Goal: Task Accomplishment & Management: Complete application form

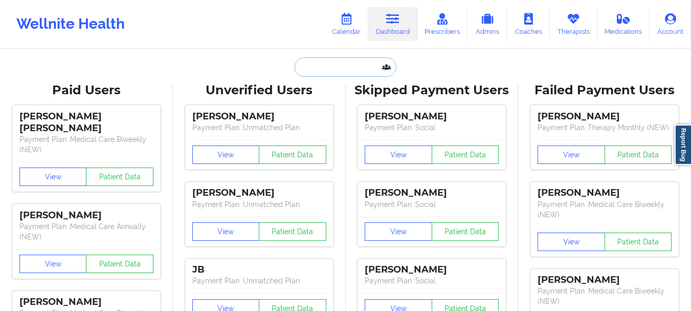
click at [328, 71] on input "text" at bounding box center [345, 66] width 101 height 19
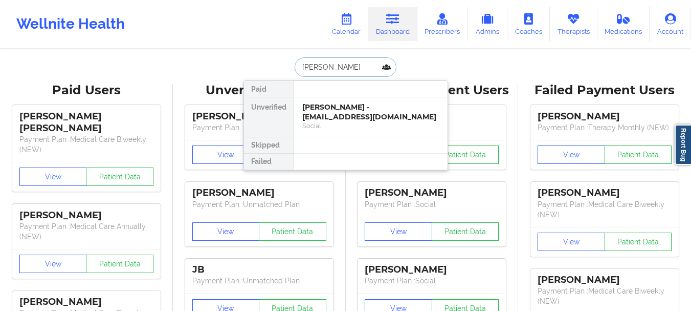
type input "lisa gia"
click at [334, 117] on div "Lisa Giandomenico - lisagiandomenico43@gmail.com" at bounding box center [370, 111] width 137 height 19
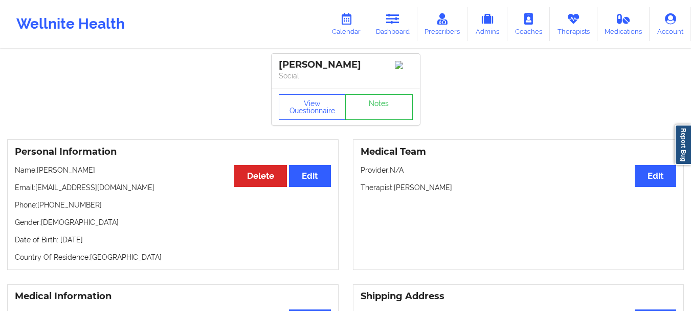
click at [140, 192] on p "Email: lisagiandomenico43@gmail.com" at bounding box center [173, 187] width 316 height 10
click at [145, 190] on p "Email: lisagiandomenico43@gmail.com" at bounding box center [173, 187] width 316 height 10
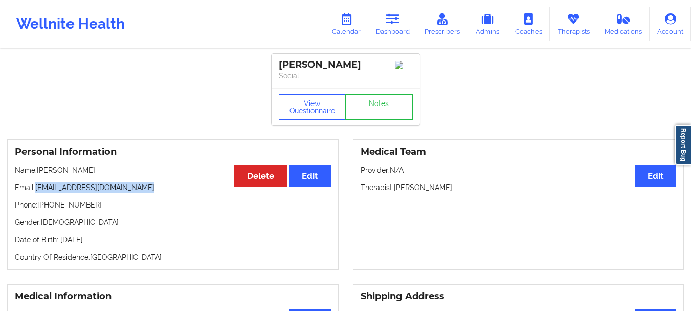
drag, startPoint x: 144, startPoint y: 189, endPoint x: 35, endPoint y: 189, distance: 109.5
click at [35, 189] on p "Email: lisagiandomenico43@gmail.com" at bounding box center [173, 187] width 316 height 10
copy p "lisagiandomenico43@gmail.com"
click at [382, 24] on link "Dashboard" at bounding box center [392, 24] width 49 height 34
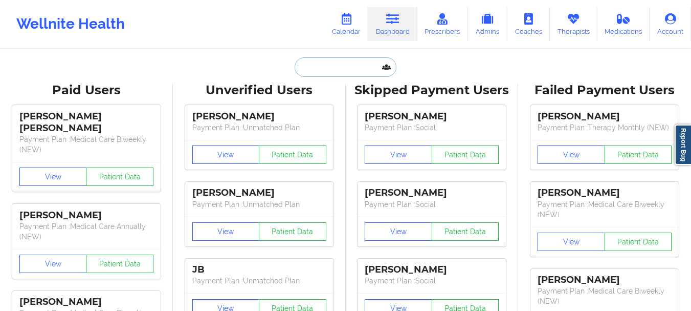
click at [329, 62] on input "text" at bounding box center [345, 66] width 101 height 19
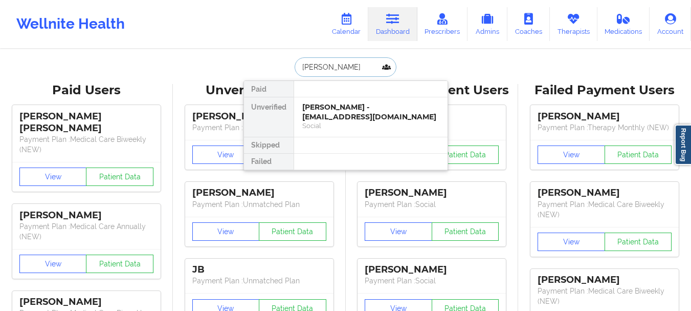
type input "Tyler Per"
click at [307, 109] on div "[PERSON_NAME] - [EMAIL_ADDRESS][DOMAIN_NAME]" at bounding box center [370, 111] width 137 height 19
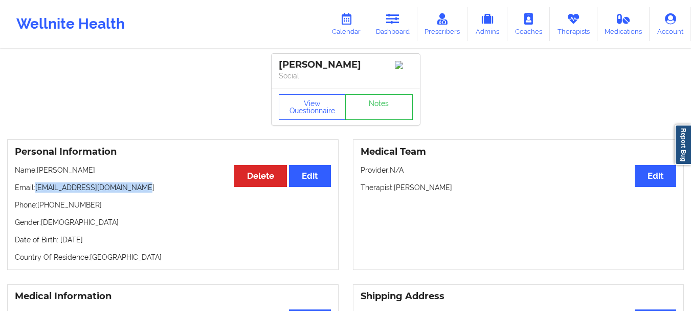
drag, startPoint x: 133, startPoint y: 191, endPoint x: 37, endPoint y: 194, distance: 96.3
click at [37, 192] on p "Email: pittsburghperillo@gmail.com" at bounding box center [173, 187] width 316 height 10
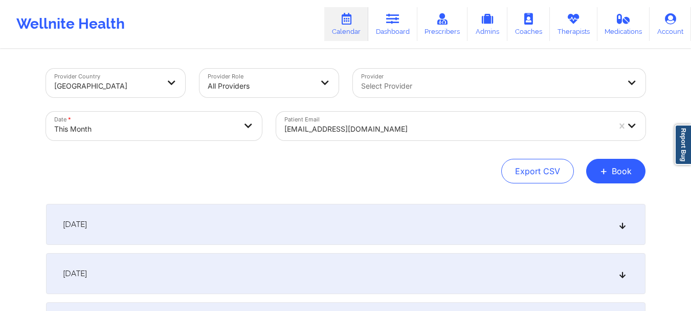
click at [306, 126] on div at bounding box center [446, 129] width 325 height 12
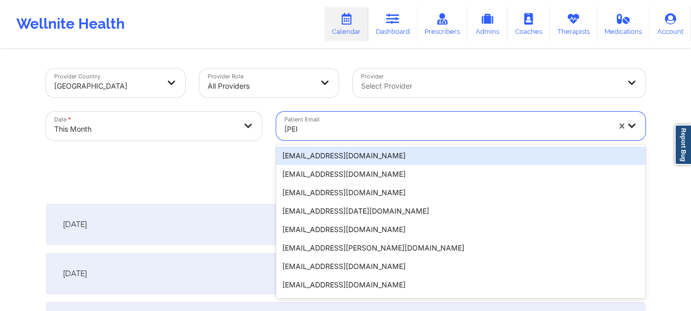
type input "lisag"
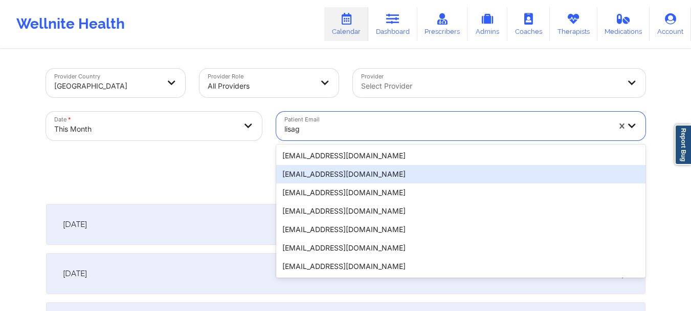
click at [312, 180] on div "lisagiandomenico43@gmail.com" at bounding box center [460, 174] width 369 height 18
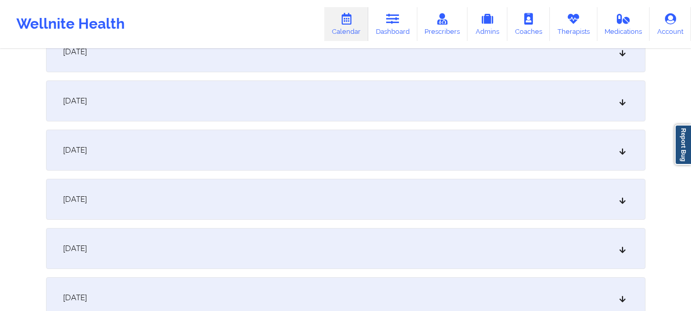
scroll to position [624, 0]
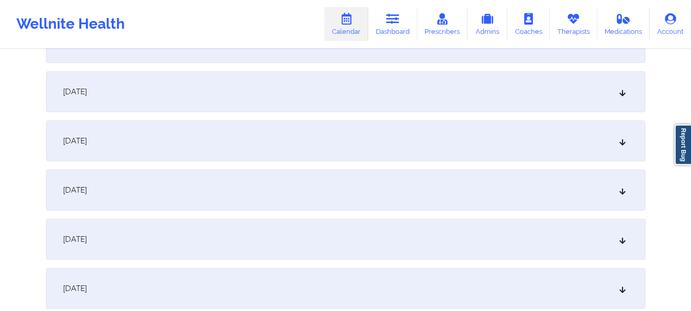
click at [558, 200] on div "October 13, 2025" at bounding box center [346, 189] width 600 height 41
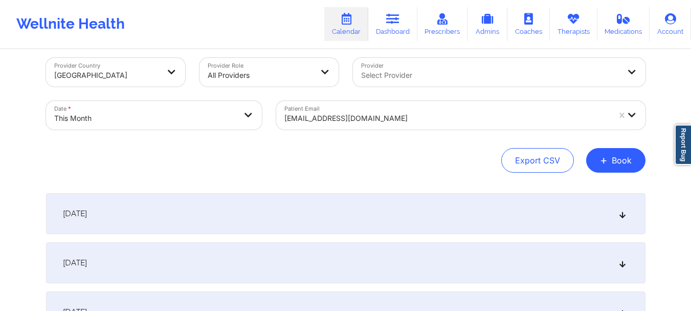
scroll to position [4, 0]
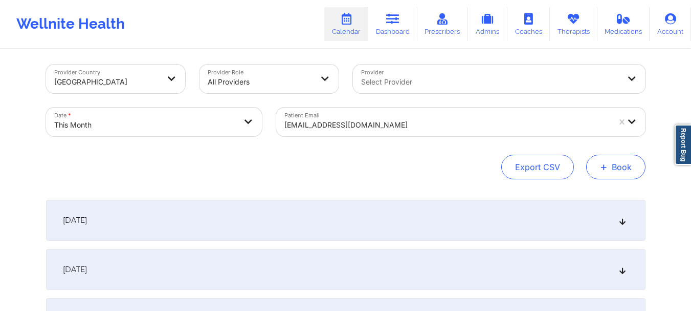
click at [621, 170] on button "+ Book" at bounding box center [615, 167] width 59 height 25
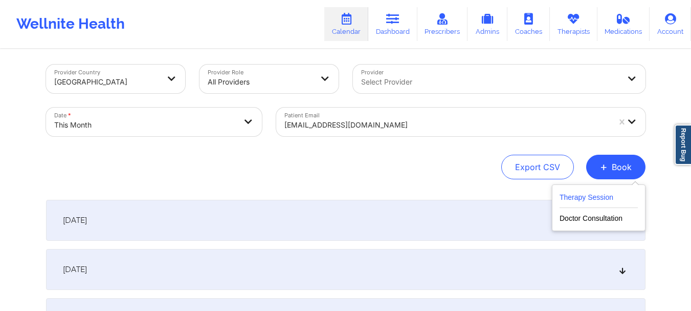
click at [601, 191] on button "Therapy Session" at bounding box center [599, 199] width 78 height 17
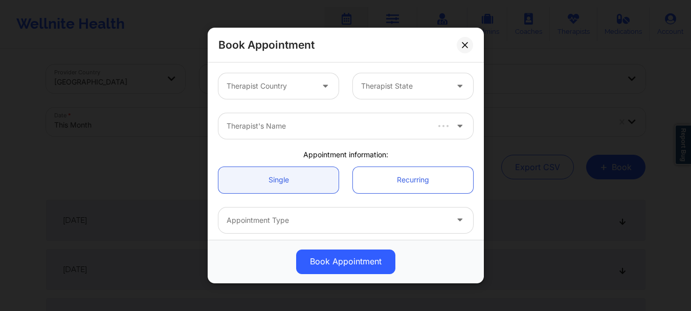
click at [290, 94] on div "Therapist Country" at bounding box center [266, 86] width 96 height 26
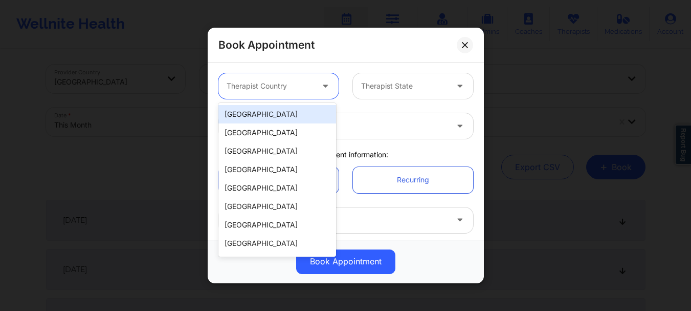
click at [284, 111] on div "[GEOGRAPHIC_DATA]" at bounding box center [277, 114] width 118 height 18
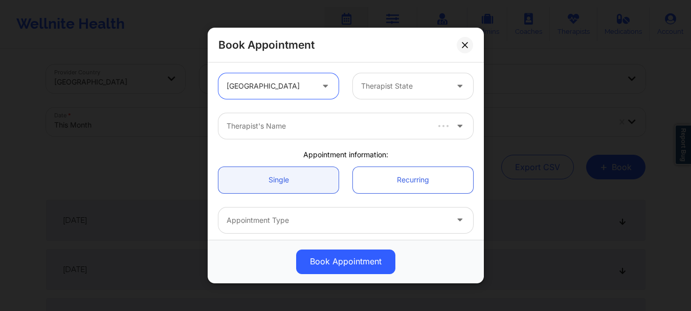
click at [422, 75] on div "Therapist State" at bounding box center [401, 86] width 96 height 26
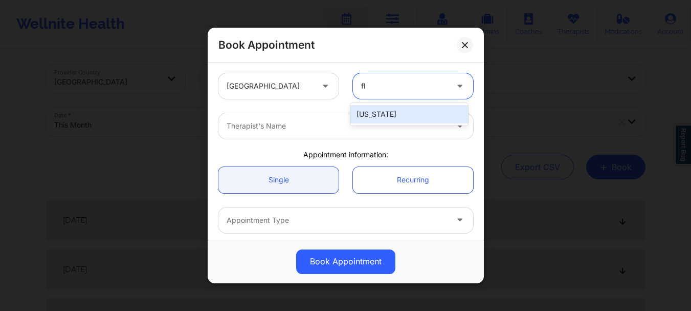
type input "flo"
click at [397, 112] on div "[US_STATE]" at bounding box center [409, 114] width 118 height 18
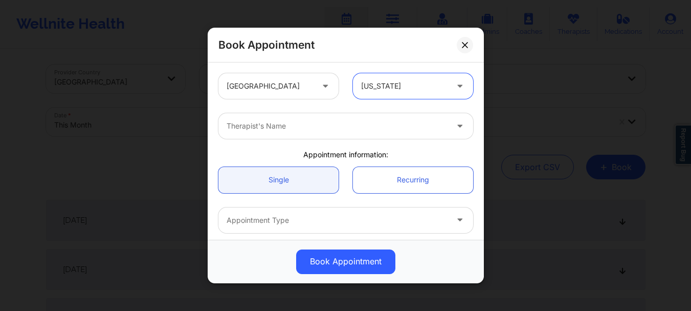
click at [348, 123] on div at bounding box center [337, 126] width 221 height 12
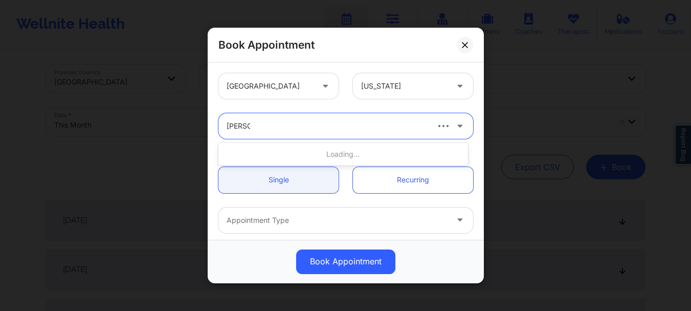
type input "nicole a"
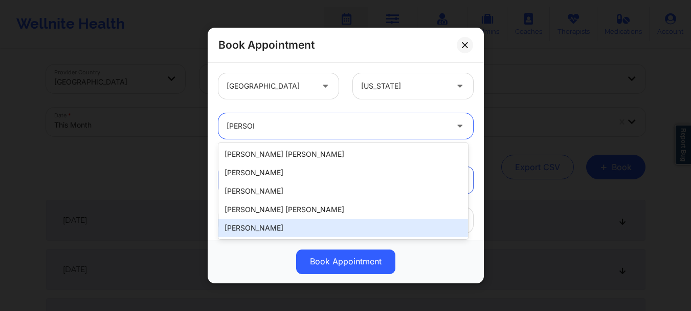
click at [262, 221] on div "Nicole Angel" at bounding box center [343, 227] width 250 height 18
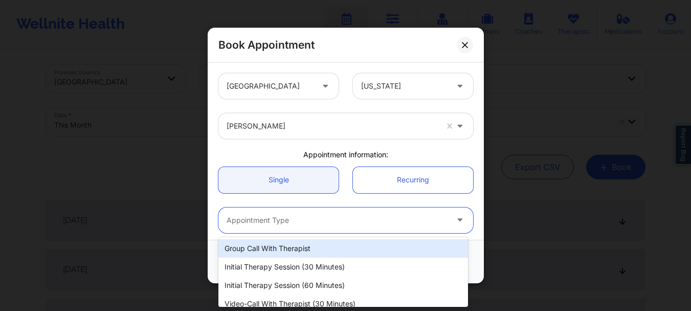
click at [272, 221] on div at bounding box center [337, 220] width 221 height 12
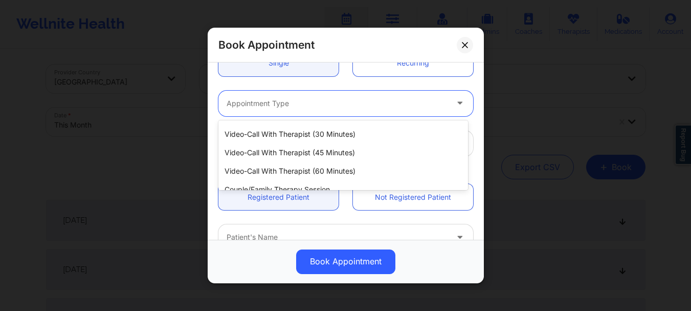
scroll to position [54, 0]
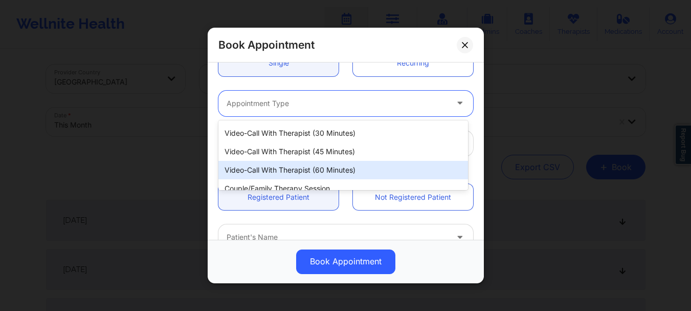
click at [351, 165] on div "Video-Call with Therapist (60 minutes)" at bounding box center [343, 170] width 250 height 18
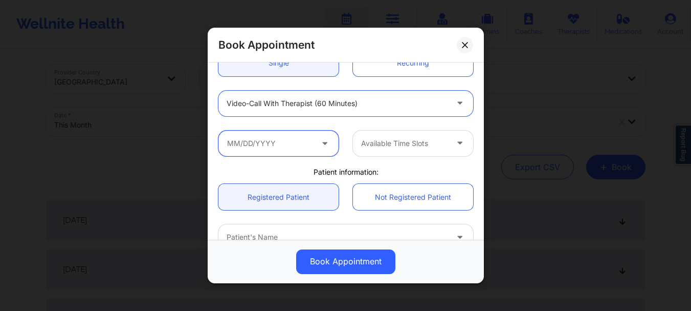
click at [279, 144] on input "text" at bounding box center [278, 143] width 120 height 26
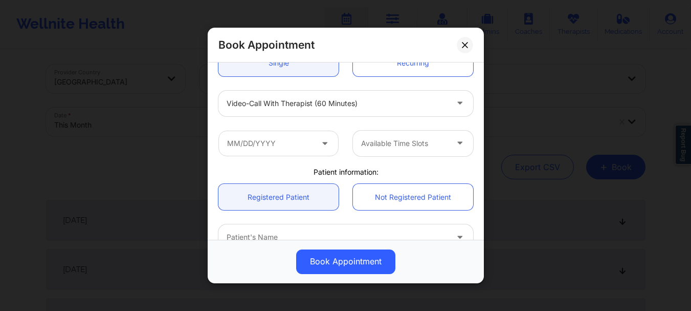
click at [469, 91] on div "Video-Call with Therapist (60 minutes)" at bounding box center [345, 104] width 269 height 26
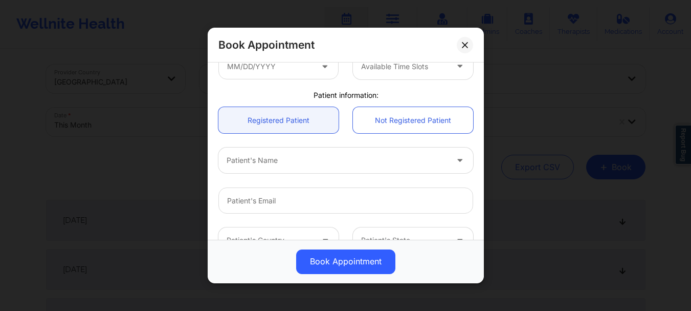
scroll to position [198, 0]
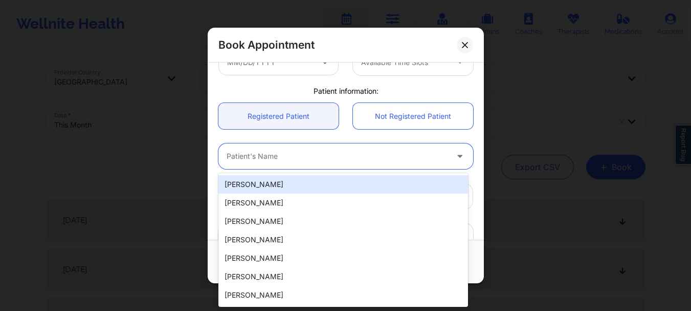
click at [366, 162] on div at bounding box center [337, 156] width 221 height 12
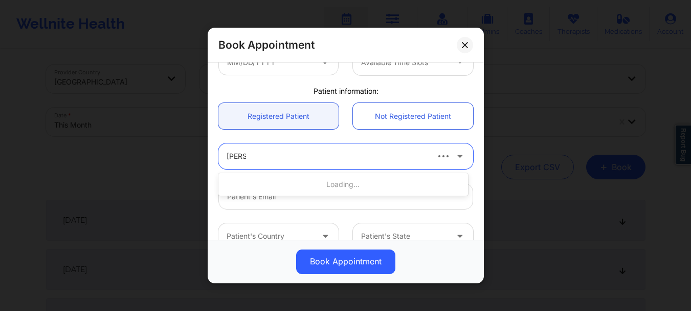
type input "lisa gi"
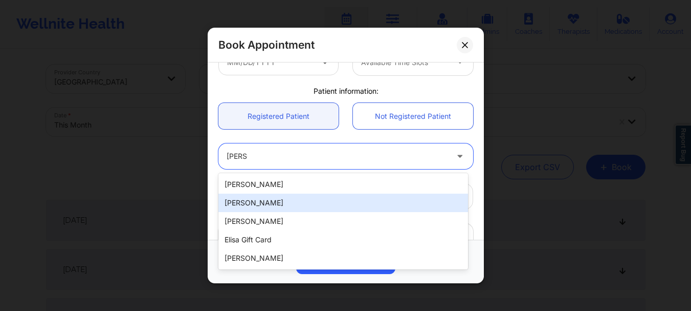
click at [341, 204] on div "Lisa Giandomenico" at bounding box center [343, 202] width 250 height 18
type input "lisagiandomenico43@gmail.com"
type input "+1772-233-6665"
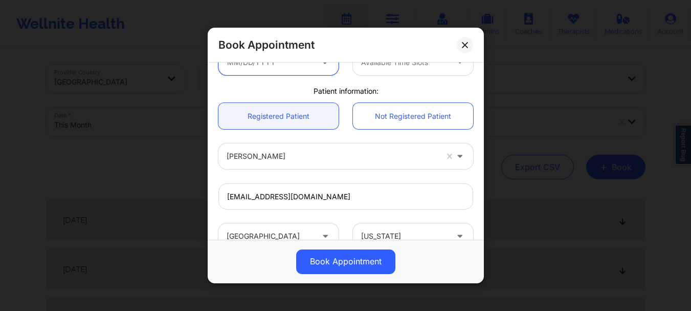
click at [260, 69] on input "text" at bounding box center [278, 63] width 120 height 26
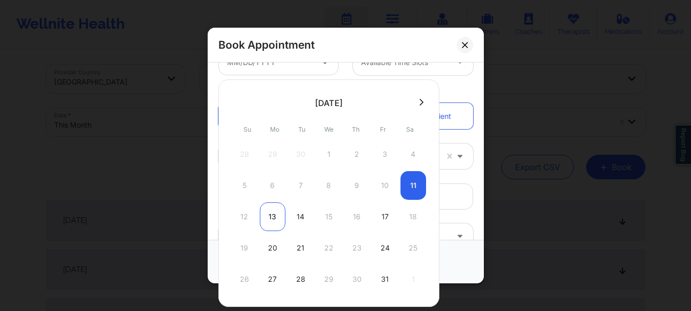
click at [275, 214] on div "13" at bounding box center [273, 216] width 26 height 29
type input "10/13/2025"
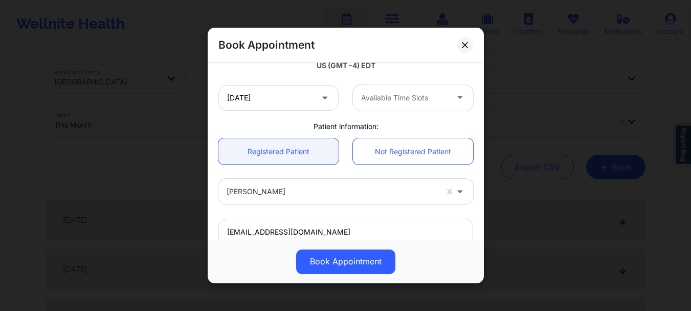
scroll to position [200, 0]
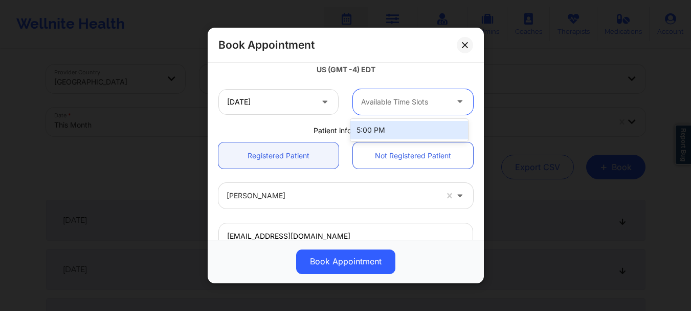
click at [374, 99] on div at bounding box center [404, 102] width 86 height 12
click at [389, 120] on div "5:00 PM" at bounding box center [409, 130] width 118 height 23
click at [386, 125] on div "5:00 PM" at bounding box center [409, 130] width 118 height 18
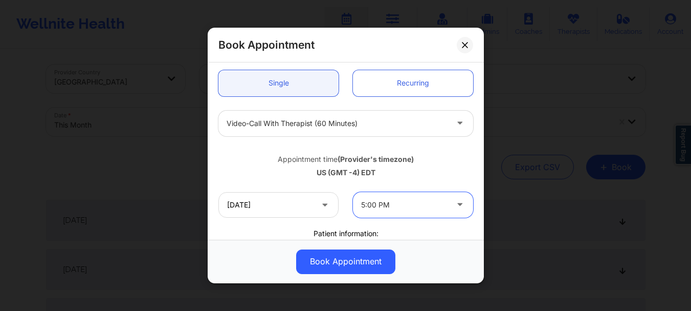
scroll to position [78, 0]
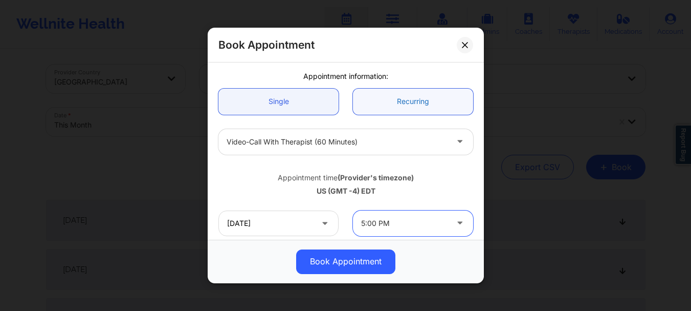
click at [418, 103] on link "Recurring" at bounding box center [413, 102] width 120 height 26
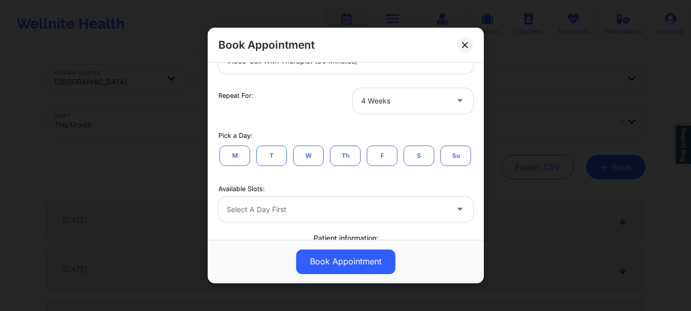
scroll to position [184, 0]
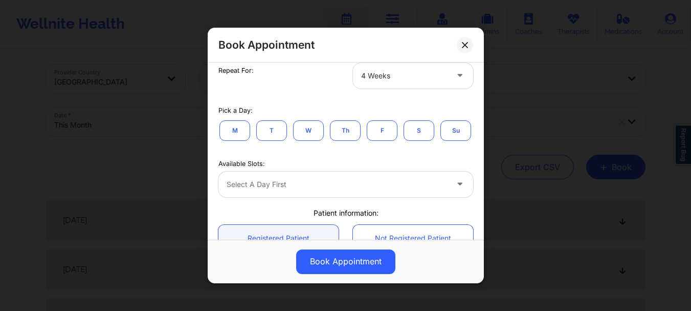
click at [232, 133] on button "M" at bounding box center [235, 130] width 31 height 20
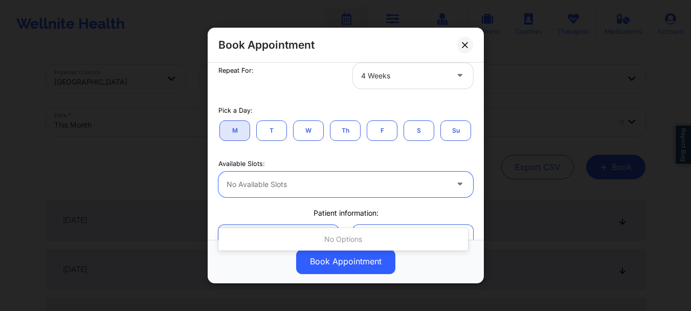
click at [286, 190] on div at bounding box center [337, 184] width 221 height 12
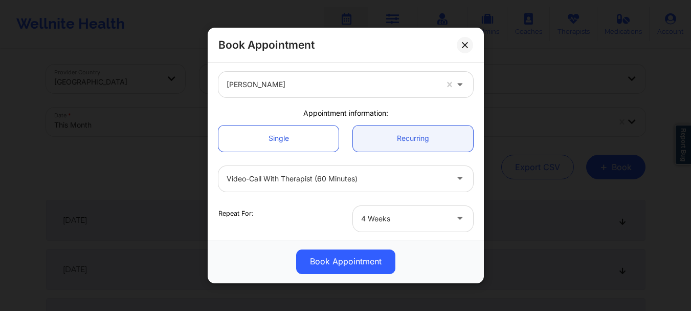
scroll to position [51, 0]
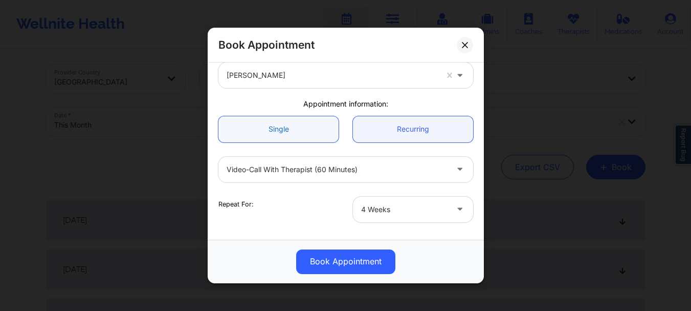
click at [301, 130] on link "Single" at bounding box center [278, 129] width 120 height 26
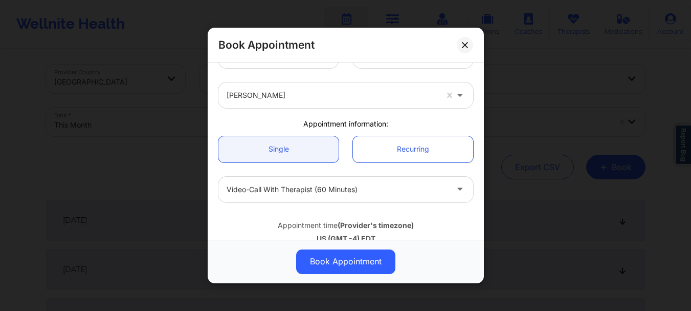
scroll to position [0, 0]
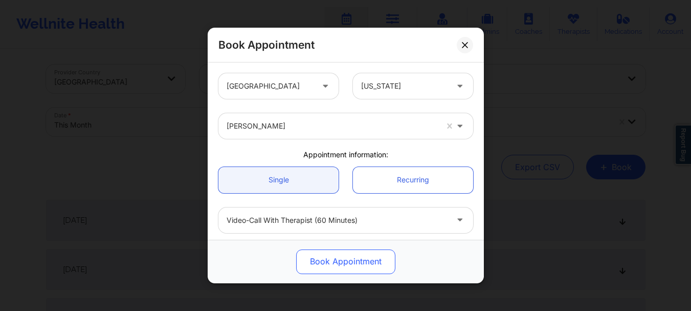
click at [331, 262] on button "Book Appointment" at bounding box center [345, 261] width 99 height 25
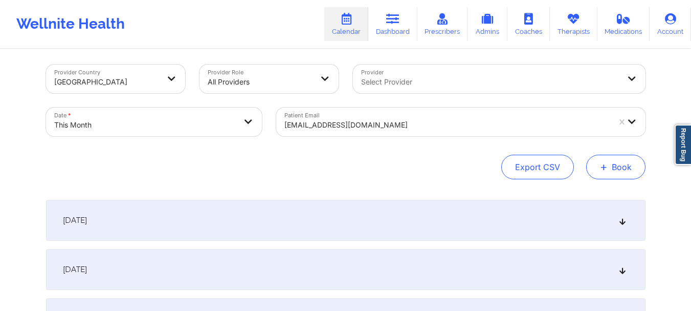
click at [606, 169] on span "+" at bounding box center [604, 167] width 8 height 6
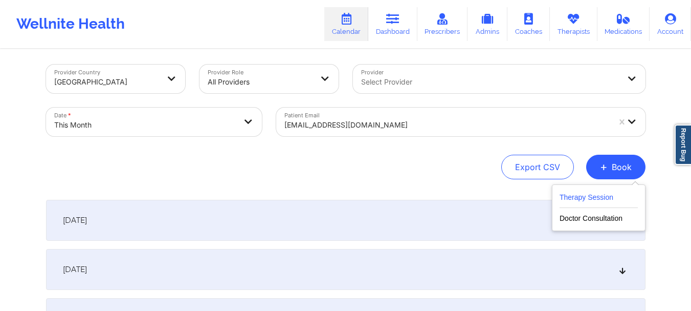
click at [568, 193] on button "Therapy Session" at bounding box center [599, 199] width 78 height 17
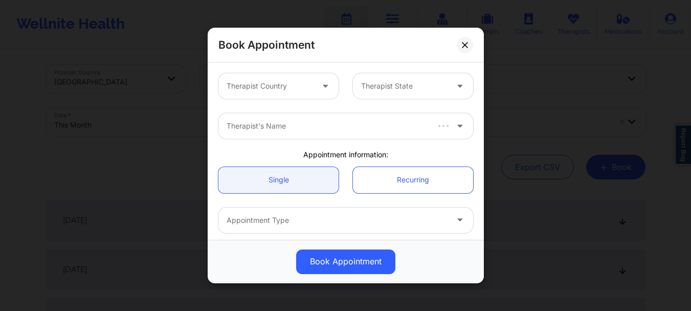
click at [297, 85] on div at bounding box center [270, 86] width 86 height 12
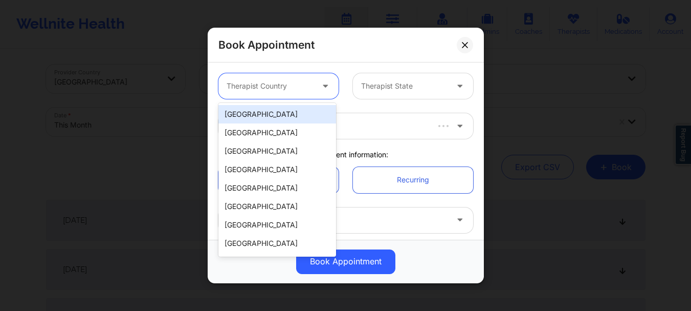
click at [283, 115] on div "[GEOGRAPHIC_DATA]" at bounding box center [277, 114] width 118 height 18
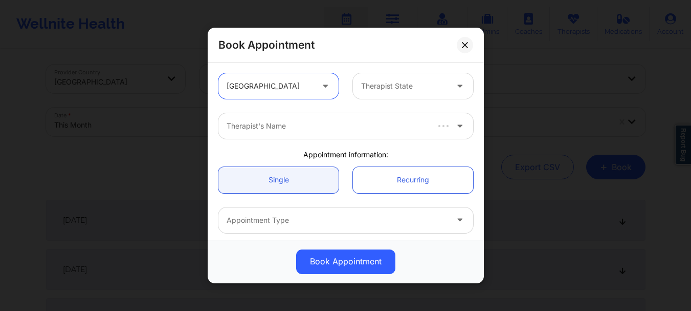
click at [390, 72] on div "option United States, selected. United States Therapist State" at bounding box center [345, 86] width 269 height 40
click at [387, 84] on div at bounding box center [404, 86] width 86 height 12
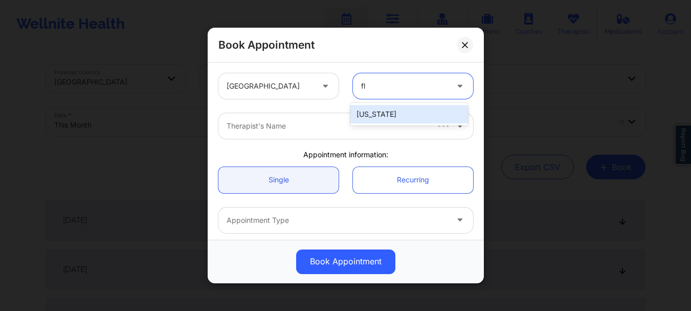
type input "flo"
click at [376, 115] on div "Florida" at bounding box center [409, 114] width 118 height 18
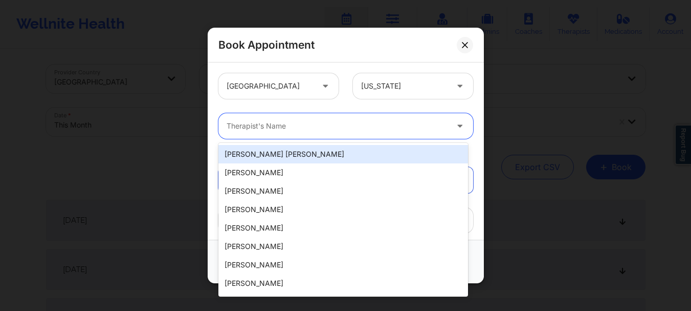
click at [341, 123] on div at bounding box center [337, 126] width 221 height 12
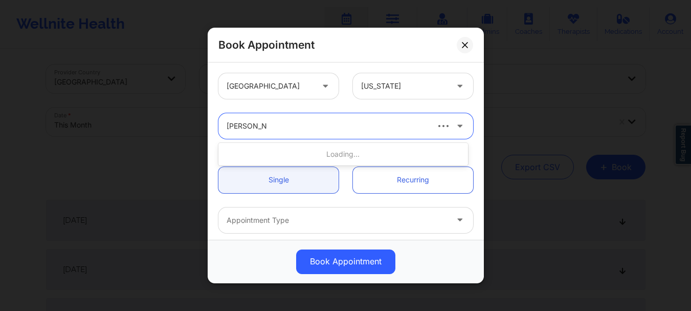
type input "nicole angel"
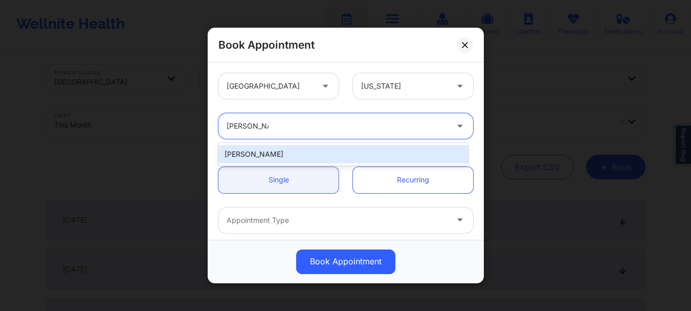
click at [297, 159] on div "Nicole Angel" at bounding box center [343, 154] width 250 height 18
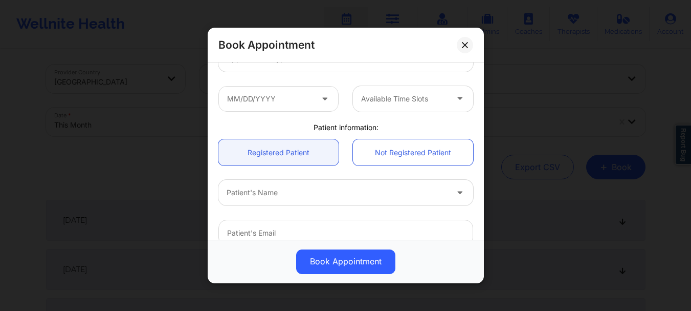
scroll to position [162, 0]
click at [270, 203] on div "Patient's Name" at bounding box center [333, 192] width 230 height 26
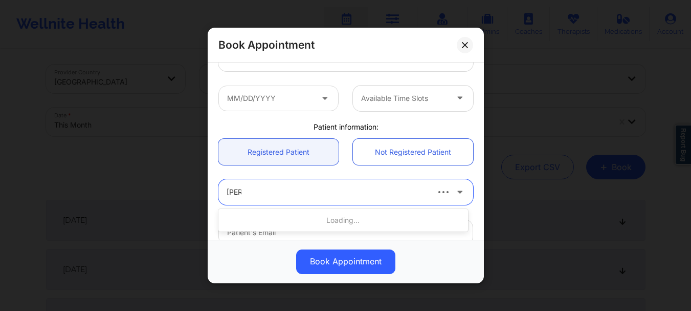
type input "lisa g"
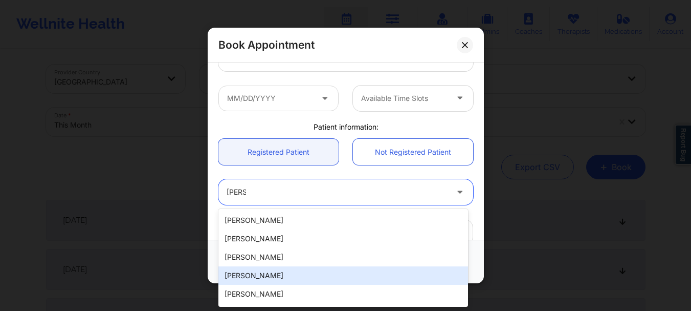
click at [268, 271] on div "Lisa Giandomenico" at bounding box center [343, 275] width 250 height 18
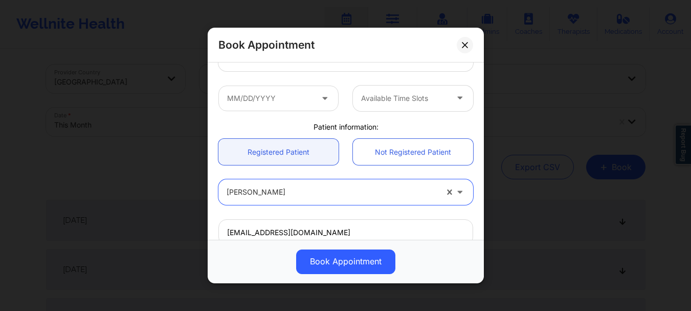
type input "lisagiandomenico43@gmail.com"
type input "+1772-233-6665"
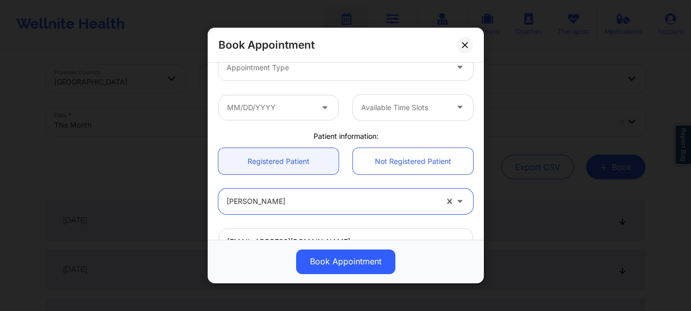
click at [292, 64] on div "Appointment Type" at bounding box center [333, 68] width 230 height 26
click at [292, 64] on div at bounding box center [337, 67] width 221 height 12
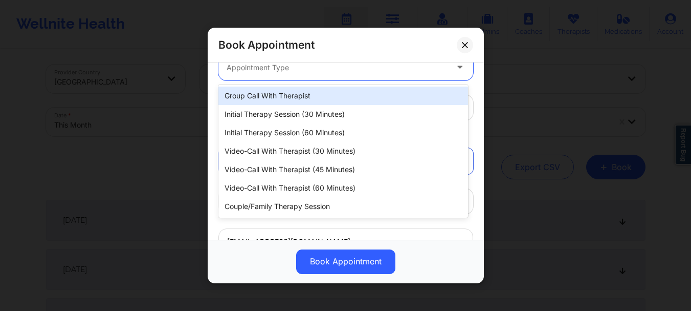
click at [290, 68] on div at bounding box center [337, 67] width 221 height 12
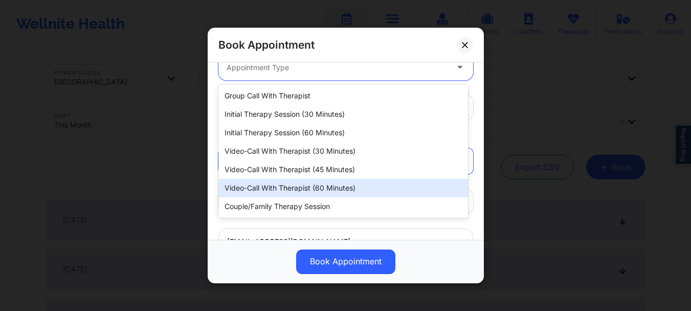
click at [304, 181] on div "Video-Call with Therapist (60 minutes)" at bounding box center [343, 188] width 250 height 18
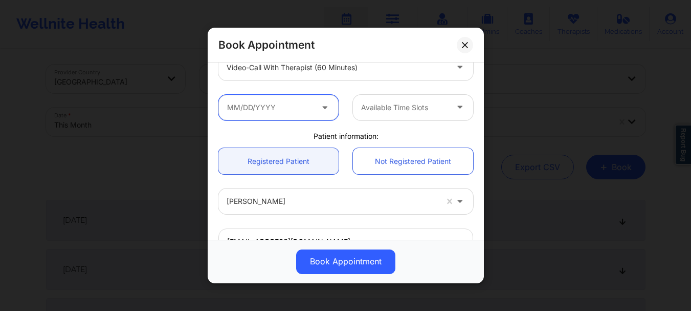
click at [299, 107] on input "text" at bounding box center [278, 108] width 120 height 26
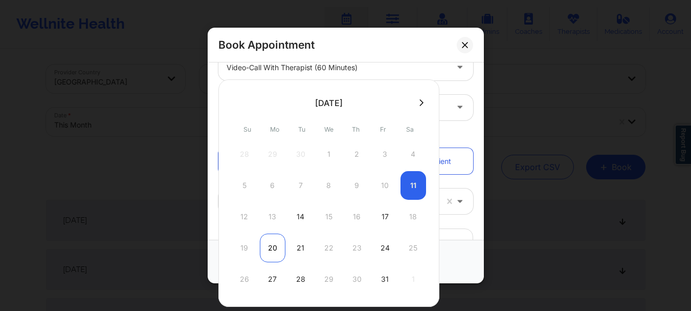
click at [268, 249] on div "20" at bounding box center [273, 247] width 26 height 29
type input "10/20/2025"
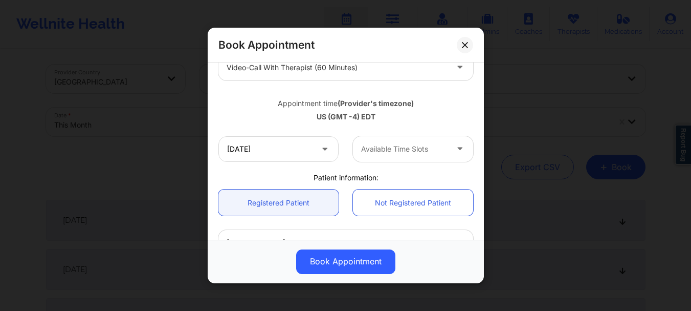
click at [381, 149] on div at bounding box center [404, 149] width 86 height 12
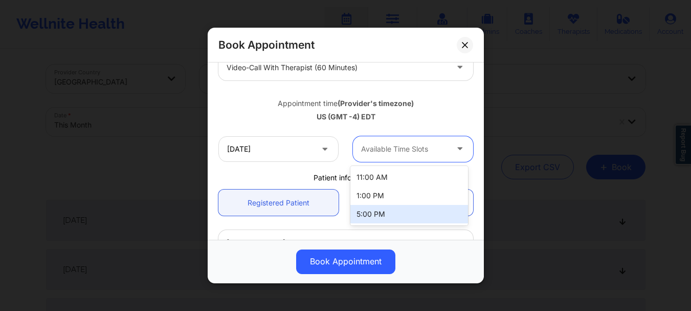
click at [382, 213] on div "5:00 PM" at bounding box center [409, 214] width 118 height 18
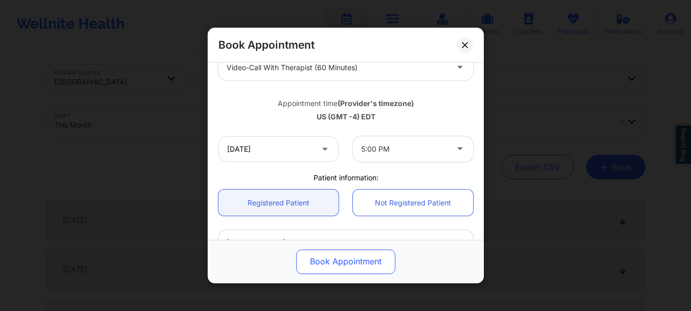
click at [361, 259] on button "Book Appointment" at bounding box center [345, 261] width 99 height 25
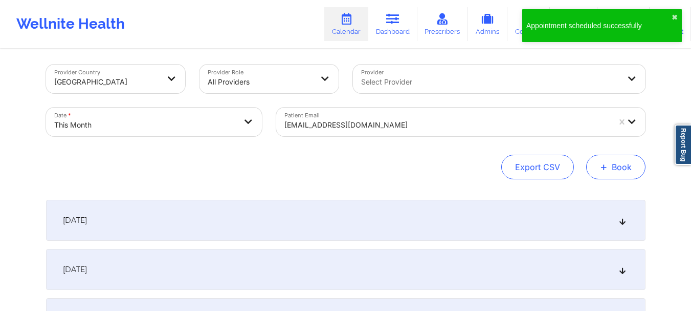
click at [632, 167] on button "+ Book" at bounding box center [615, 167] width 59 height 25
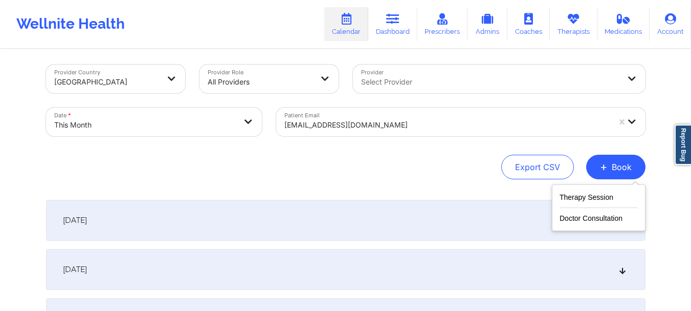
click at [616, 186] on div "Therapy Session Doctor Consultation" at bounding box center [599, 207] width 94 height 47
click at [610, 193] on button "Therapy Session" at bounding box center [599, 199] width 78 height 17
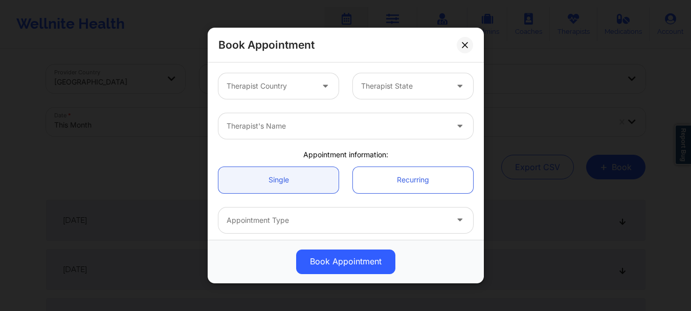
click at [291, 81] on div at bounding box center [270, 86] width 86 height 12
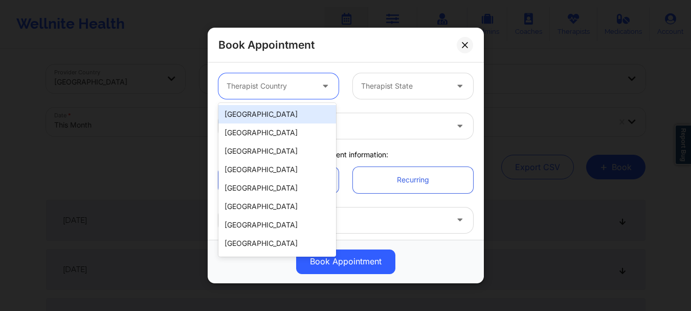
click at [282, 109] on div "[GEOGRAPHIC_DATA]" at bounding box center [277, 114] width 118 height 18
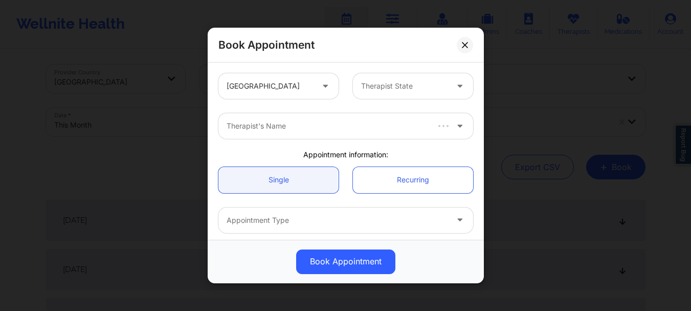
click at [346, 95] on div "Therapist State" at bounding box center [413, 86] width 135 height 26
click at [356, 93] on div "Therapist State" at bounding box center [401, 86] width 96 height 26
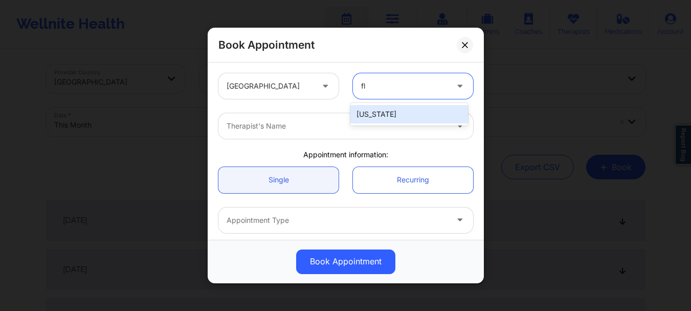
type input "flo"
click at [362, 108] on div "Florida" at bounding box center [409, 114] width 118 height 18
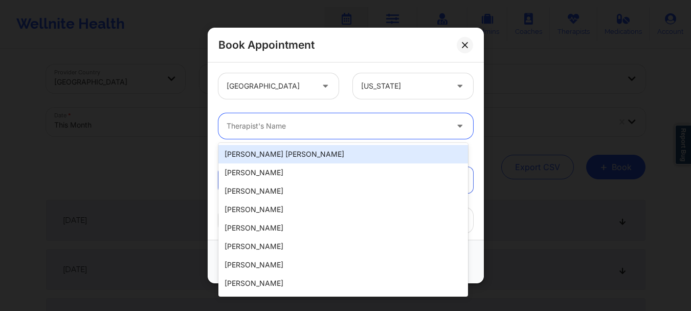
click at [322, 133] on div "Therapist's Name" at bounding box center [333, 126] width 230 height 26
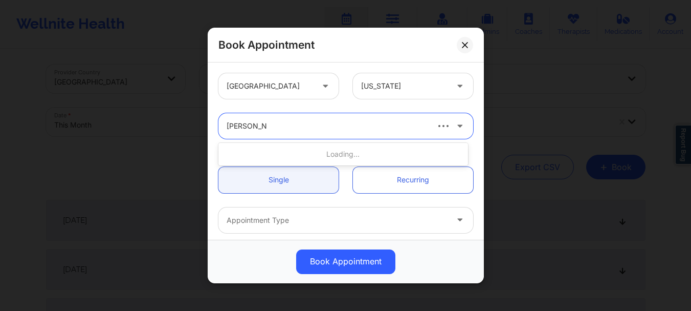
type input "nicole angel"
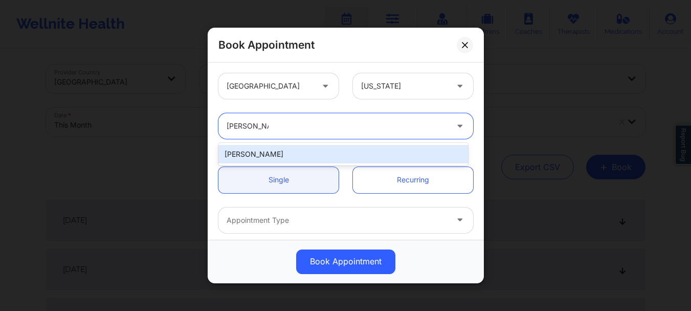
click at [302, 157] on div "Nicole Angel" at bounding box center [343, 154] width 250 height 18
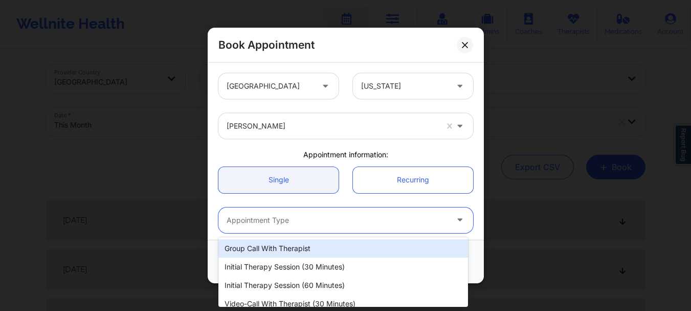
click at [284, 211] on div "Appointment Type" at bounding box center [333, 220] width 230 height 26
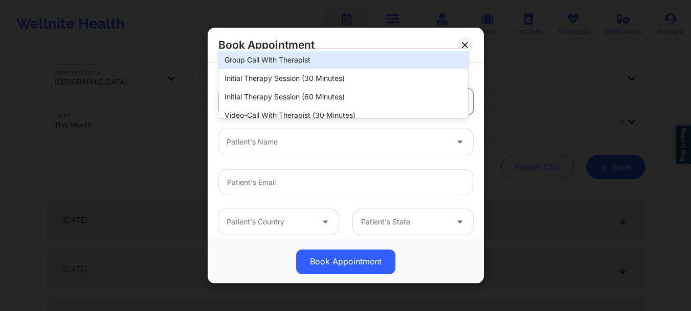
scroll to position [212, 0]
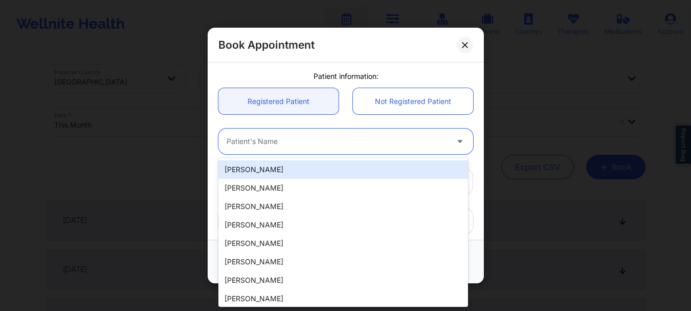
click at [251, 138] on div at bounding box center [337, 142] width 221 height 12
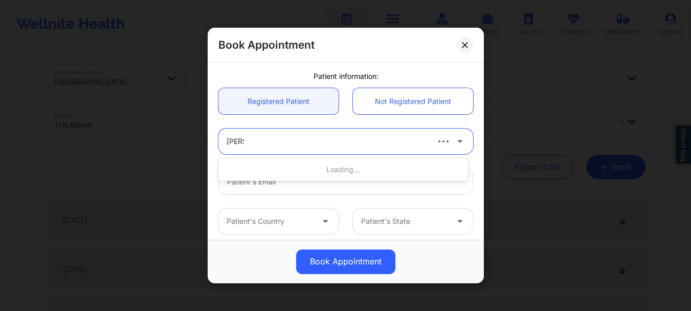
type input "Lisa G"
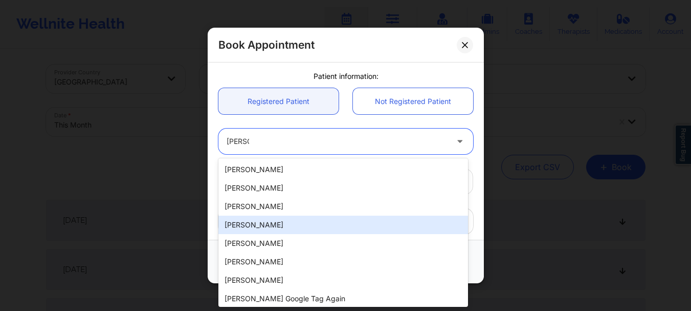
click at [253, 228] on div "Lisa Giandomenico" at bounding box center [343, 224] width 250 height 18
type input "lisagiandomenico43@gmail.com"
type input "+1772-233-6665"
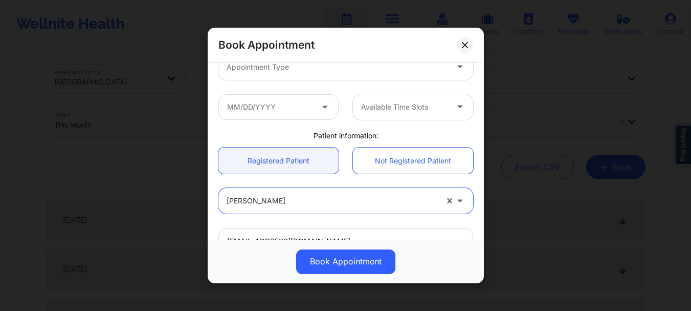
scroll to position [130, 0]
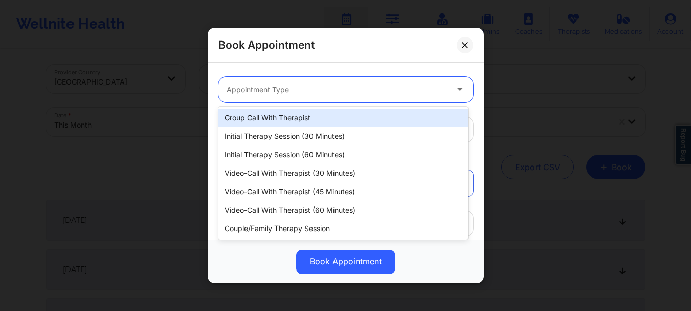
click at [268, 95] on div at bounding box center [337, 89] width 221 height 12
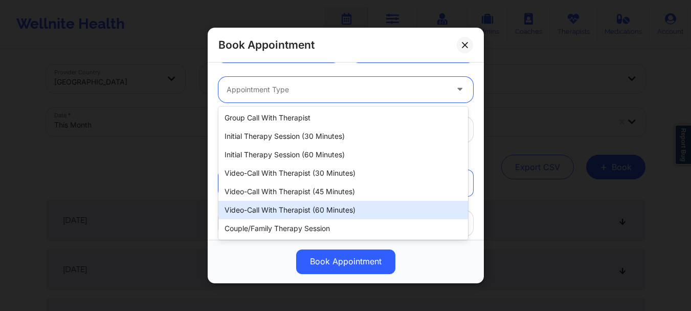
click at [273, 207] on div "Video-Call with Therapist (60 minutes)" at bounding box center [343, 210] width 250 height 18
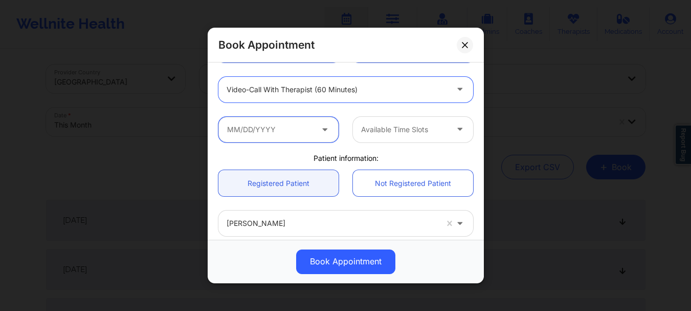
click at [265, 128] on input "text" at bounding box center [278, 130] width 120 height 26
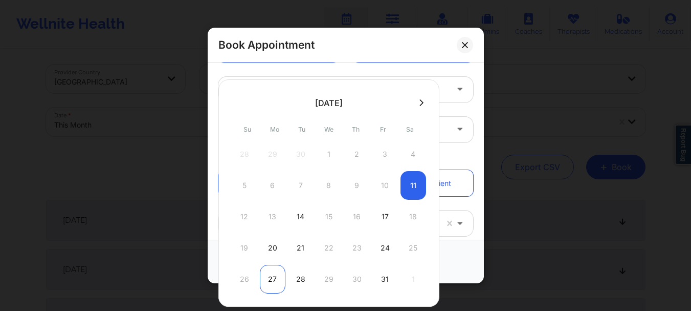
click at [269, 271] on div "27" at bounding box center [273, 279] width 26 height 29
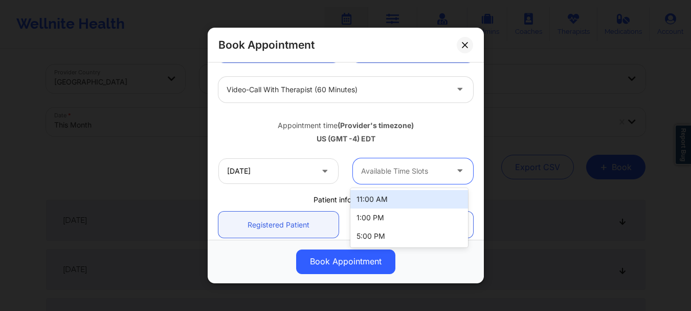
click at [371, 160] on div "Available Time Slots" at bounding box center [401, 171] width 96 height 26
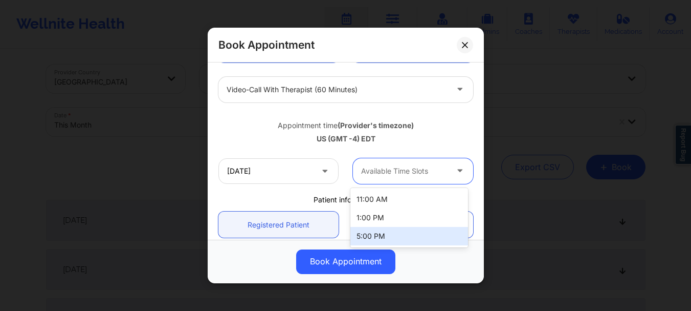
click at [387, 227] on div "5:00 PM" at bounding box center [409, 236] width 118 height 18
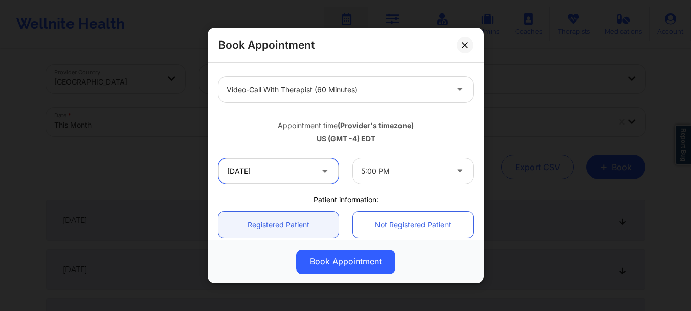
click at [309, 175] on input "10/27/2025" at bounding box center [278, 171] width 120 height 26
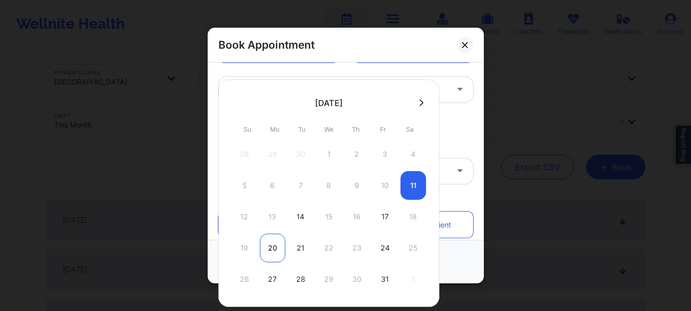
click at [270, 245] on div "20" at bounding box center [273, 247] width 26 height 29
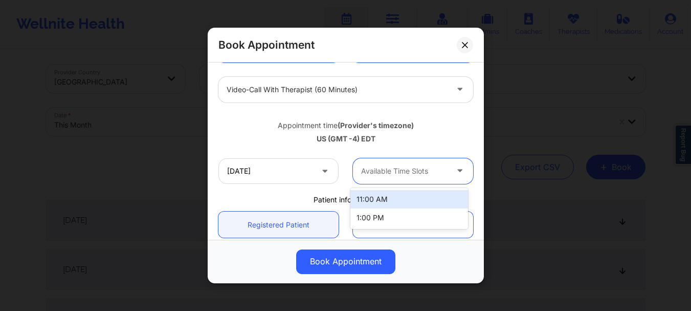
click at [375, 168] on div at bounding box center [404, 171] width 86 height 12
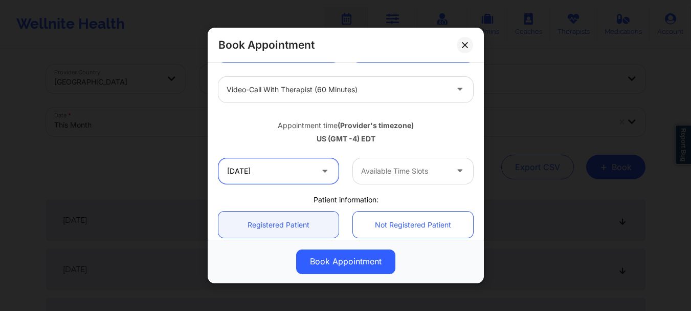
click at [239, 174] on input "10/20/2025" at bounding box center [278, 171] width 120 height 26
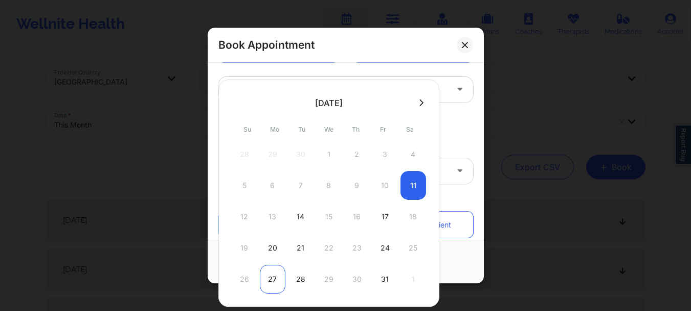
click at [281, 274] on div "27" at bounding box center [273, 279] width 26 height 29
type input "10/27/2025"
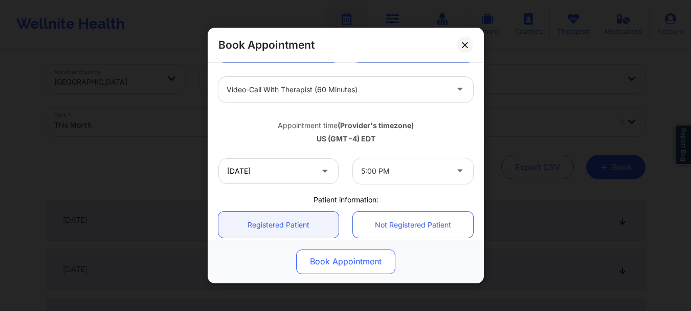
click at [336, 257] on button "Book Appointment" at bounding box center [345, 261] width 99 height 25
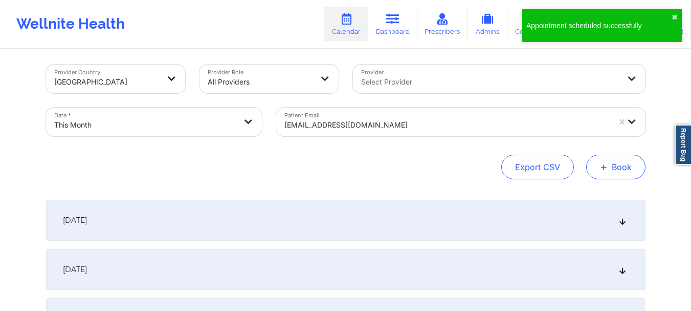
click at [607, 169] on span "+" at bounding box center [604, 167] width 8 height 6
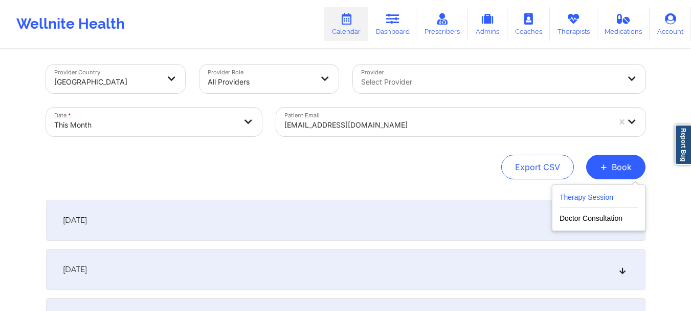
click at [590, 199] on button "Therapy Session" at bounding box center [599, 199] width 78 height 17
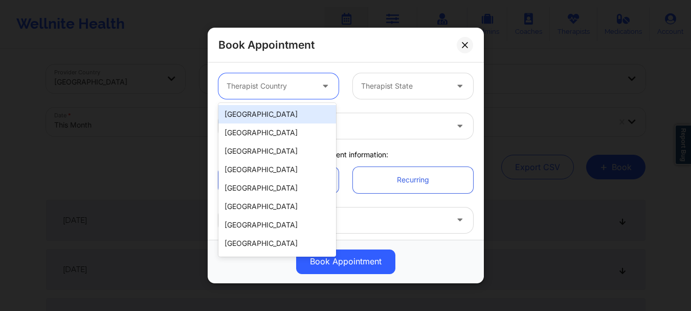
click at [306, 92] on div at bounding box center [270, 86] width 86 height 12
click at [298, 121] on div "[GEOGRAPHIC_DATA]" at bounding box center [277, 114] width 118 height 18
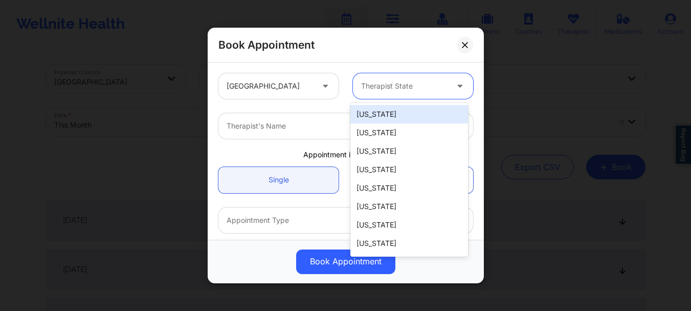
click at [378, 84] on div at bounding box center [404, 86] width 86 height 12
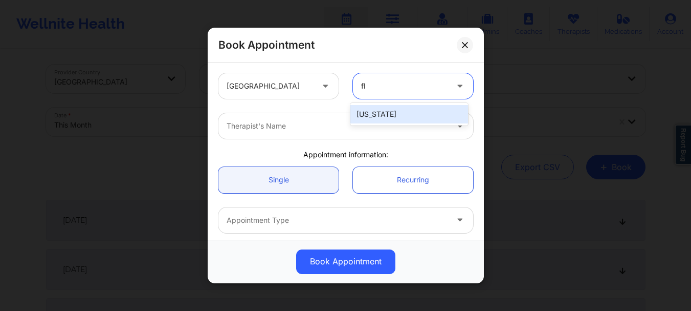
type input "flo"
click at [368, 112] on div "Florida" at bounding box center [409, 114] width 118 height 18
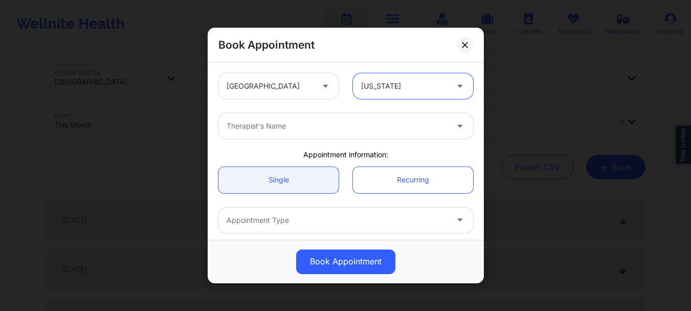
click at [332, 119] on div "Therapist's Name" at bounding box center [333, 126] width 230 height 26
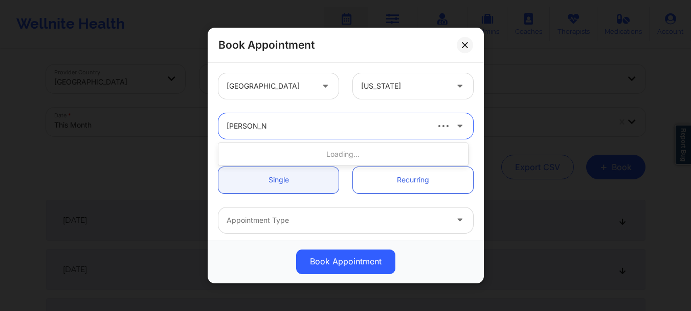
type input "nicole angel"
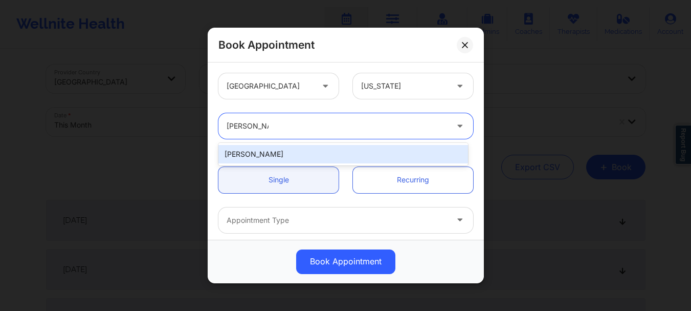
click at [305, 147] on div "Nicole Angel" at bounding box center [343, 154] width 250 height 18
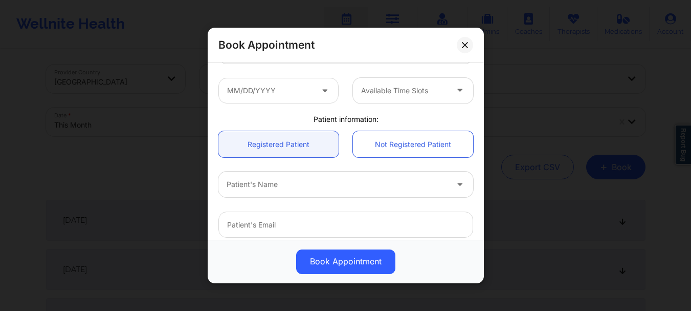
scroll to position [173, 0]
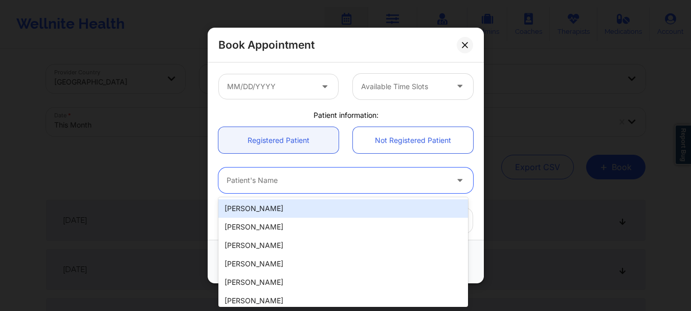
click at [316, 187] on div "Patient's Name" at bounding box center [333, 180] width 230 height 26
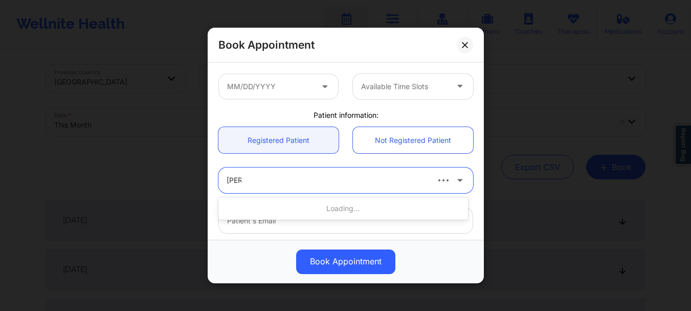
type input "lisa g"
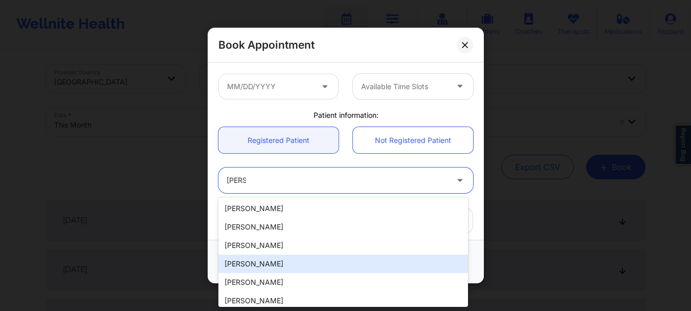
click at [279, 264] on div "Lisa Giandomenico" at bounding box center [343, 263] width 250 height 18
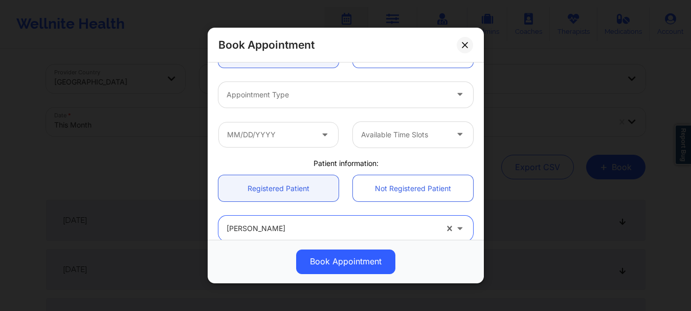
scroll to position [122, 0]
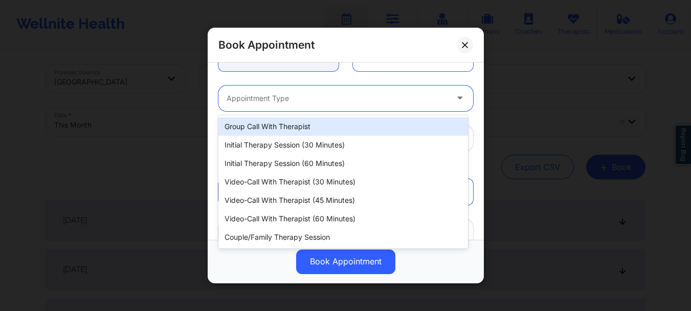
click at [330, 102] on div at bounding box center [337, 98] width 221 height 12
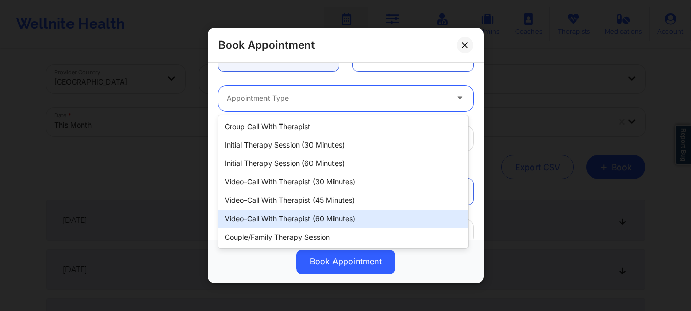
click at [310, 214] on div "Video-Call with Therapist (60 minutes)" at bounding box center [343, 218] width 250 height 18
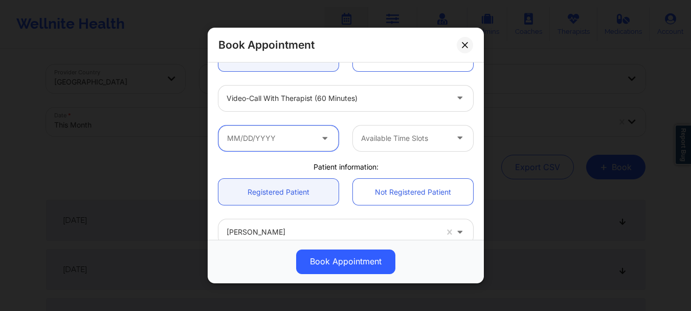
click at [269, 145] on input "text" at bounding box center [278, 138] width 120 height 26
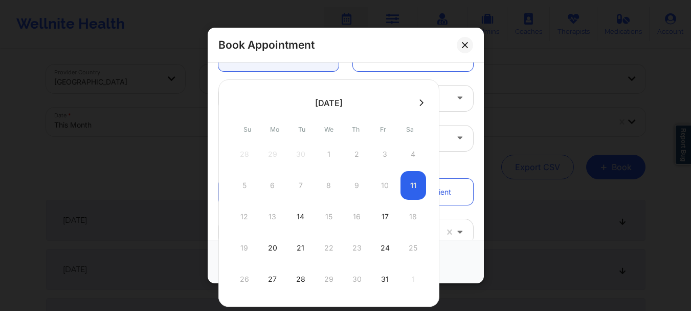
click at [420, 104] on icon at bounding box center [422, 103] width 4 height 8
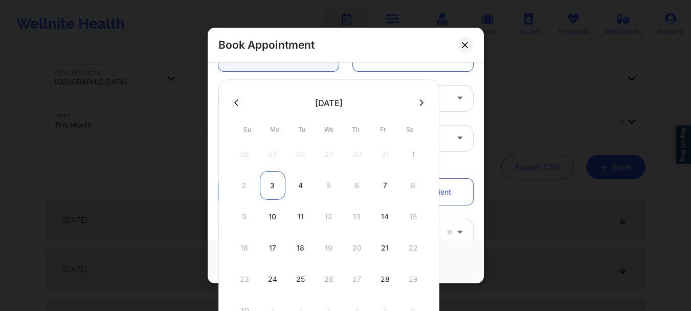
click at [271, 188] on div "3" at bounding box center [273, 185] width 26 height 29
type input "11/03/2025"
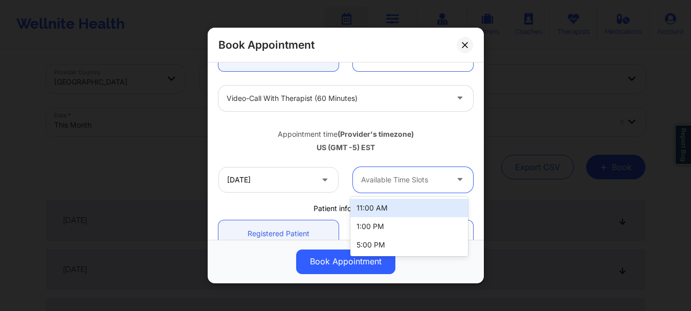
click at [368, 179] on div at bounding box center [404, 179] width 86 height 12
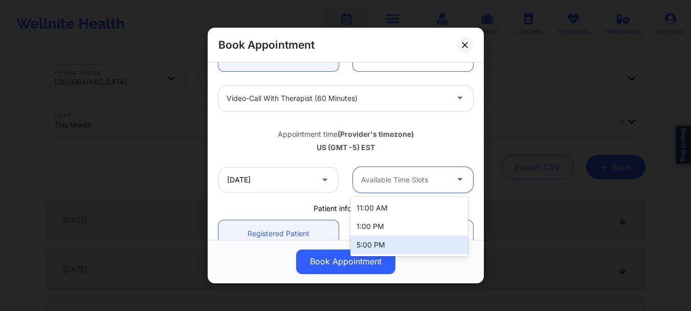
click at [379, 237] on div "5:00 PM" at bounding box center [409, 244] width 118 height 18
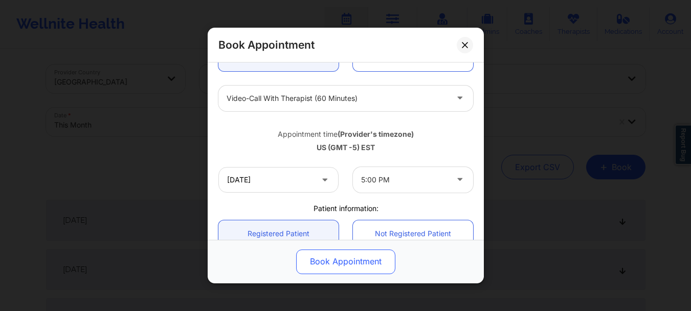
click at [348, 260] on button "Book Appointment" at bounding box center [345, 261] width 99 height 25
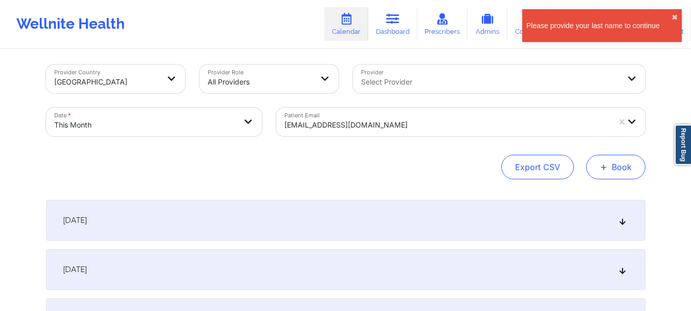
click at [630, 165] on button "+ Book" at bounding box center [615, 167] width 59 height 25
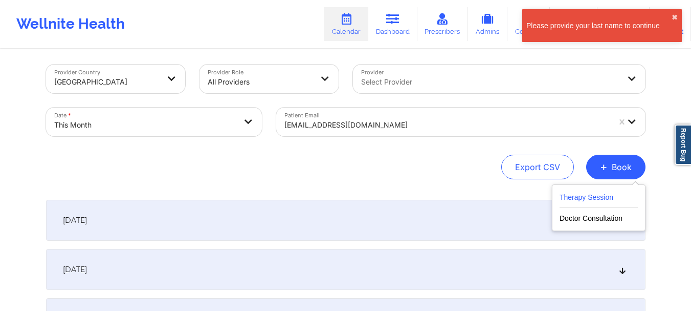
click at [604, 202] on button "Therapy Session" at bounding box center [599, 199] width 78 height 17
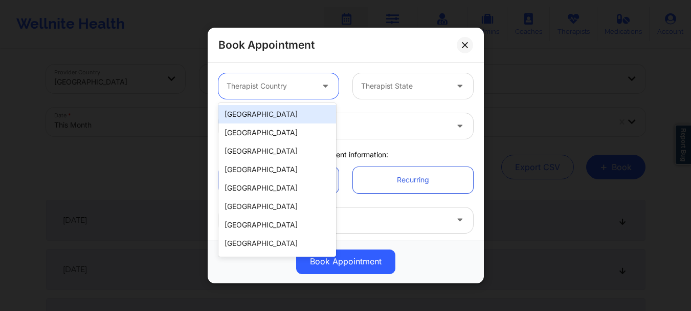
click at [289, 87] on div at bounding box center [270, 86] width 86 height 12
click at [275, 112] on div "[GEOGRAPHIC_DATA]" at bounding box center [277, 114] width 118 height 18
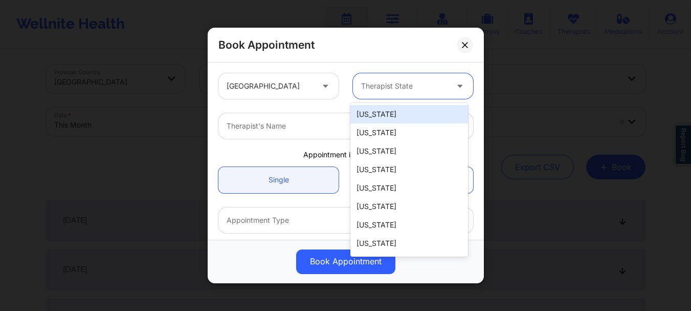
click at [406, 83] on div at bounding box center [404, 86] width 86 height 12
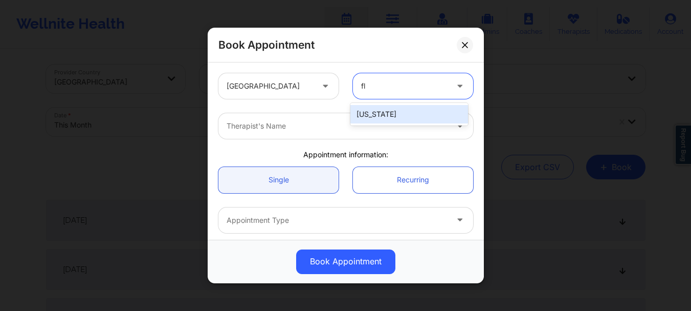
type input "flo"
click at [393, 120] on div "Florida" at bounding box center [409, 114] width 118 height 18
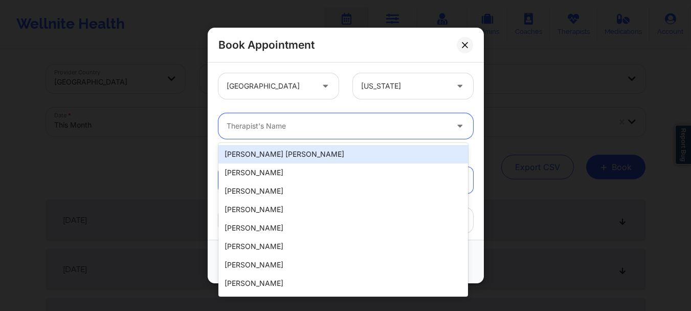
click at [350, 124] on div at bounding box center [337, 126] width 221 height 12
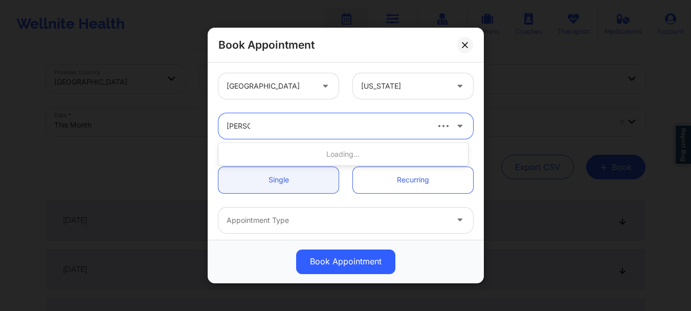
type input "nicole a"
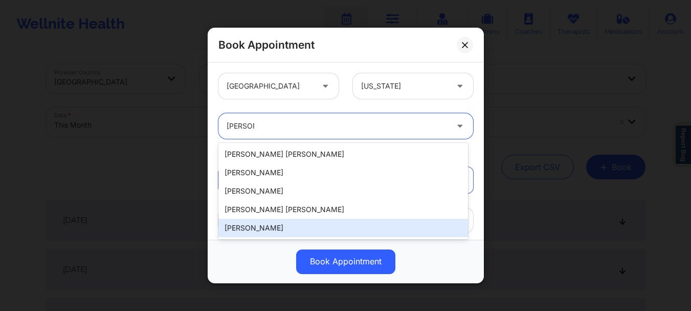
click at [258, 223] on div "Nicole Angel" at bounding box center [343, 227] width 250 height 18
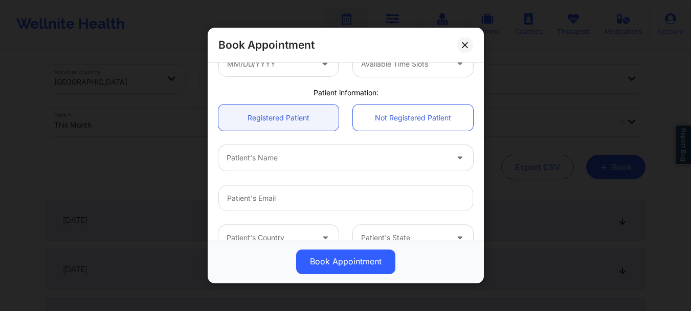
scroll to position [205, 0]
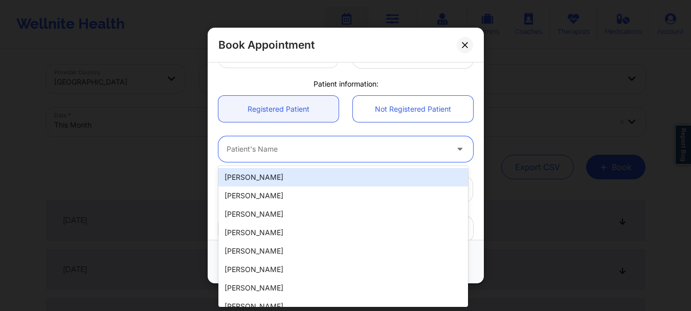
click at [281, 152] on div at bounding box center [337, 149] width 221 height 12
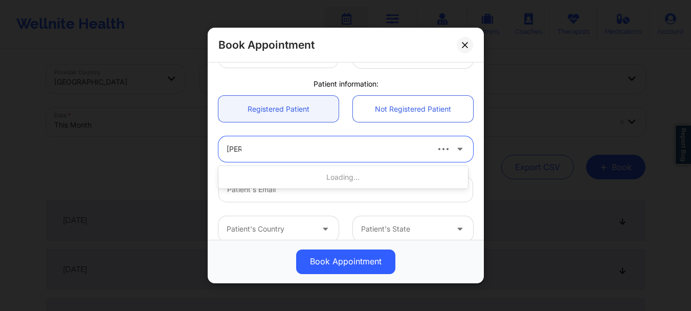
type input "lisa G"
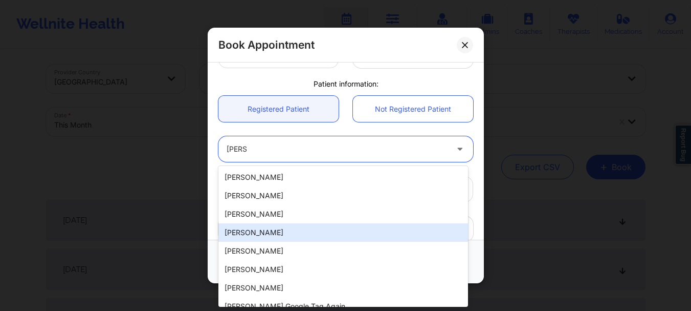
click at [264, 232] on div "Lisa Giandomenico" at bounding box center [343, 232] width 250 height 18
type input "lisagiandomenico43@gmail.com"
type input "+1772-233-6665"
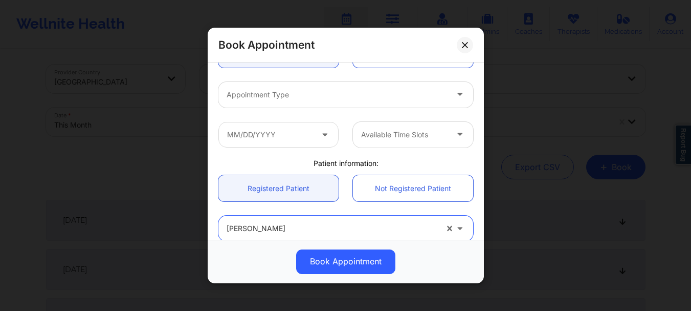
scroll to position [123, 0]
click at [279, 94] on div at bounding box center [337, 97] width 221 height 12
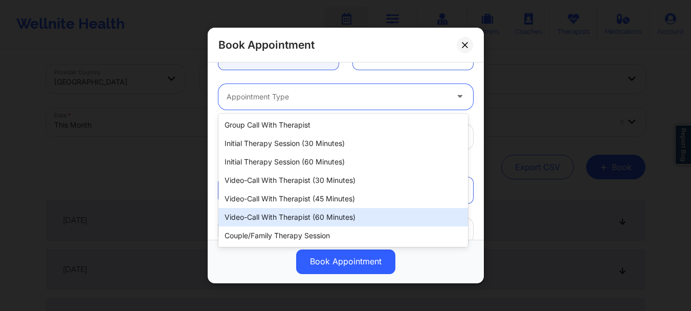
click at [282, 217] on div "Video-Call with Therapist (60 minutes)" at bounding box center [343, 217] width 250 height 18
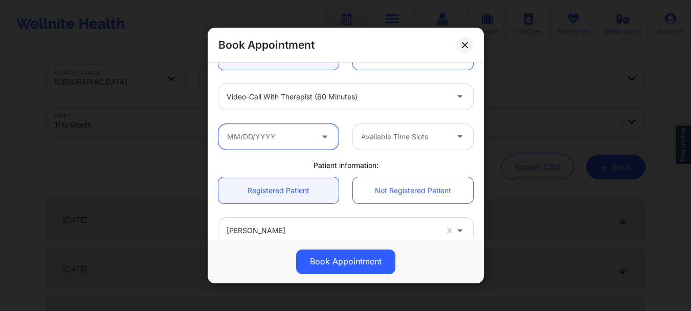
click at [261, 137] on input "text" at bounding box center [278, 137] width 120 height 26
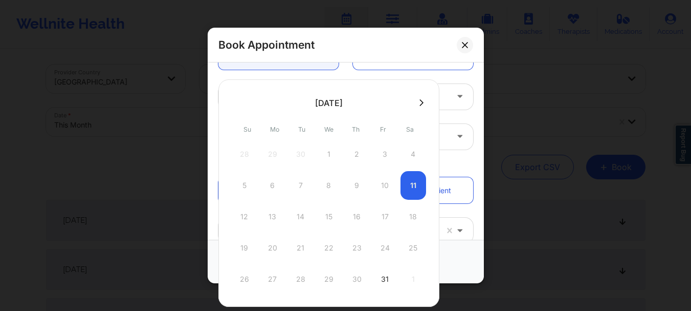
click at [420, 105] on icon at bounding box center [422, 103] width 4 height 8
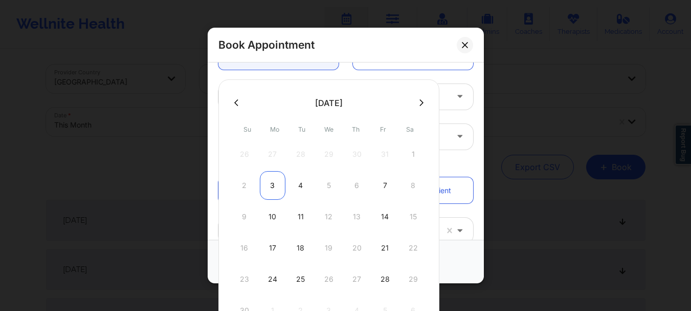
click at [271, 185] on div "3" at bounding box center [273, 185] width 26 height 29
type input "11/03/2025"
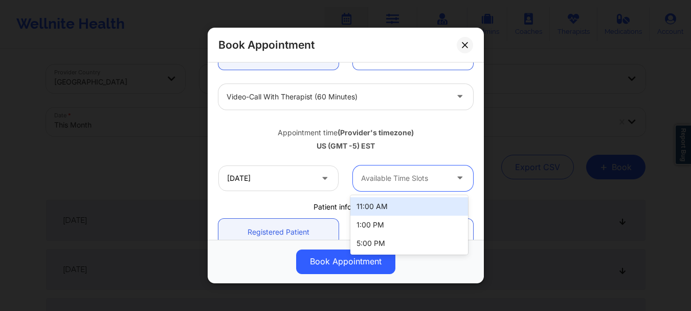
click at [373, 174] on div at bounding box center [404, 178] width 86 height 12
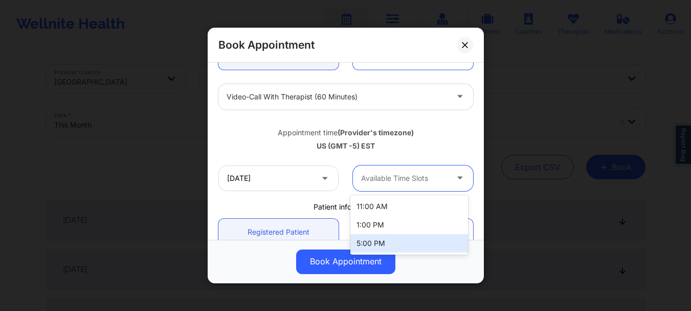
click at [378, 242] on div "5:00 PM" at bounding box center [409, 243] width 118 height 18
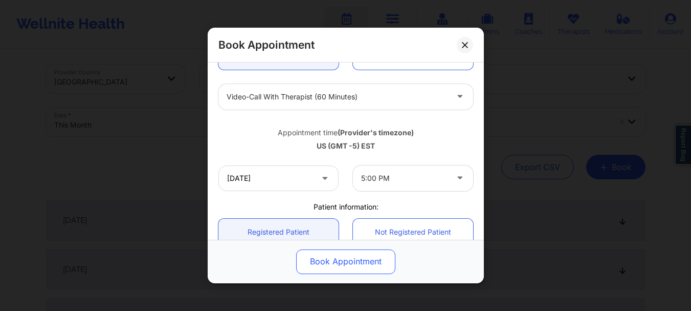
click at [341, 259] on button "Book Appointment" at bounding box center [345, 261] width 99 height 25
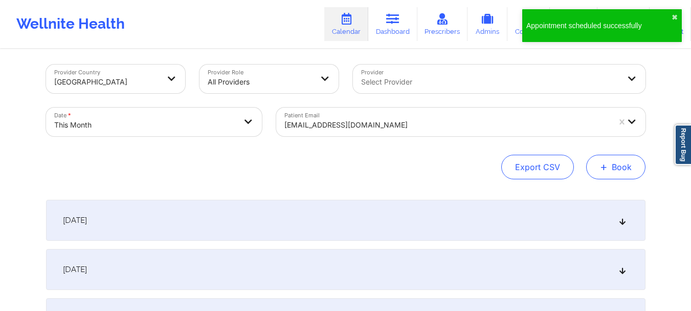
click at [629, 170] on button "+ Book" at bounding box center [615, 167] width 59 height 25
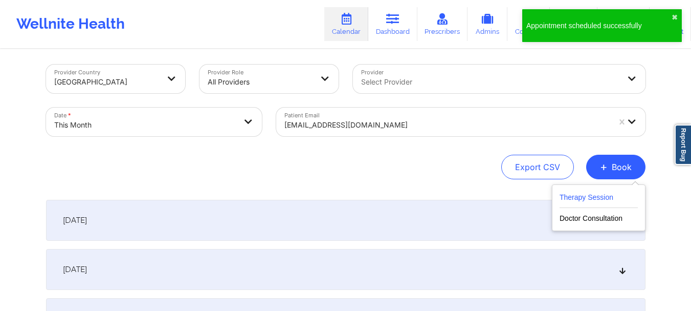
click at [574, 206] on button "Therapy Session" at bounding box center [599, 199] width 78 height 17
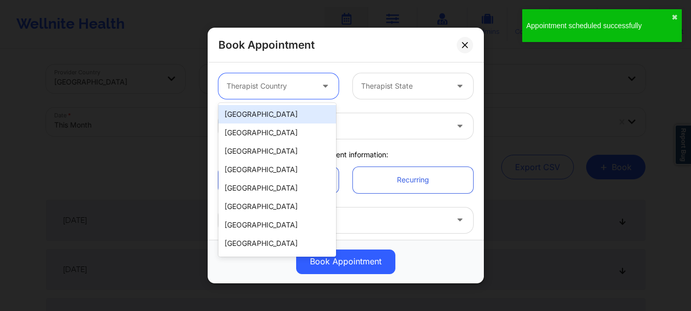
click at [284, 91] on div at bounding box center [270, 86] width 86 height 12
click at [276, 115] on div "[GEOGRAPHIC_DATA]" at bounding box center [277, 114] width 118 height 18
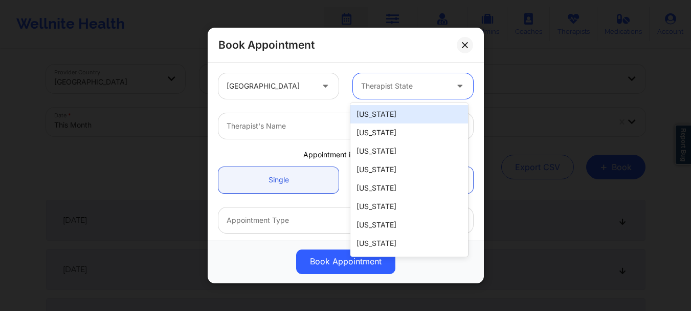
click at [385, 75] on div "Therapist State" at bounding box center [401, 86] width 96 height 26
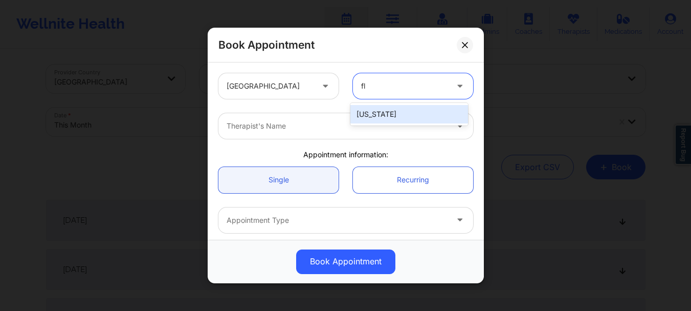
type input "flo"
click at [371, 108] on div "Florida" at bounding box center [409, 114] width 118 height 18
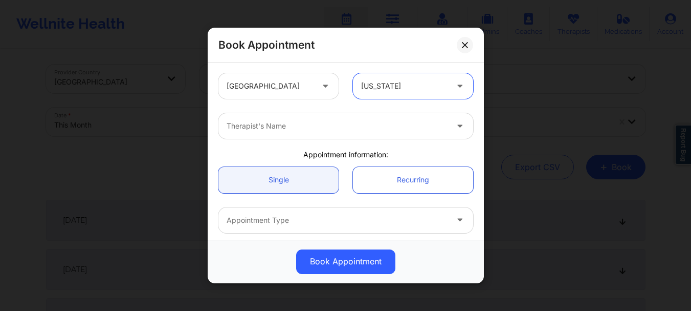
click at [317, 125] on div at bounding box center [337, 126] width 221 height 12
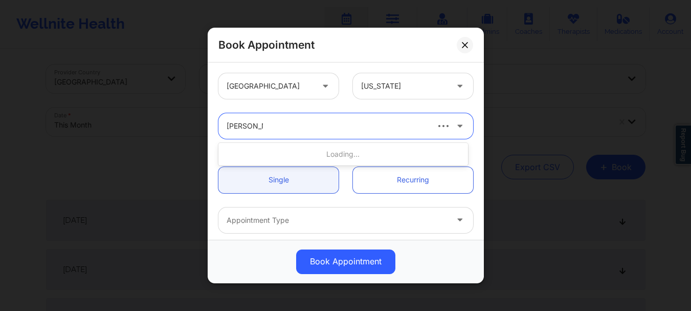
type input "nicole angel"
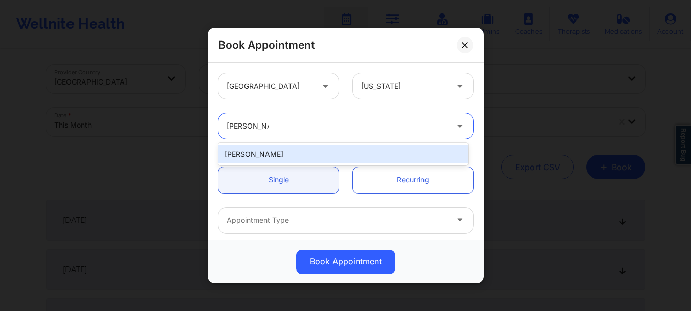
click at [289, 151] on div "Nicole Angel" at bounding box center [343, 154] width 250 height 18
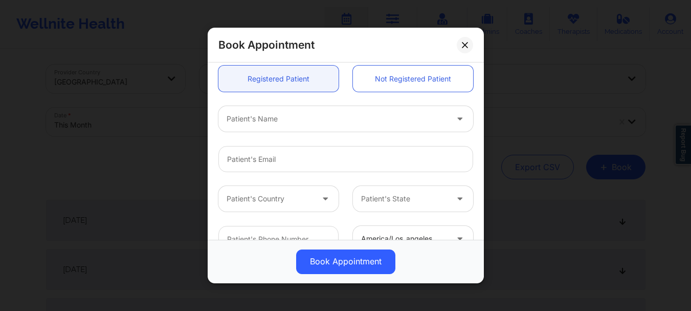
scroll to position [236, 0]
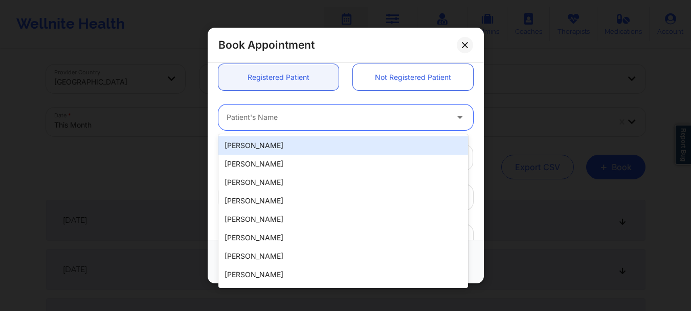
click at [294, 122] on div at bounding box center [337, 118] width 221 height 12
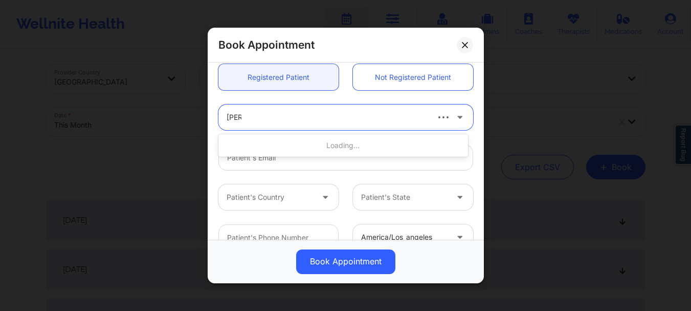
type input "lisa g"
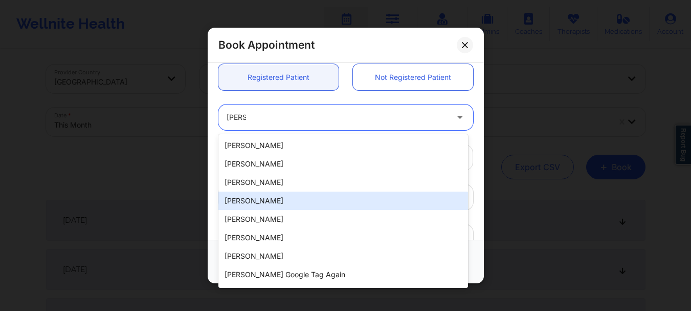
click at [266, 201] on div "Lisa Giandomenico" at bounding box center [343, 200] width 250 height 18
type input "lisagiandomenico43@gmail.com"
type input "+1772-233-6665"
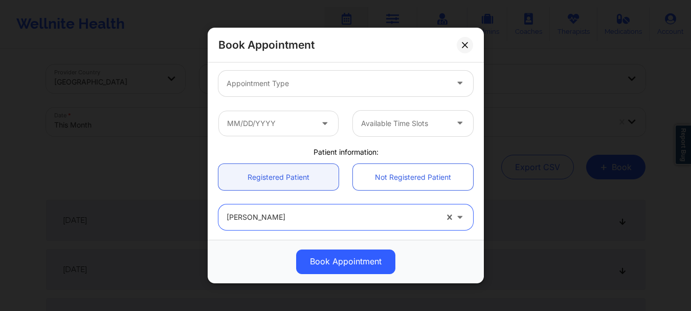
scroll to position [132, 0]
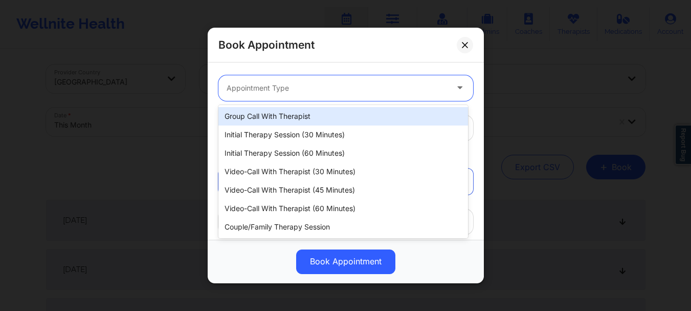
click at [282, 98] on div "Appointment Type" at bounding box center [333, 88] width 230 height 26
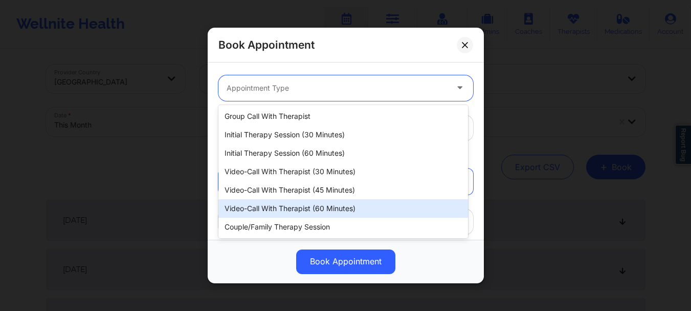
click at [309, 201] on div "Video-Call with Therapist (60 minutes)" at bounding box center [343, 208] width 250 height 18
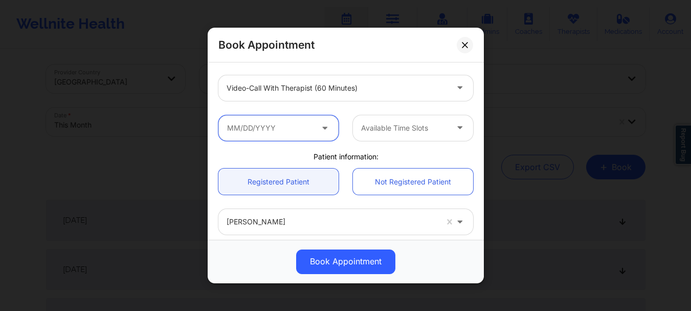
click at [279, 128] on input "text" at bounding box center [278, 128] width 120 height 26
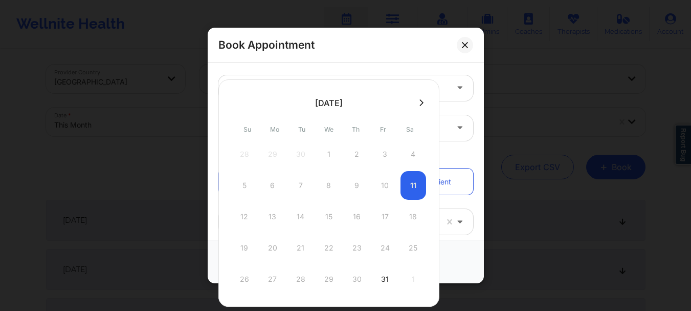
click at [416, 105] on button at bounding box center [421, 102] width 10 height 9
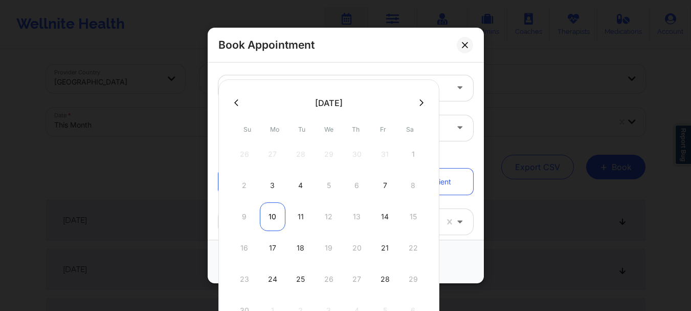
click at [278, 213] on div "10" at bounding box center [273, 216] width 26 height 29
type input "11/10/2025"
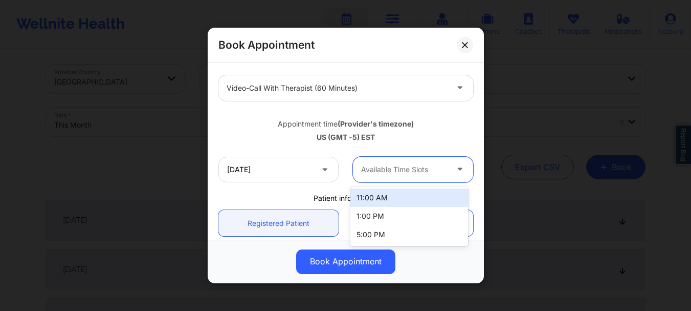
click at [392, 162] on div "Available Time Slots" at bounding box center [401, 170] width 96 height 26
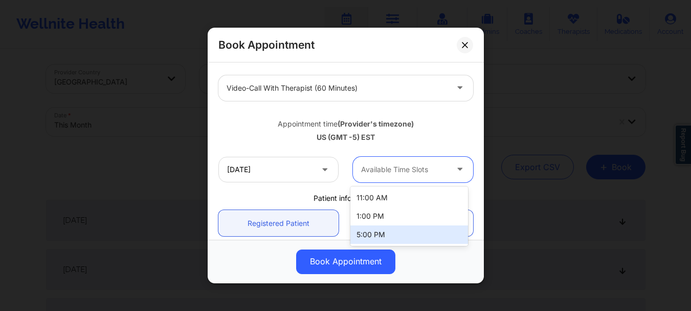
click at [386, 231] on div "5:00 PM" at bounding box center [409, 234] width 118 height 18
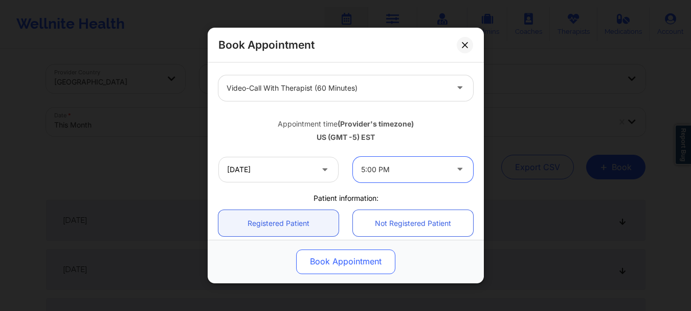
click at [371, 267] on button "Book Appointment" at bounding box center [345, 261] width 99 height 25
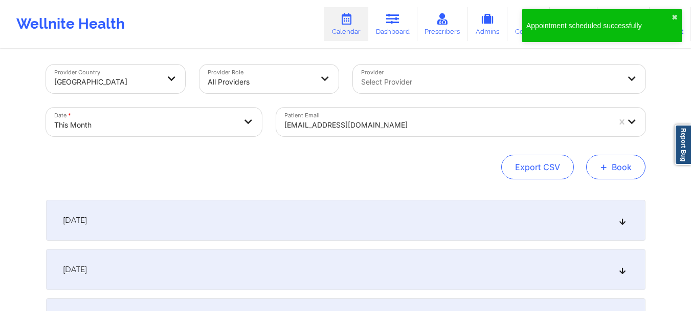
click at [602, 159] on button "+ Book" at bounding box center [615, 167] width 59 height 25
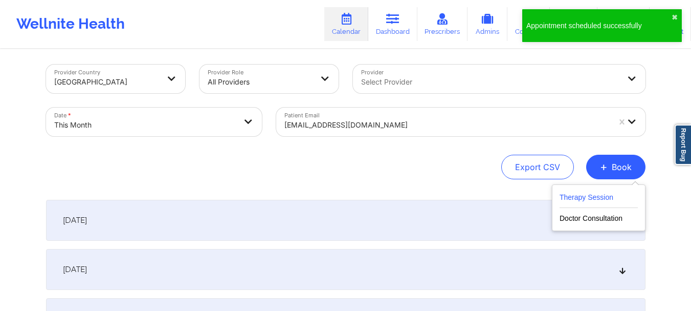
click at [583, 195] on button "Therapy Session" at bounding box center [599, 199] width 78 height 17
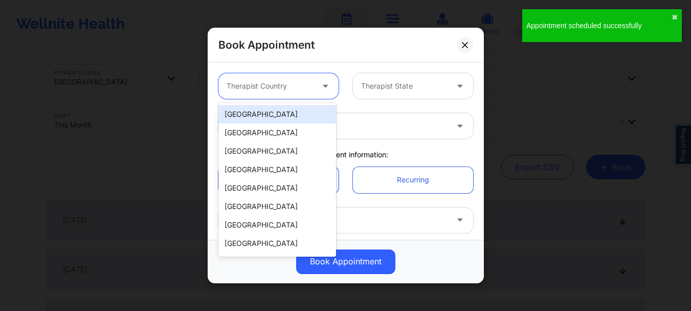
click at [277, 83] on div at bounding box center [270, 86] width 86 height 12
click at [264, 111] on div "[GEOGRAPHIC_DATA]" at bounding box center [277, 114] width 118 height 18
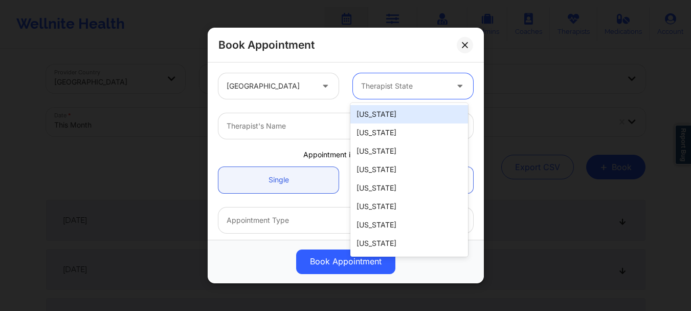
click at [381, 90] on div at bounding box center [404, 86] width 86 height 12
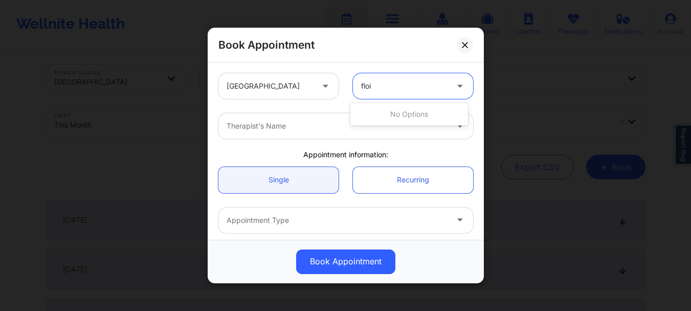
type input "flo"
click at [375, 107] on div "Florida" at bounding box center [409, 114] width 118 height 18
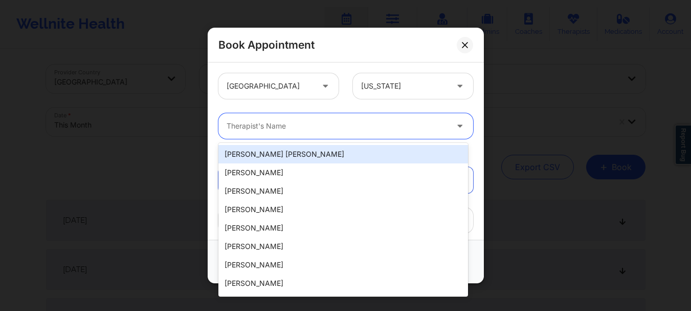
click at [321, 124] on div at bounding box center [337, 126] width 221 height 12
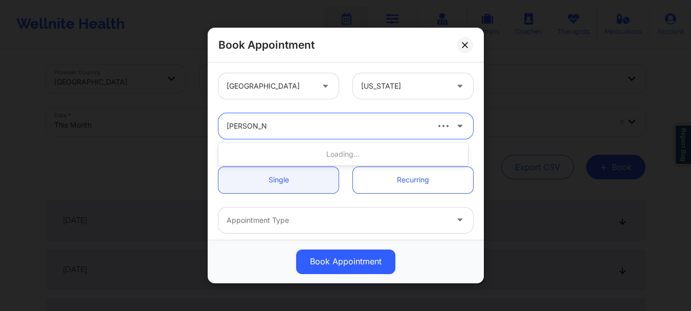
type input "nicole angel"
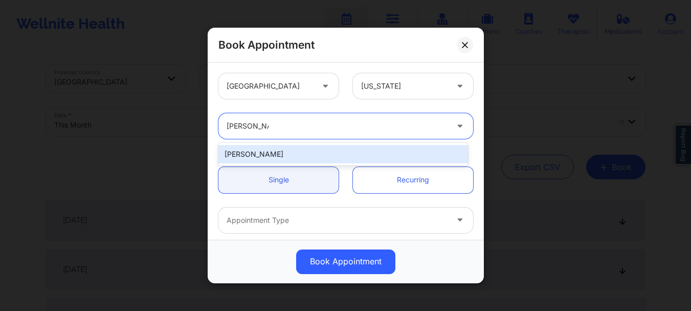
click at [267, 158] on div "Nicole Angel" at bounding box center [343, 154] width 250 height 18
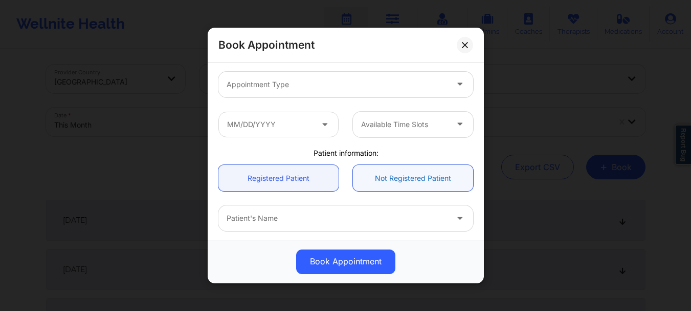
scroll to position [137, 0]
click at [264, 222] on div at bounding box center [337, 217] width 221 height 12
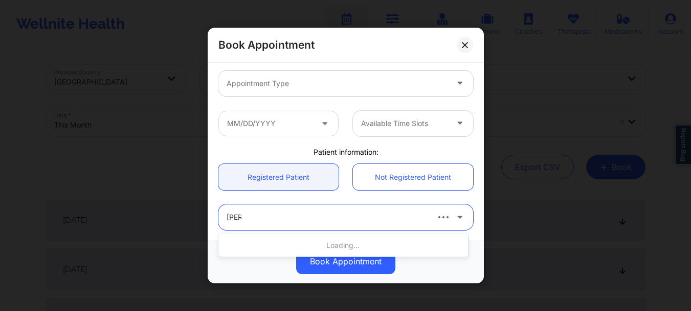
type input "lisa g"
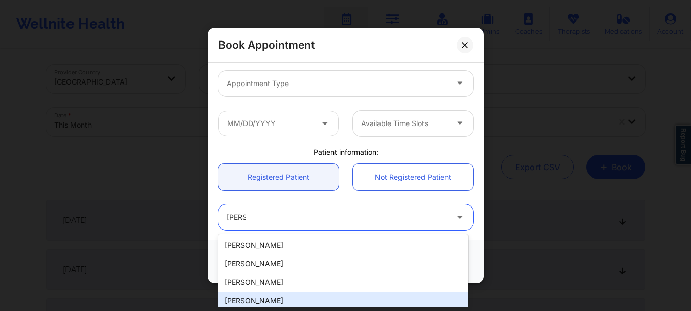
click at [263, 295] on div "Lisa Giandomenico" at bounding box center [343, 300] width 250 height 18
type input "lisagiandomenico43@gmail.com"
type input "+1772-233-6665"
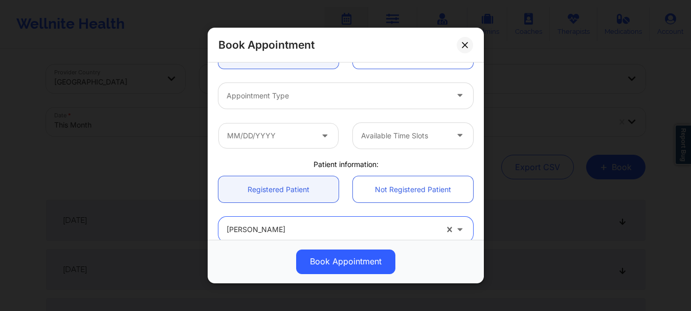
scroll to position [122, 0]
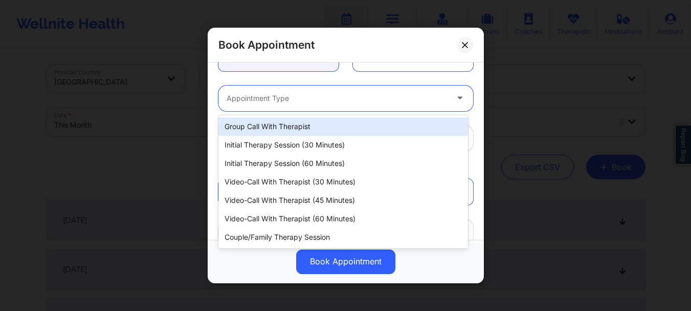
click at [327, 102] on div at bounding box center [337, 98] width 221 height 12
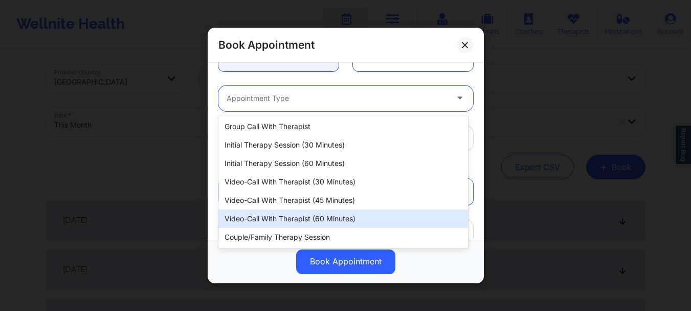
click at [296, 222] on div "Video-Call with Therapist (60 minutes)" at bounding box center [343, 218] width 250 height 18
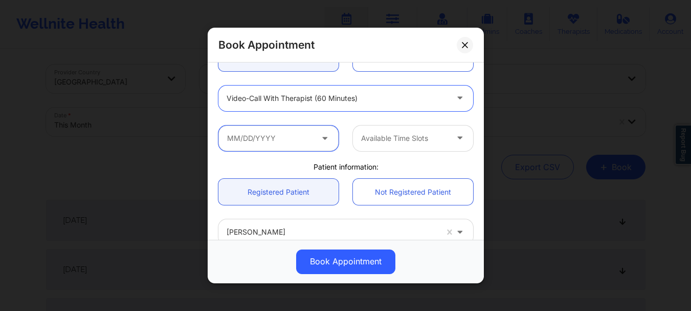
click at [270, 141] on input "text" at bounding box center [278, 138] width 120 height 26
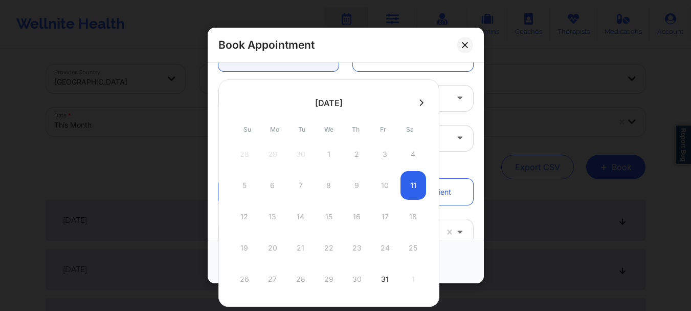
click at [420, 99] on icon at bounding box center [422, 103] width 4 height 8
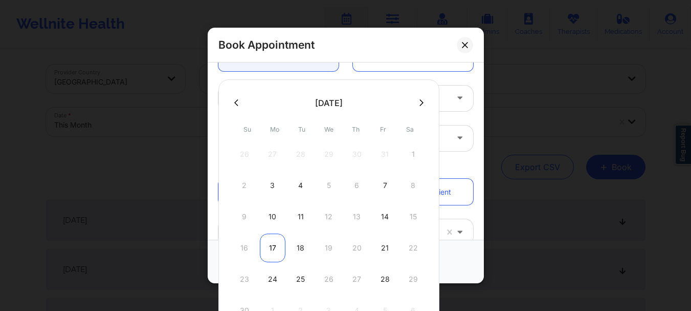
click at [272, 246] on div "17" at bounding box center [273, 247] width 26 height 29
type input "11/17/2025"
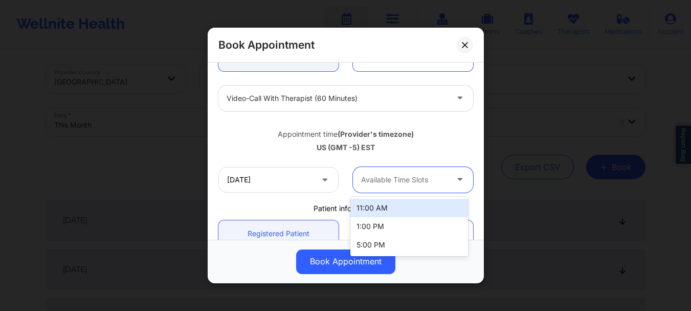
click at [387, 180] on div at bounding box center [404, 179] width 86 height 12
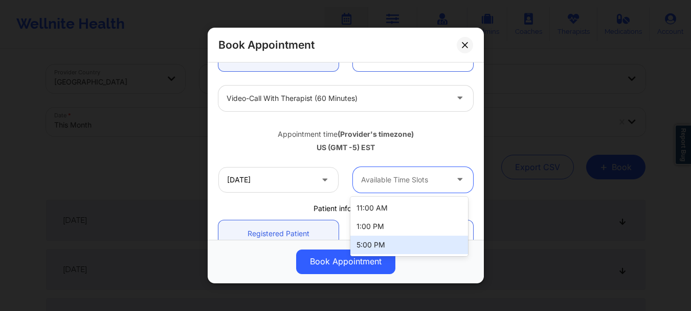
click at [378, 246] on div "5:00 PM" at bounding box center [409, 244] width 118 height 18
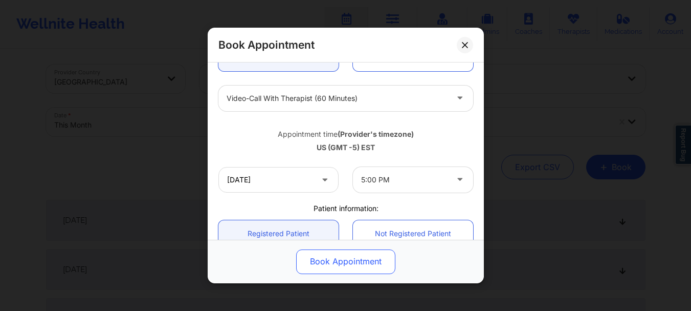
click at [340, 262] on button "Book Appointment" at bounding box center [345, 261] width 99 height 25
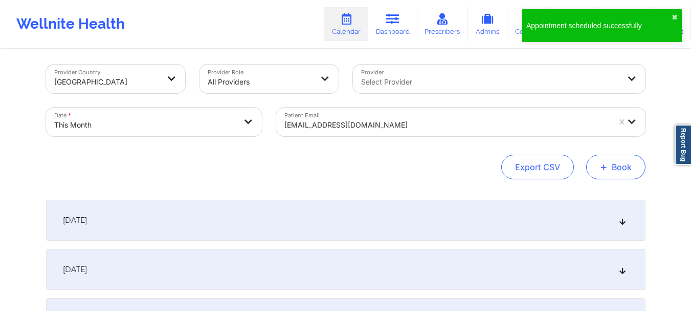
click at [608, 170] on button "+ Book" at bounding box center [615, 167] width 59 height 25
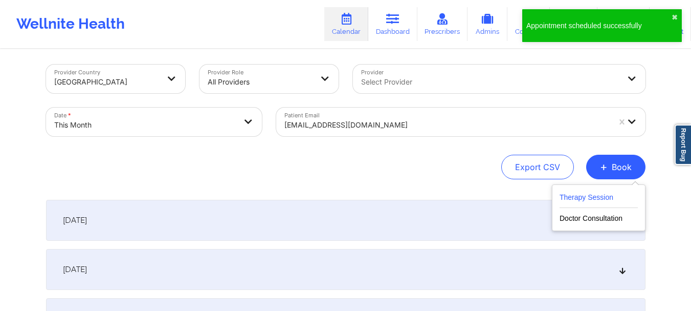
click at [580, 195] on button "Therapy Session" at bounding box center [599, 199] width 78 height 17
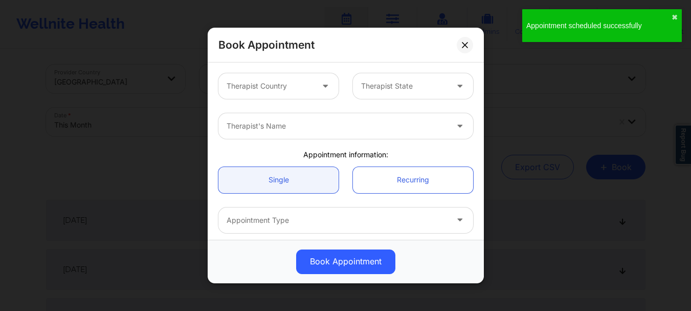
click at [301, 91] on div at bounding box center [270, 86] width 86 height 12
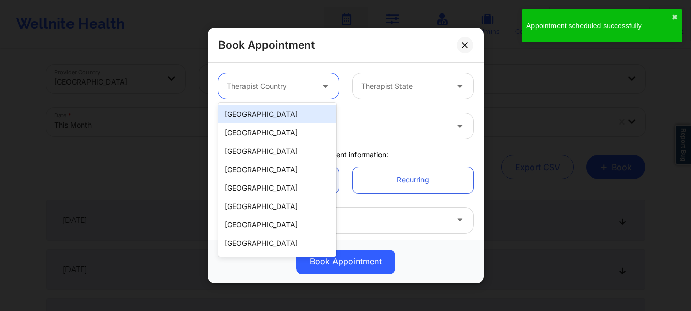
click at [288, 116] on div "[GEOGRAPHIC_DATA]" at bounding box center [277, 114] width 118 height 18
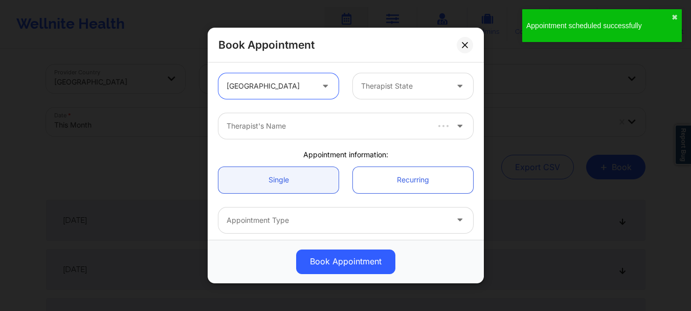
click at [395, 80] on div at bounding box center [404, 86] width 86 height 12
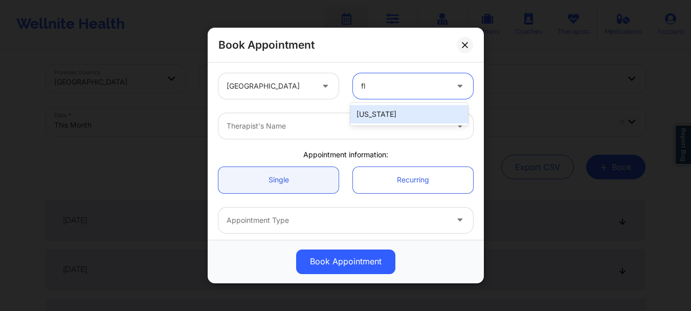
type input "flo"
click at [387, 113] on div "Florida" at bounding box center [409, 114] width 118 height 18
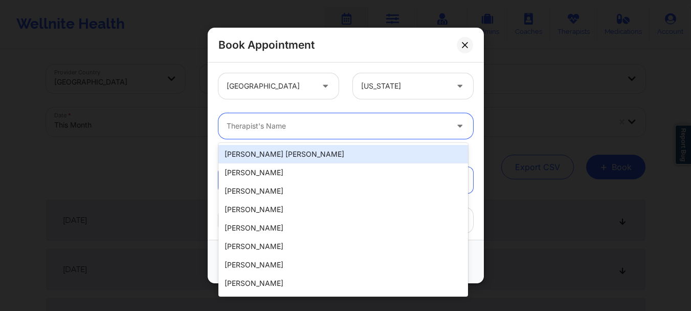
click at [349, 128] on div at bounding box center [337, 126] width 221 height 12
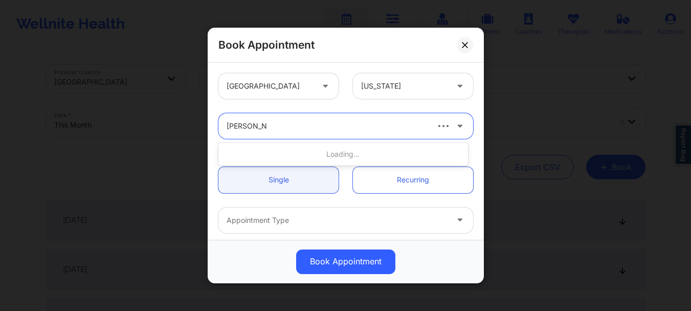
type input "nicole angel"
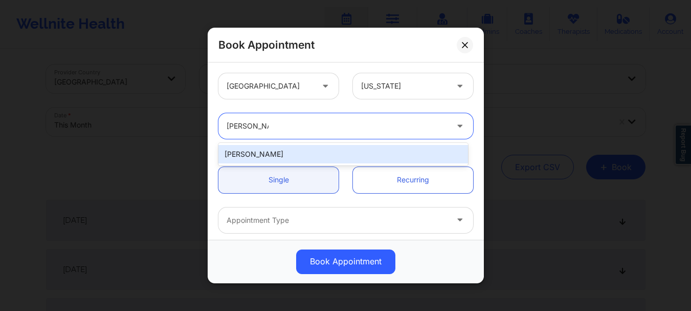
click at [315, 157] on div "Nicole Angel" at bounding box center [343, 154] width 250 height 18
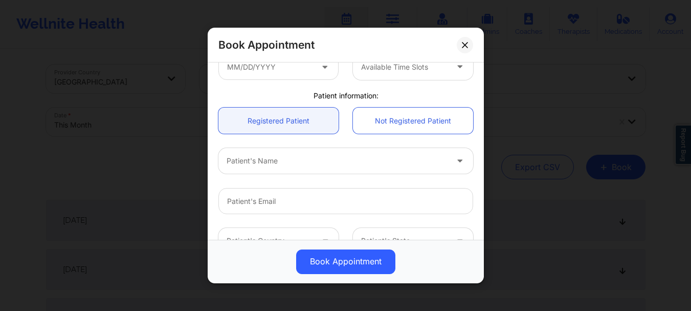
scroll to position [216, 0]
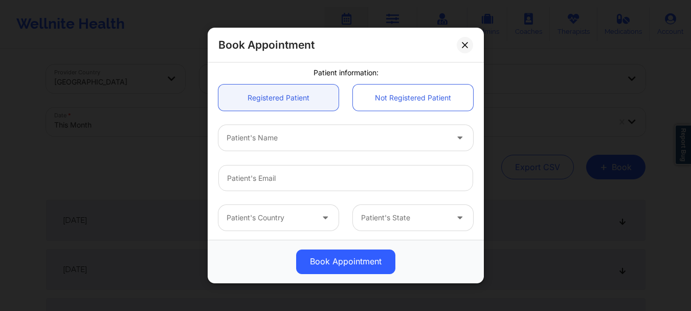
click at [264, 133] on div at bounding box center [337, 138] width 221 height 12
type input "lisa g"
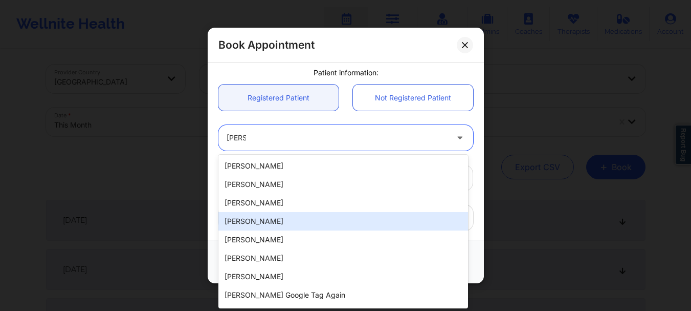
click at [265, 218] on div "Lisa Giandomenico" at bounding box center [343, 221] width 250 height 18
type input "lisagiandomenico43@gmail.com"
type input "+1772-233-6665"
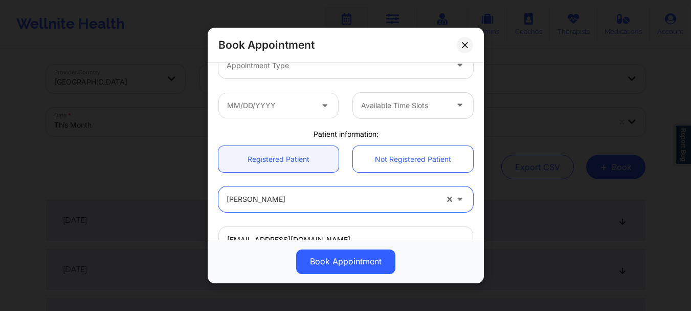
scroll to position [119, 0]
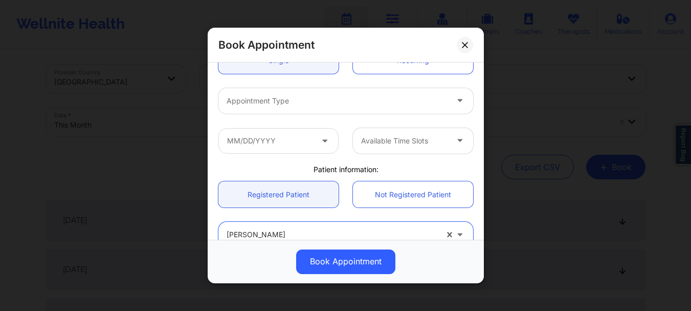
click at [310, 112] on div "Appointment Type" at bounding box center [333, 101] width 230 height 26
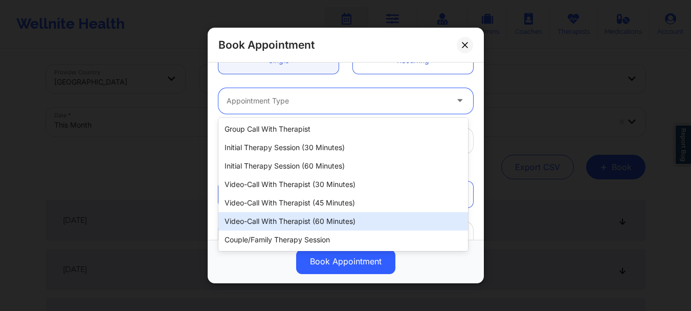
click at [307, 217] on div "Video-Call with Therapist (60 minutes)" at bounding box center [343, 221] width 250 height 18
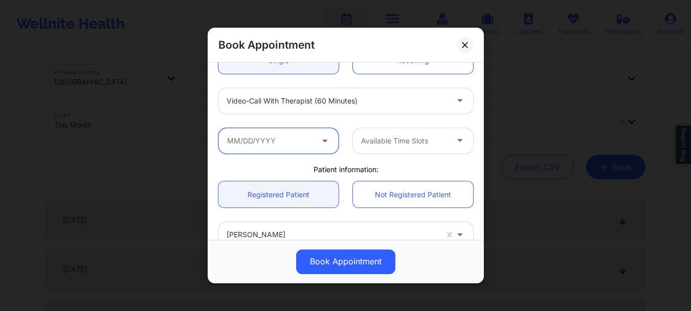
click at [283, 142] on input "text" at bounding box center [278, 141] width 120 height 26
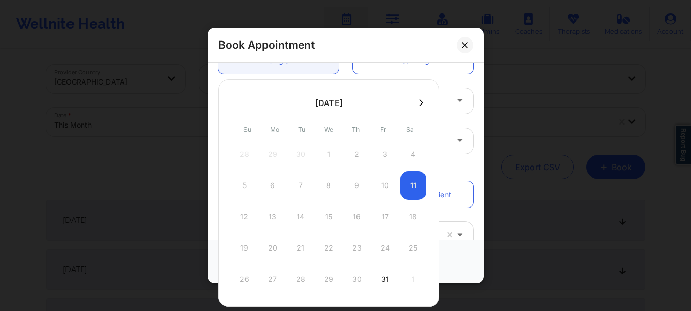
click at [420, 101] on icon at bounding box center [422, 103] width 4 height 8
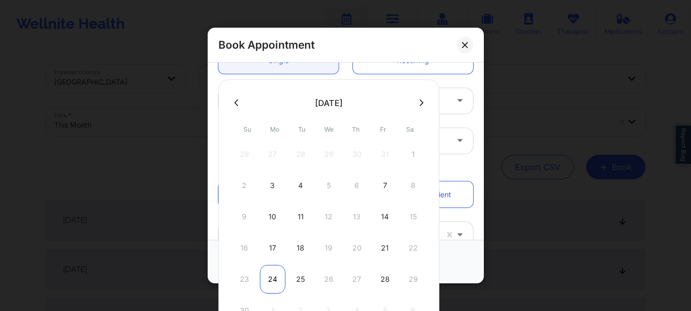
click at [279, 269] on div "24" at bounding box center [273, 279] width 26 height 29
type input "11/24/2025"
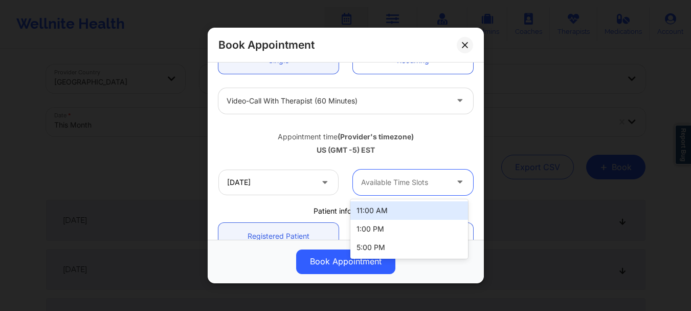
click at [394, 180] on div at bounding box center [404, 182] width 86 height 12
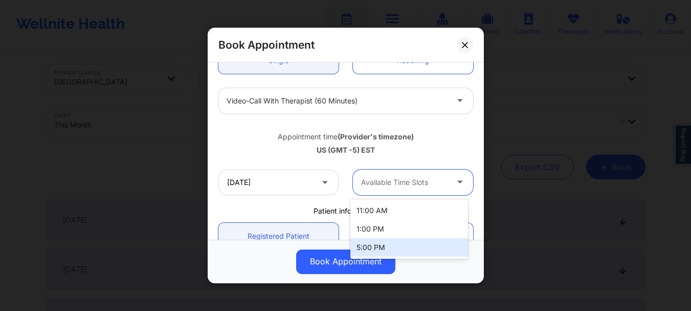
click at [386, 238] on div "5:00 PM" at bounding box center [409, 247] width 118 height 18
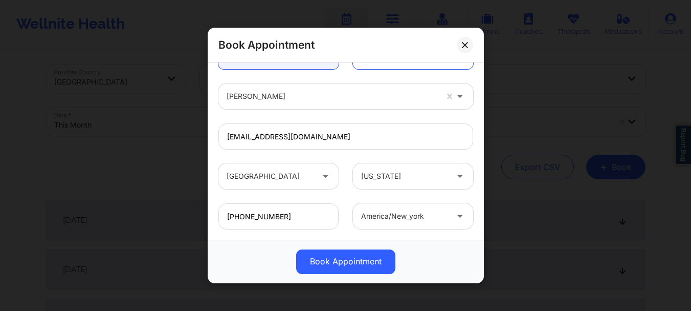
scroll to position [354, 0]
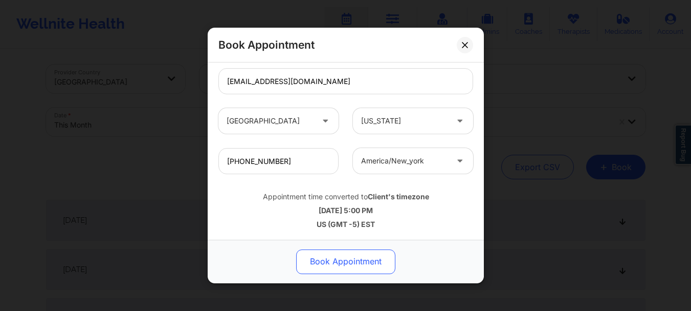
click at [382, 258] on button "Book Appointment" at bounding box center [345, 261] width 99 height 25
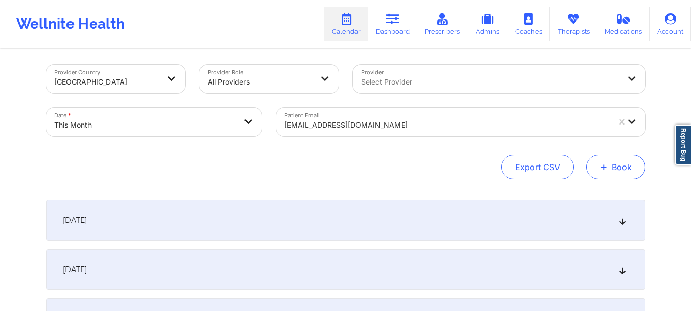
click at [627, 173] on button "+ Book" at bounding box center [615, 167] width 59 height 25
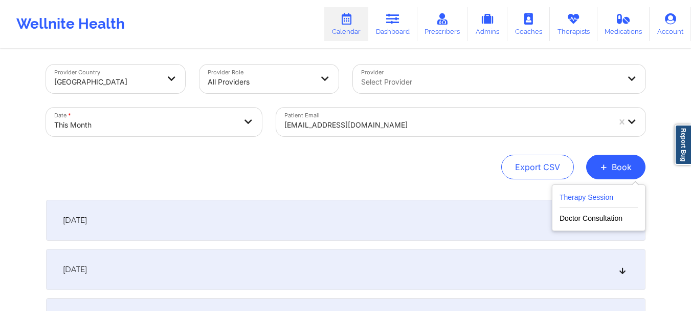
click at [564, 204] on button "Therapy Session" at bounding box center [599, 199] width 78 height 17
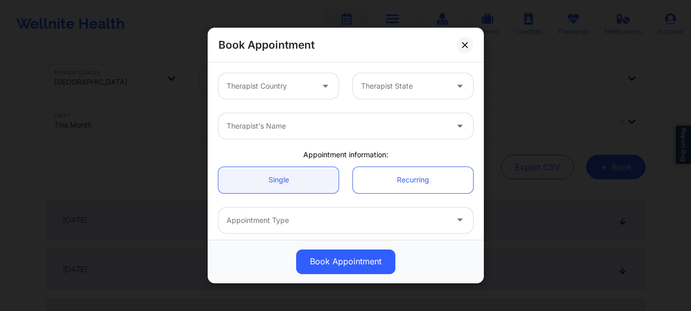
click at [284, 99] on div "Therapist Country Therapist State" at bounding box center [345, 86] width 269 height 40
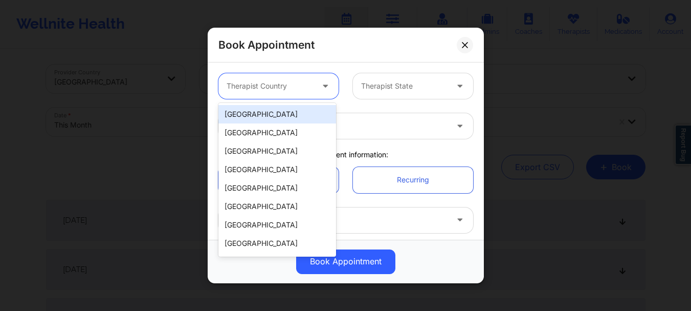
click at [278, 90] on div at bounding box center [270, 86] width 86 height 12
click at [270, 115] on div "[GEOGRAPHIC_DATA]" at bounding box center [277, 114] width 118 height 18
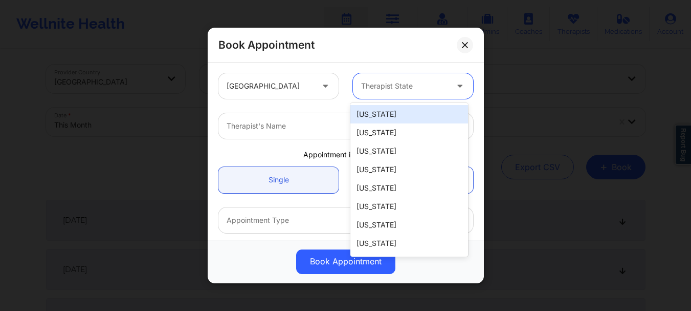
click at [375, 84] on div at bounding box center [404, 86] width 86 height 12
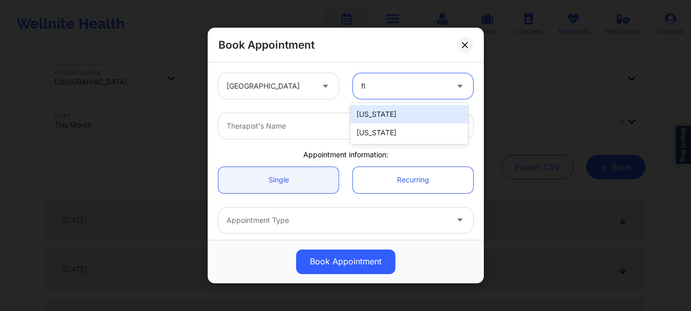
type input "flo"
click at [368, 109] on div "Florida" at bounding box center [409, 114] width 118 height 18
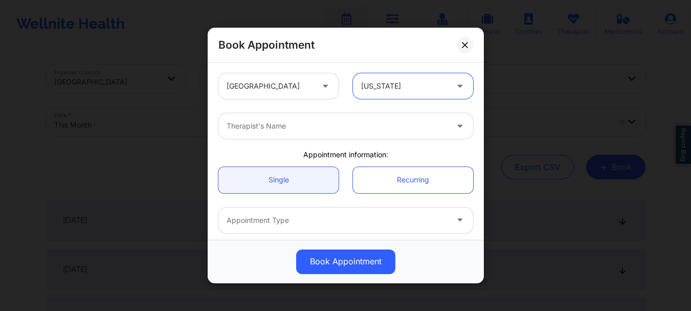
click at [317, 124] on div at bounding box center [337, 126] width 221 height 12
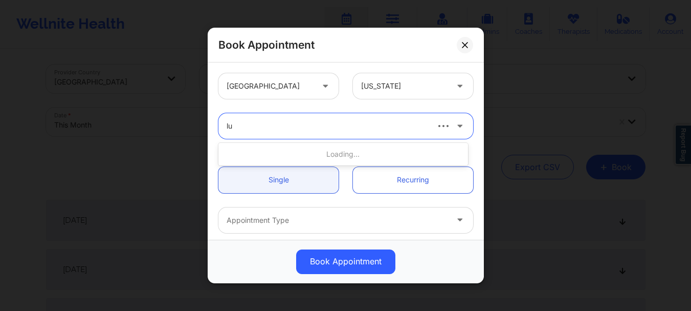
type input "l"
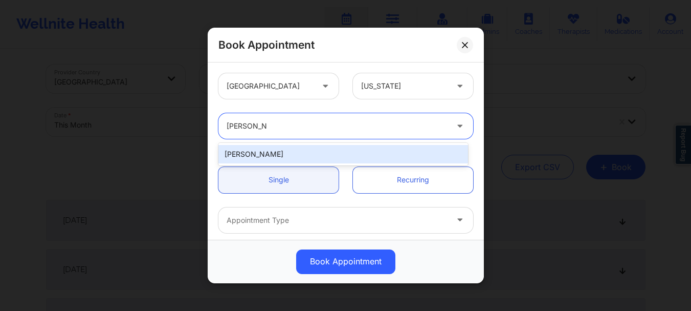
type input "nicole angel"
click at [311, 151] on div "Nicole Angel" at bounding box center [343, 154] width 250 height 18
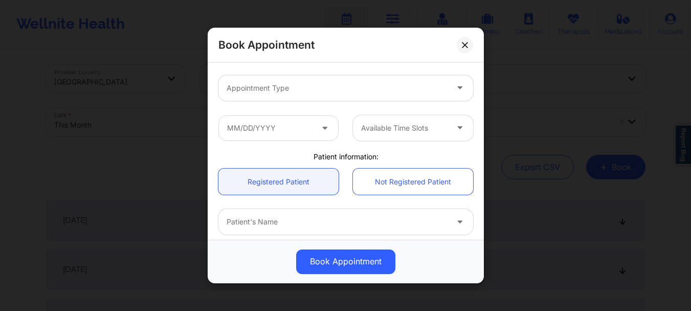
scroll to position [135, 0]
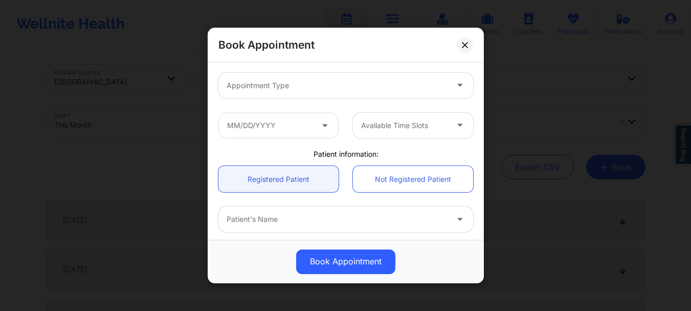
click at [246, 222] on div at bounding box center [337, 219] width 221 height 12
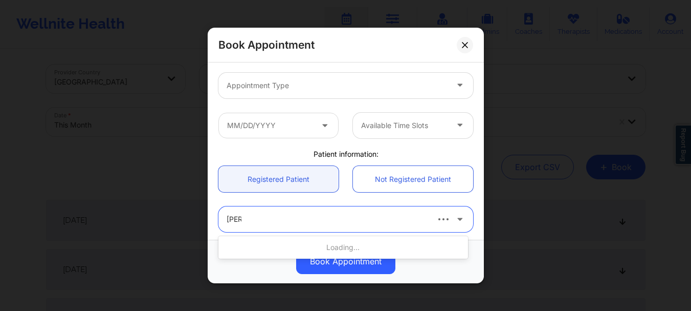
type input "lisa g"
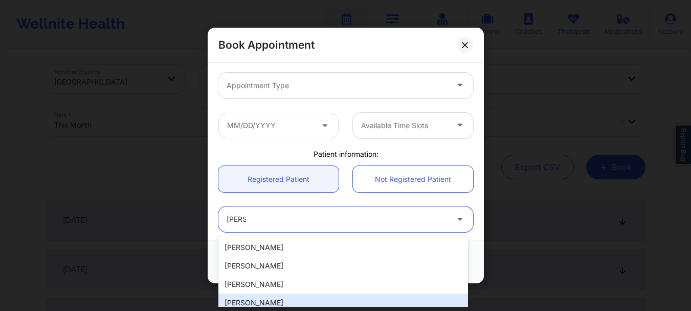
click at [248, 299] on div "Lisa Giandomenico" at bounding box center [343, 302] width 250 height 18
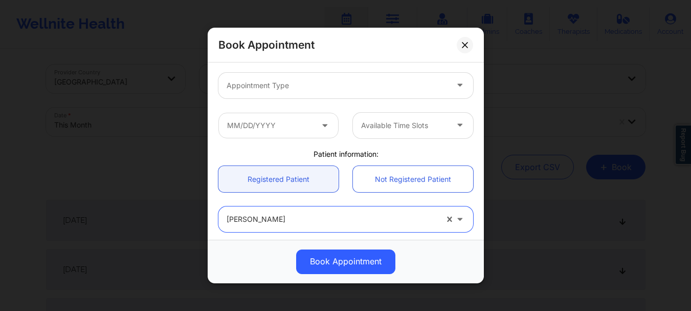
click at [296, 85] on div at bounding box center [337, 85] width 221 height 12
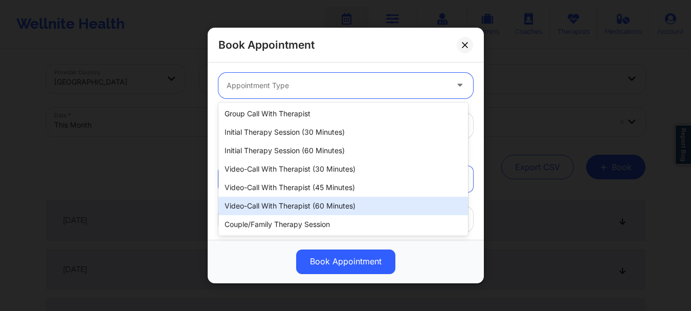
click at [298, 200] on div "Video-Call with Therapist (60 minutes)" at bounding box center [343, 205] width 250 height 18
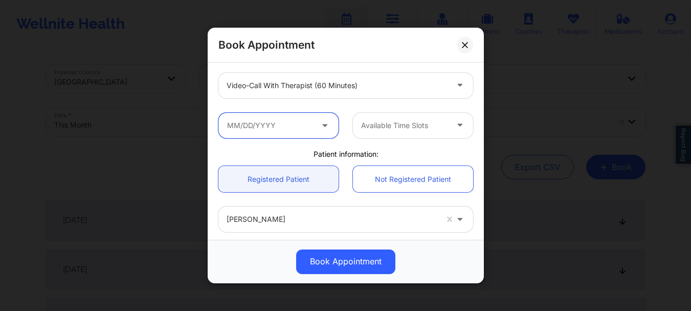
click at [308, 124] on input "text" at bounding box center [278, 126] width 120 height 26
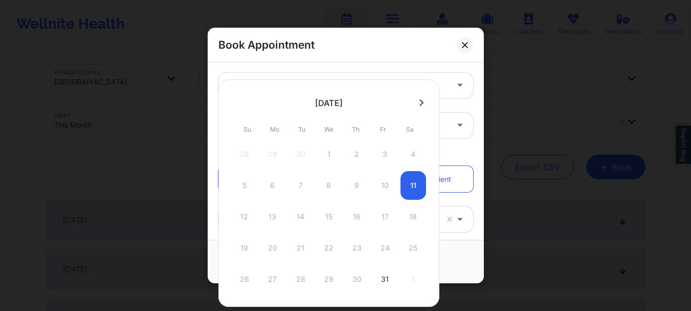
click at [308, 124] on div "Tu" at bounding box center [302, 129] width 25 height 20
click at [421, 101] on icon at bounding box center [422, 103] width 4 height 8
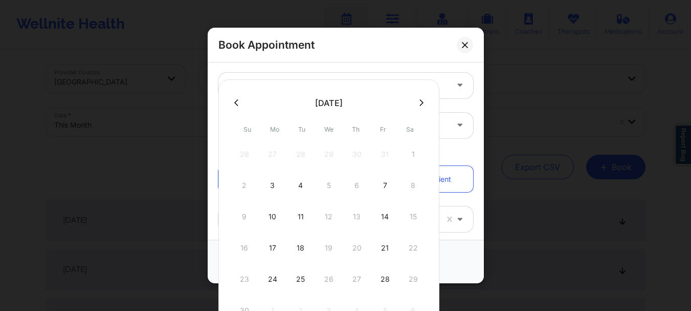
click at [421, 101] on icon at bounding box center [422, 103] width 4 height 8
click at [275, 148] on div "1" at bounding box center [273, 154] width 26 height 29
type input "12/01/2025"
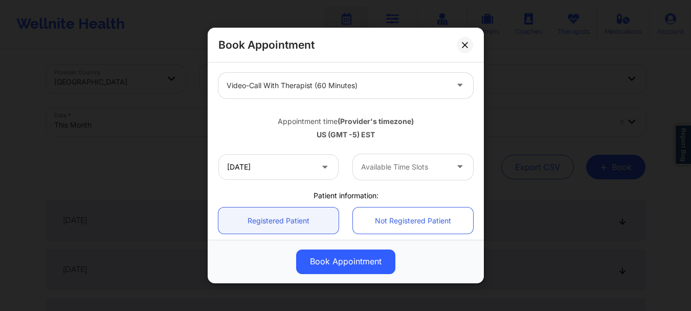
click at [440, 165] on div at bounding box center [404, 167] width 86 height 12
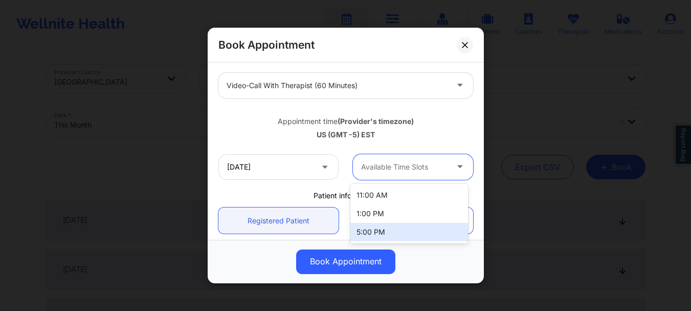
click at [400, 227] on div "5:00 PM" at bounding box center [409, 232] width 118 height 18
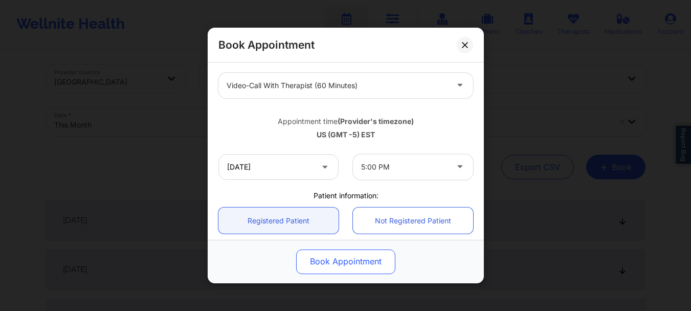
click at [354, 261] on button "Book Appointment" at bounding box center [345, 261] width 99 height 25
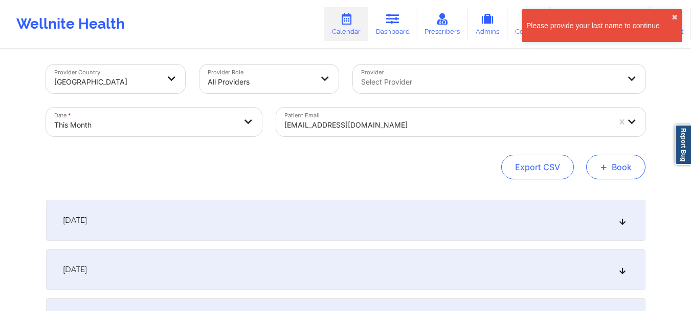
click at [607, 165] on span "+" at bounding box center [604, 167] width 8 height 6
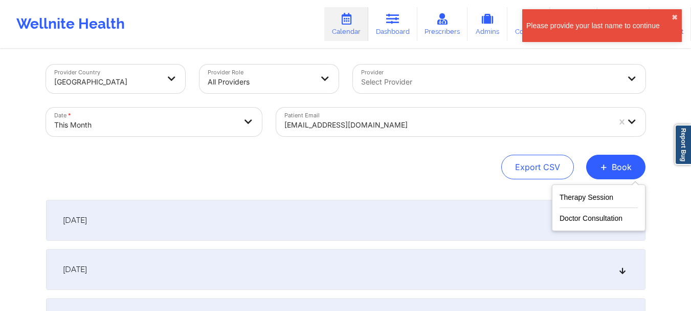
click at [558, 201] on div "Therapy Session Doctor Consultation" at bounding box center [599, 207] width 94 height 47
click at [569, 200] on button "Therapy Session" at bounding box center [599, 199] width 78 height 17
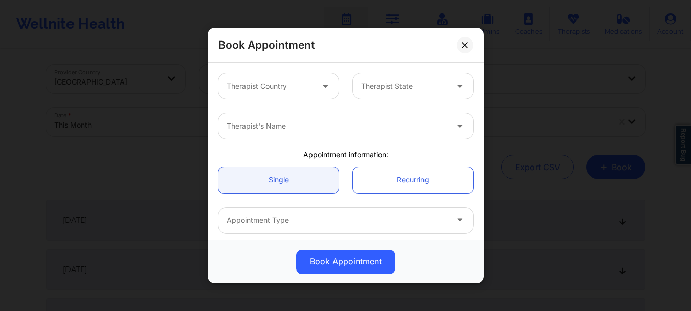
click at [275, 84] on div at bounding box center [270, 86] width 86 height 12
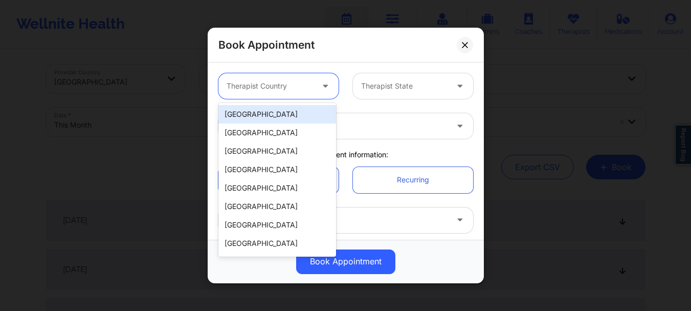
click at [267, 111] on div "[GEOGRAPHIC_DATA]" at bounding box center [277, 114] width 118 height 18
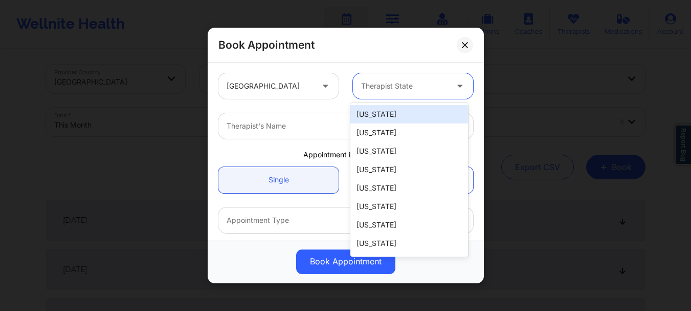
click at [411, 84] on div at bounding box center [404, 86] width 86 height 12
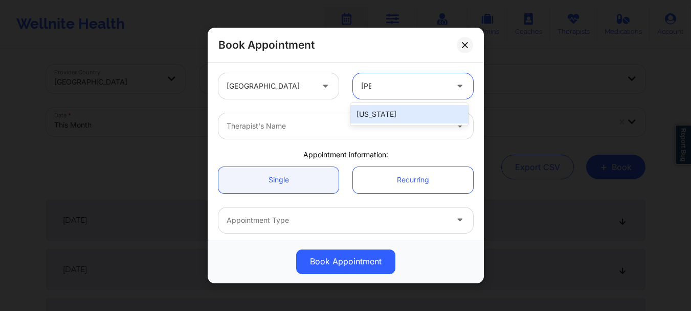
type input "flori"
click at [396, 107] on div "Florida" at bounding box center [409, 114] width 118 height 18
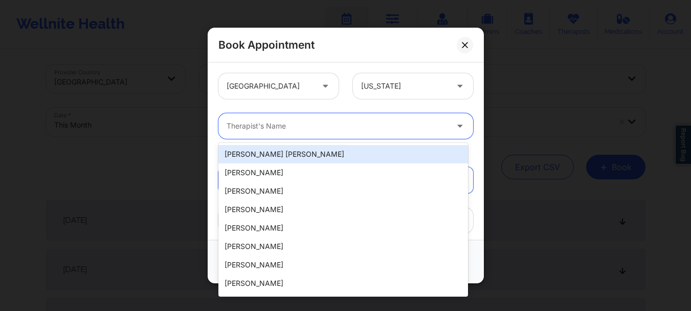
click at [359, 131] on div at bounding box center [337, 126] width 221 height 12
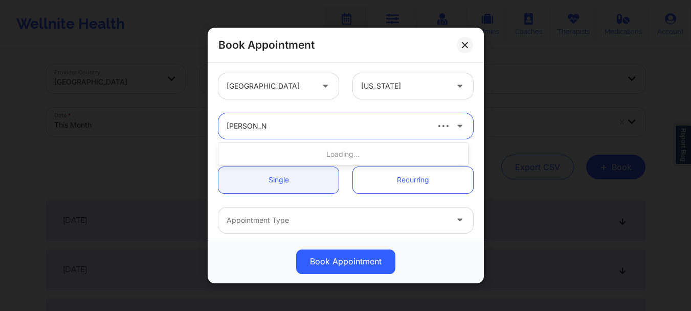
type input "nicole angel"
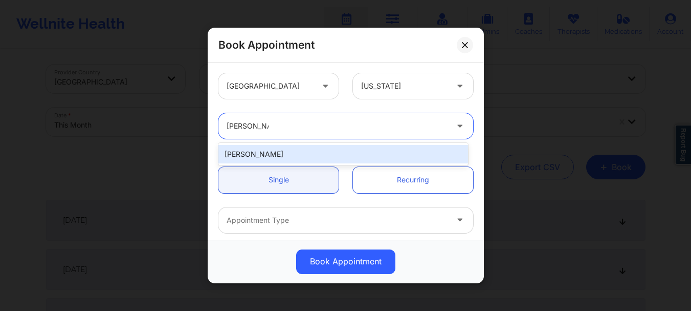
click at [334, 154] on div "Nicole Angel" at bounding box center [343, 154] width 250 height 18
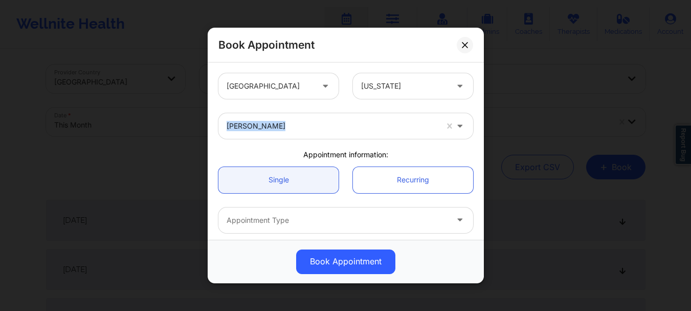
drag, startPoint x: 478, startPoint y: 101, endPoint x: 480, endPoint y: 107, distance: 6.5
click at [480, 107] on div "United States Florida Nicole Angel Appointment information: Single Recurring Ap…" at bounding box center [346, 150] width 276 height 177
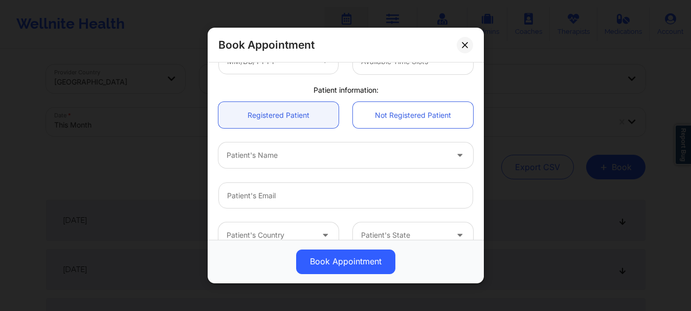
scroll to position [207, 0]
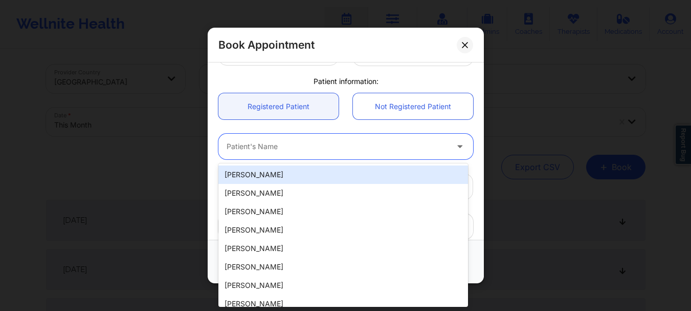
click at [326, 152] on div "Patient's Name" at bounding box center [333, 147] width 230 height 26
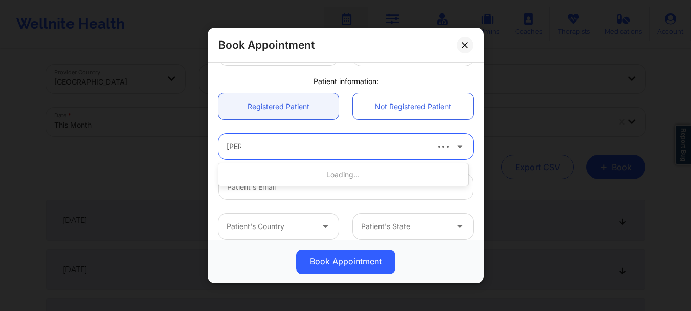
type input "lisa g"
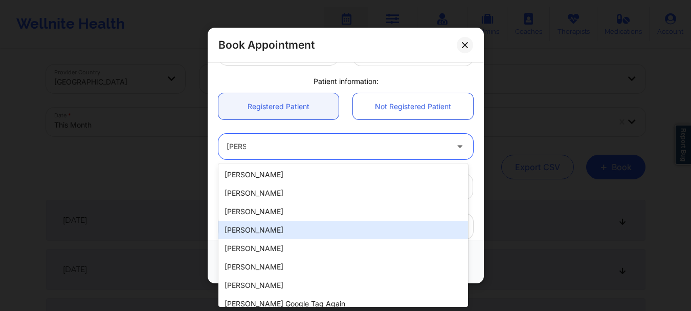
click at [289, 233] on div "Lisa Giandomenico" at bounding box center [343, 230] width 250 height 18
type input "lisagiandomenico43@gmail.com"
type input "+1772-233-6665"
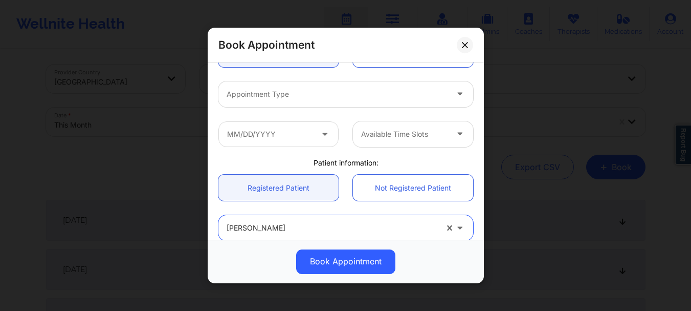
scroll to position [118, 0]
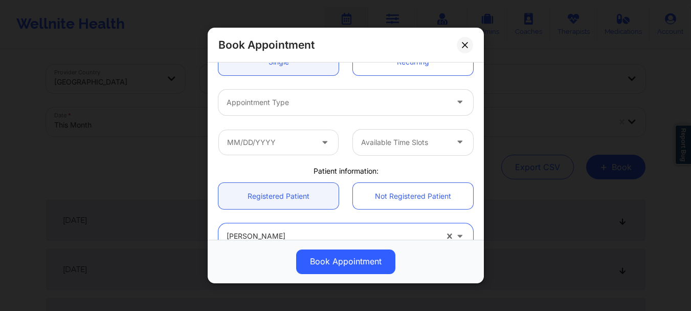
click at [338, 105] on div at bounding box center [337, 102] width 221 height 12
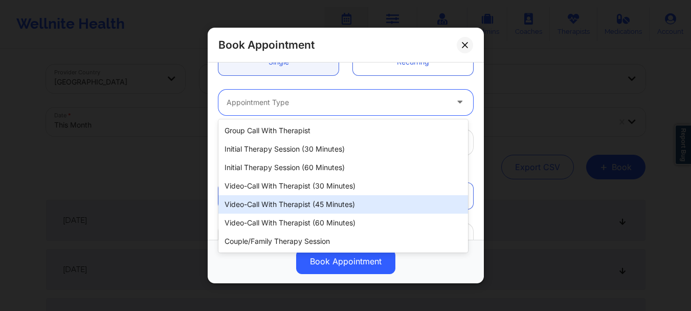
click at [324, 212] on div "Video-Call with Therapist (45 minutes)" at bounding box center [343, 204] width 250 height 18
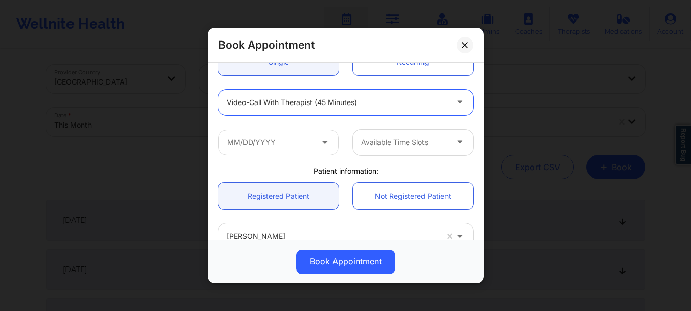
click at [277, 99] on div at bounding box center [337, 102] width 221 height 12
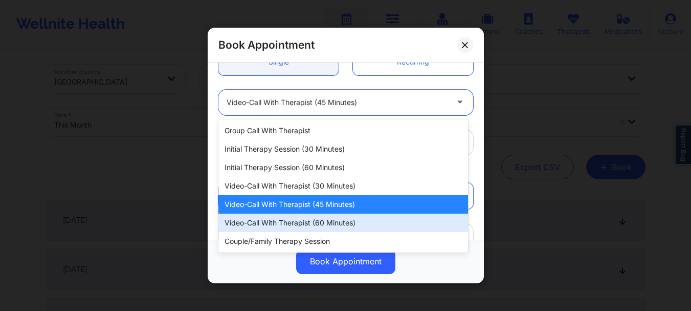
click at [277, 220] on div "Video-Call with Therapist (60 minutes)" at bounding box center [343, 222] width 250 height 18
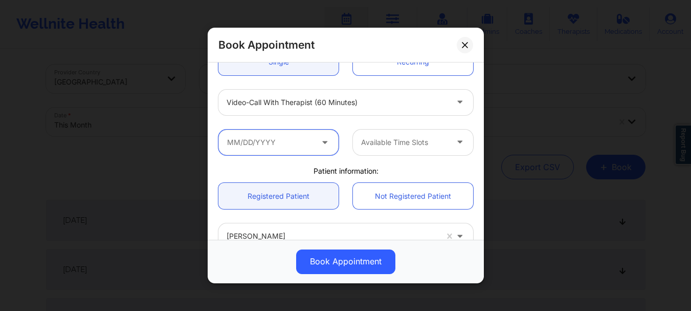
click at [309, 142] on input "text" at bounding box center [278, 142] width 120 height 26
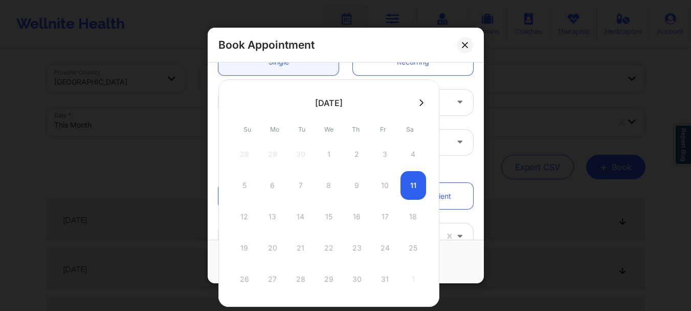
click at [421, 99] on icon at bounding box center [422, 103] width 4 height 8
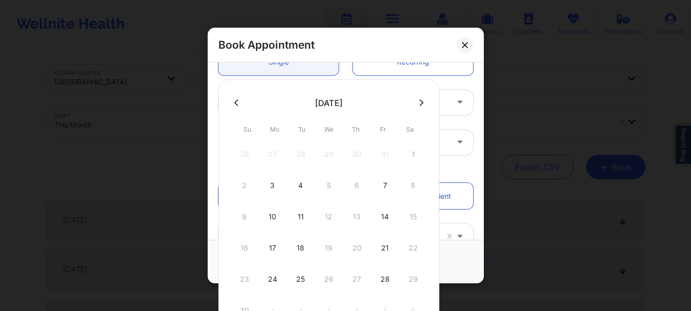
click at [421, 99] on icon at bounding box center [422, 103] width 4 height 8
click at [277, 156] on div "1" at bounding box center [273, 154] width 26 height 29
type input "12/01/2025"
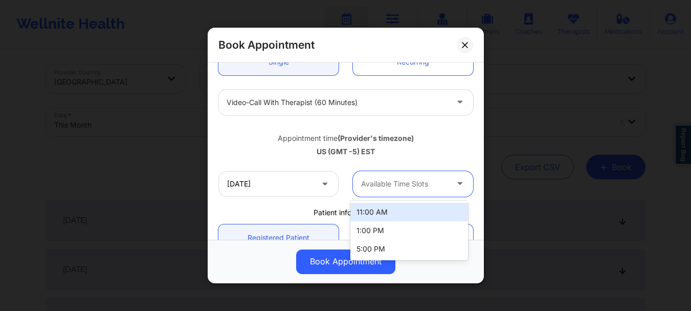
click at [366, 189] on div at bounding box center [404, 184] width 86 height 12
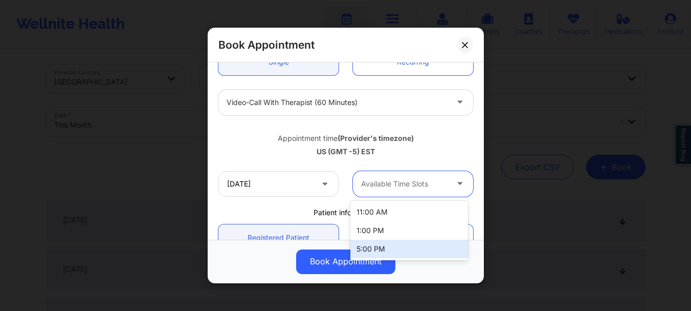
click at [378, 250] on div "5:00 PM" at bounding box center [409, 248] width 118 height 18
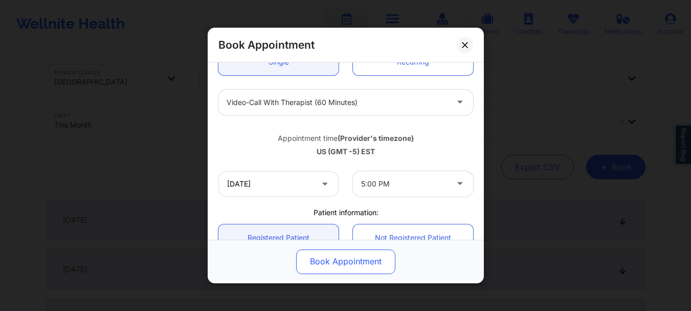
click at [358, 260] on button "Book Appointment" at bounding box center [345, 261] width 99 height 25
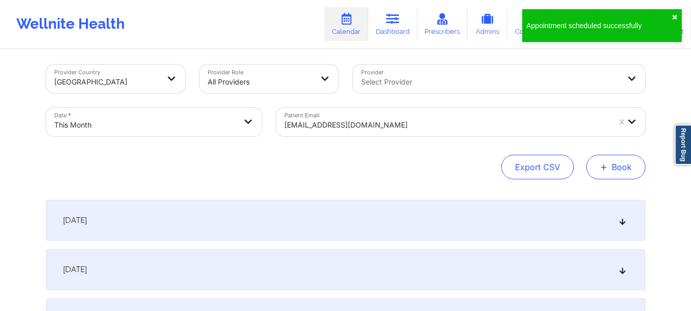
click at [607, 169] on span "+" at bounding box center [604, 167] width 8 height 6
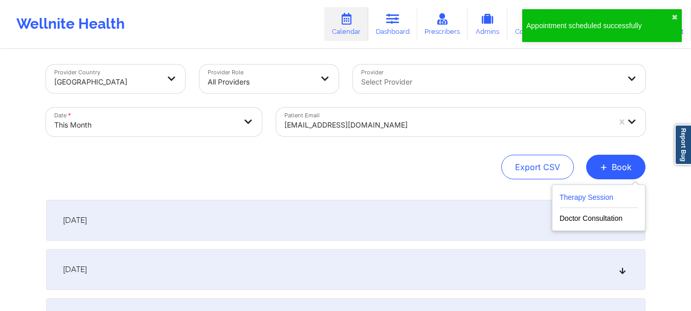
click at [567, 200] on button "Therapy Session" at bounding box center [599, 199] width 78 height 17
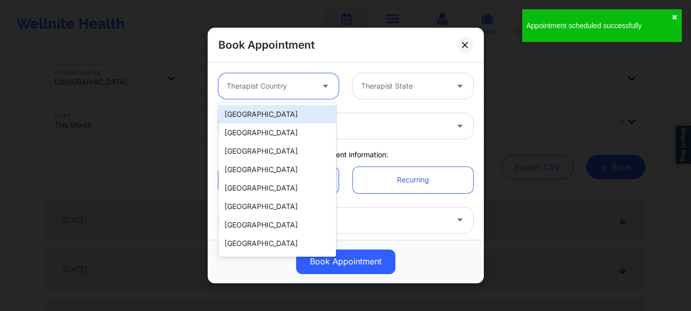
click at [272, 87] on div at bounding box center [270, 86] width 86 height 12
click at [267, 119] on div "[GEOGRAPHIC_DATA]" at bounding box center [277, 114] width 118 height 18
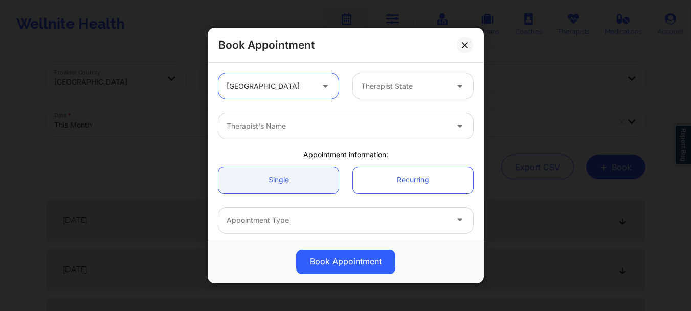
click at [372, 91] on div at bounding box center [404, 86] width 86 height 12
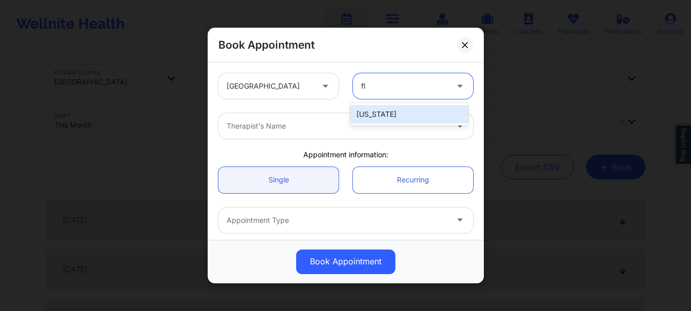
type input "flo"
click at [374, 114] on div "Florida" at bounding box center [409, 114] width 118 height 18
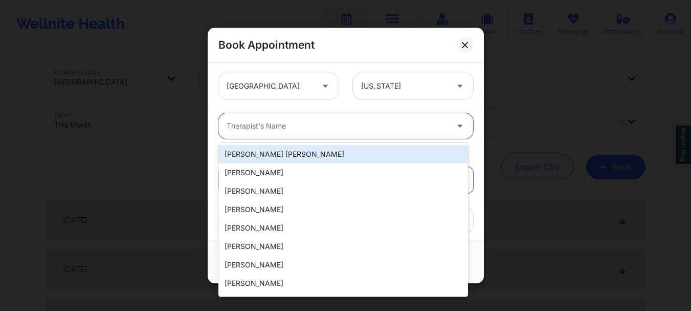
click at [344, 124] on div at bounding box center [337, 126] width 221 height 12
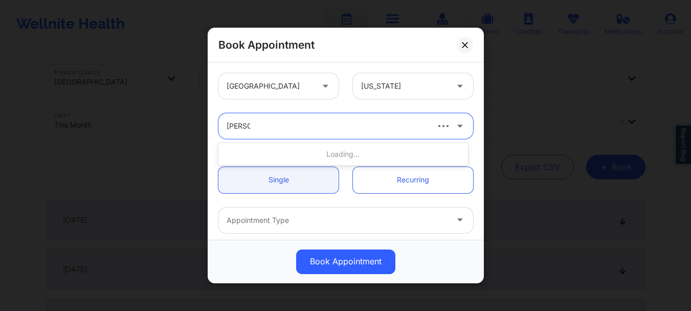
type input "nicole an"
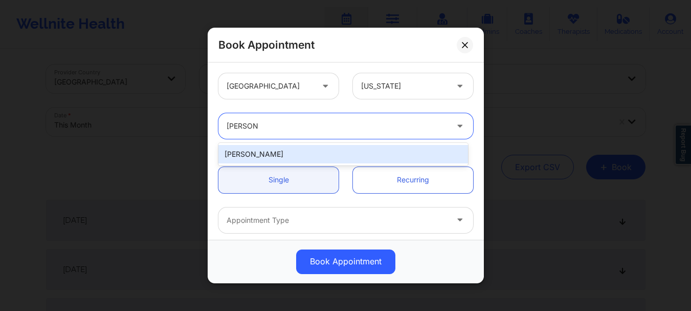
click at [309, 156] on div "Nicole Angel" at bounding box center [343, 154] width 250 height 18
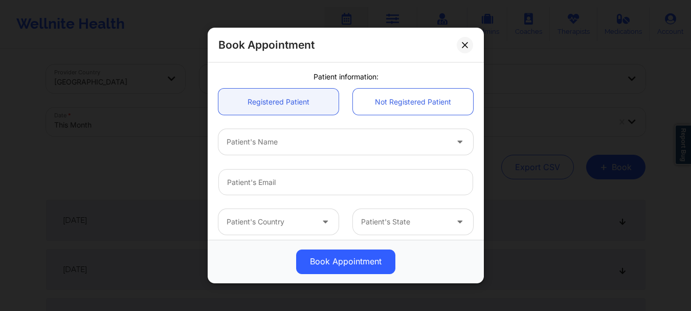
scroll to position [221, 0]
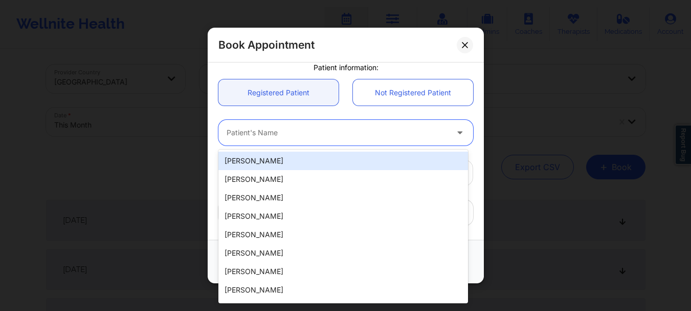
click at [289, 133] on div at bounding box center [337, 133] width 221 height 12
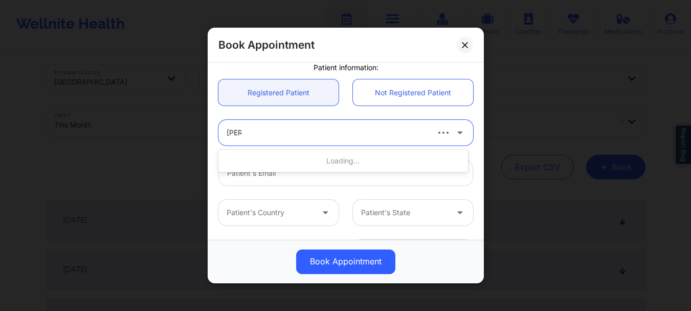
type input "lisa g"
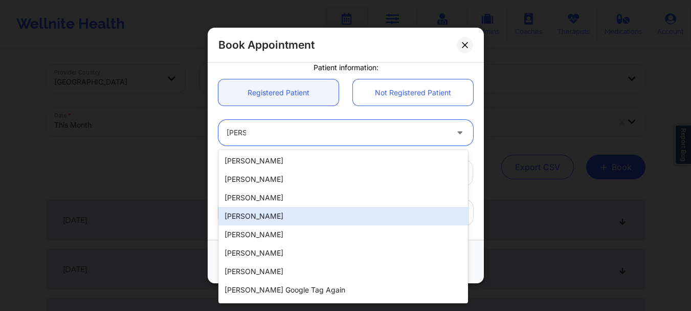
click at [266, 217] on div "Lisa Giandomenico" at bounding box center [343, 216] width 250 height 18
type input "lisagiandomenico43@gmail.com"
type input "+1772-233-6665"
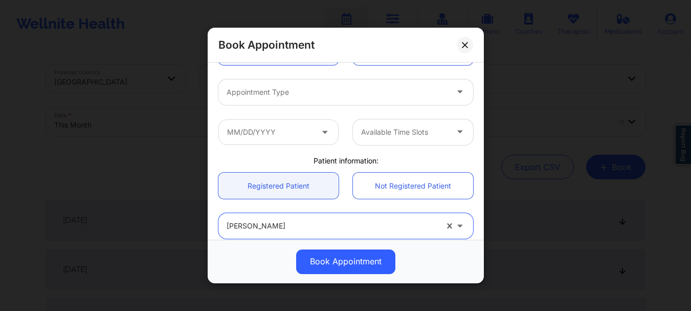
scroll to position [119, 0]
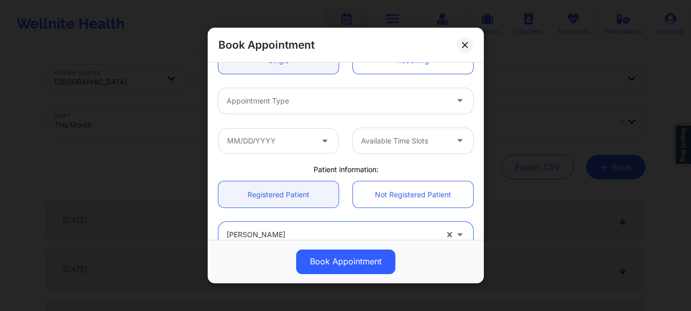
click at [318, 99] on div at bounding box center [337, 101] width 221 height 12
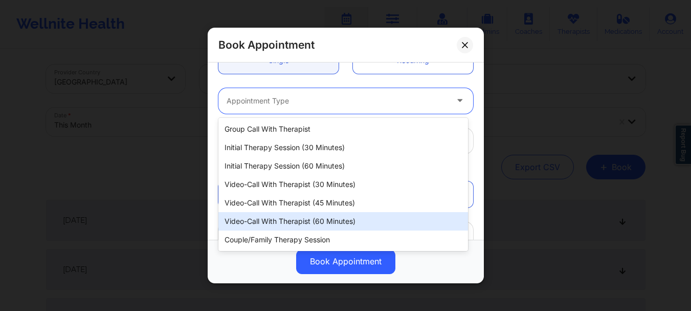
click at [325, 224] on div "Video-Call with Therapist (60 minutes)" at bounding box center [343, 221] width 250 height 18
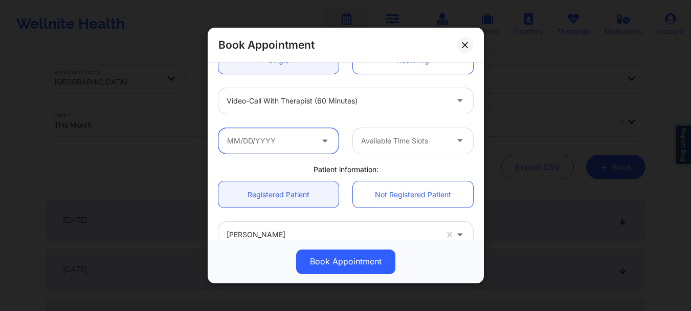
click at [282, 146] on input "text" at bounding box center [278, 141] width 120 height 26
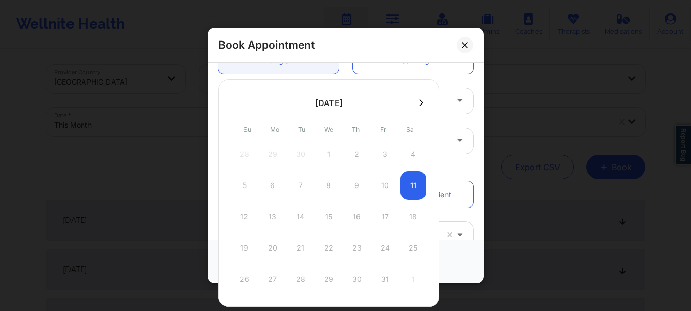
click at [415, 110] on div "October 2025 Su Mo Tu We Th Fr Sa 28 29 30 1 2 3 4 5 6 7 8 9 10 11 12 13 14 15 …" at bounding box center [328, 192] width 221 height 227
click at [421, 102] on icon at bounding box center [422, 103] width 4 height 8
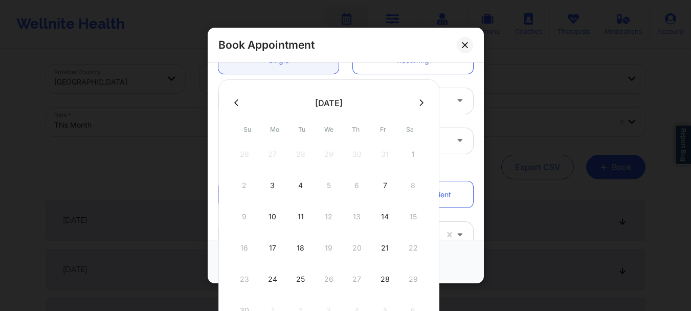
click at [421, 104] on icon at bounding box center [422, 103] width 4 height 8
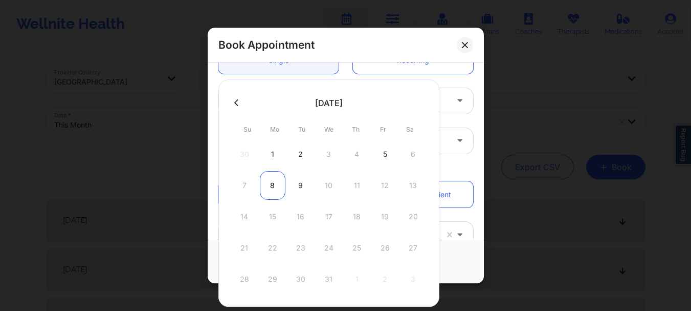
click at [277, 186] on div "8" at bounding box center [273, 185] width 26 height 29
type input "12/08/2025"
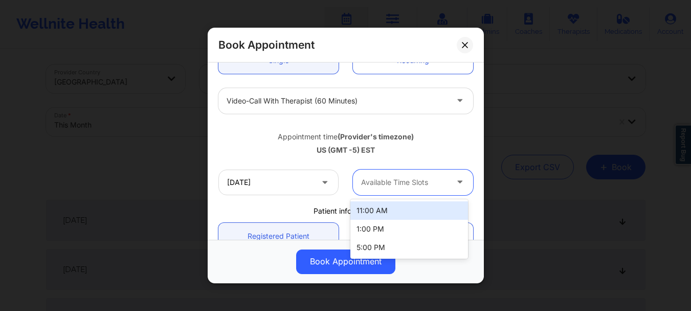
click at [390, 182] on div at bounding box center [404, 182] width 86 height 12
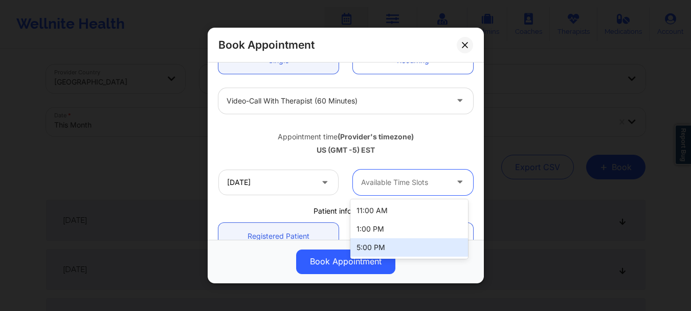
click at [384, 248] on div "5:00 PM" at bounding box center [409, 247] width 118 height 18
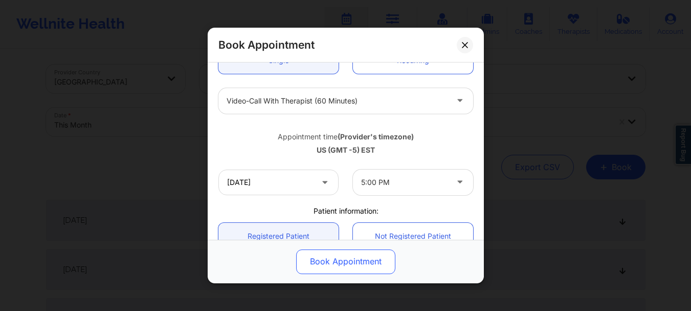
click at [355, 262] on button "Book Appointment" at bounding box center [345, 261] width 99 height 25
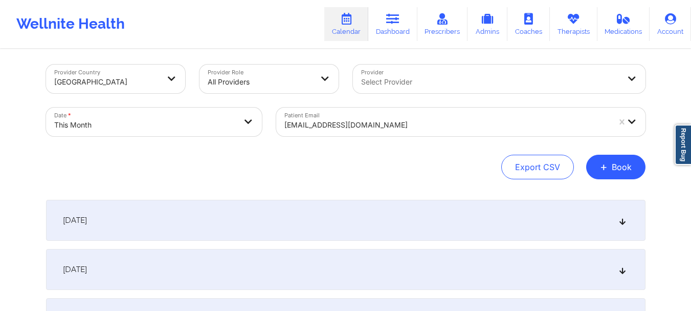
click at [418, 116] on div "lisagiandomenico43@gmail.com" at bounding box center [446, 125] width 325 height 23
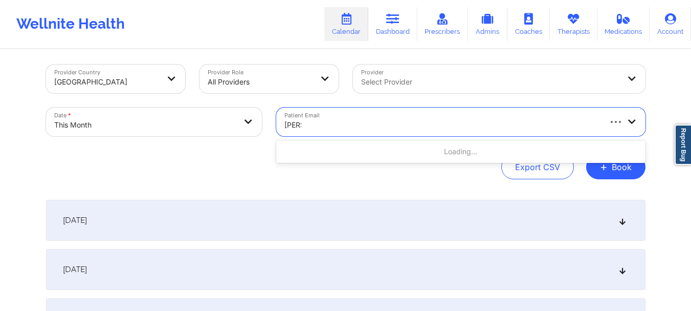
type input "pittsb"
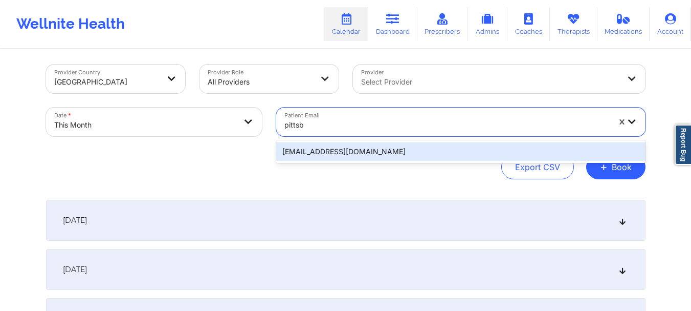
click at [387, 150] on div "pittsburghperillo@gmail.com" at bounding box center [460, 151] width 369 height 18
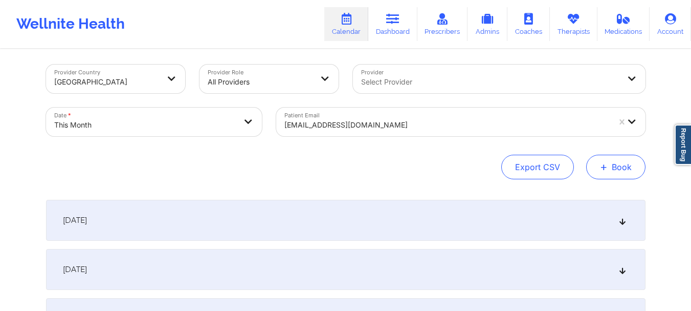
click at [631, 171] on button "+ Book" at bounding box center [615, 167] width 59 height 25
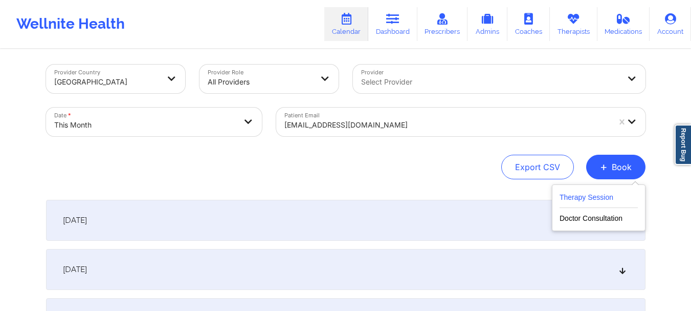
click at [593, 196] on button "Therapy Session" at bounding box center [599, 199] width 78 height 17
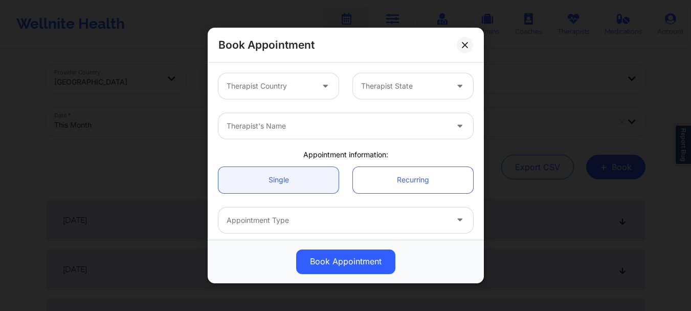
click at [261, 86] on div at bounding box center [270, 86] width 86 height 12
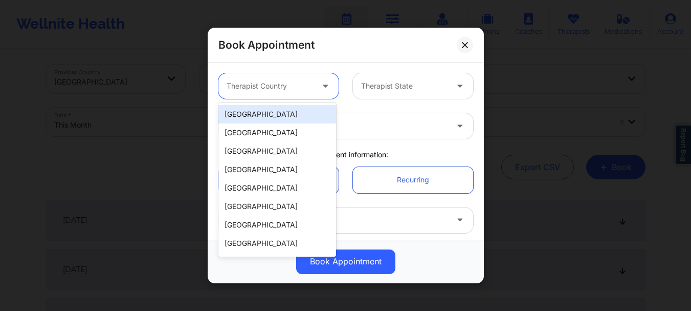
click at [260, 115] on div "[GEOGRAPHIC_DATA]" at bounding box center [277, 114] width 118 height 18
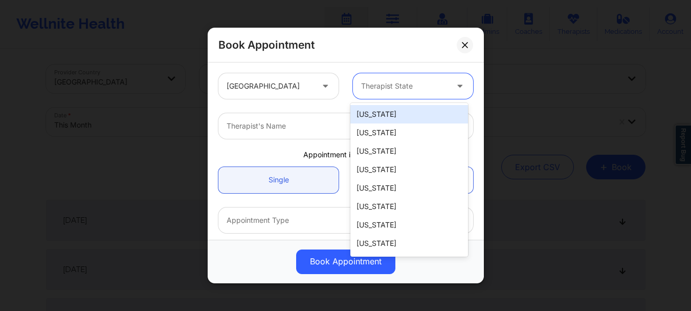
click at [369, 91] on div at bounding box center [404, 86] width 86 height 12
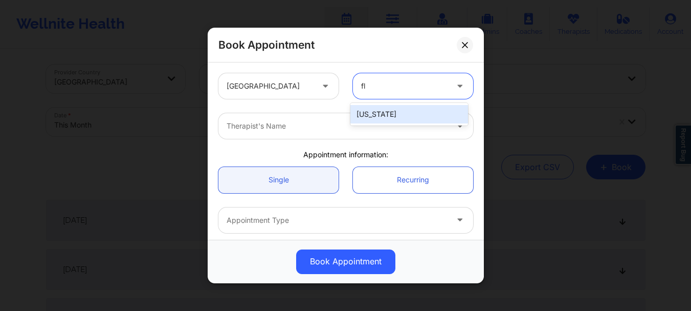
type input "flo"
click at [375, 112] on div "Florida" at bounding box center [409, 114] width 118 height 18
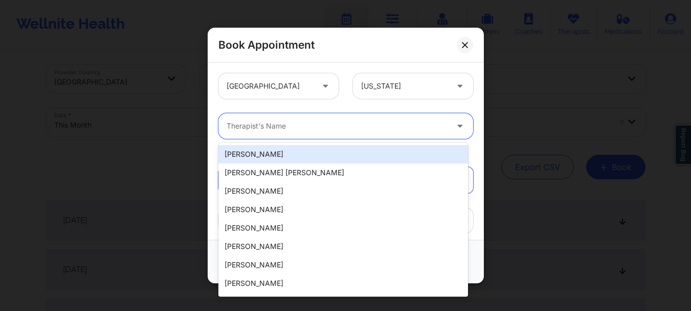
click at [303, 133] on div "Therapist's Name" at bounding box center [333, 126] width 230 height 26
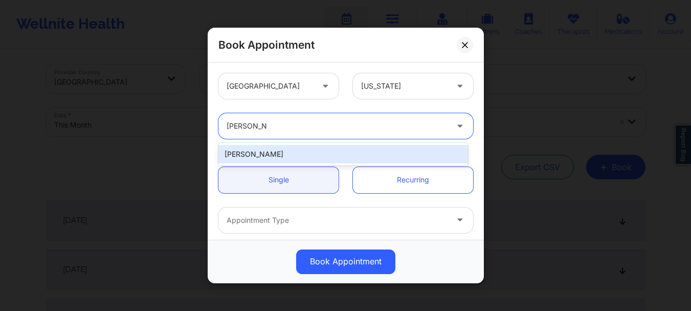
type input "nicole angel"
click at [289, 154] on div "Nicole Angel" at bounding box center [343, 154] width 250 height 18
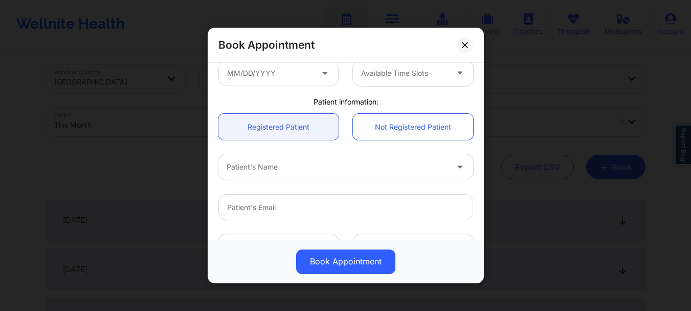
scroll to position [250, 0]
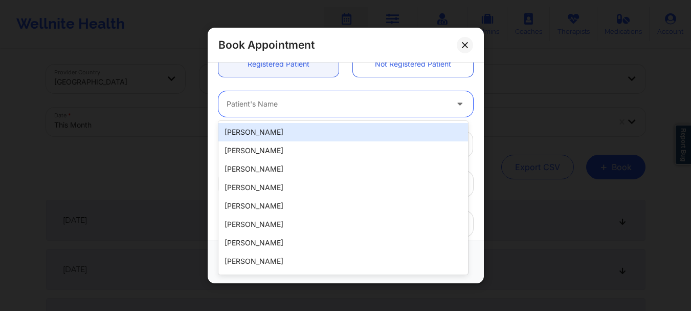
click at [251, 105] on div at bounding box center [337, 104] width 221 height 12
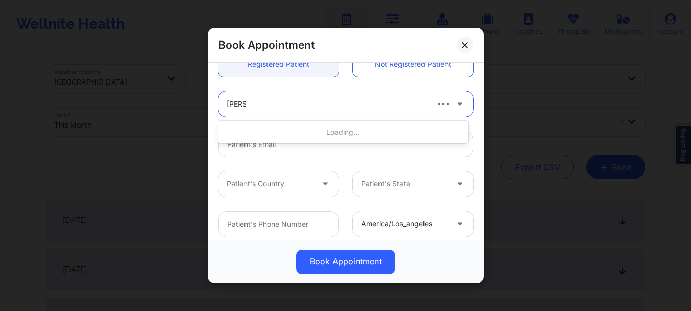
type input "tyler p"
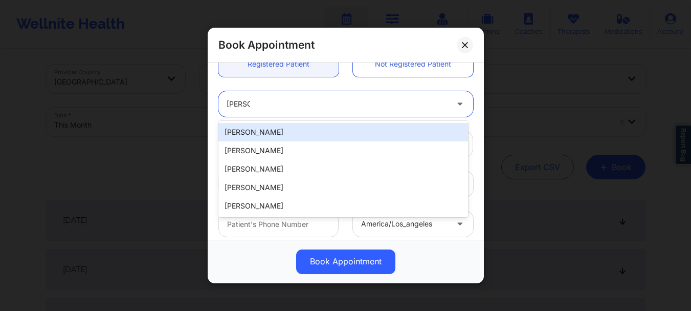
click at [262, 133] on div "Tyler Picciano" at bounding box center [343, 132] width 250 height 18
type input "tylerpicciano@gmail.com"
type input "+17202807499"
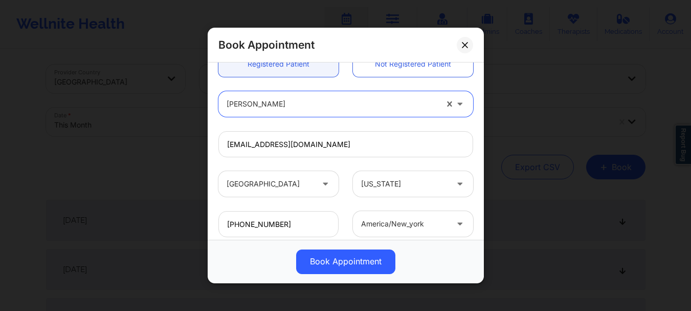
click at [257, 112] on div "Tyler Picciano" at bounding box center [332, 104] width 211 height 26
type input "tyler per"
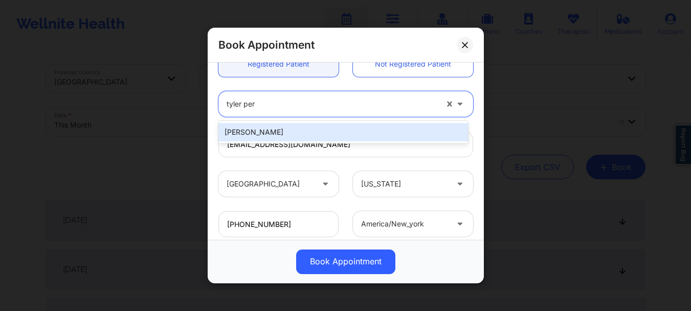
click at [251, 132] on div "Tyler Perillo" at bounding box center [343, 132] width 250 height 18
type input "pittsburghperillo@gmail.com"
type input "+18508690698"
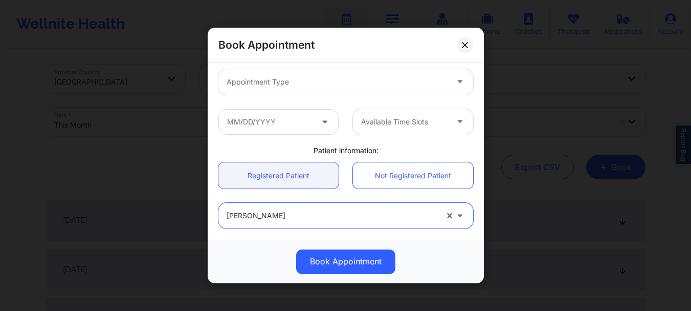
scroll to position [117, 0]
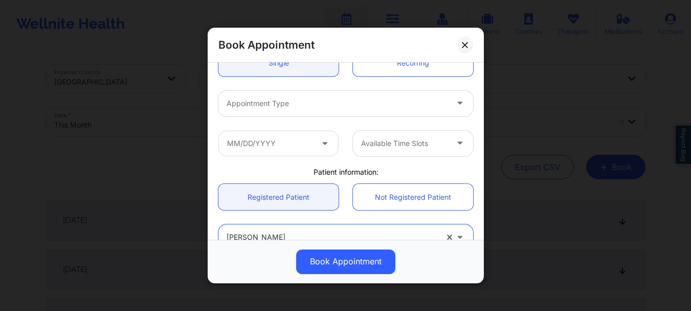
click at [356, 106] on div at bounding box center [337, 103] width 221 height 12
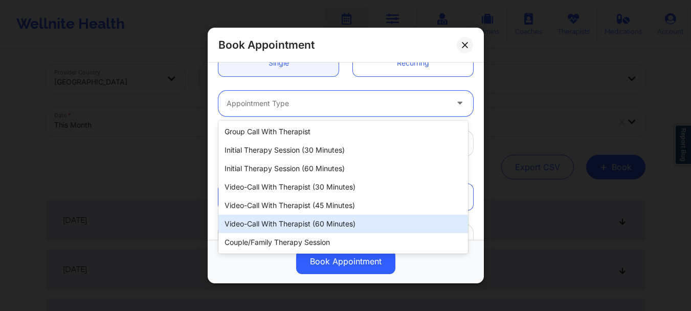
click at [303, 221] on div "Video-Call with Therapist (60 minutes)" at bounding box center [343, 223] width 250 height 18
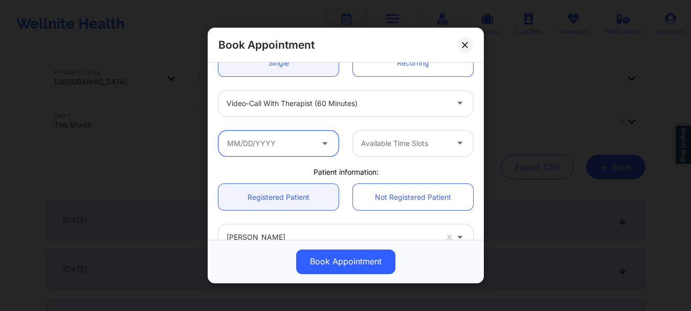
click at [264, 145] on input "text" at bounding box center [278, 143] width 120 height 26
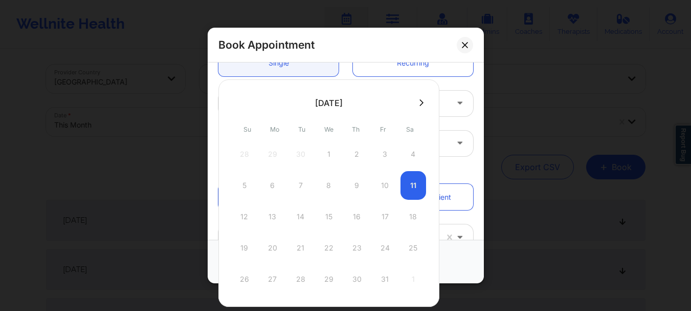
click at [420, 101] on icon at bounding box center [422, 103] width 4 height 8
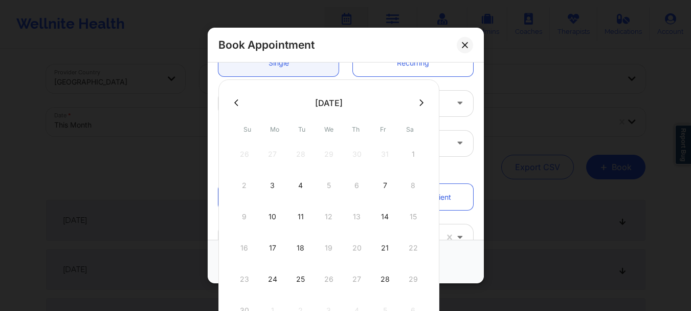
click at [231, 97] on div at bounding box center [328, 102] width 221 height 15
click at [236, 100] on icon at bounding box center [236, 102] width 4 height 7
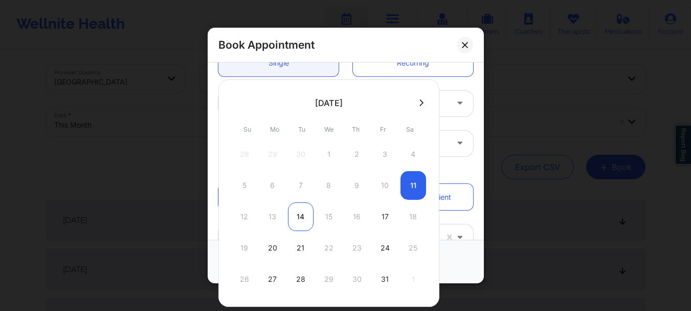
click at [296, 221] on div "14" at bounding box center [301, 216] width 26 height 29
type input "10/14/2025"
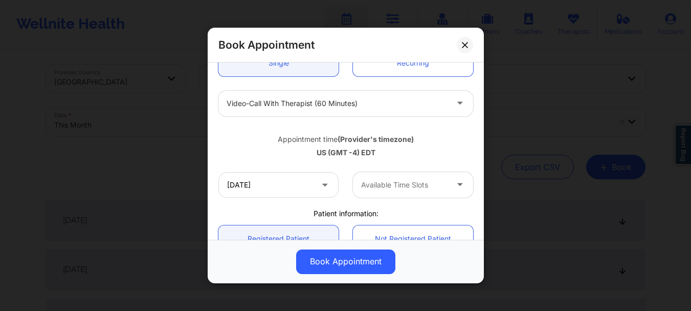
click at [371, 181] on div at bounding box center [404, 185] width 86 height 12
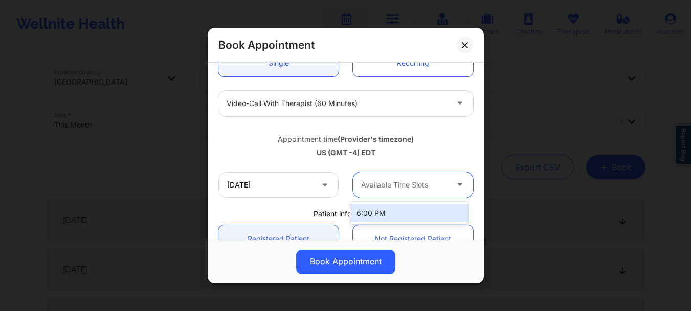
click at [377, 217] on div "6:00 PM" at bounding box center [409, 213] width 118 height 18
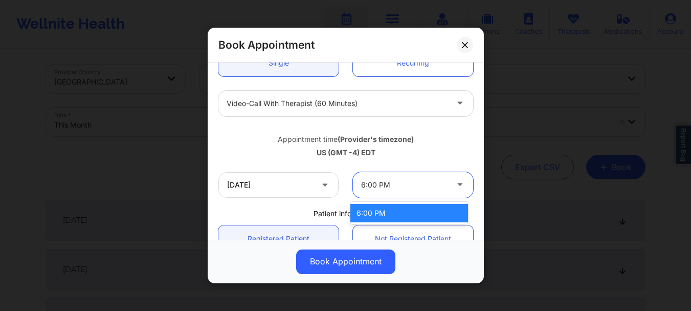
click at [381, 191] on div "6:00 PM" at bounding box center [404, 185] width 86 height 26
click at [380, 207] on div "6:00 PM" at bounding box center [409, 213] width 118 height 18
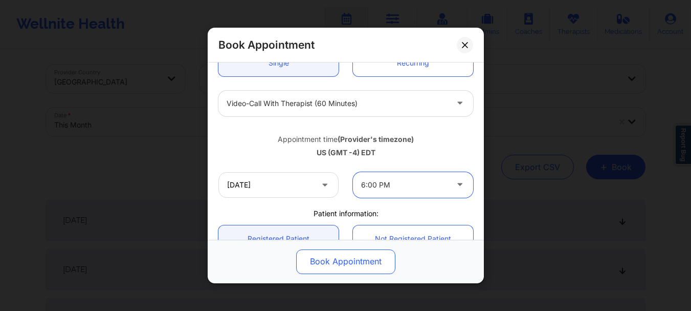
click at [351, 261] on button "Book Appointment" at bounding box center [345, 261] width 99 height 25
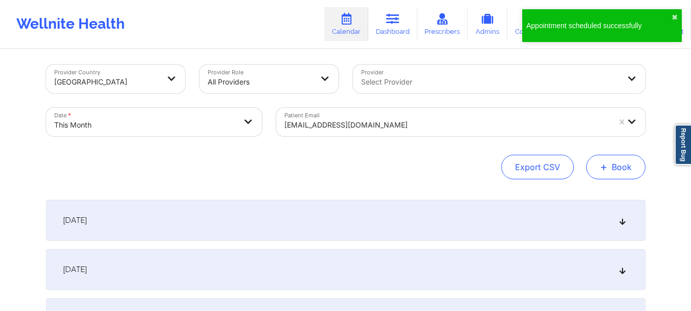
click at [615, 164] on button "+ Book" at bounding box center [615, 167] width 59 height 25
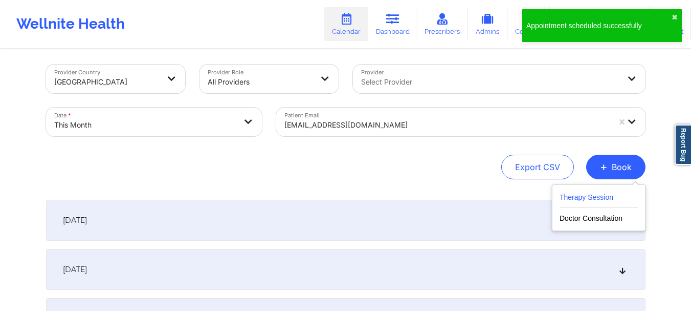
click at [586, 196] on button "Therapy Session" at bounding box center [599, 199] width 78 height 17
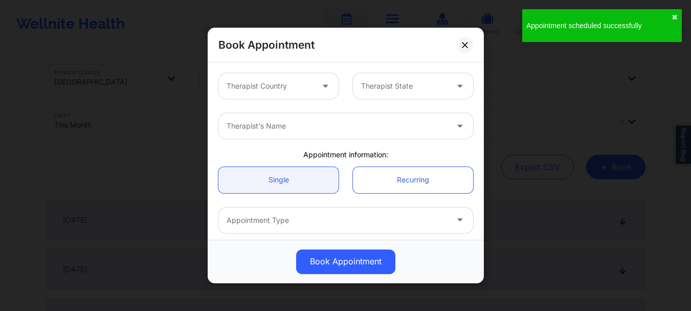
click at [269, 89] on div at bounding box center [270, 86] width 86 height 12
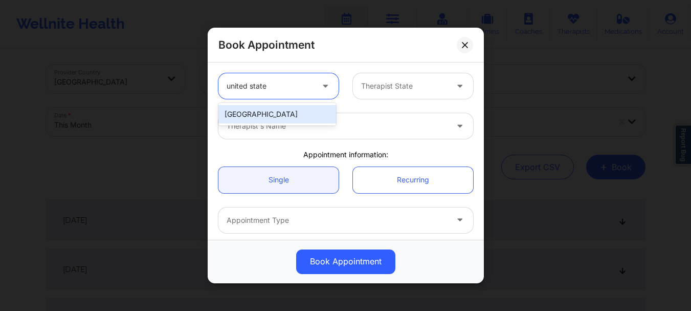
type input "united states"
click at [308, 112] on div "[GEOGRAPHIC_DATA]" at bounding box center [277, 114] width 118 height 18
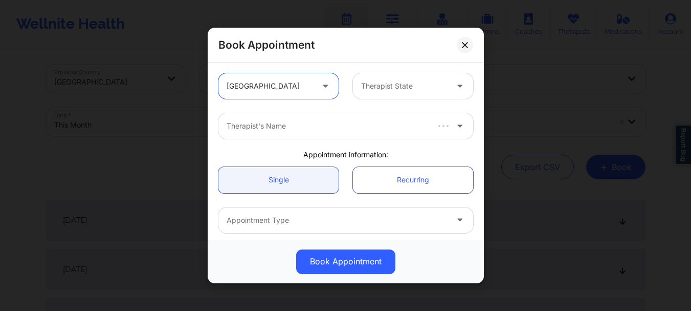
click at [373, 88] on div at bounding box center [404, 86] width 86 height 12
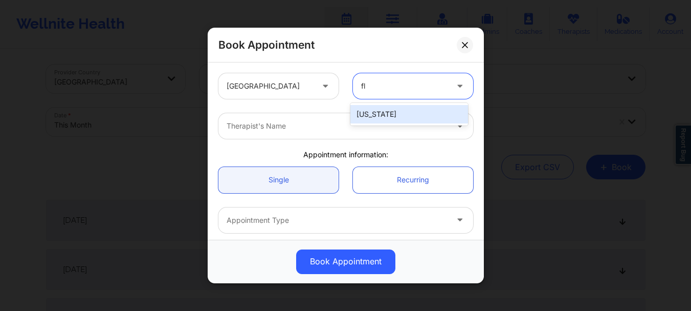
type input "flo"
click at [368, 111] on div "Florida" at bounding box center [409, 114] width 118 height 18
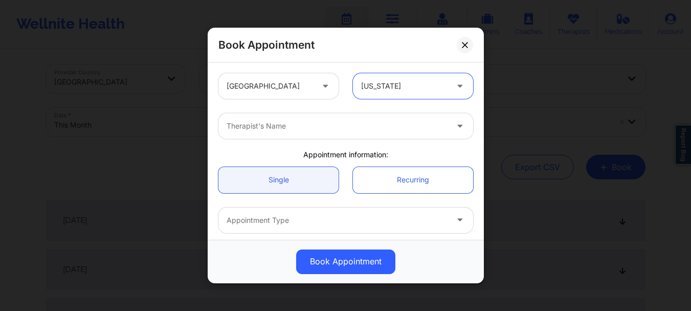
click at [327, 124] on div at bounding box center [337, 126] width 221 height 12
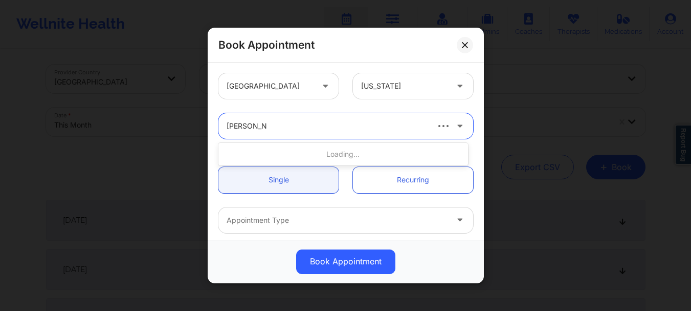
type input "nicole angel"
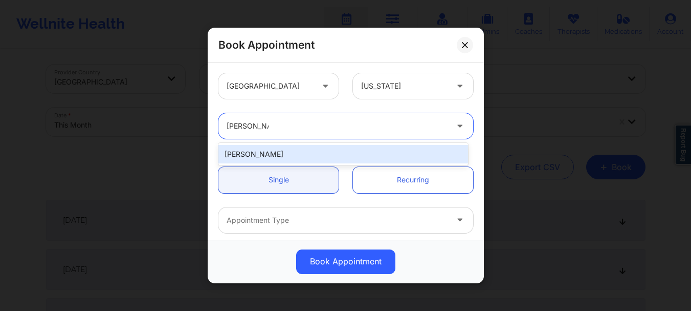
click at [300, 152] on div "Nicole Angel" at bounding box center [343, 154] width 250 height 18
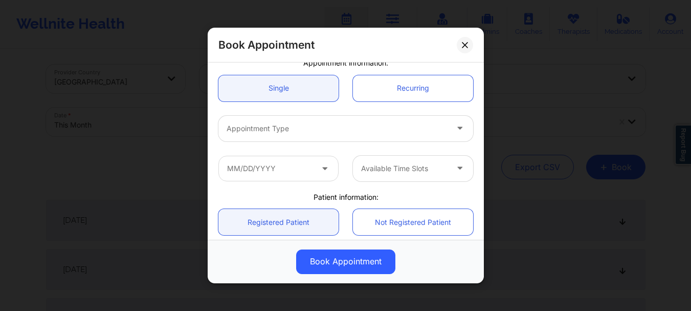
scroll to position [95, 0]
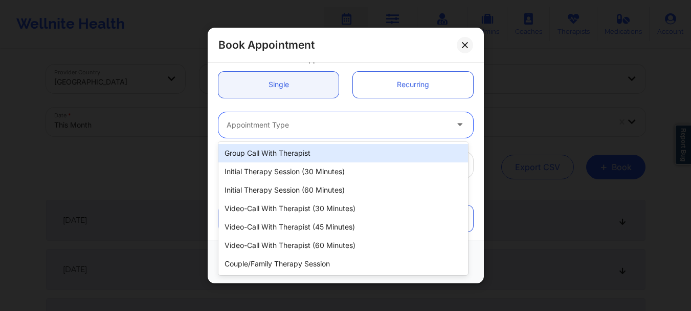
click at [305, 131] on div "Appointment Type" at bounding box center [333, 125] width 230 height 26
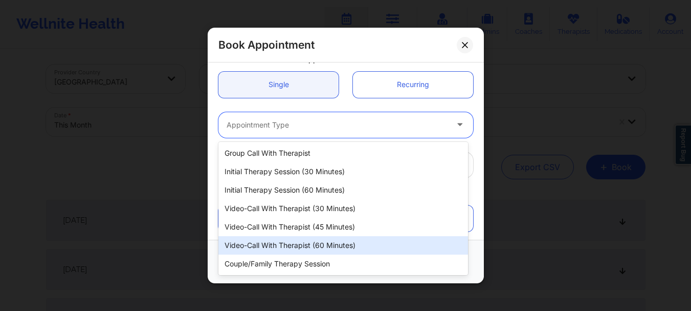
click at [306, 249] on div "Video-Call with Therapist (60 minutes)" at bounding box center [343, 245] width 250 height 18
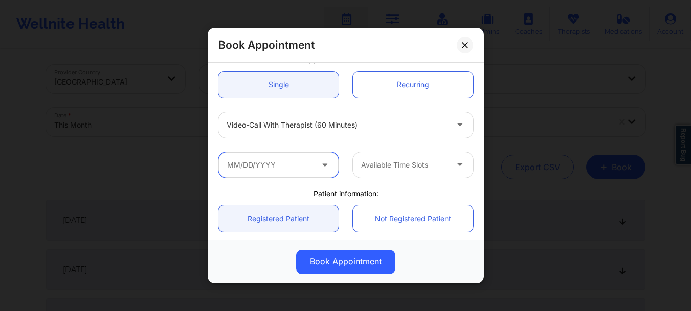
click at [282, 173] on input "text" at bounding box center [278, 165] width 120 height 26
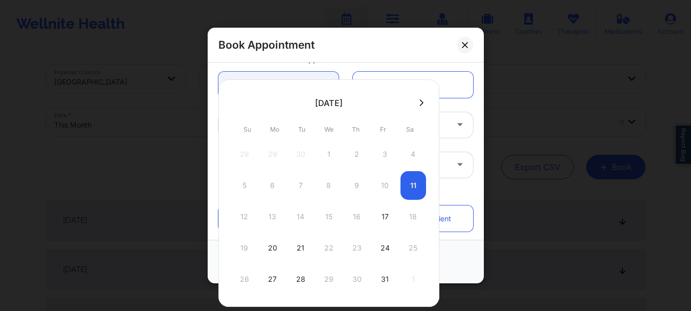
click at [420, 99] on icon at bounding box center [422, 103] width 4 height 8
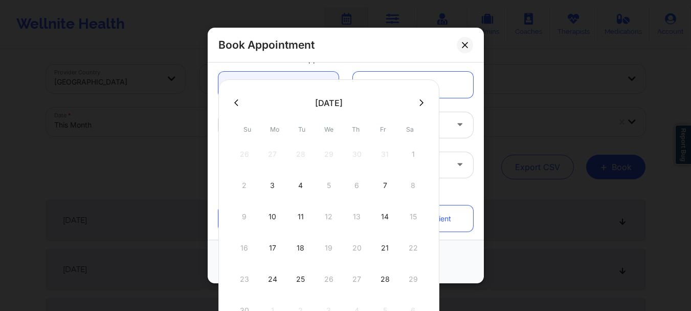
click at [225, 98] on div at bounding box center [328, 102] width 221 height 15
click at [232, 98] on button at bounding box center [236, 102] width 10 height 9
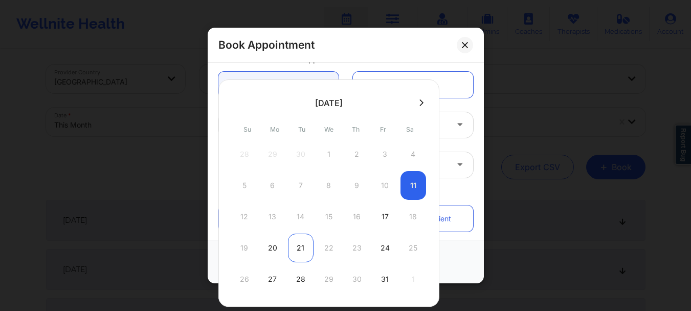
click at [301, 246] on div "21" at bounding box center [301, 247] width 26 height 29
type input "10/21/2025"
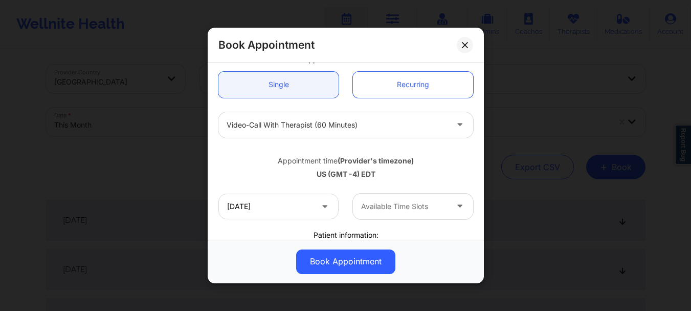
click at [376, 206] on div at bounding box center [404, 206] width 86 height 12
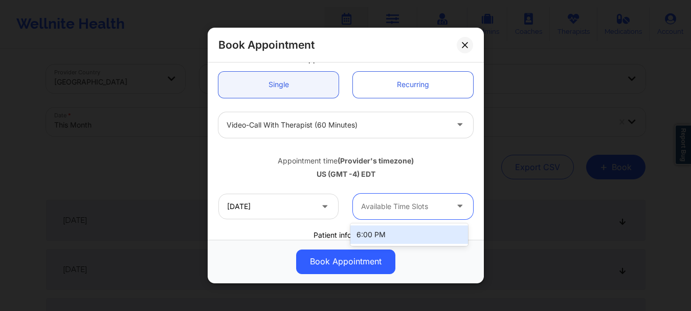
click at [379, 226] on div "6:00 PM" at bounding box center [409, 234] width 118 height 18
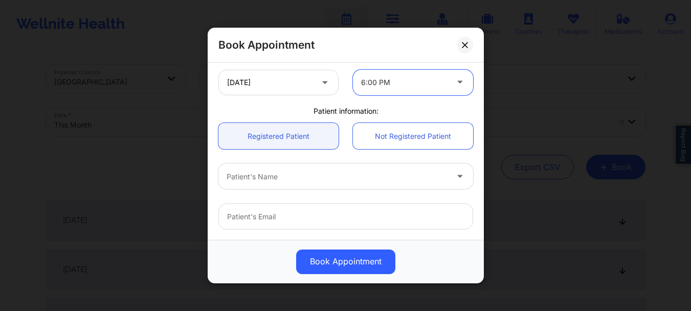
scroll to position [227, 0]
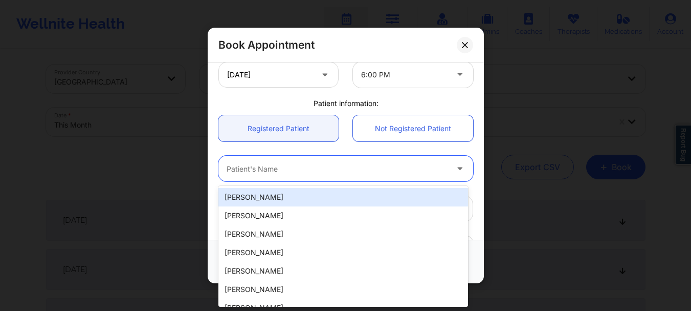
click at [308, 159] on div "Patient's Name" at bounding box center [333, 169] width 230 height 26
type input "tyler p"
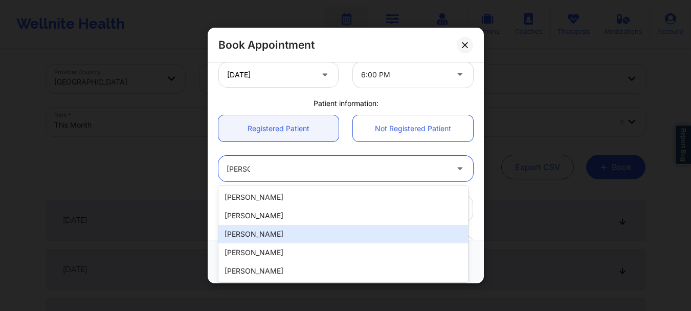
click at [256, 240] on div "Tyler Perillo" at bounding box center [343, 234] width 250 height 18
type input "pittsburghperillo@gmail.com"
type input "+18508690698"
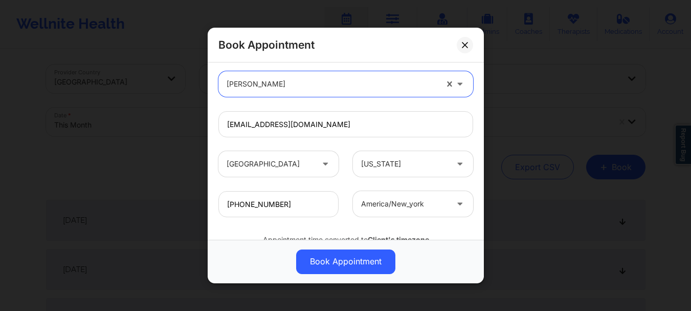
scroll to position [319, 0]
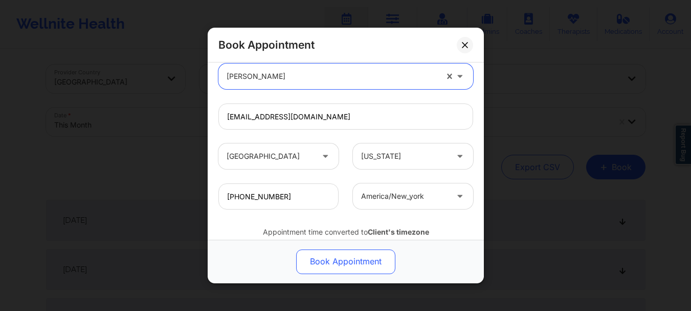
click at [319, 257] on button "Book Appointment" at bounding box center [345, 261] width 99 height 25
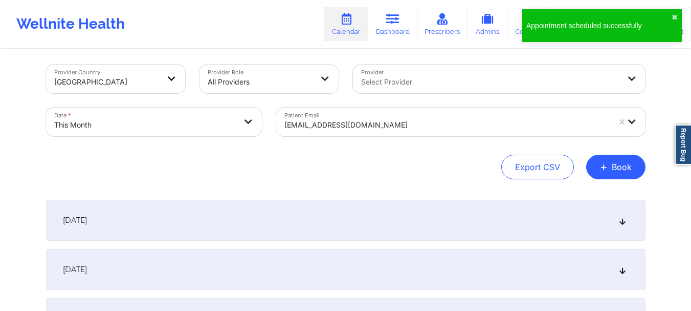
click at [612, 170] on button "+ Book" at bounding box center [615, 167] width 59 height 25
click at [589, 200] on button "Therapy Session" at bounding box center [599, 199] width 78 height 17
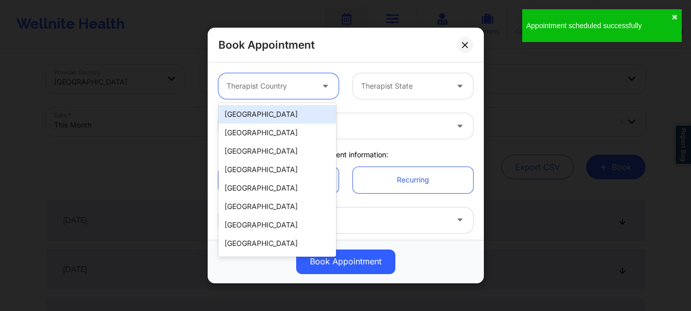
click at [264, 77] on div "Therapist Country" at bounding box center [266, 86] width 96 height 26
click at [265, 111] on div "[GEOGRAPHIC_DATA]" at bounding box center [277, 114] width 118 height 18
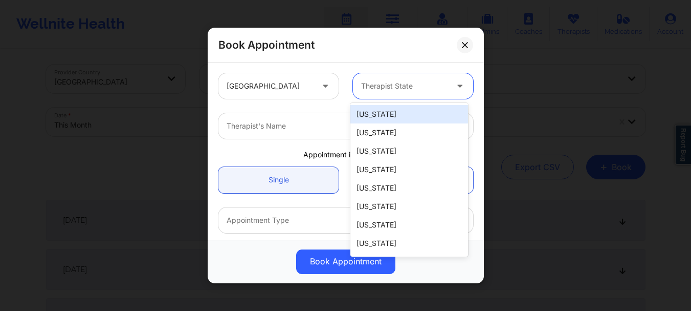
click at [409, 84] on div at bounding box center [404, 86] width 86 height 12
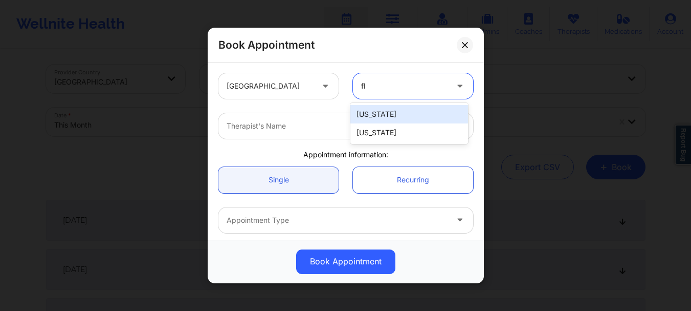
type input "flo"
click at [386, 112] on div "Florida" at bounding box center [409, 114] width 118 height 18
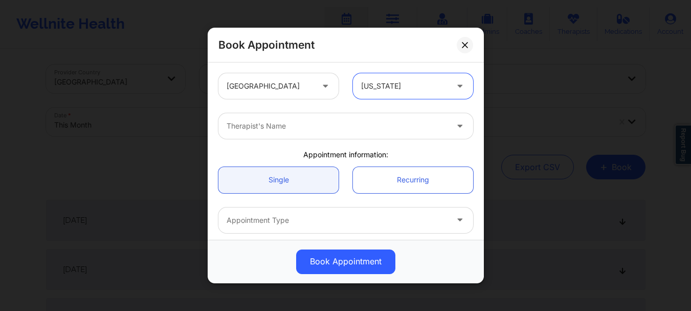
click at [336, 128] on div at bounding box center [337, 126] width 221 height 12
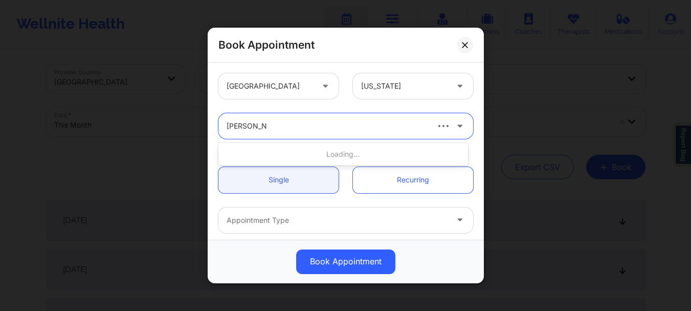
type input "nicole angel"
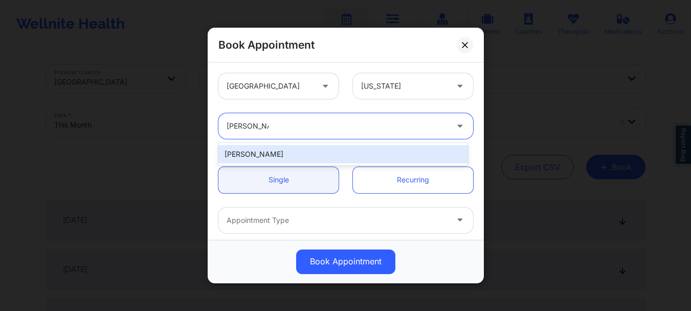
click at [316, 156] on div "Nicole Angel" at bounding box center [343, 154] width 250 height 18
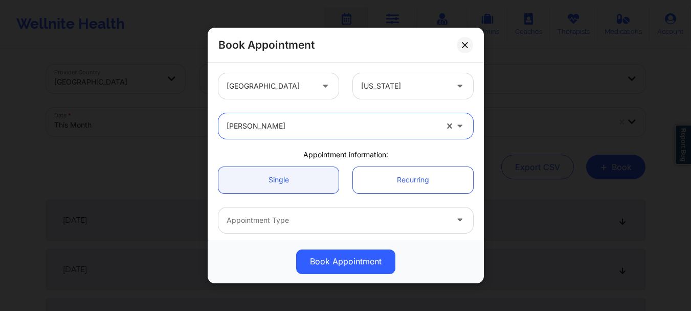
click at [274, 225] on div at bounding box center [337, 220] width 221 height 12
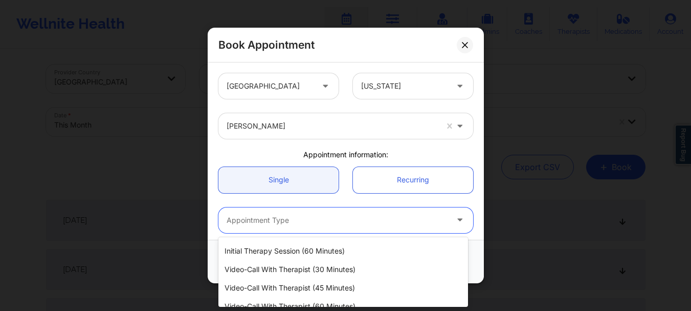
scroll to position [39, 0]
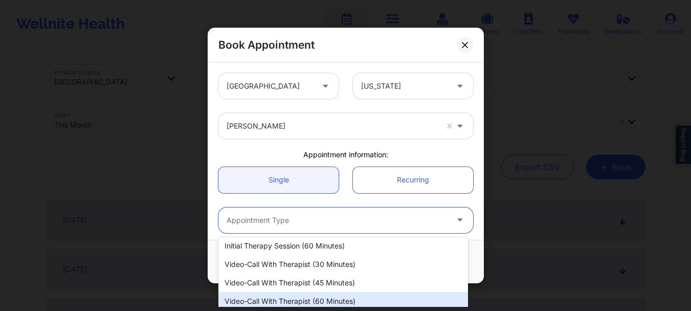
click at [394, 298] on div "Video-Call with Therapist (60 minutes)" at bounding box center [343, 301] width 250 height 18
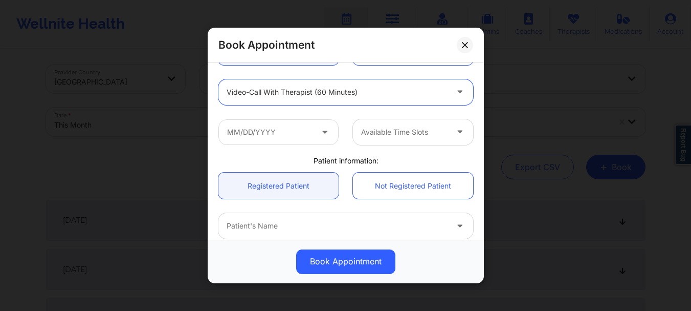
scroll to position [132, 0]
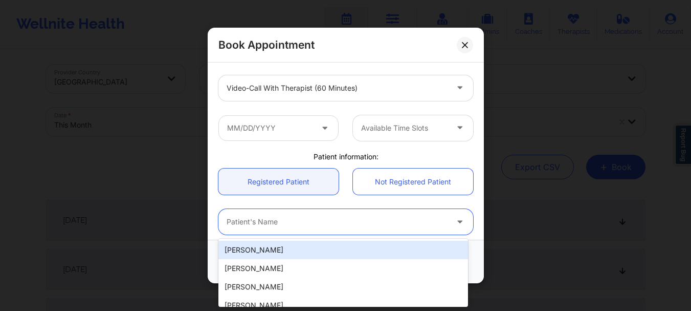
click at [244, 223] on div at bounding box center [337, 222] width 221 height 12
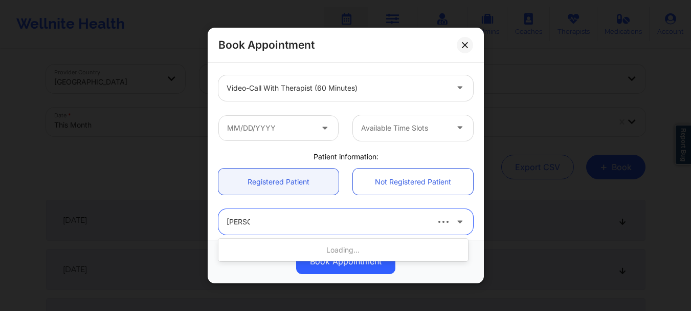
type input "tyler pe"
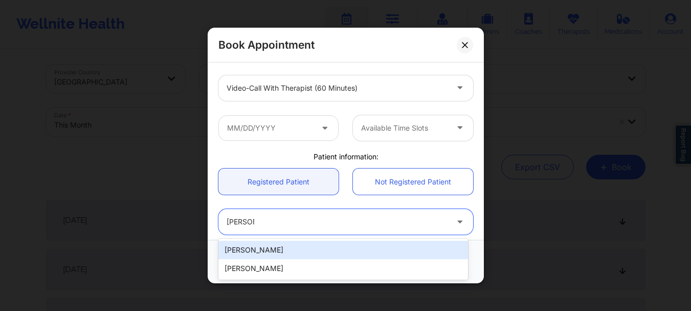
click at [249, 252] on div "Tyler Perillo" at bounding box center [343, 249] width 250 height 18
type input "pittsburghperillo@gmail.com"
type input "+18508690698"
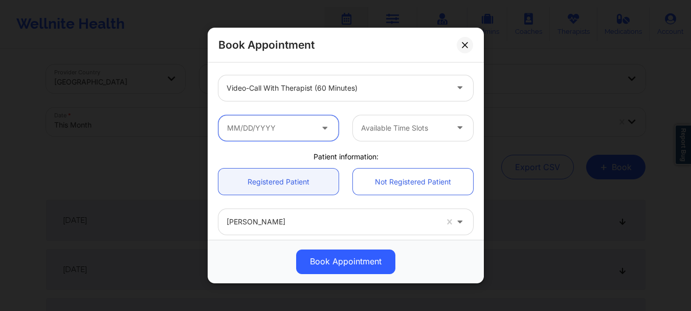
click at [304, 122] on input "text" at bounding box center [278, 128] width 120 height 26
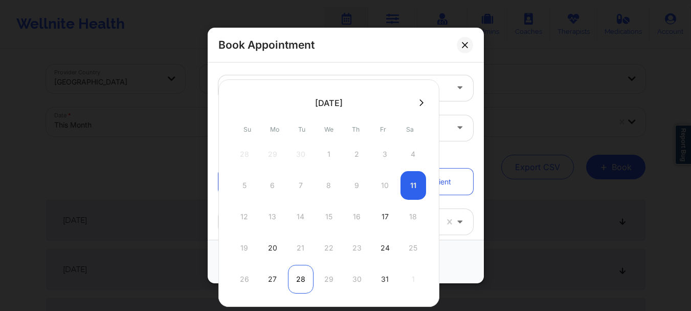
click at [302, 283] on div "28" at bounding box center [301, 279] width 26 height 29
type input "10/28/2025"
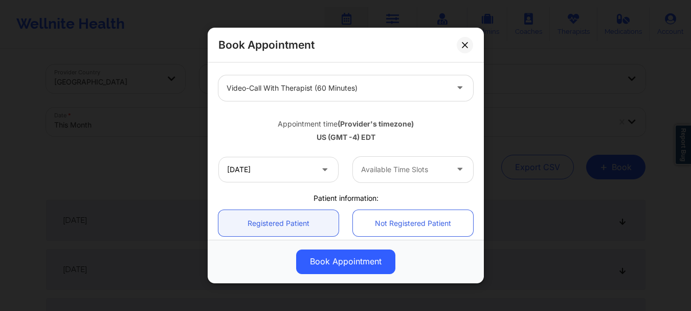
click at [381, 168] on div at bounding box center [404, 169] width 86 height 12
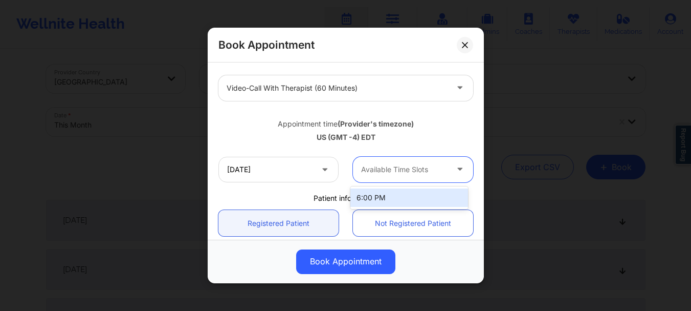
click at [375, 199] on div "6:00 PM" at bounding box center [409, 197] width 118 height 18
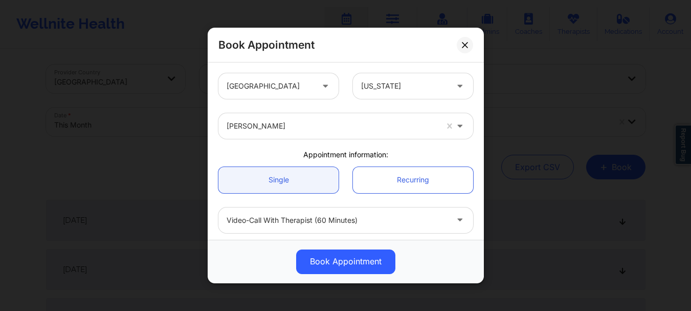
scroll to position [354, 0]
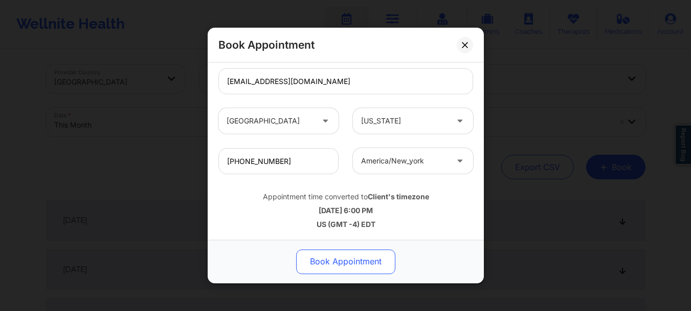
click at [387, 259] on button "Book Appointment" at bounding box center [345, 261] width 99 height 25
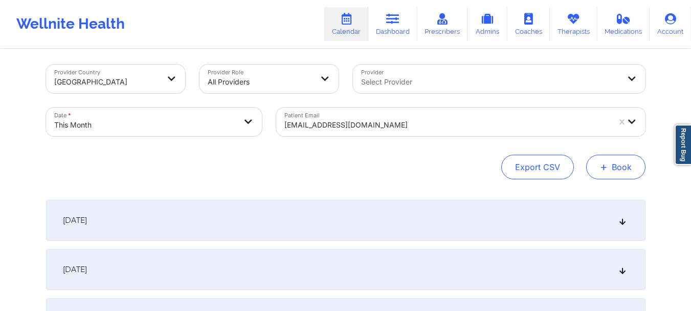
click at [619, 174] on button "+ Book" at bounding box center [615, 167] width 59 height 25
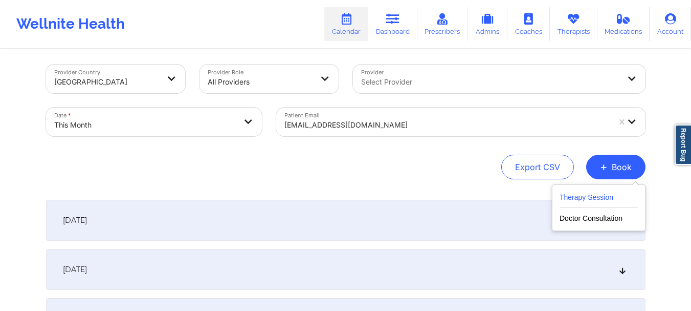
click at [599, 200] on button "Therapy Session" at bounding box center [599, 199] width 78 height 17
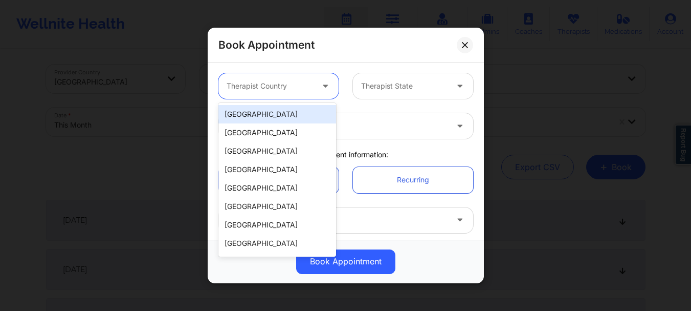
click at [308, 81] on div at bounding box center [270, 86] width 86 height 12
click at [293, 115] on div "[GEOGRAPHIC_DATA]" at bounding box center [277, 114] width 118 height 18
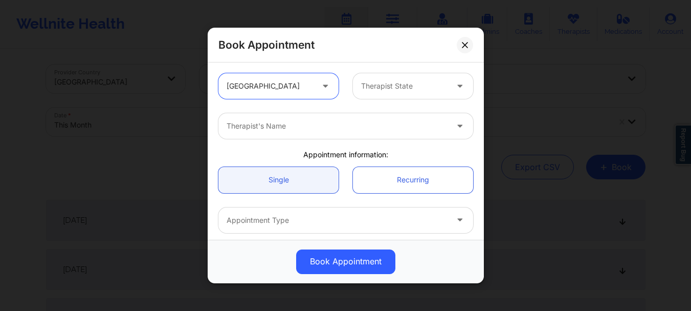
click at [391, 78] on div "Therapist State" at bounding box center [401, 86] width 96 height 26
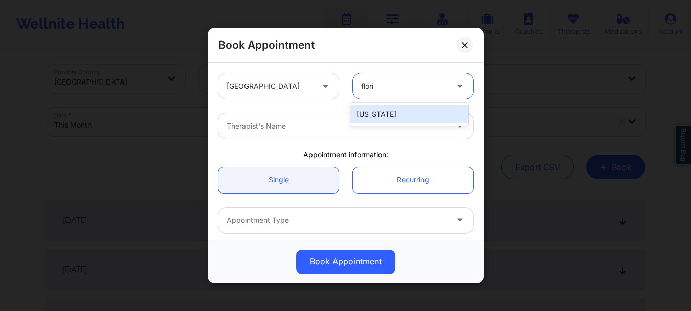
type input "florid"
click at [378, 113] on div "Florida" at bounding box center [409, 114] width 118 height 18
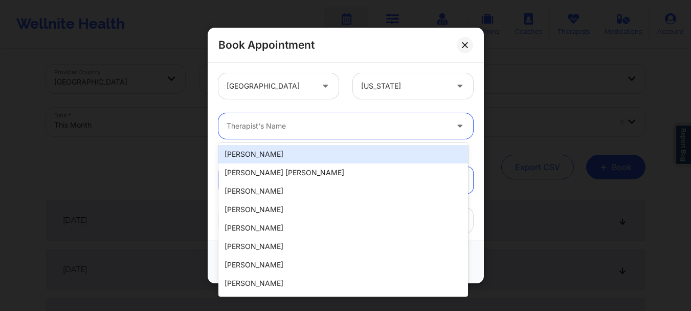
click at [296, 133] on div "Therapist's Name" at bounding box center [333, 126] width 230 height 26
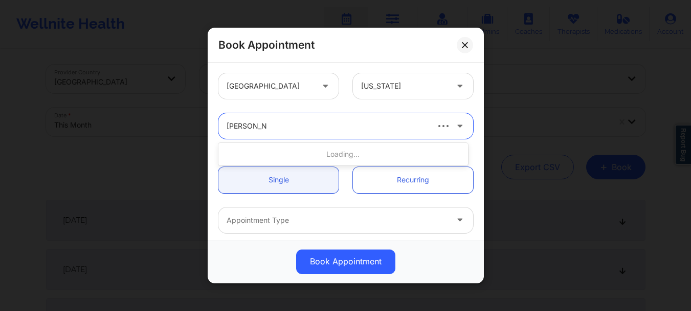
type input "nicole angel"
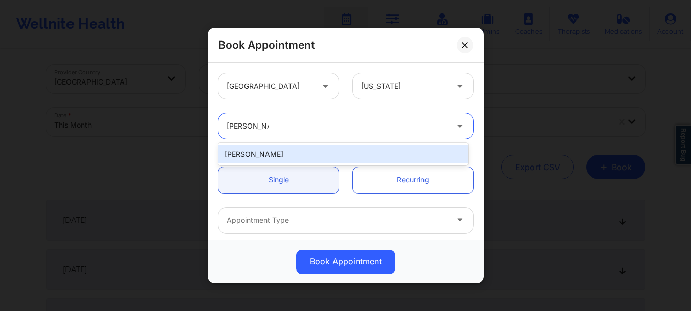
click at [283, 159] on div "Nicole Angel" at bounding box center [343, 154] width 250 height 18
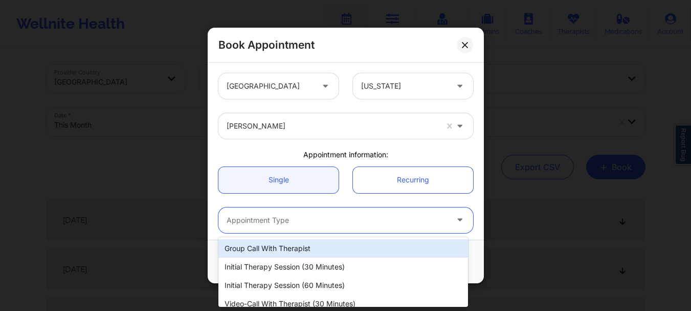
click at [266, 224] on div at bounding box center [337, 220] width 221 height 12
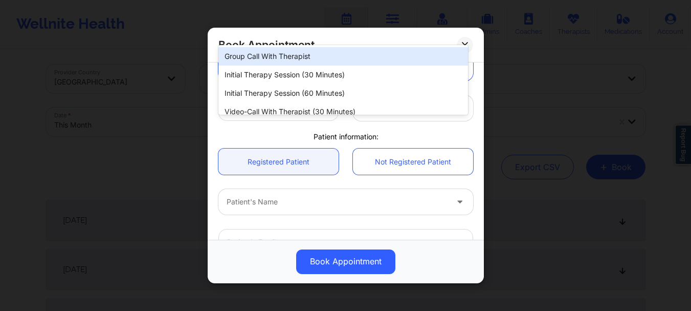
scroll to position [193, 0]
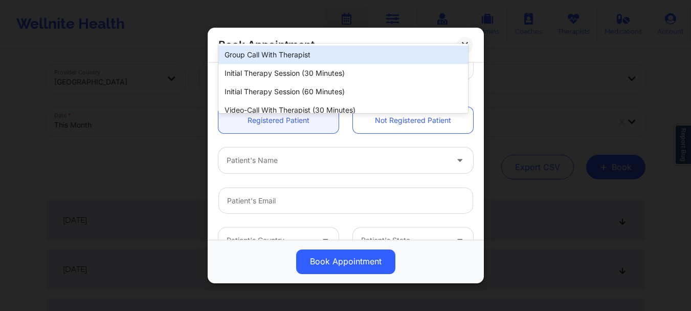
click at [292, 171] on div "Patient's Name" at bounding box center [333, 160] width 230 height 26
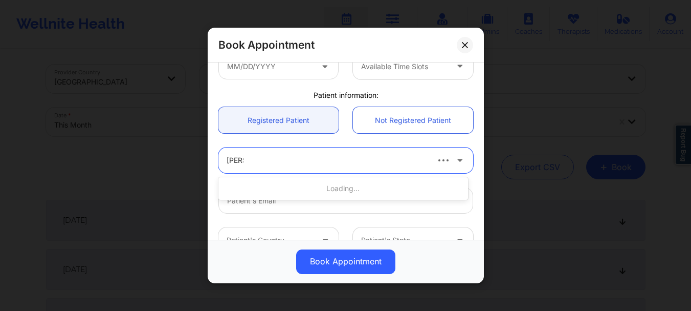
type input "tyler p"
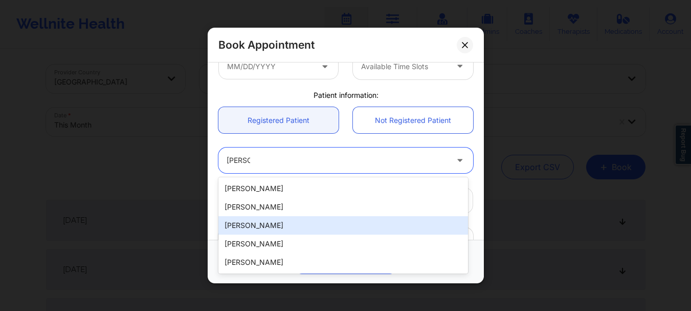
click at [273, 229] on div "Tyler Perillo" at bounding box center [343, 225] width 250 height 18
type input "pittsburghperillo@gmail.com"
type input "+18508690698"
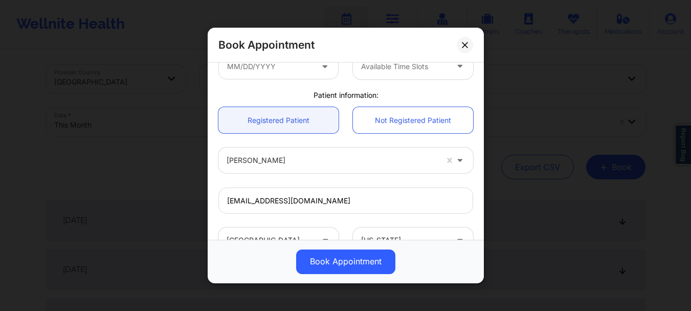
drag, startPoint x: 484, startPoint y: 152, endPoint x: 476, endPoint y: 120, distance: 32.6
click at [476, 120] on div "Book Appointment United States Florida Nicole Angel Appointment information: Si…" at bounding box center [345, 155] width 691 height 311
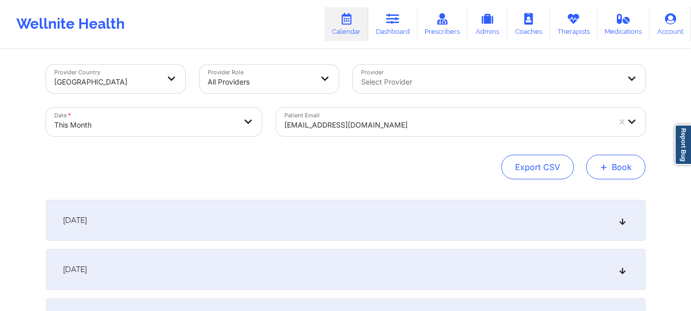
click at [604, 165] on span "+" at bounding box center [604, 167] width 8 height 6
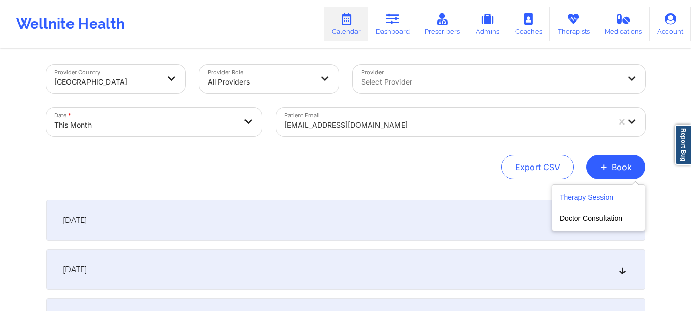
click at [597, 200] on button "Therapy Session" at bounding box center [599, 199] width 78 height 17
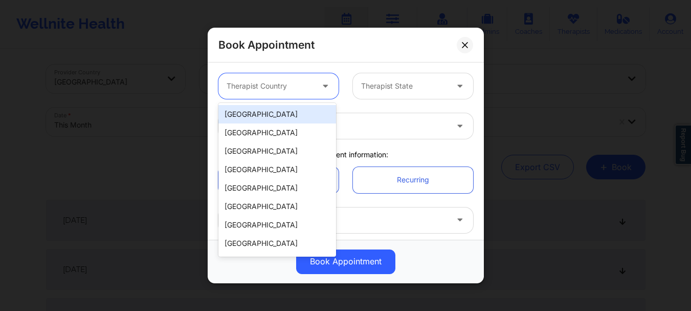
click at [293, 93] on div "Therapist Country" at bounding box center [266, 86] width 96 height 26
click at [293, 115] on div "[GEOGRAPHIC_DATA]" at bounding box center [277, 114] width 118 height 18
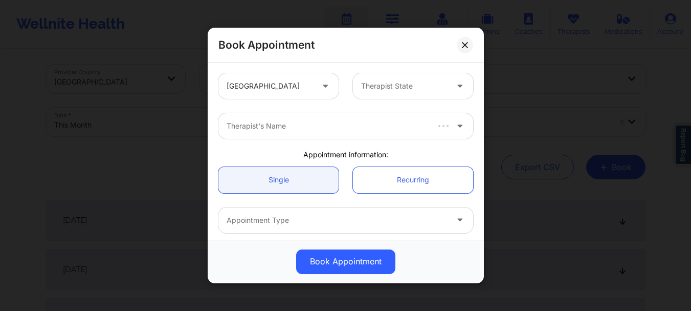
click at [366, 101] on div "United States Therapist State" at bounding box center [345, 86] width 269 height 40
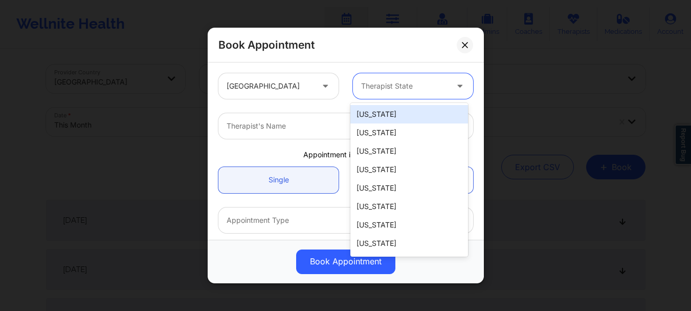
click at [377, 96] on div "Therapist State" at bounding box center [401, 86] width 96 height 26
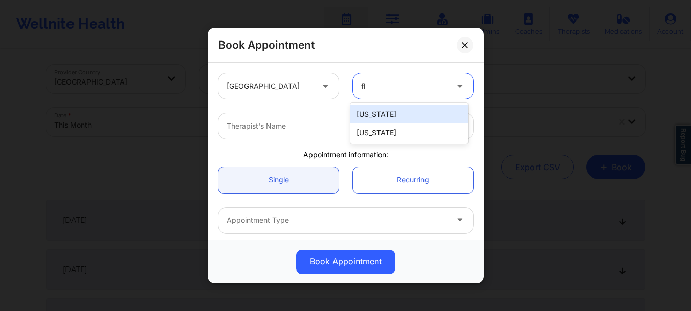
type input "flo"
click at [388, 116] on div "Florida" at bounding box center [409, 114] width 118 height 18
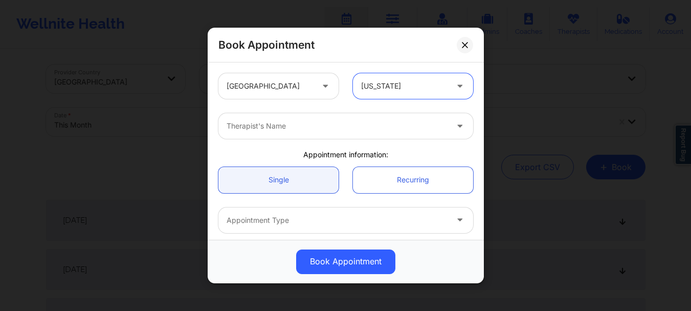
click at [358, 131] on div at bounding box center [337, 126] width 221 height 12
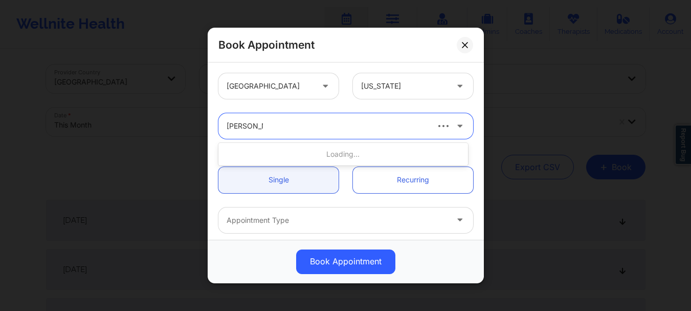
type input "nicole ange"
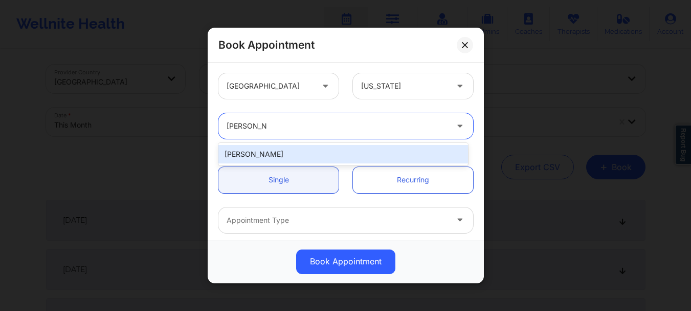
click at [347, 151] on div "Nicole Angel" at bounding box center [343, 154] width 250 height 18
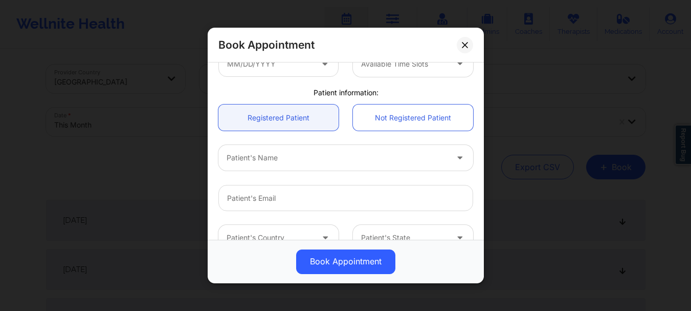
scroll to position [202, 0]
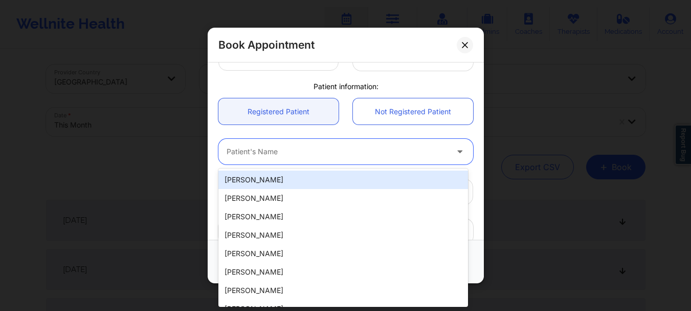
click at [265, 150] on div at bounding box center [337, 152] width 221 height 12
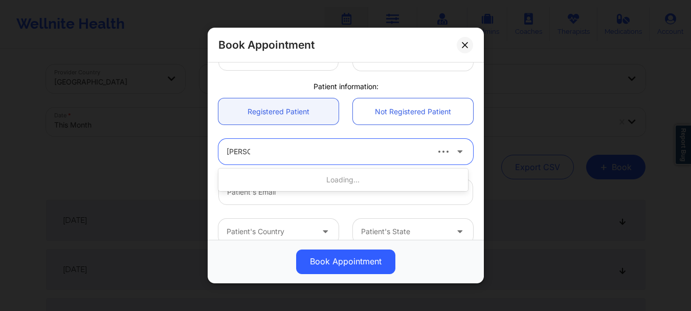
type input "tyler pe"
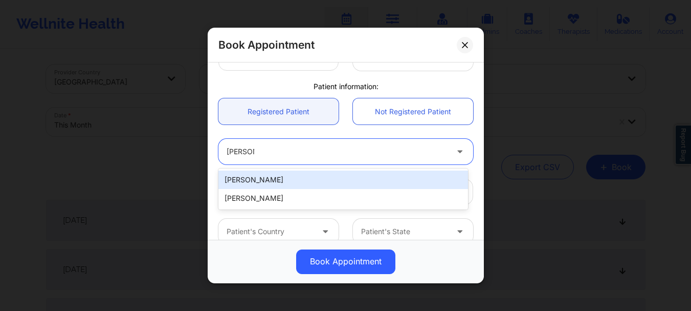
click at [262, 183] on div "Tyler Perillo" at bounding box center [343, 179] width 250 height 18
type input "pittsburghperillo@gmail.com"
type input "+18508690698"
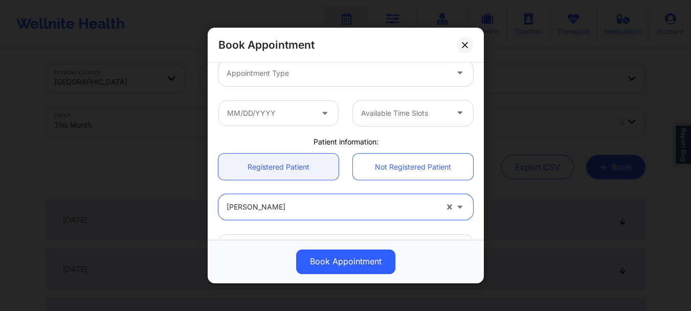
scroll to position [139, 0]
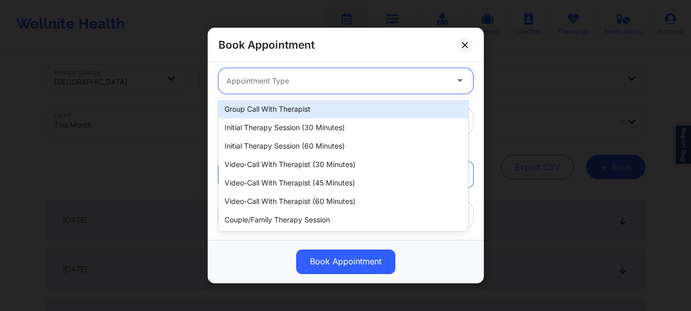
click at [268, 83] on div at bounding box center [337, 81] width 221 height 12
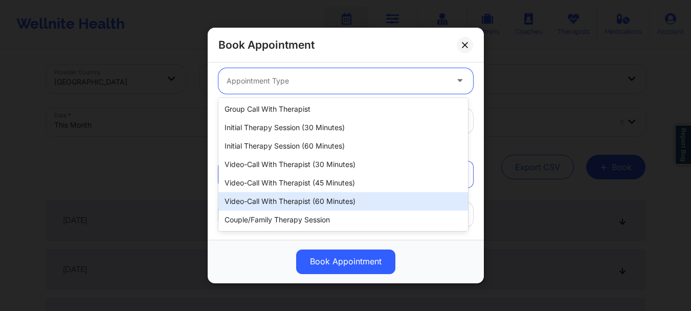
click at [281, 196] on div "Video-Call with Therapist (60 minutes)" at bounding box center [343, 201] width 250 height 18
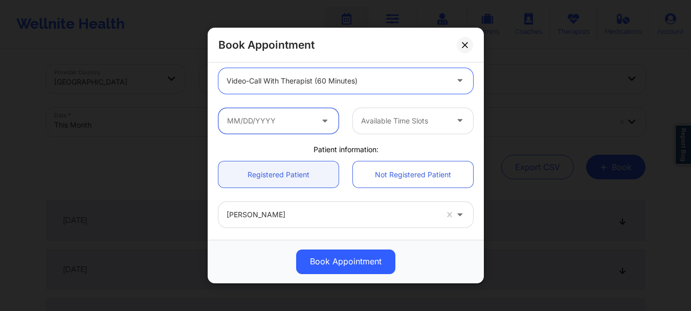
click at [274, 126] on input "text" at bounding box center [278, 121] width 120 height 26
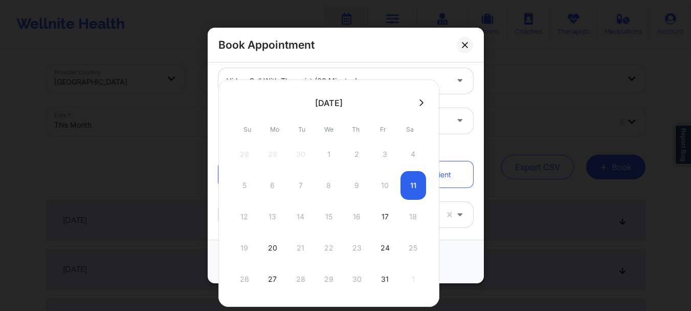
click at [420, 104] on icon at bounding box center [422, 102] width 4 height 7
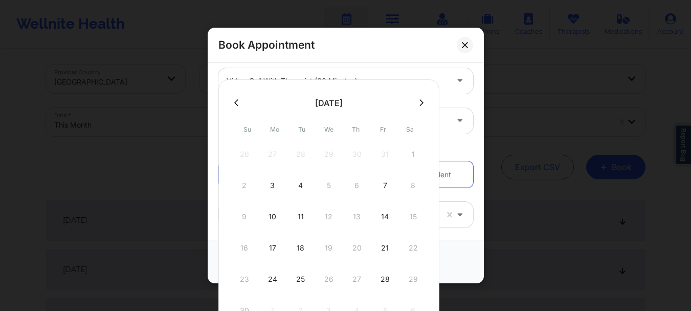
click at [236, 103] on icon at bounding box center [236, 102] width 4 height 7
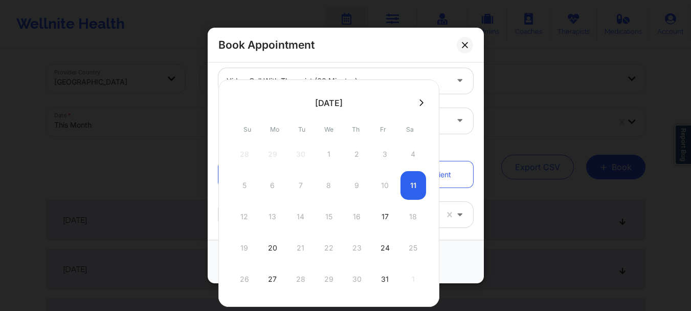
click at [423, 102] on button at bounding box center [421, 102] width 10 height 9
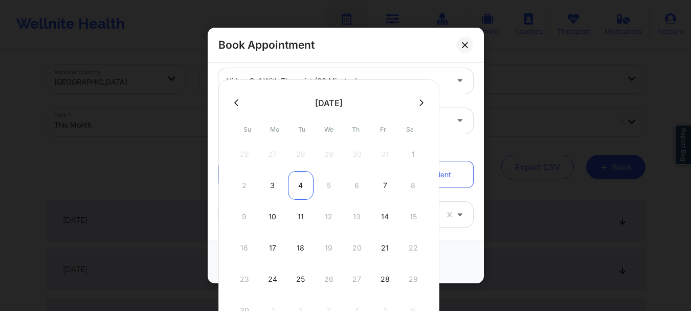
click at [300, 194] on div "4" at bounding box center [301, 185] width 26 height 29
type input "11/04/2025"
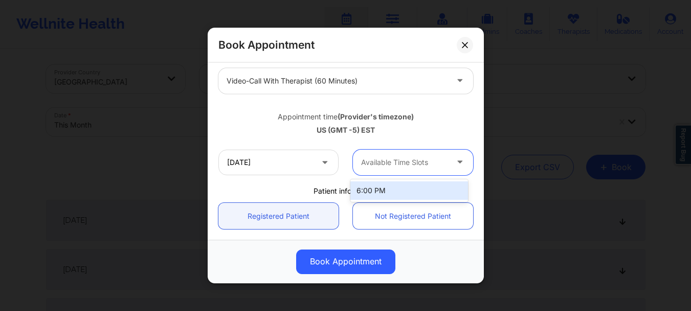
click at [405, 155] on div "Available Time Slots" at bounding box center [401, 162] width 96 height 26
click at [390, 185] on div "6:00 PM" at bounding box center [409, 190] width 118 height 18
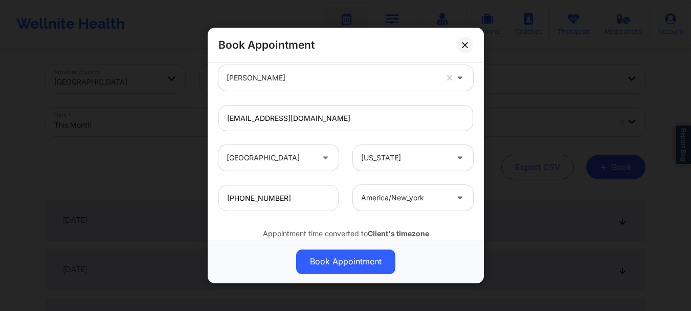
scroll to position [354, 0]
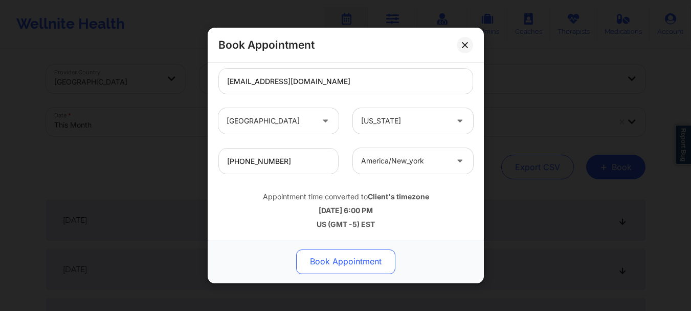
click at [323, 263] on button "Book Appointment" at bounding box center [345, 261] width 99 height 25
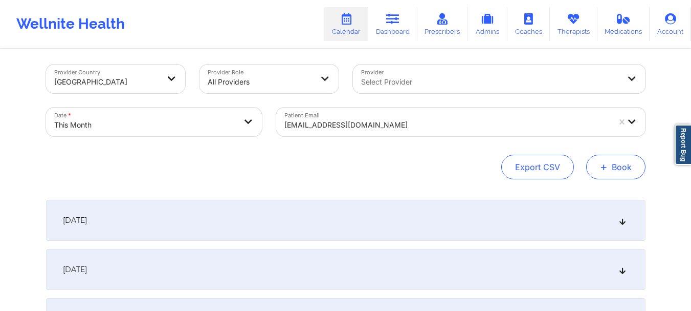
click at [609, 173] on button "+ Book" at bounding box center [615, 167] width 59 height 25
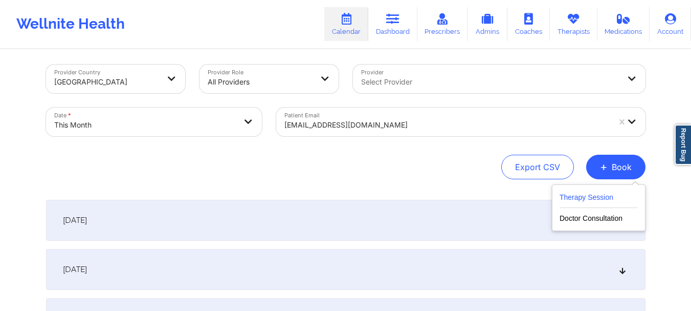
click at [578, 200] on button "Therapy Session" at bounding box center [599, 199] width 78 height 17
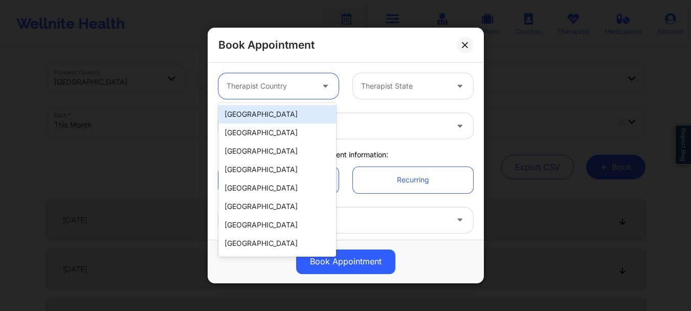
click at [270, 93] on div "Therapist Country" at bounding box center [266, 86] width 96 height 26
click at [262, 119] on div "[GEOGRAPHIC_DATA]" at bounding box center [277, 114] width 118 height 18
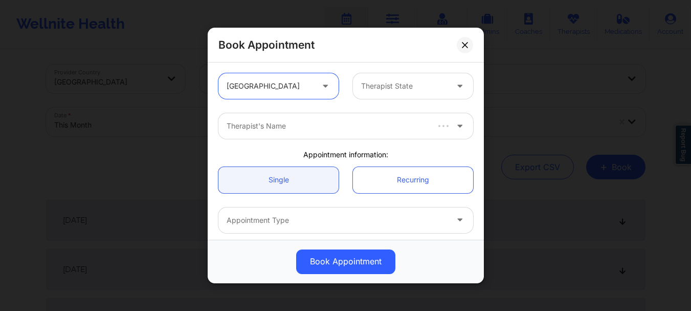
click at [380, 82] on div at bounding box center [404, 86] width 86 height 12
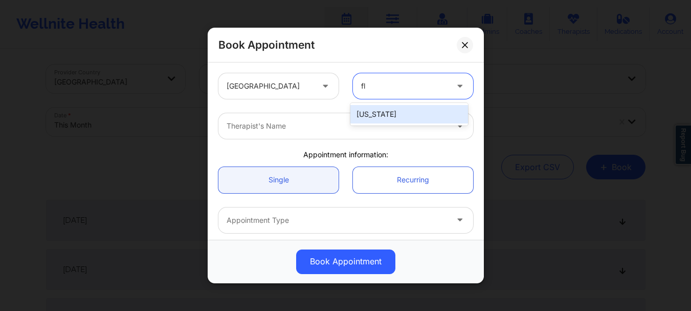
type input "flo"
click at [374, 112] on div "Florida" at bounding box center [409, 114] width 118 height 18
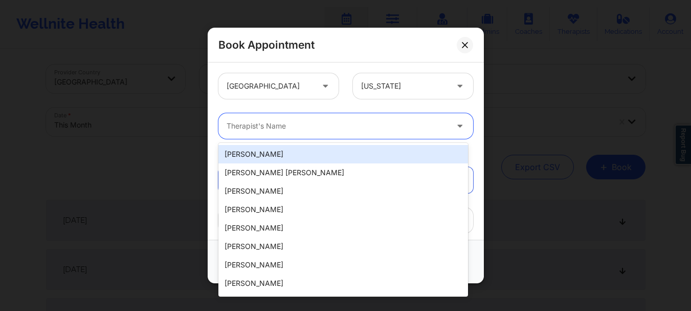
click at [353, 126] on div at bounding box center [337, 126] width 221 height 12
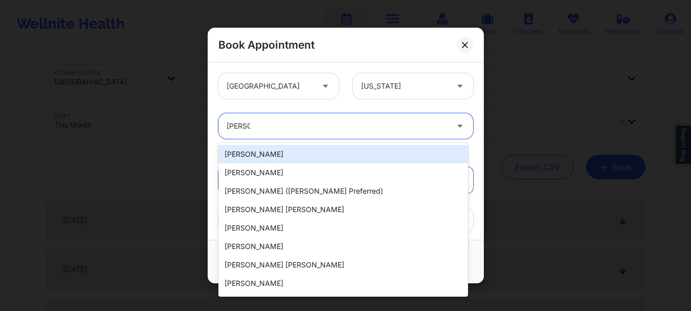
type input "nicole an"
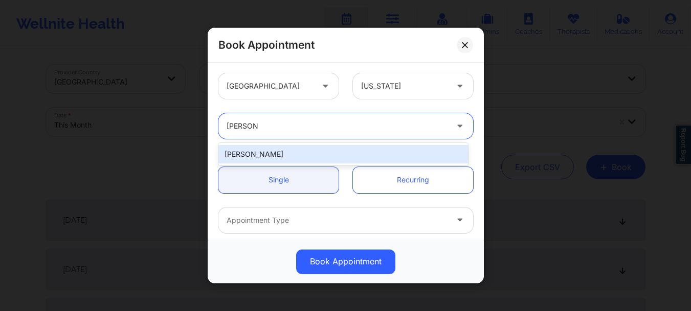
click at [270, 155] on div "Nicole Angel" at bounding box center [343, 154] width 250 height 18
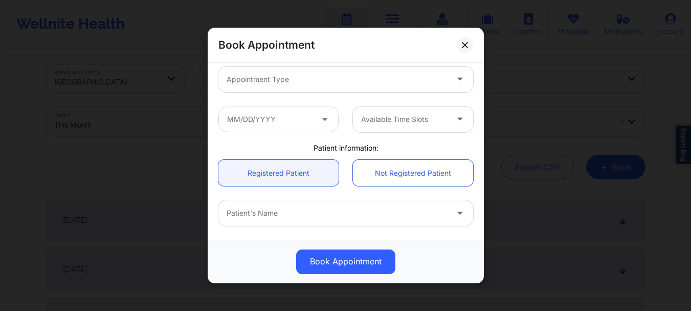
scroll to position [165, 0]
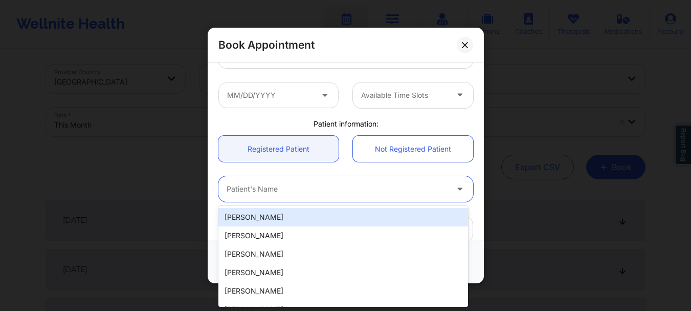
click at [304, 187] on div at bounding box center [337, 189] width 221 height 12
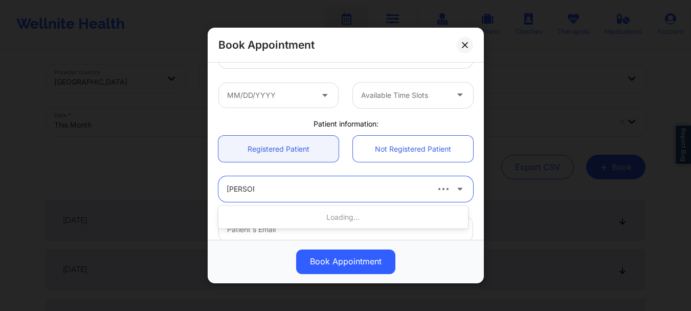
type input "tyler per"
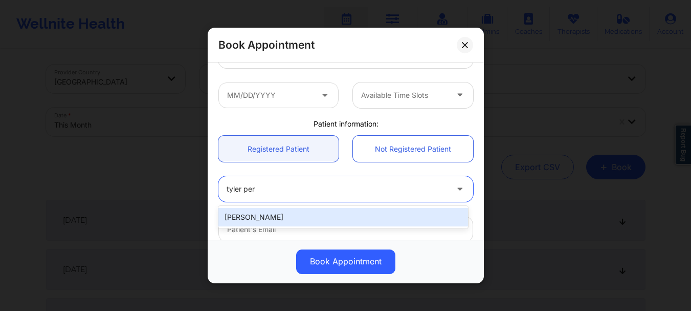
click at [284, 217] on div "Tyler Perillo" at bounding box center [343, 217] width 250 height 18
type input "pittsburghperillo@gmail.com"
type input "+18508690698"
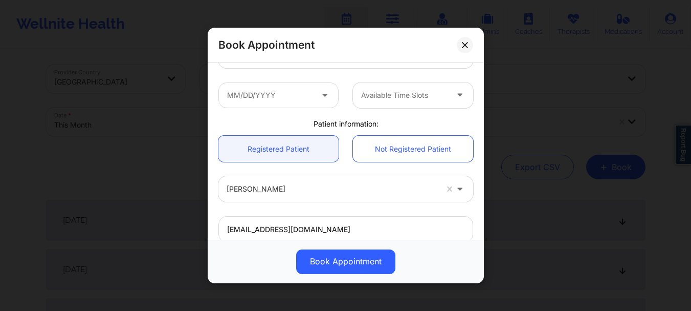
click at [273, 70] on div "Appointment Type" at bounding box center [345, 55] width 269 height 40
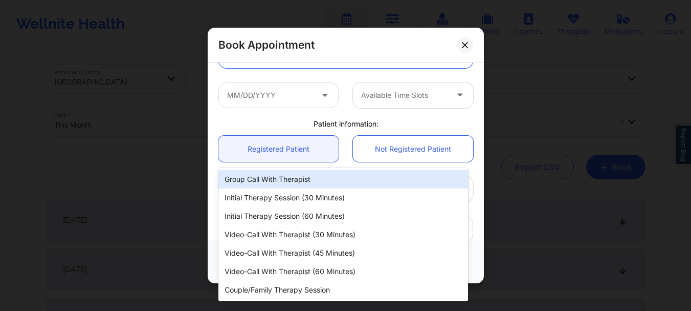
scroll to position [69, 0]
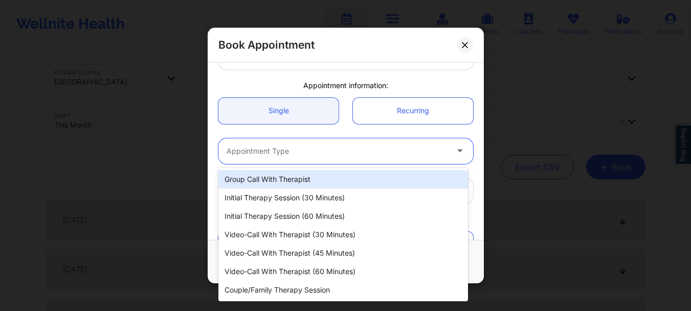
click at [272, 65] on div "United States Florida Nicole Angel Appointment information: Single Recurring 7 …" at bounding box center [345, 210] width 269 height 427
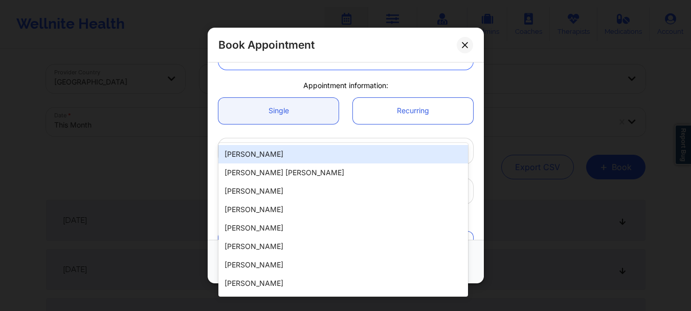
scroll to position [0, 0]
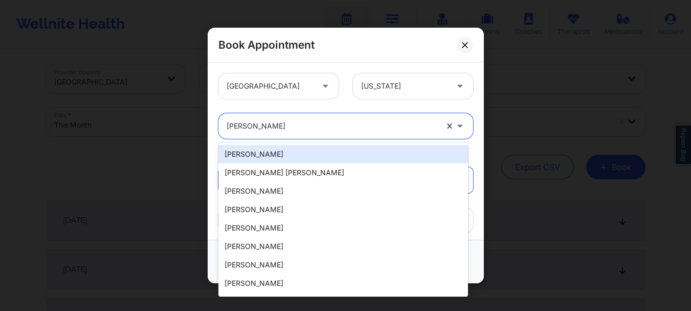
click at [272, 65] on div "United States Florida 20 results available. Use Up and Down to choose options, …" at bounding box center [346, 150] width 276 height 177
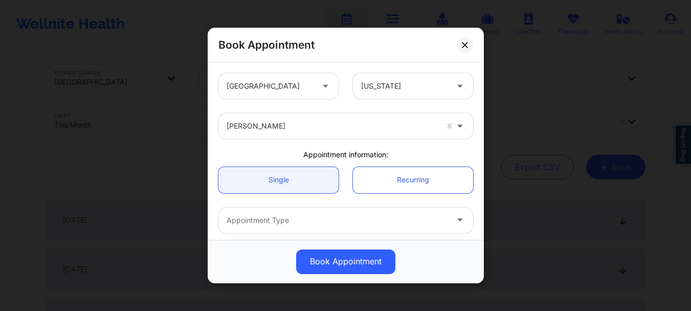
click at [299, 113] on div "Nicole Angel" at bounding box center [345, 126] width 269 height 40
click at [277, 217] on div at bounding box center [337, 220] width 221 height 12
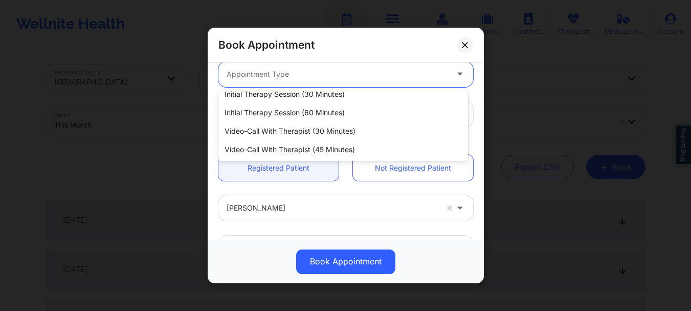
scroll to position [40, 0]
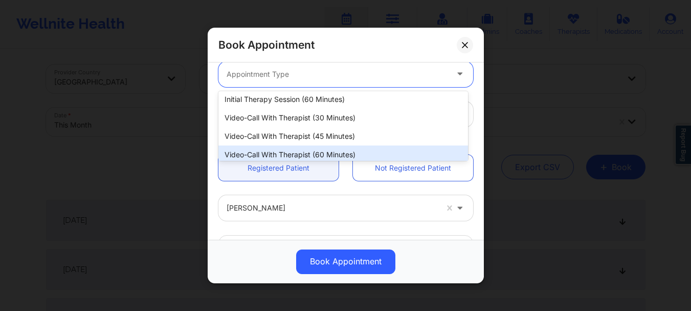
click at [374, 148] on div "Video-Call with Therapist (60 minutes)" at bounding box center [343, 154] width 250 height 18
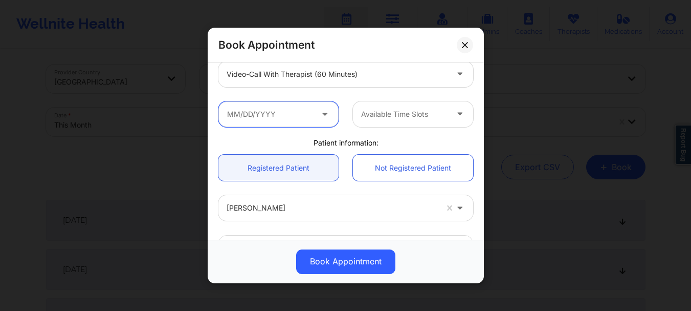
click at [267, 109] on input "text" at bounding box center [278, 114] width 120 height 26
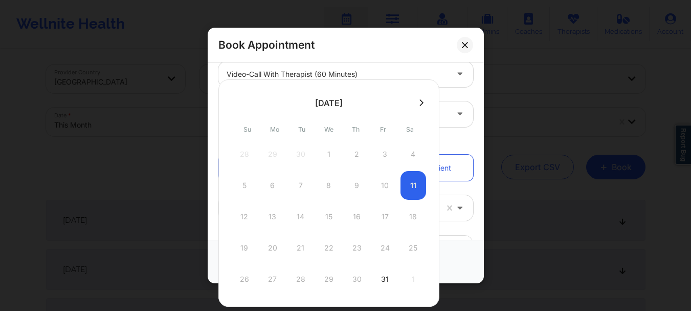
click at [421, 102] on icon at bounding box center [422, 102] width 4 height 7
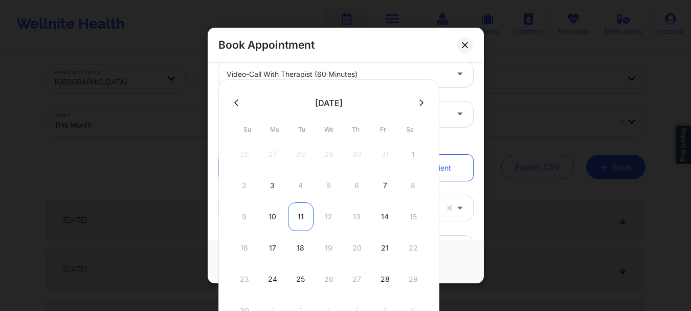
click at [298, 220] on div "11" at bounding box center [301, 216] width 26 height 29
type input "11/11/2025"
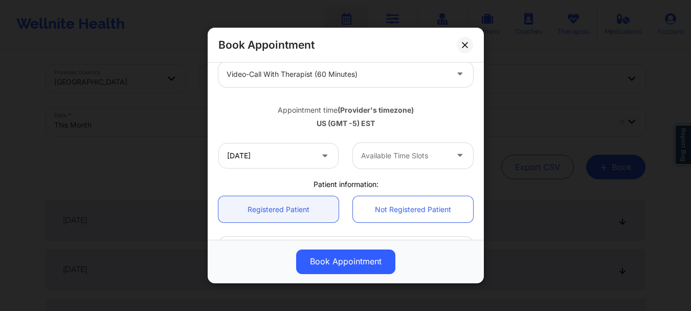
click at [412, 150] on div at bounding box center [404, 155] width 86 height 12
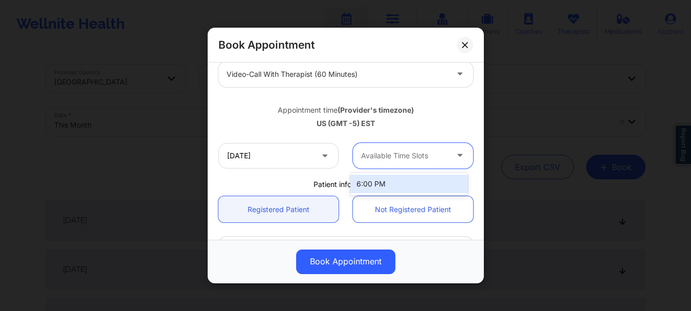
click at [397, 175] on div "6:00 PM" at bounding box center [409, 183] width 118 height 18
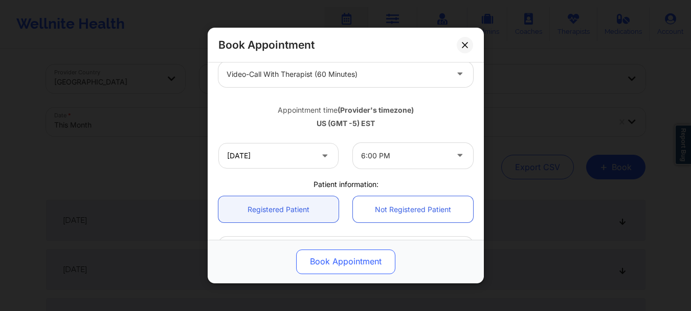
click at [350, 258] on button "Book Appointment" at bounding box center [345, 261] width 99 height 25
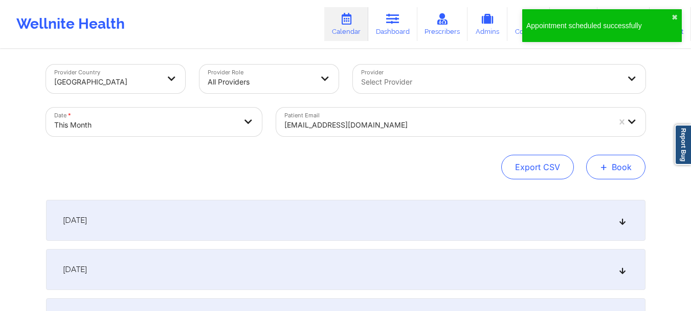
click at [618, 159] on button "+ Book" at bounding box center [615, 167] width 59 height 25
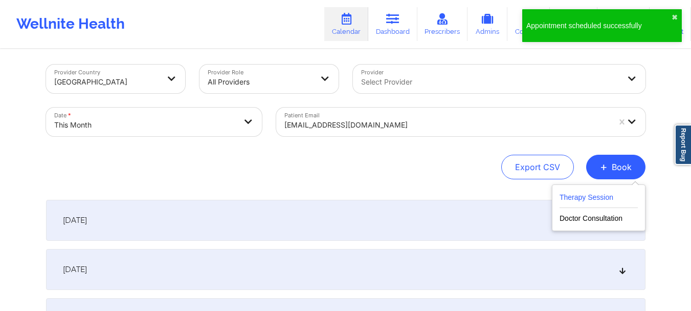
click at [586, 196] on button "Therapy Session" at bounding box center [599, 199] width 78 height 17
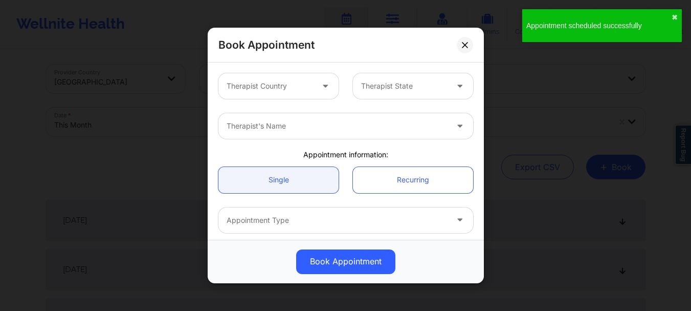
click at [284, 96] on div "Therapist Country" at bounding box center [266, 86] width 96 height 26
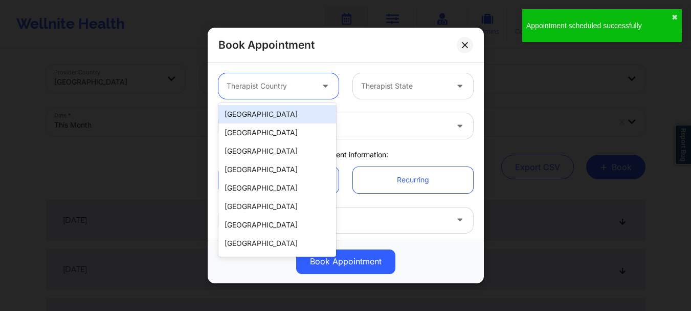
click at [277, 116] on div "[GEOGRAPHIC_DATA]" at bounding box center [277, 114] width 118 height 18
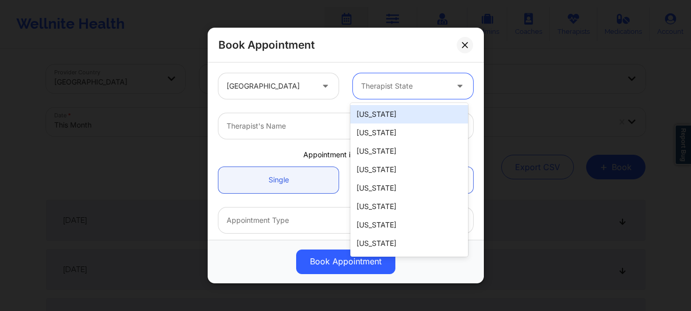
click at [402, 90] on div at bounding box center [404, 86] width 86 height 12
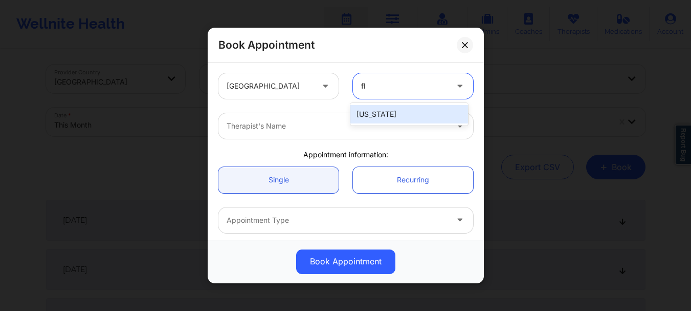
type input "flo"
click at [392, 110] on div "Florida" at bounding box center [409, 114] width 118 height 18
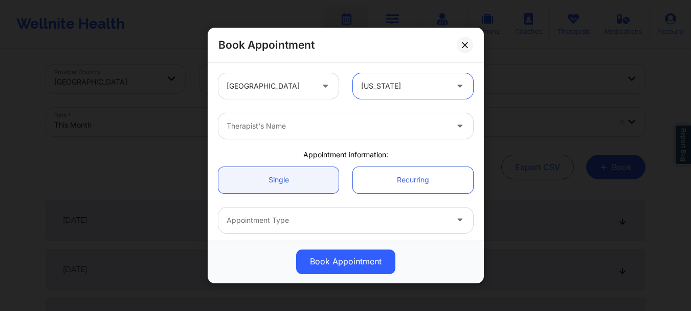
click at [360, 127] on div at bounding box center [337, 126] width 221 height 12
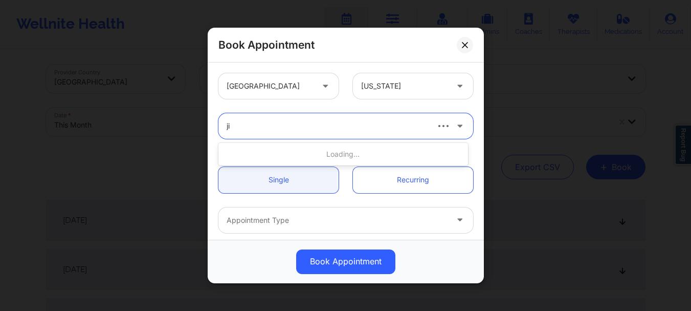
type input "j"
type input "nicole angel"
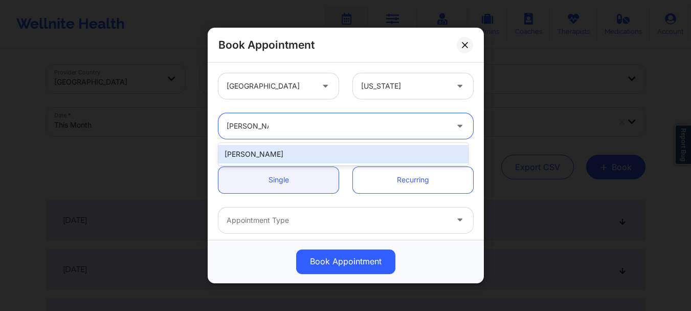
click at [319, 161] on div "Nicole Angel" at bounding box center [343, 154] width 250 height 18
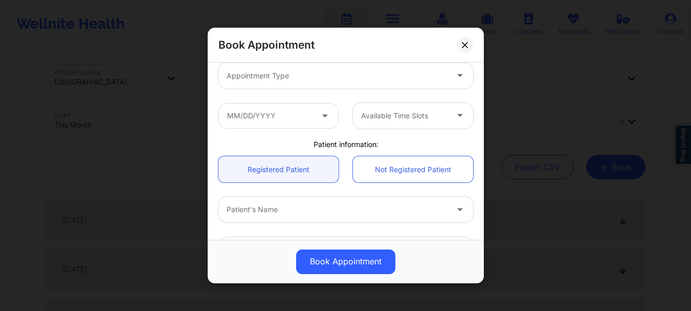
scroll to position [159, 0]
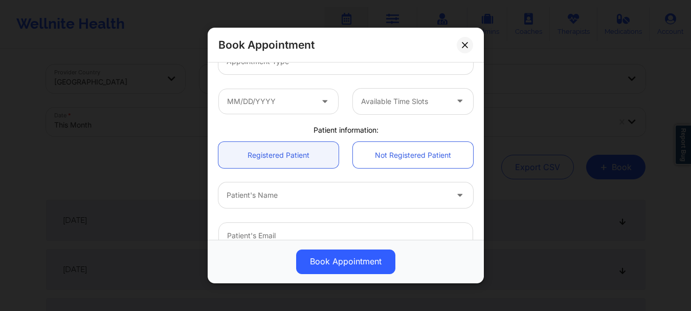
click at [288, 200] on div at bounding box center [337, 195] width 221 height 12
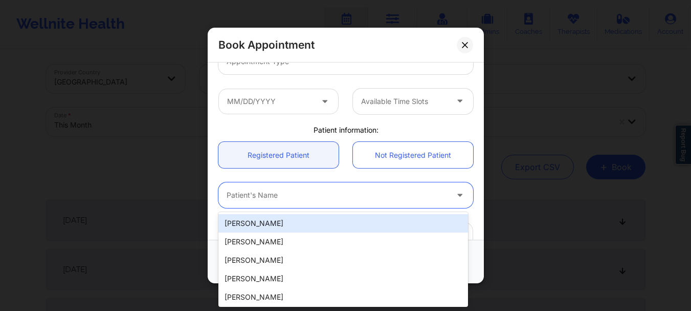
type input "t"
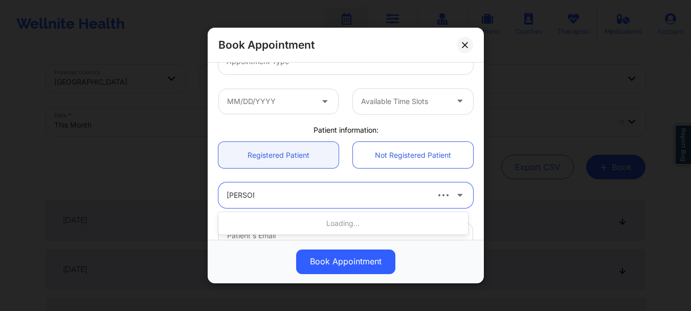
type input "tyler per"
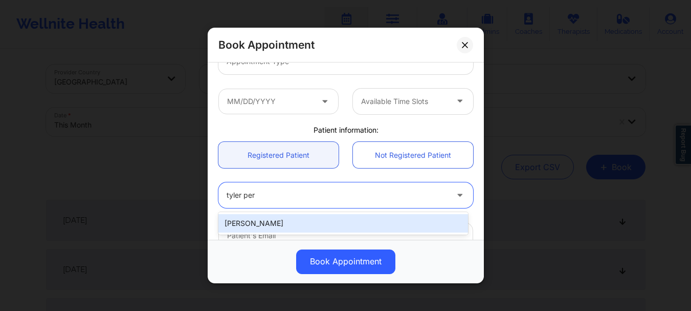
click at [275, 220] on div "Tyler Perillo" at bounding box center [343, 223] width 250 height 18
type input "pittsburghperillo@gmail.com"
type input "+18508690698"
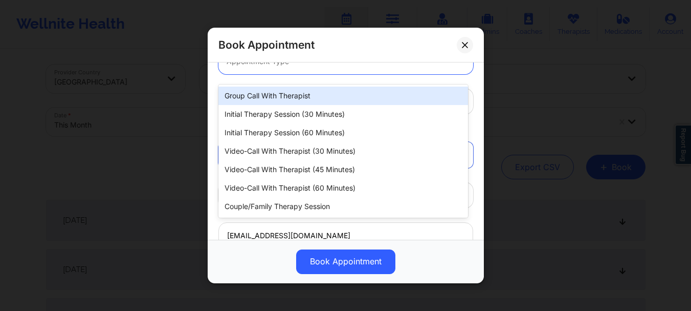
click at [308, 68] on div "Appointment Type" at bounding box center [333, 62] width 230 height 26
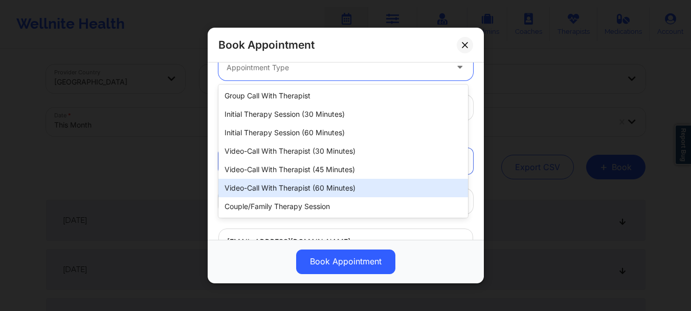
click at [292, 185] on div "Video-Call with Therapist (60 minutes)" at bounding box center [343, 188] width 250 height 18
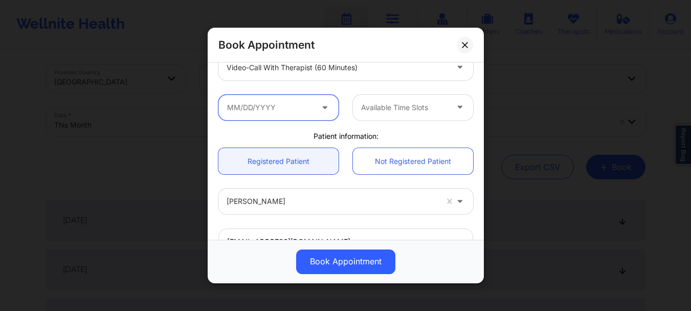
click at [264, 106] on input "text" at bounding box center [278, 108] width 120 height 26
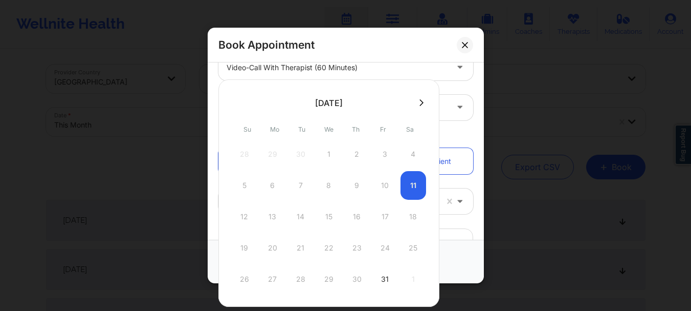
click at [416, 105] on button at bounding box center [421, 102] width 10 height 9
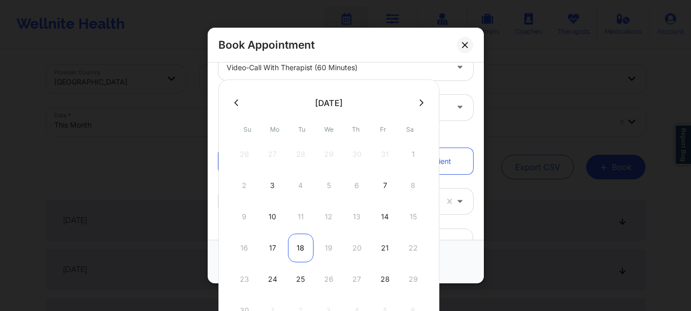
click at [300, 251] on div "18" at bounding box center [301, 247] width 26 height 29
type input "11/18/2025"
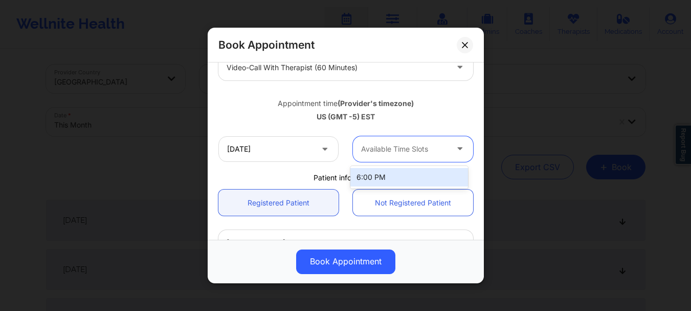
click at [405, 149] on div at bounding box center [404, 149] width 86 height 12
click at [397, 180] on div "6:00 PM" at bounding box center [409, 177] width 118 height 18
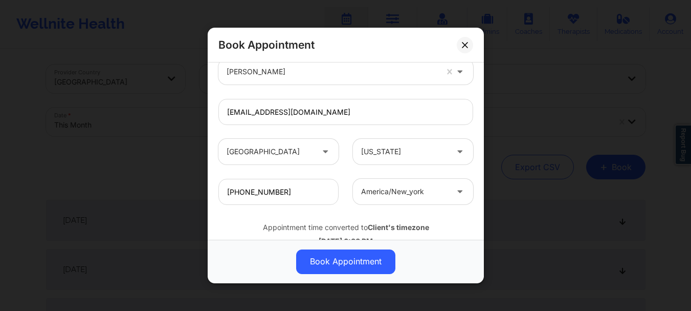
scroll to position [342, 0]
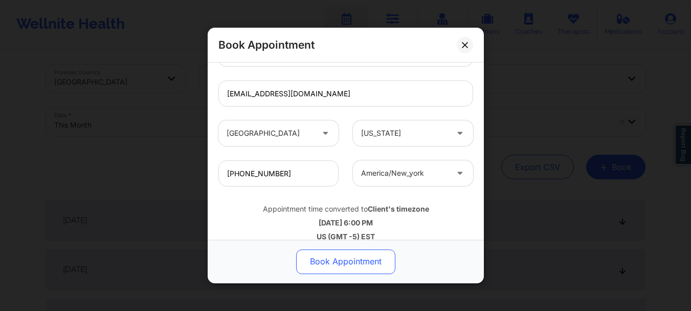
click at [347, 257] on button "Book Appointment" at bounding box center [345, 261] width 99 height 25
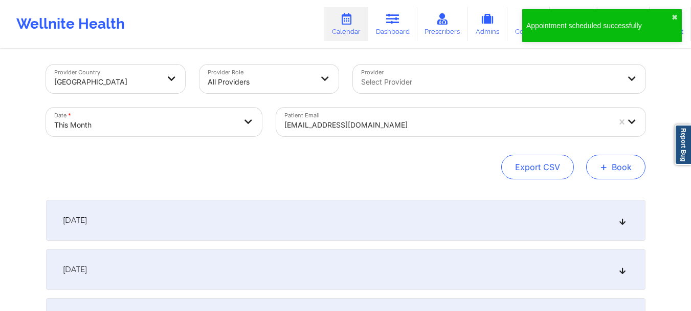
click at [627, 162] on button "+ Book" at bounding box center [615, 167] width 59 height 25
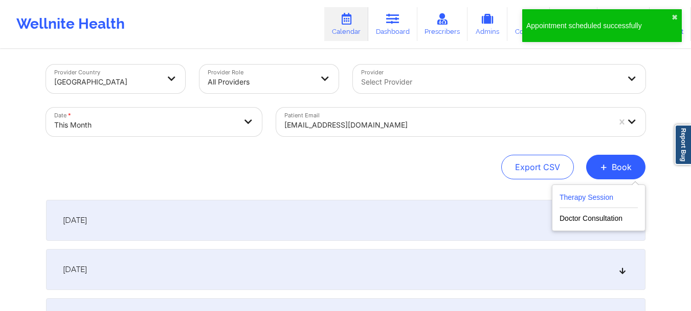
click at [596, 195] on button "Therapy Session" at bounding box center [599, 199] width 78 height 17
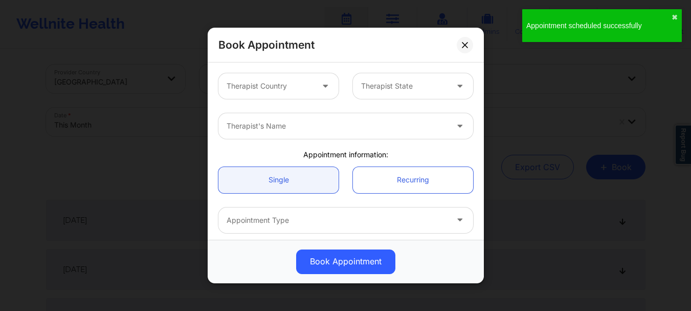
click at [317, 96] on div at bounding box center [326, 86] width 25 height 26
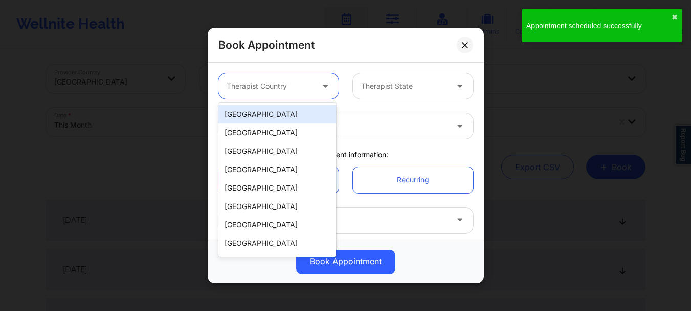
click at [300, 117] on div "[GEOGRAPHIC_DATA]" at bounding box center [277, 114] width 118 height 18
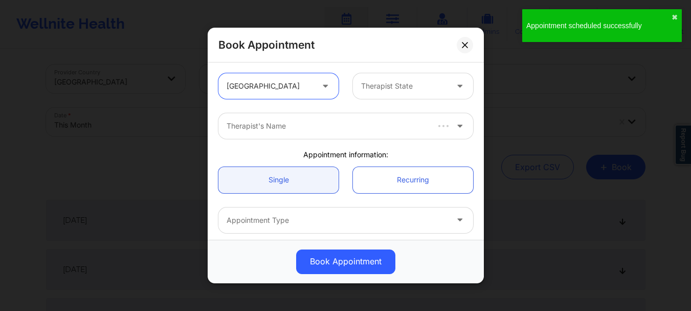
click at [383, 90] on div at bounding box center [404, 86] width 86 height 12
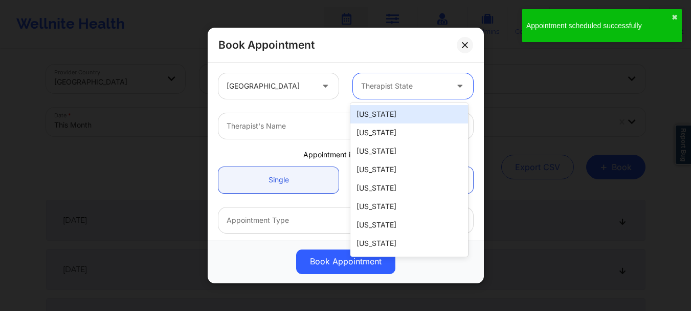
type input "f"
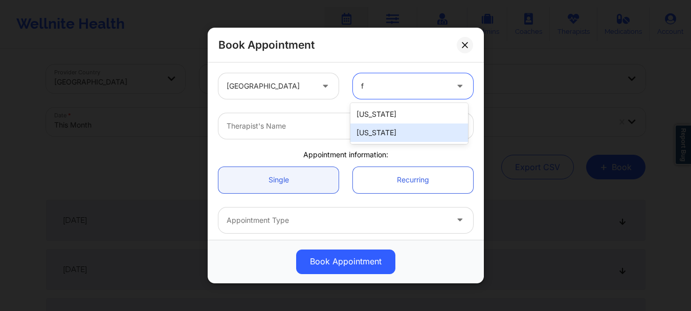
click at [375, 132] on div "Florida" at bounding box center [409, 132] width 118 height 18
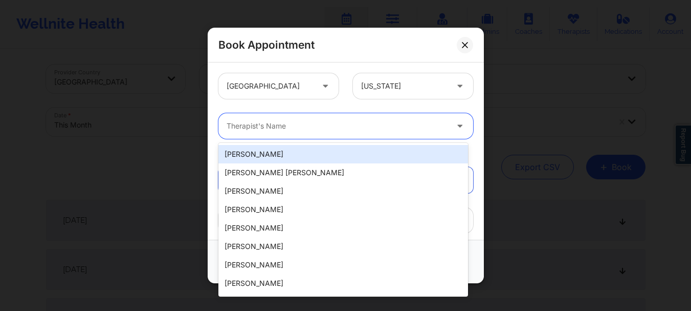
click at [324, 134] on div "Therapist's Name" at bounding box center [333, 126] width 230 height 26
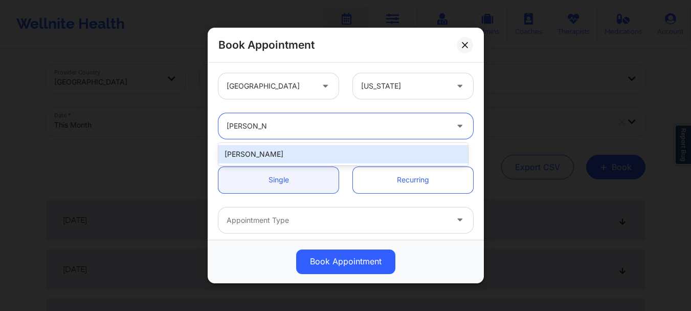
type input "nicole angel"
click at [314, 150] on div "Nicole Angel" at bounding box center [343, 154] width 250 height 18
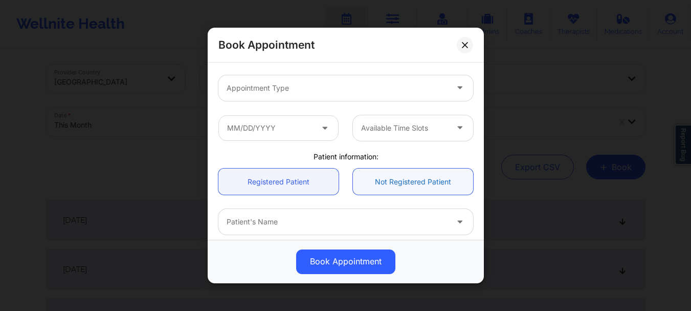
scroll to position [143, 0]
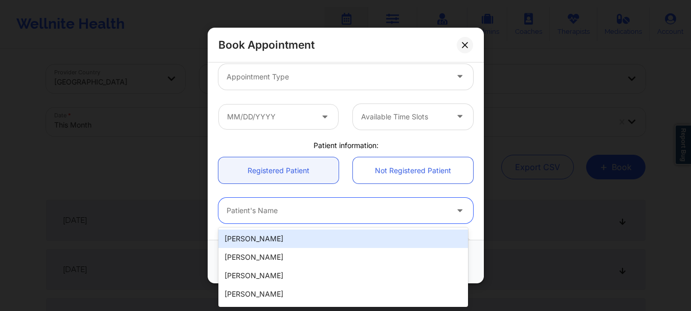
click at [283, 212] on div at bounding box center [337, 211] width 221 height 12
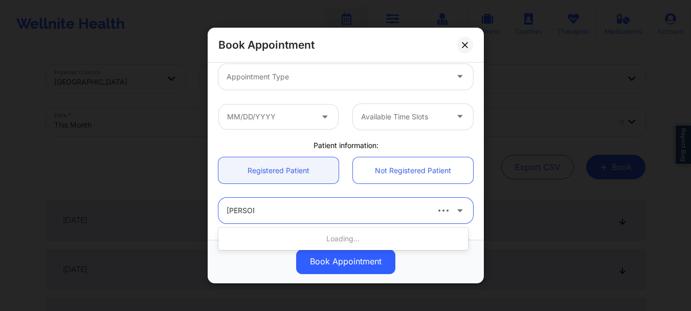
type input "tyler per"
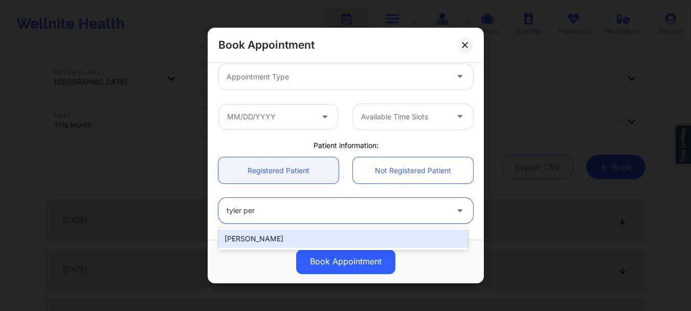
click at [264, 237] on div "Tyler Perillo" at bounding box center [343, 238] width 250 height 18
type input "pittsburghperillo@gmail.com"
type input "+18508690698"
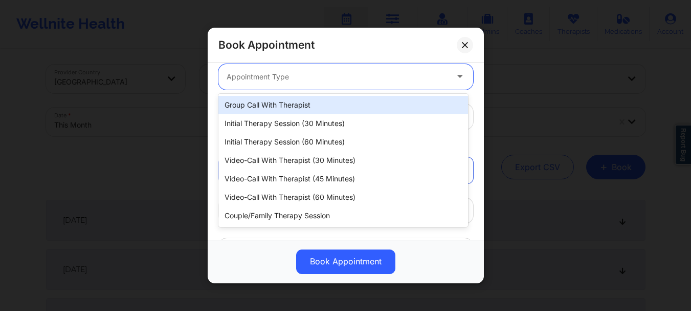
click at [276, 80] on div at bounding box center [337, 77] width 221 height 12
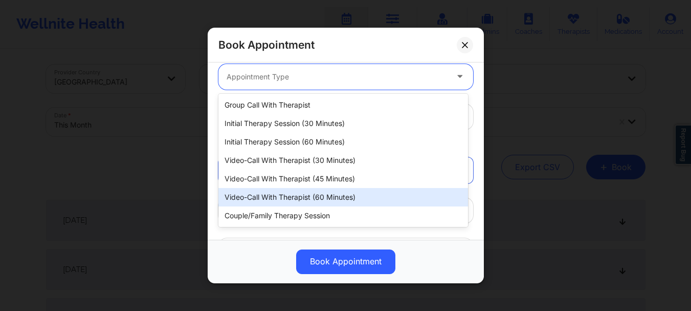
click at [284, 193] on div "Video-Call with Therapist (60 minutes)" at bounding box center [343, 197] width 250 height 18
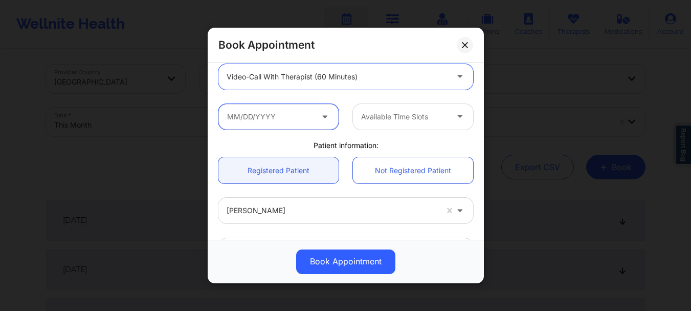
click at [282, 113] on input "text" at bounding box center [278, 117] width 120 height 26
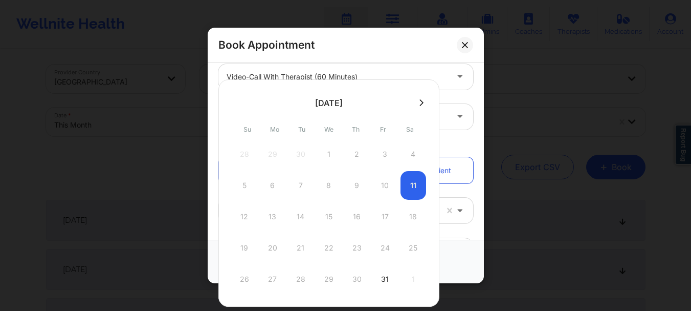
click at [416, 101] on button at bounding box center [421, 102] width 10 height 9
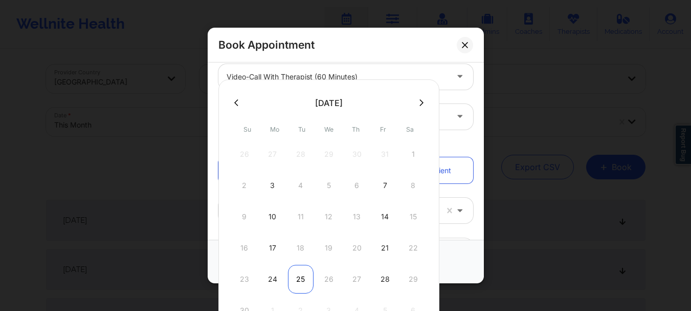
click at [298, 282] on div "25" at bounding box center [301, 279] width 26 height 29
type input "11/25/2025"
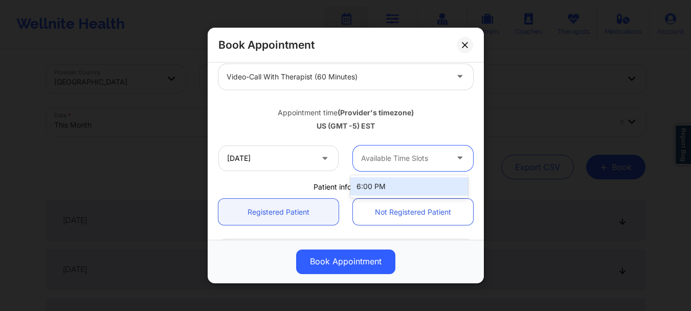
click at [377, 161] on div at bounding box center [404, 158] width 86 height 12
click at [377, 185] on div "6:00 PM" at bounding box center [409, 186] width 118 height 18
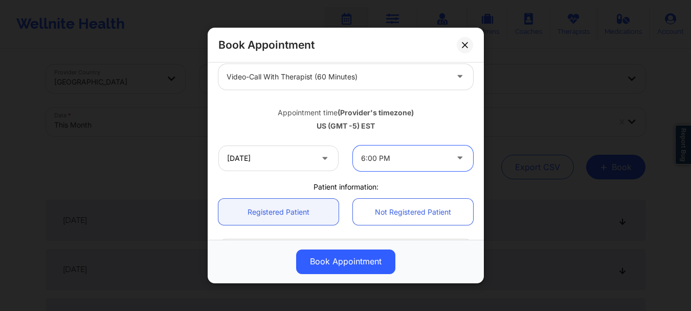
click at [325, 163] on span at bounding box center [326, 158] width 12 height 13
click at [311, 162] on input "11/25/2025" at bounding box center [278, 158] width 120 height 26
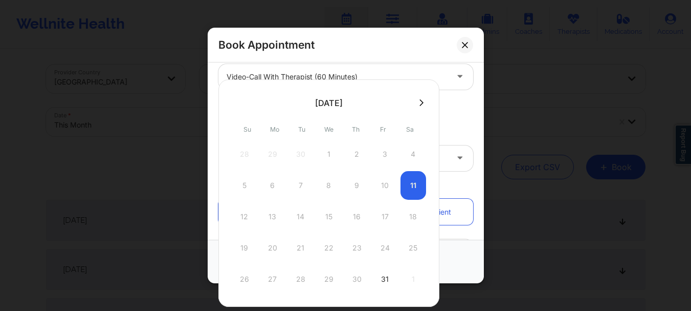
click at [420, 99] on icon at bounding box center [422, 103] width 4 height 8
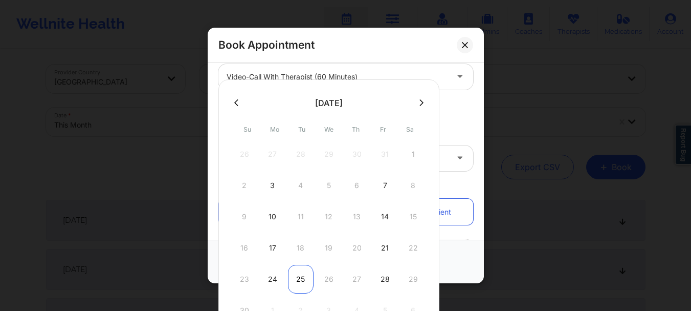
click at [298, 282] on div "25" at bounding box center [301, 279] width 26 height 29
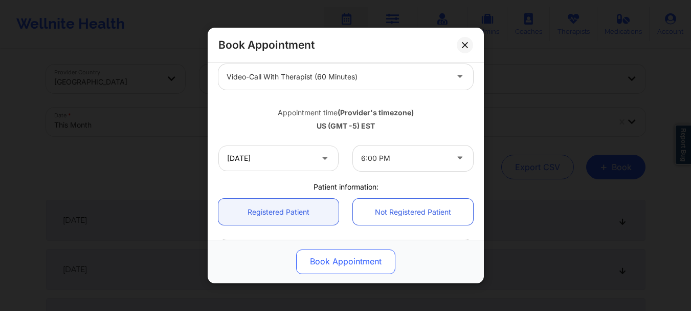
click at [336, 261] on button "Book Appointment" at bounding box center [345, 261] width 99 height 25
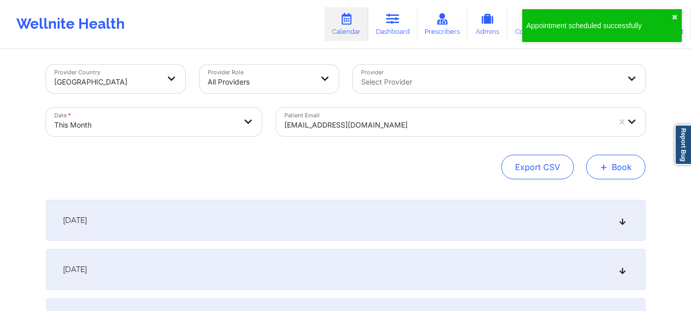
click at [602, 167] on span "+" at bounding box center [604, 167] width 8 height 6
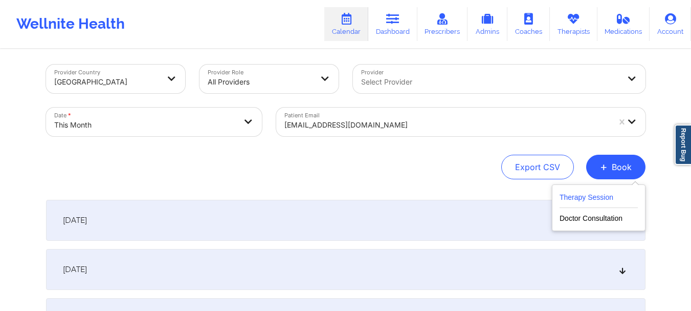
click at [589, 192] on button "Therapy Session" at bounding box center [599, 199] width 78 height 17
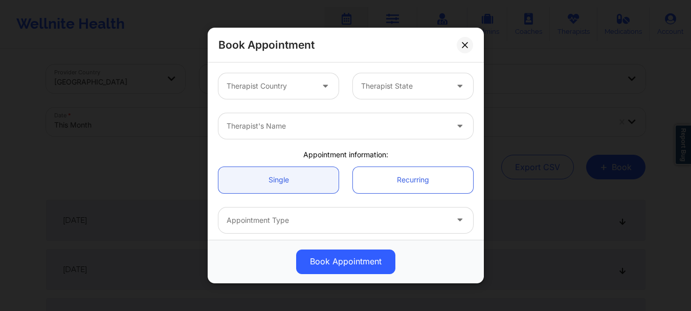
click at [258, 82] on div at bounding box center [270, 86] width 86 height 12
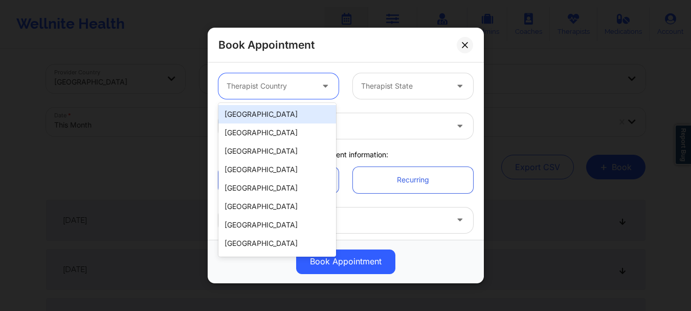
click at [258, 107] on div "[GEOGRAPHIC_DATA]" at bounding box center [277, 114] width 118 height 18
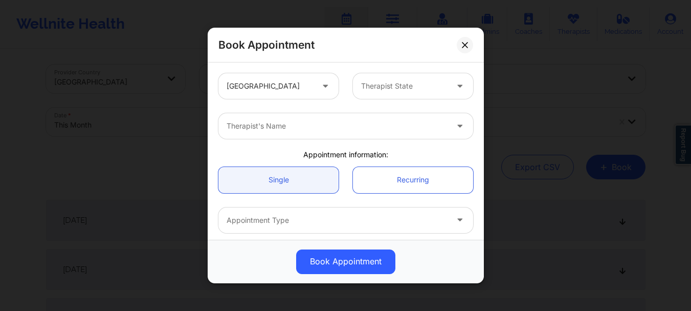
drag, startPoint x: 412, startPoint y: 68, endPoint x: 401, endPoint y: 98, distance: 31.6
click at [401, 98] on div "United States Therapist State" at bounding box center [345, 86] width 269 height 40
click at [400, 98] on div "Therapist State" at bounding box center [401, 86] width 96 height 26
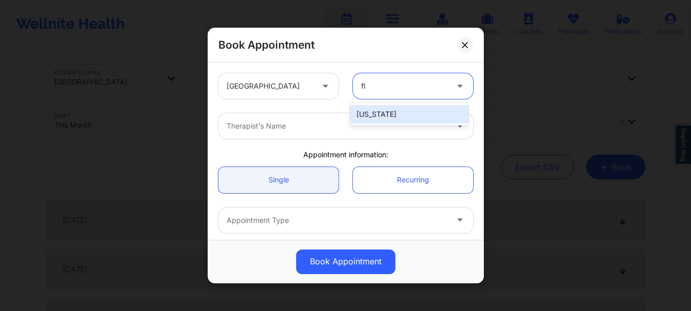
type input "flo"
click at [388, 108] on div "Florida" at bounding box center [409, 114] width 118 height 18
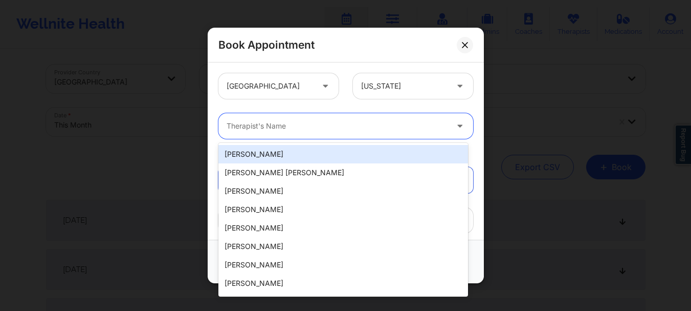
click at [336, 125] on div at bounding box center [337, 126] width 221 height 12
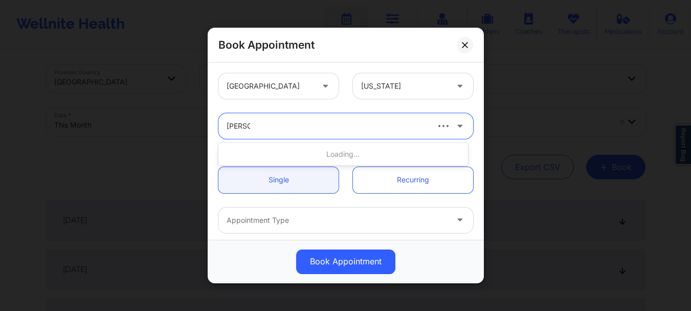
type input "nicole a"
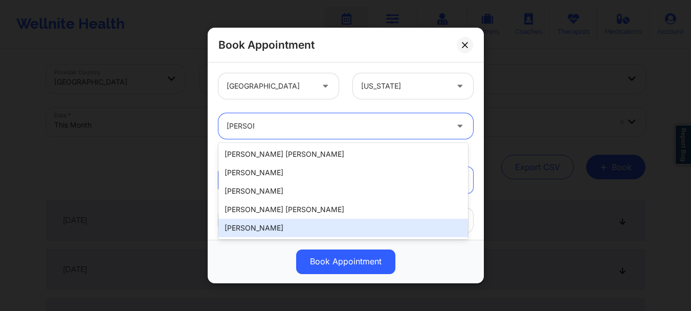
click at [303, 228] on div "Nicole Angel" at bounding box center [343, 227] width 250 height 18
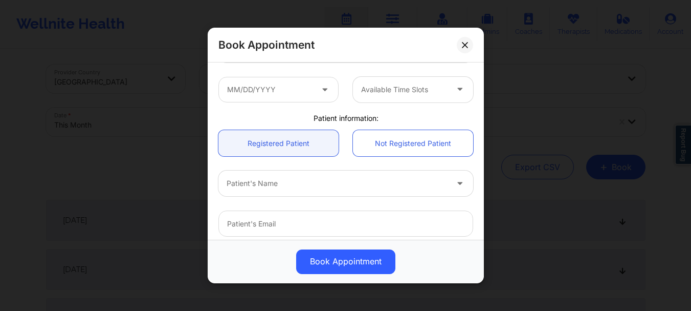
scroll to position [173, 0]
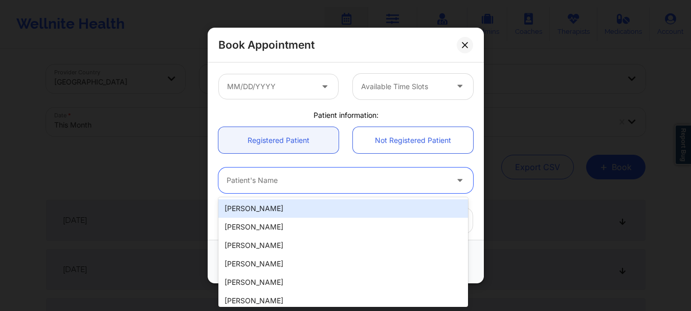
click at [304, 175] on div at bounding box center [337, 180] width 221 height 12
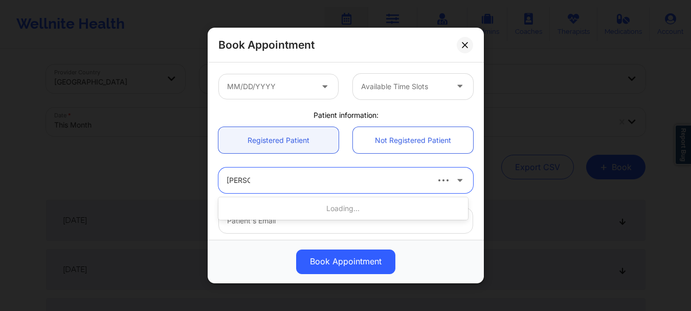
type input "tyler per"
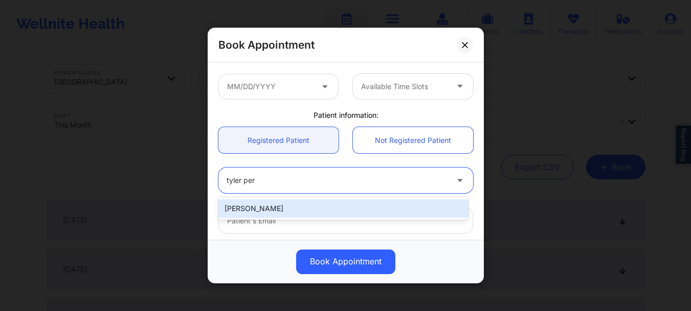
click at [283, 213] on div "Tyler Perillo" at bounding box center [343, 208] width 250 height 18
type input "pittsburghperillo@gmail.com"
type input "+18508690698"
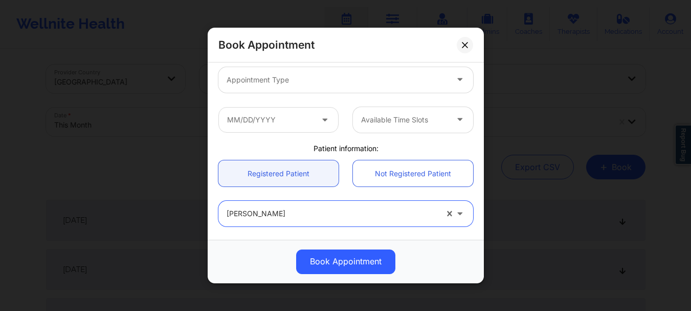
scroll to position [112, 0]
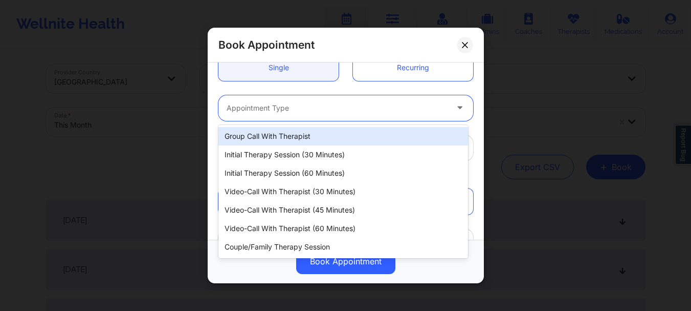
click at [310, 111] on div at bounding box center [337, 108] width 221 height 12
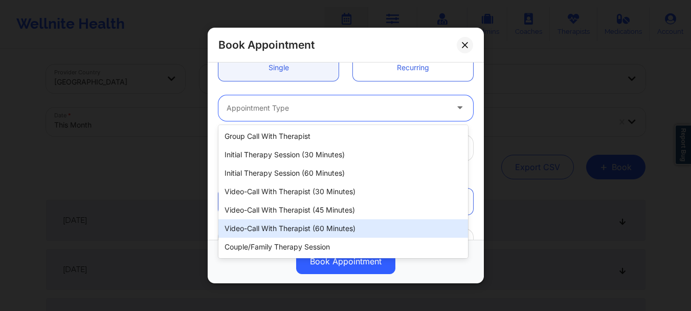
click at [307, 228] on div "Video-Call with Therapist (60 minutes)" at bounding box center [343, 228] width 250 height 18
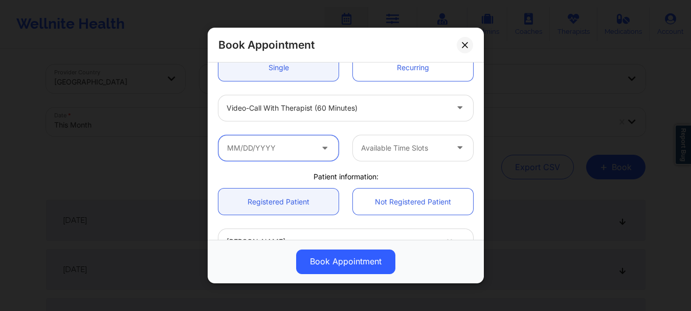
click at [290, 152] on input "text" at bounding box center [278, 148] width 120 height 26
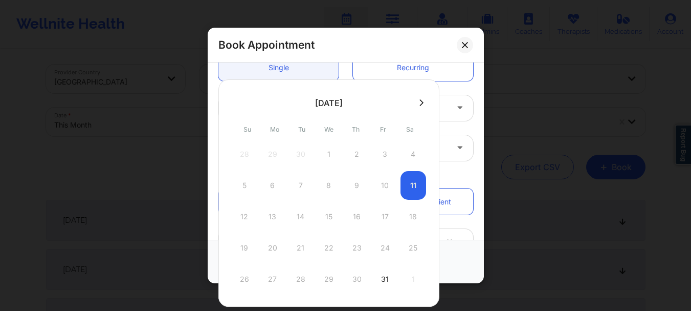
click at [421, 102] on icon at bounding box center [422, 102] width 4 height 7
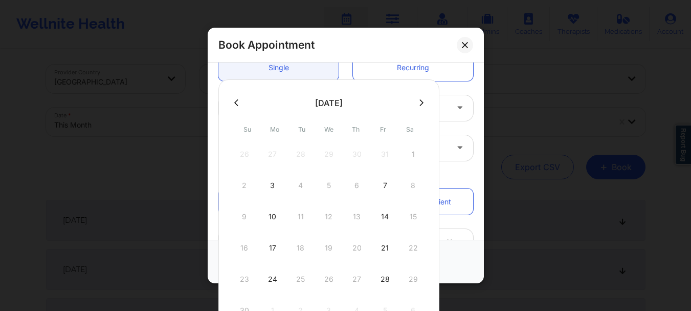
click at [421, 102] on icon at bounding box center [422, 102] width 4 height 7
click at [296, 157] on div "2" at bounding box center [301, 154] width 26 height 29
type input "12/02/2025"
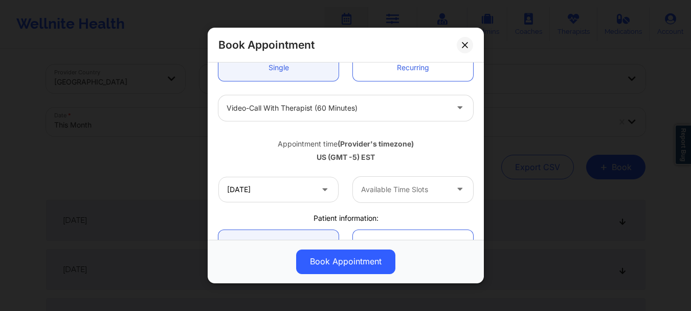
click at [372, 180] on div "Available Time Slots" at bounding box center [401, 190] width 96 height 26
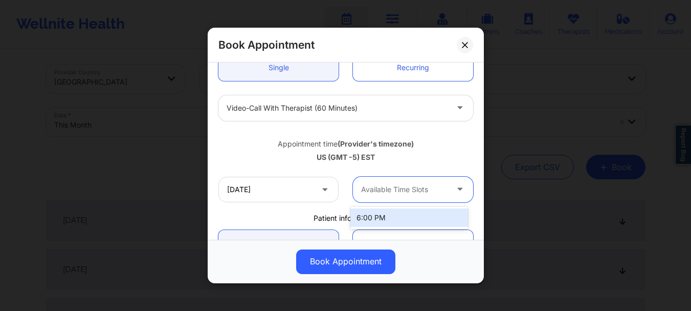
click at [376, 215] on div "6:00 PM" at bounding box center [409, 217] width 118 height 18
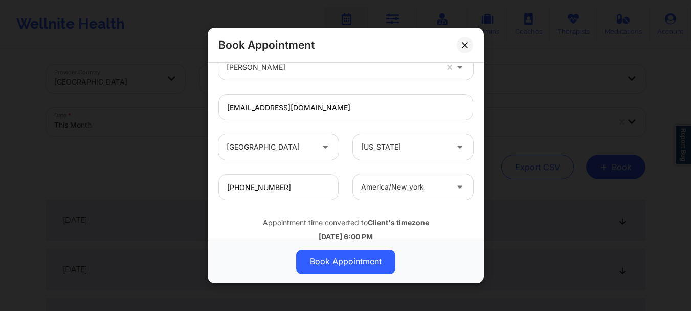
scroll to position [337, 0]
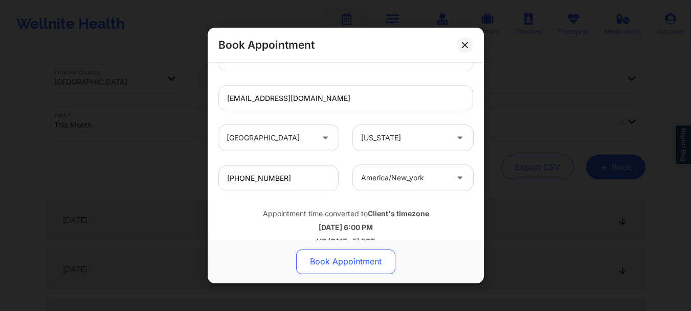
click at [338, 254] on button "Book Appointment" at bounding box center [345, 261] width 99 height 25
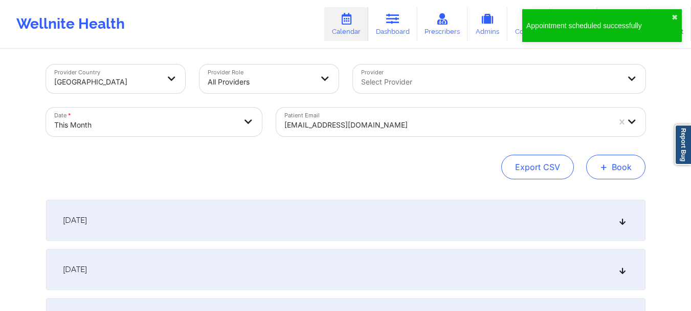
click at [621, 162] on button "+ Book" at bounding box center [615, 167] width 59 height 25
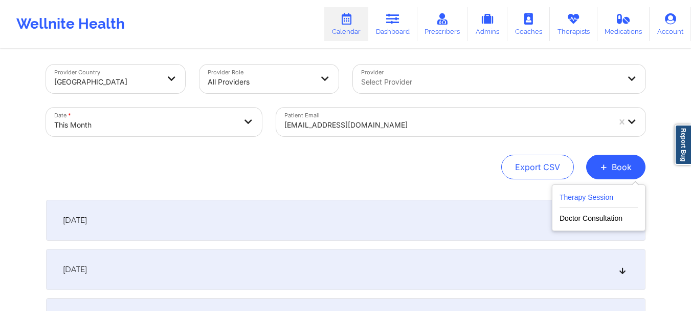
click at [579, 206] on button "Therapy Session" at bounding box center [599, 199] width 78 height 17
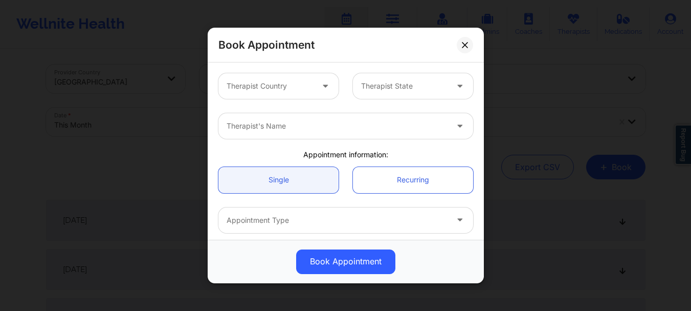
click at [276, 91] on div at bounding box center [270, 86] width 86 height 12
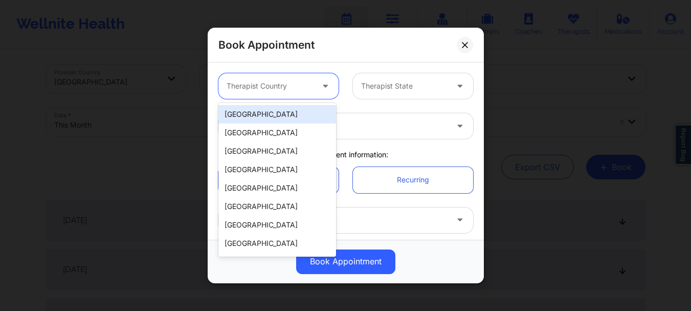
click at [266, 123] on div "[GEOGRAPHIC_DATA]" at bounding box center [277, 114] width 118 height 18
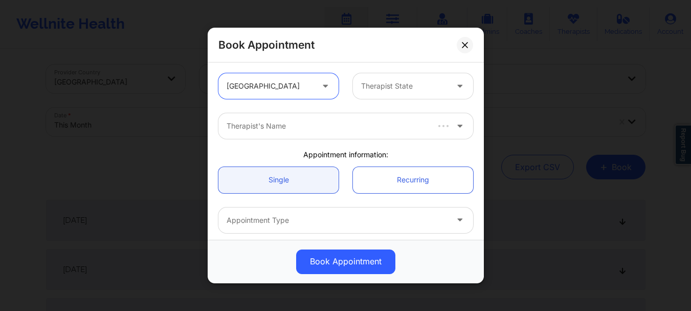
click at [367, 93] on div "Therapist State" at bounding box center [401, 86] width 96 height 26
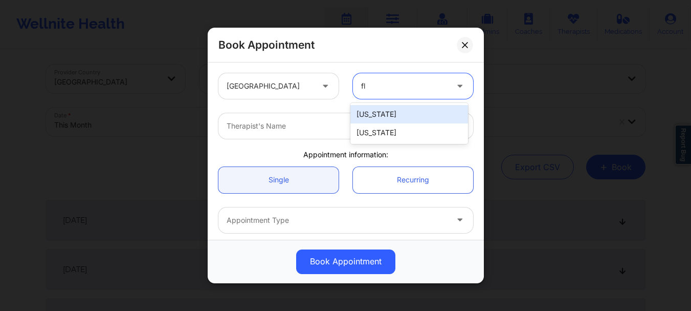
type input "flo"
click at [364, 113] on div "Florida" at bounding box center [409, 114] width 118 height 18
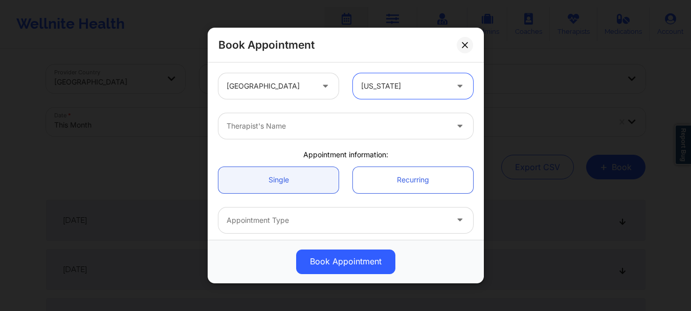
click at [322, 130] on div at bounding box center [337, 126] width 221 height 12
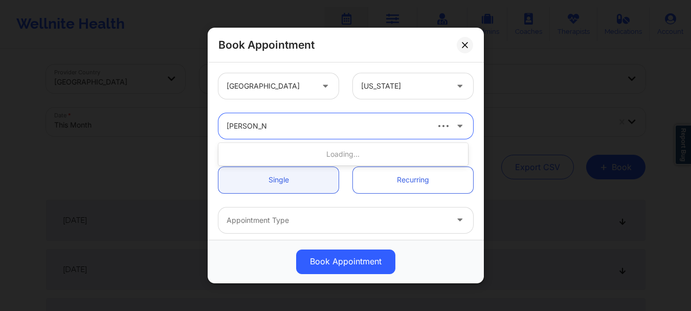
type input "nicole angel"
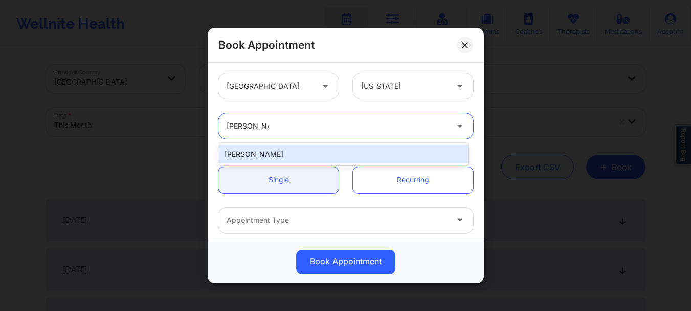
click at [310, 151] on div "Nicole Angel" at bounding box center [343, 154] width 250 height 18
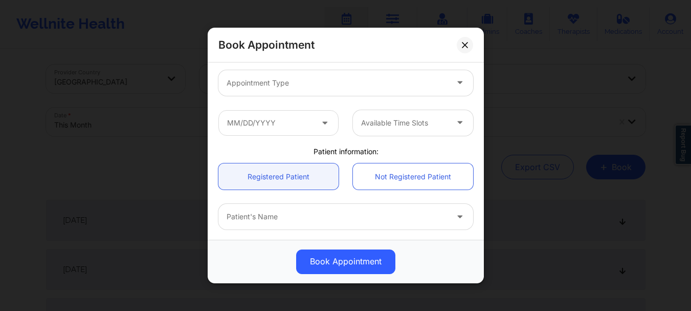
scroll to position [163, 0]
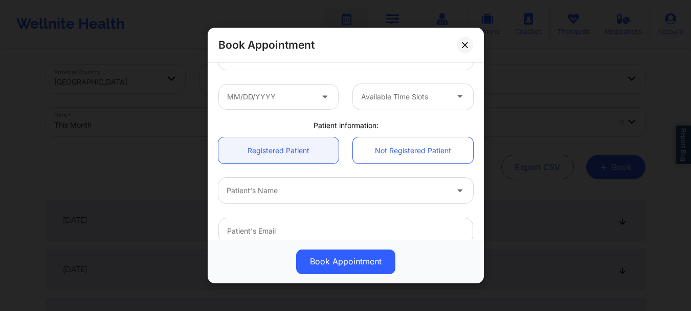
click at [274, 193] on div at bounding box center [337, 191] width 221 height 12
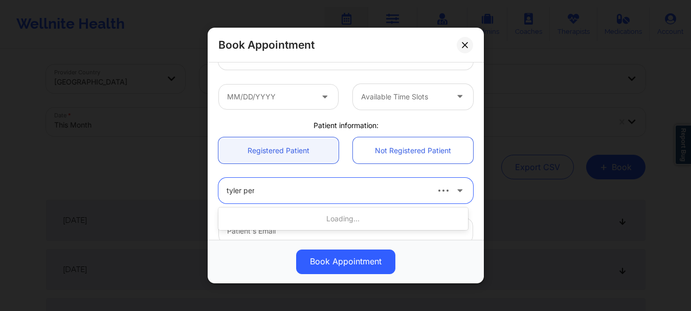
type input "tyler peri"
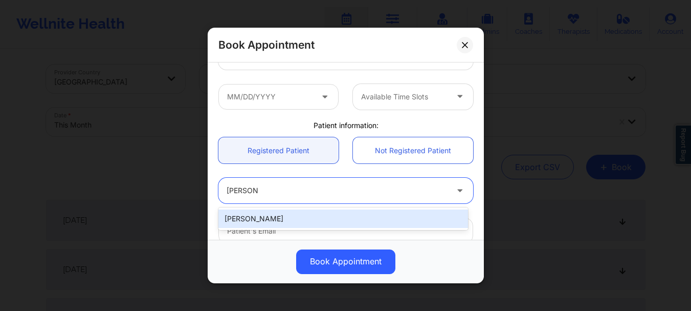
click at [273, 218] on div "Tyler Perillo" at bounding box center [343, 218] width 250 height 18
type input "pittsburghperillo@gmail.com"
type input "+18508690698"
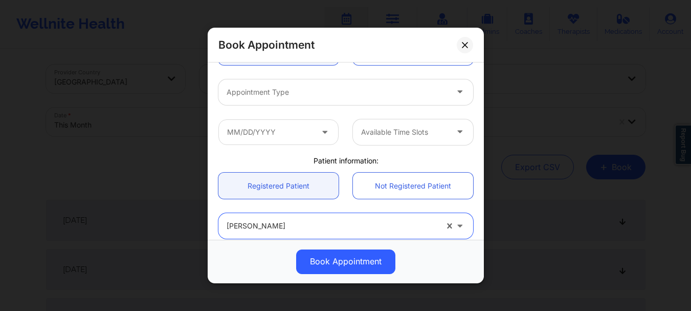
scroll to position [122, 0]
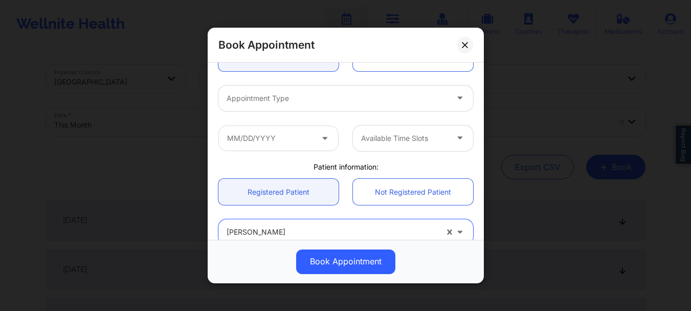
click at [309, 101] on div at bounding box center [337, 98] width 221 height 12
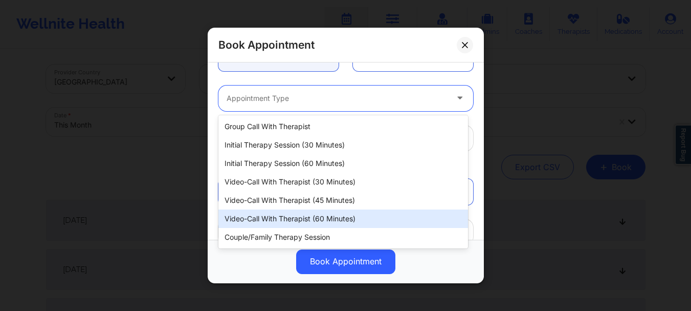
click at [305, 216] on div "Video-Call with Therapist (60 minutes)" at bounding box center [343, 218] width 250 height 18
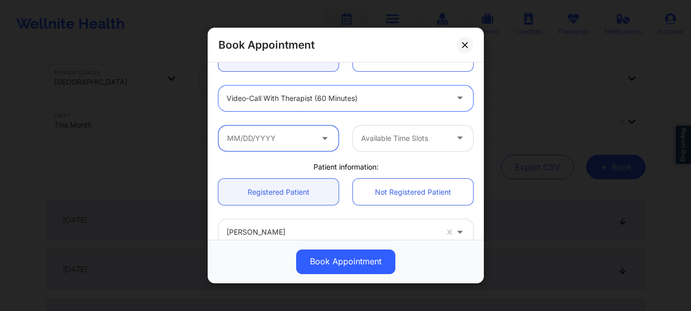
click at [270, 146] on input "text" at bounding box center [278, 138] width 120 height 26
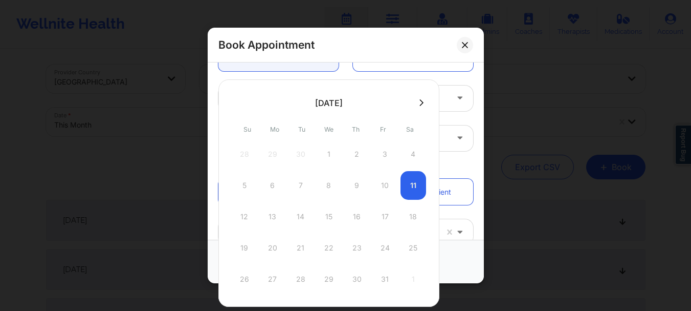
click at [420, 99] on icon at bounding box center [422, 102] width 4 height 7
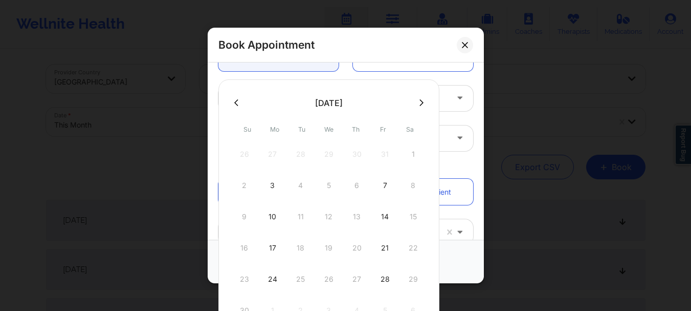
click at [420, 106] on button at bounding box center [421, 102] width 10 height 9
click at [302, 184] on div "9" at bounding box center [301, 185] width 26 height 29
type input "12/09/2025"
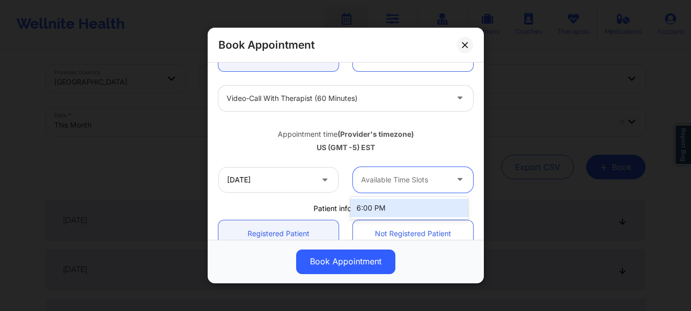
click at [380, 172] on div "Available Time Slots" at bounding box center [401, 180] width 96 height 26
click at [380, 208] on div "6:00 PM" at bounding box center [409, 208] width 118 height 18
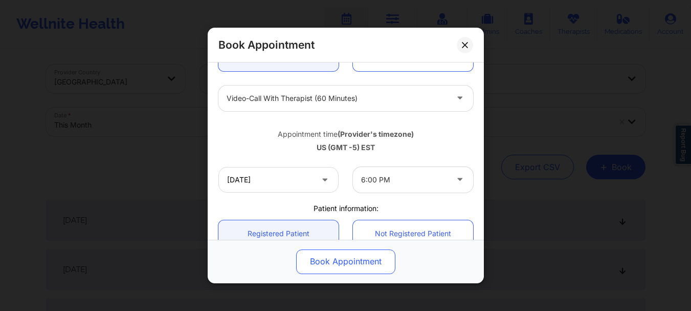
click at [333, 263] on button "Book Appointment" at bounding box center [345, 261] width 99 height 25
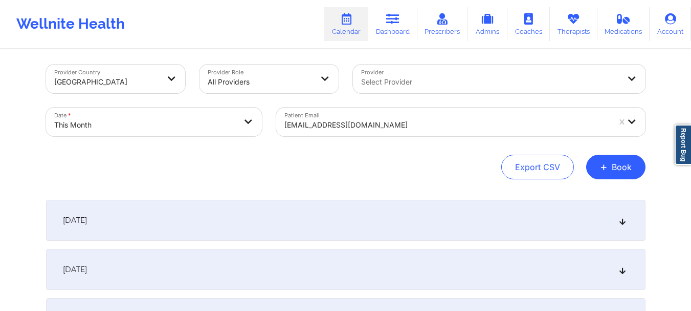
click at [374, 114] on div "pittsburghperillo@gmail.com" at bounding box center [446, 125] width 325 height 23
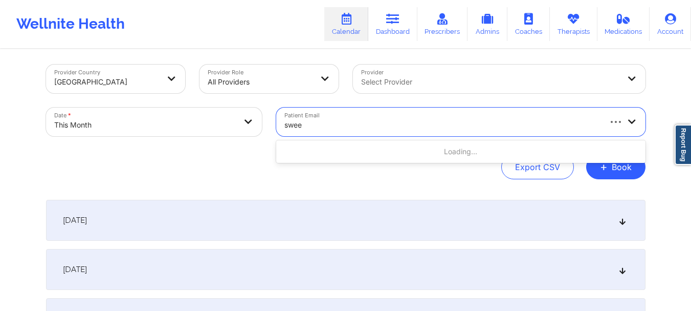
type input "sweet"
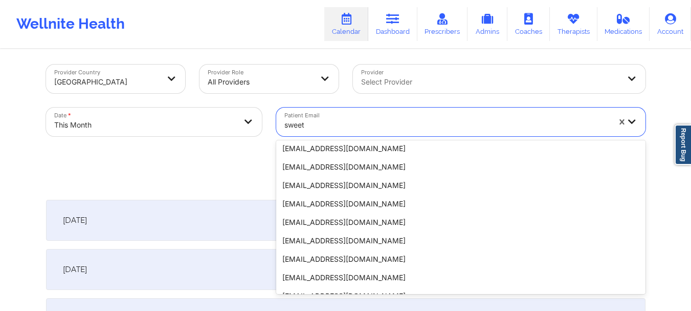
scroll to position [0, 0]
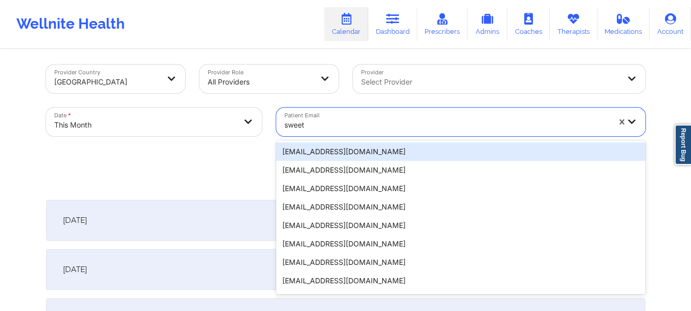
click at [362, 153] on div "sweetbabiemcmurray@gmail.com" at bounding box center [460, 151] width 369 height 18
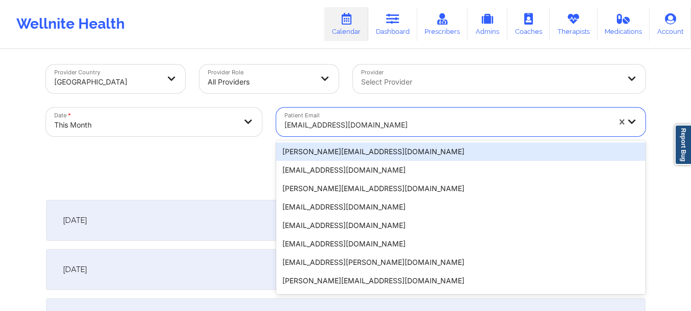
drag, startPoint x: 400, startPoint y: 122, endPoint x: 287, endPoint y: 123, distance: 112.6
click at [287, 123] on div at bounding box center [446, 125] width 325 height 12
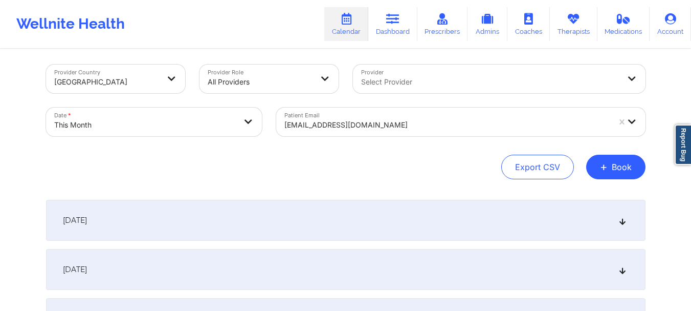
click at [265, 146] on div "Provider Country United States Provider Role All Providers Provider Select Prov…" at bounding box center [346, 121] width 600 height 115
click at [314, 130] on div at bounding box center [446, 125] width 325 height 12
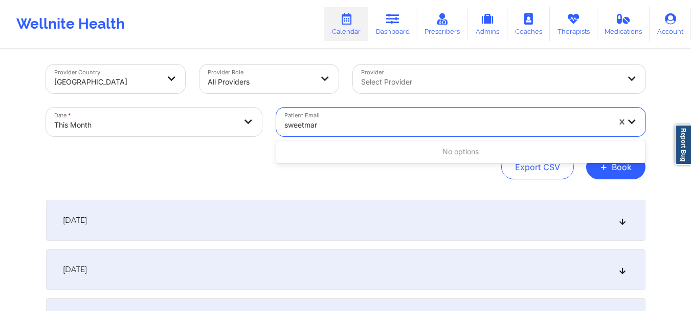
type input "sweetma"
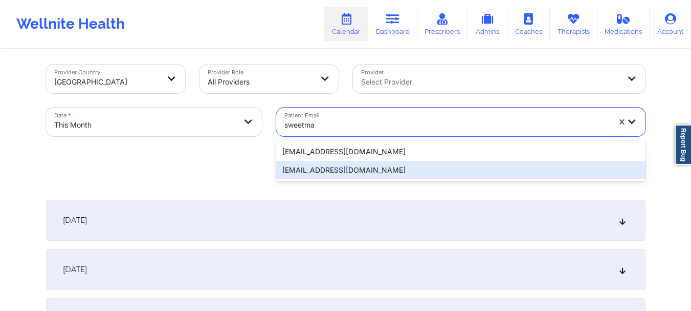
click at [395, 179] on div "jsweetman25@gmail.com sweetmac07@yahoo.com" at bounding box center [460, 160] width 369 height 41
click at [373, 171] on div "sweetmac07@yahoo.com" at bounding box center [460, 170] width 369 height 18
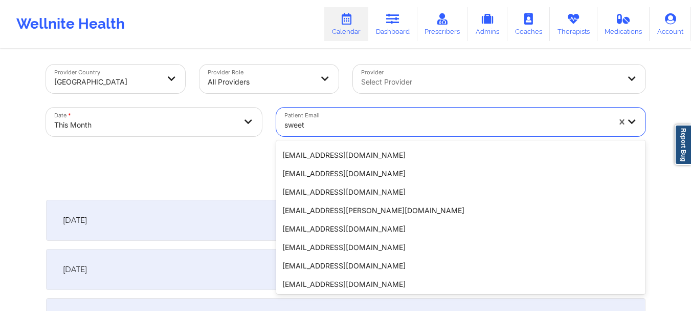
scroll to position [219, 0]
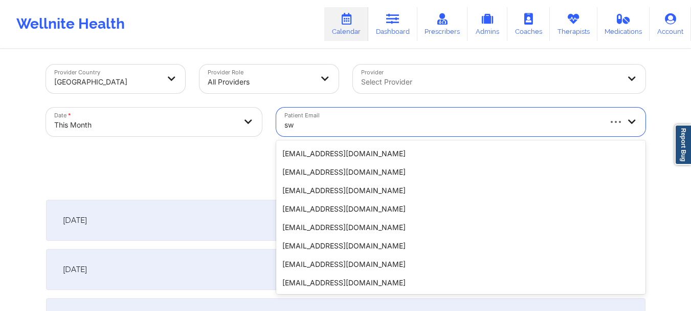
type input "s"
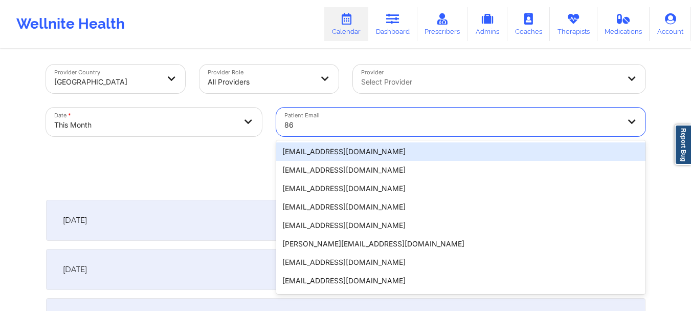
type input "8"
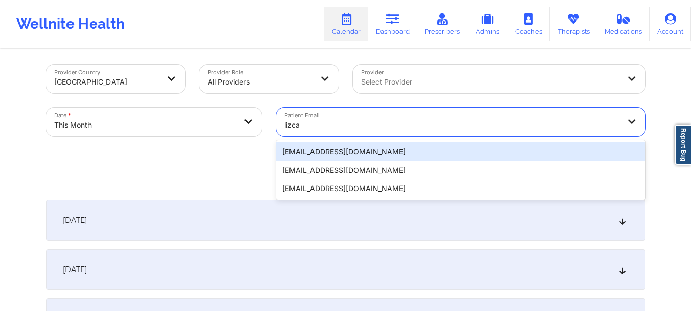
click at [310, 153] on div "lizcaceres31@gmail.com" at bounding box center [460, 151] width 369 height 18
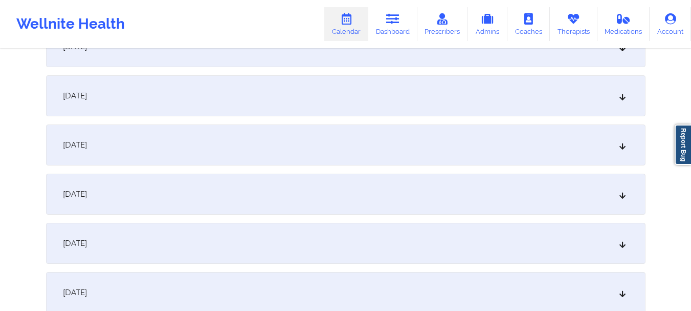
scroll to position [678, 0]
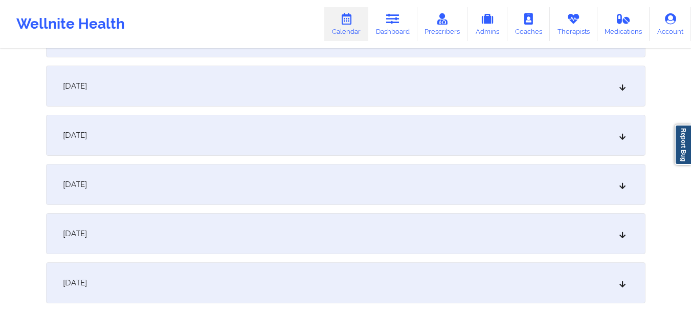
click at [610, 128] on div "[DATE]" at bounding box center [346, 135] width 600 height 41
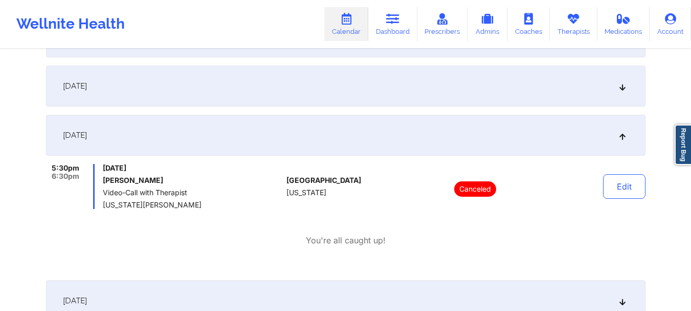
click at [230, 150] on div "[DATE]" at bounding box center [346, 135] width 600 height 41
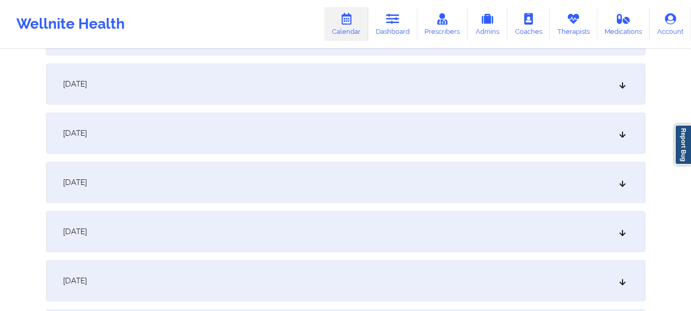
scroll to position [931, 0]
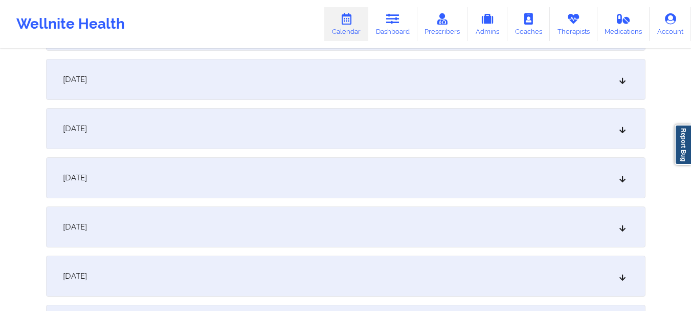
click at [325, 231] on div "[DATE]" at bounding box center [346, 226] width 600 height 41
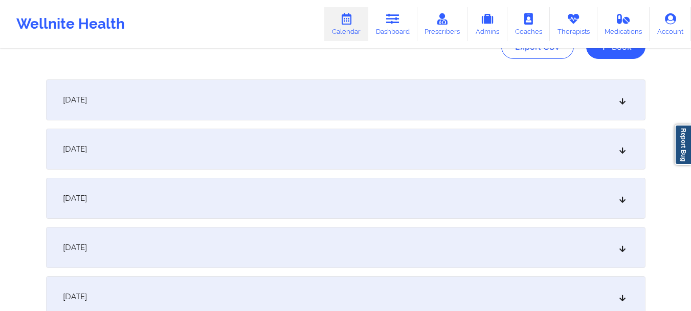
scroll to position [24, 0]
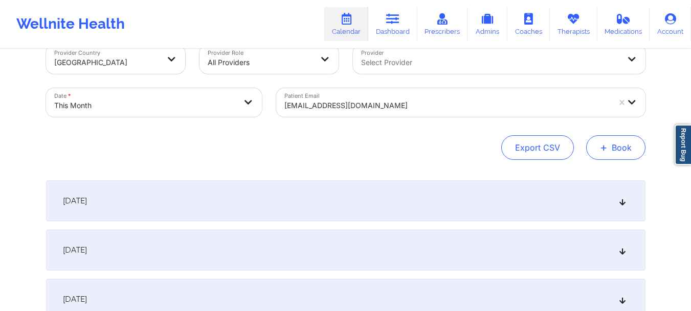
click at [619, 156] on button "+ Book" at bounding box center [615, 147] width 59 height 25
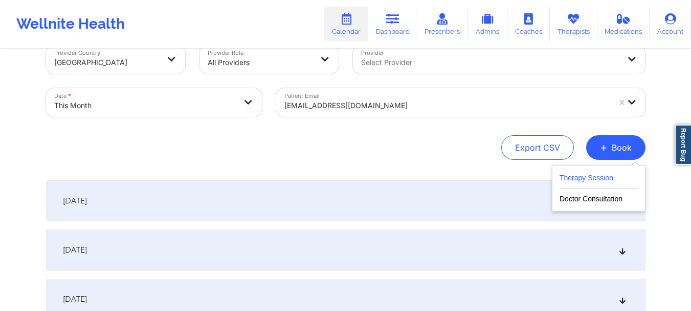
click at [594, 180] on button "Therapy Session" at bounding box center [599, 179] width 78 height 17
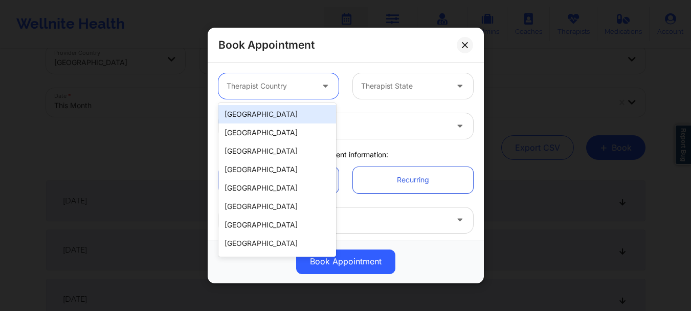
click at [291, 87] on div at bounding box center [270, 86] width 86 height 12
click at [287, 113] on div "[GEOGRAPHIC_DATA]" at bounding box center [277, 114] width 118 height 18
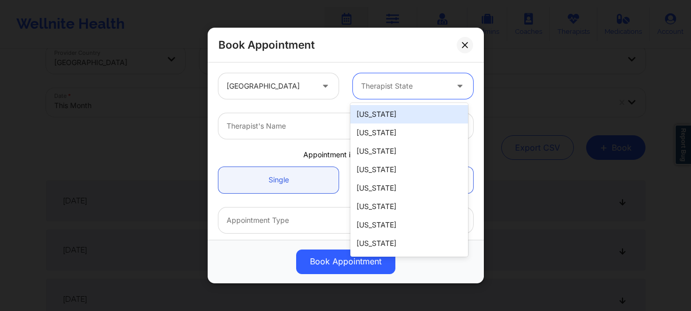
click at [411, 83] on div at bounding box center [404, 86] width 86 height 12
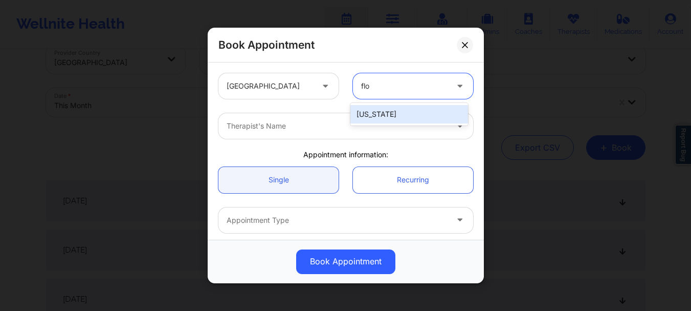
click at [387, 113] on div "Florida" at bounding box center [409, 114] width 118 height 18
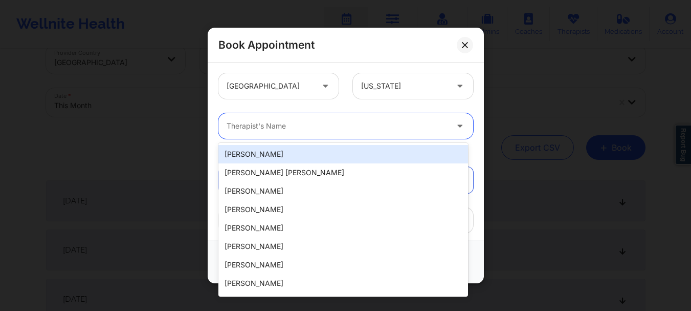
click at [340, 133] on div "Therapist's Name" at bounding box center [333, 126] width 230 height 26
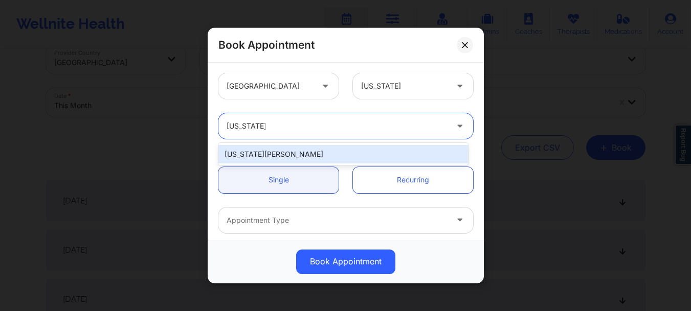
click at [330, 151] on div "Virginia Gibala" at bounding box center [343, 154] width 250 height 18
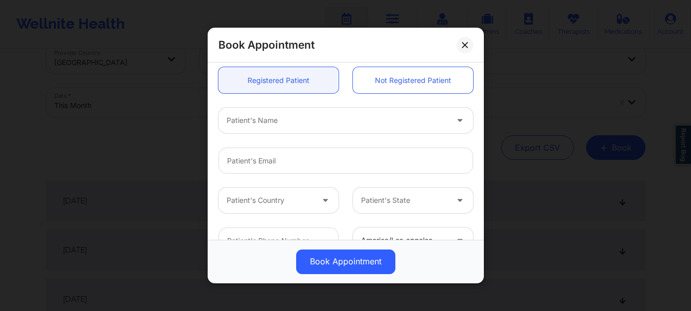
scroll to position [235, 0]
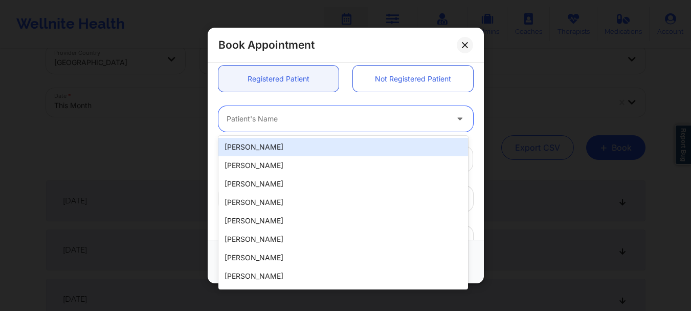
click at [235, 119] on div at bounding box center [337, 119] width 221 height 12
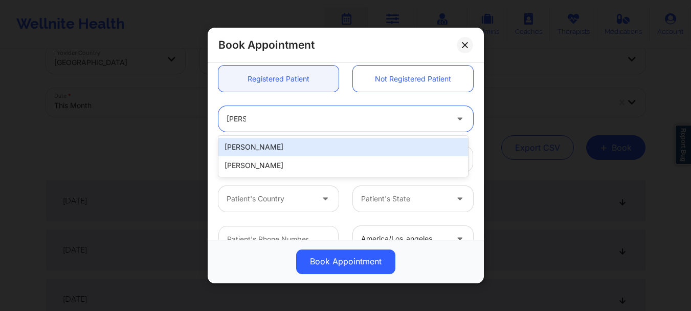
click at [238, 153] on div "Liz Caceres" at bounding box center [343, 147] width 250 height 18
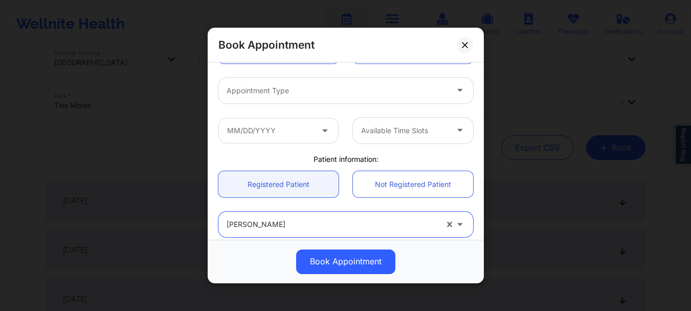
scroll to position [128, 0]
click at [304, 79] on div "Appointment Type" at bounding box center [333, 92] width 230 height 26
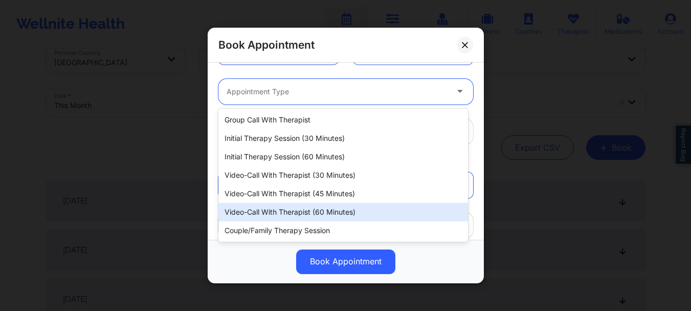
click at [328, 209] on div "Video-Call with Therapist (60 minutes)" at bounding box center [343, 212] width 250 height 18
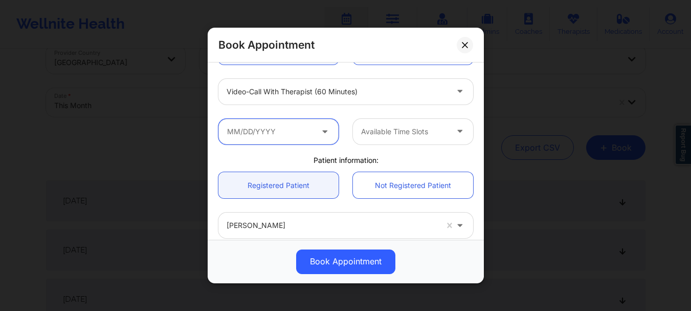
click at [265, 134] on input "text" at bounding box center [278, 132] width 120 height 26
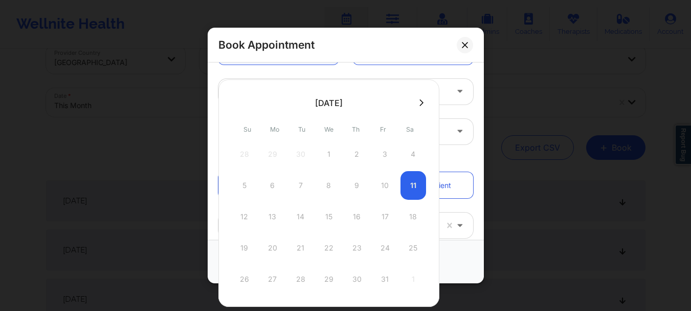
click at [422, 96] on div at bounding box center [328, 102] width 221 height 15
click at [420, 102] on icon at bounding box center [422, 103] width 4 height 8
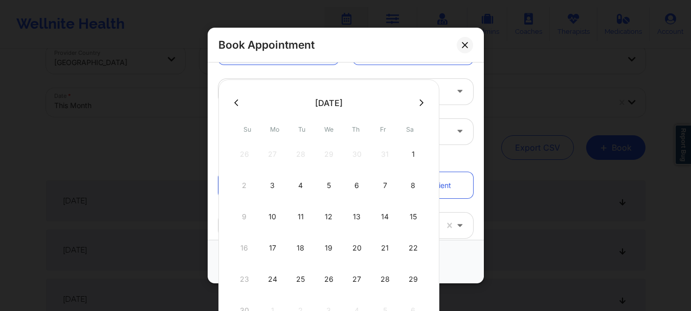
click at [233, 100] on button at bounding box center [236, 102] width 10 height 9
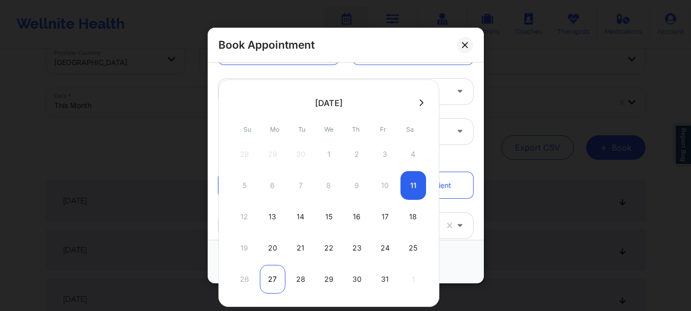
click at [272, 274] on div "27" at bounding box center [273, 279] width 26 height 29
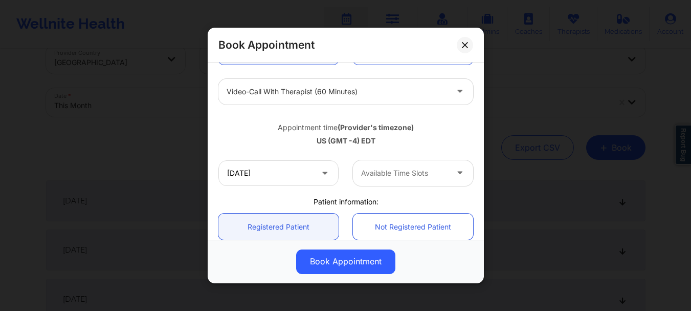
click at [376, 183] on div "Available Time Slots" at bounding box center [401, 173] width 96 height 26
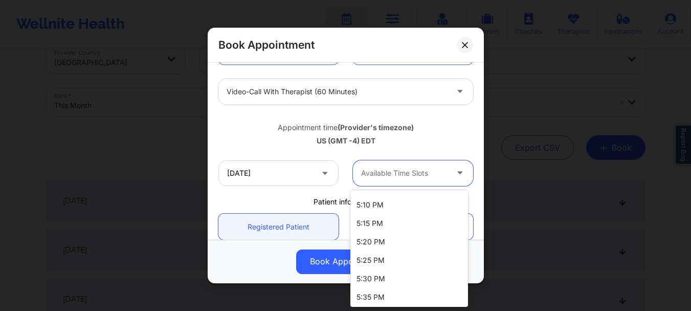
scroll to position [86, 0]
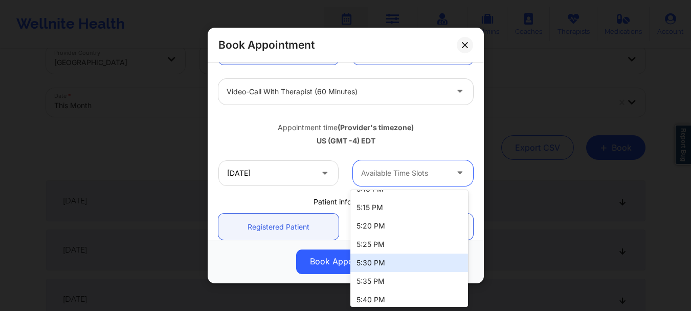
click at [415, 259] on div "5:30 PM" at bounding box center [409, 262] width 118 height 18
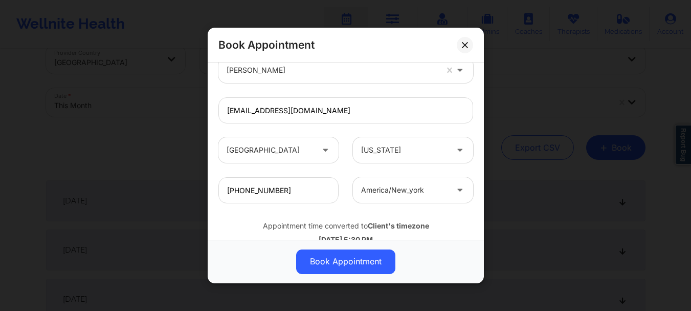
scroll to position [337, 0]
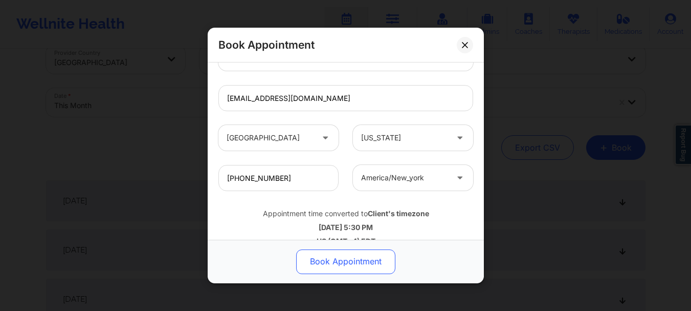
click at [351, 260] on button "Book Appointment" at bounding box center [345, 261] width 99 height 25
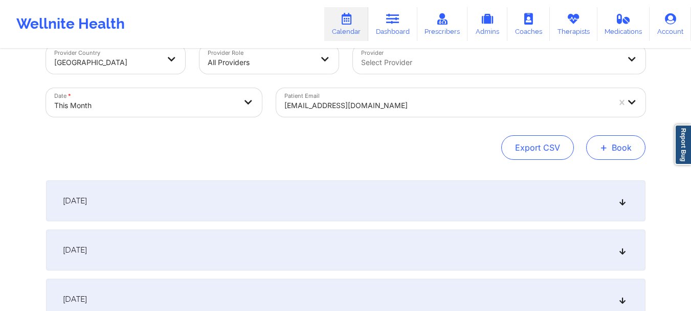
click at [616, 145] on button "+ Book" at bounding box center [615, 147] width 59 height 25
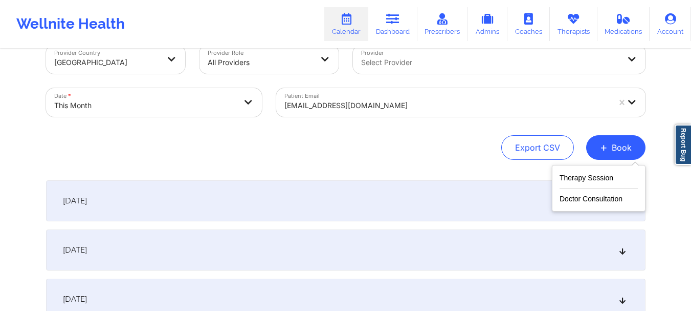
click at [584, 169] on div "Therapy Session Doctor Consultation" at bounding box center [599, 188] width 94 height 47
click at [583, 177] on button "Therapy Session" at bounding box center [599, 179] width 78 height 17
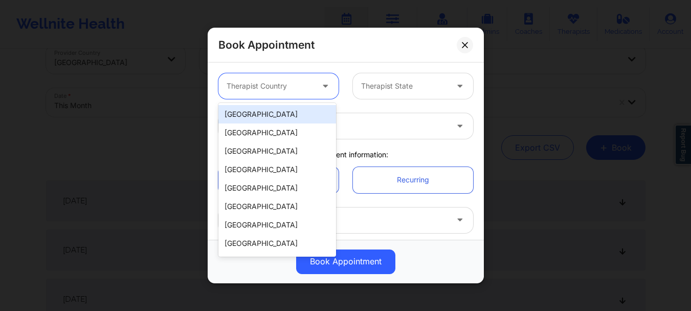
click at [297, 79] on div "Therapist Country" at bounding box center [266, 86] width 96 height 26
click at [281, 111] on div "[GEOGRAPHIC_DATA]" at bounding box center [277, 114] width 118 height 18
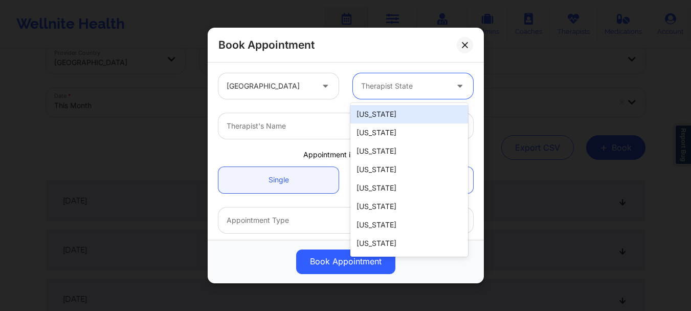
click at [421, 80] on div at bounding box center [404, 86] width 86 height 12
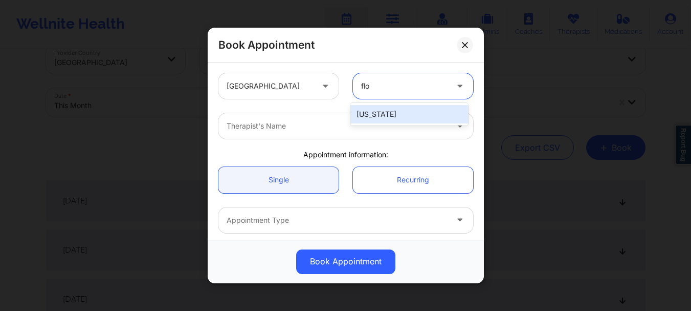
click at [400, 112] on div "Florida" at bounding box center [409, 114] width 118 height 18
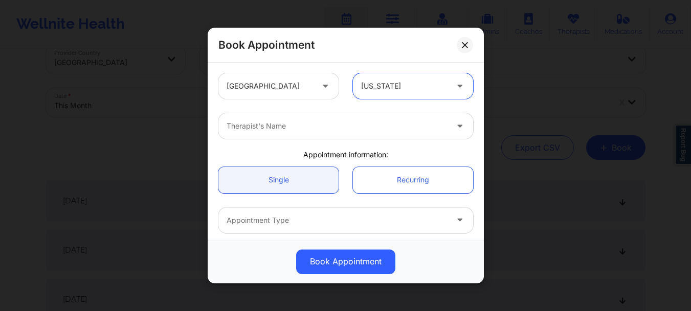
click at [364, 135] on div "Therapist's Name" at bounding box center [333, 126] width 230 height 26
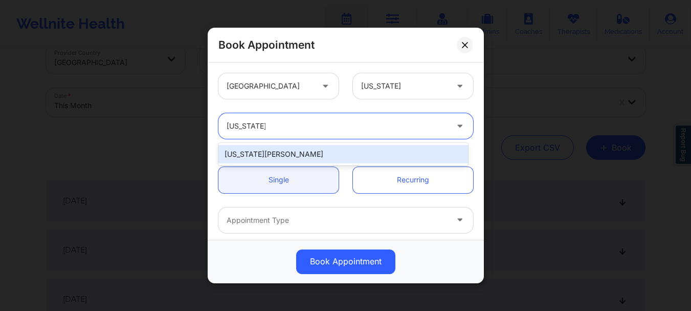
click at [333, 161] on div "Virginia Gibala" at bounding box center [343, 154] width 250 height 18
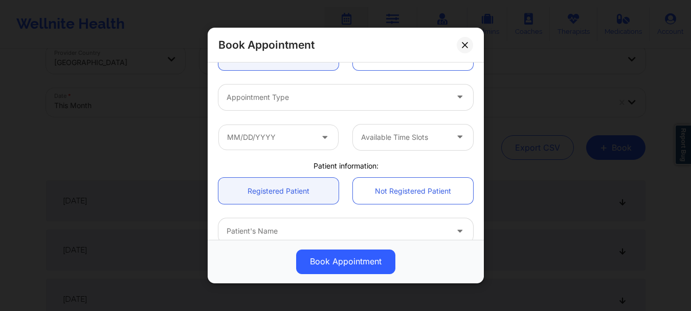
scroll to position [195, 0]
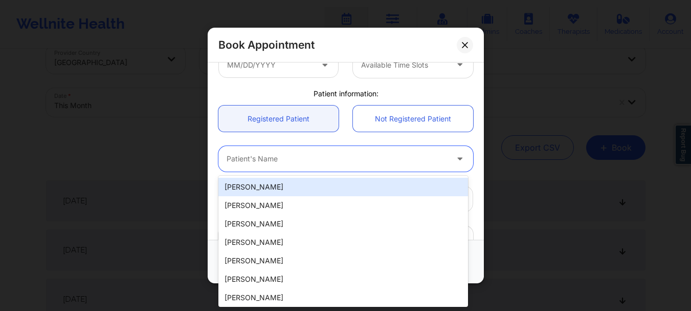
click at [315, 166] on div "Patient's Name" at bounding box center [333, 159] width 230 height 26
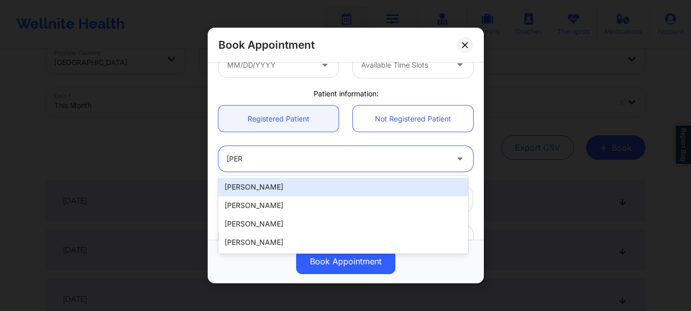
click at [295, 186] on div "Liz Caceres" at bounding box center [343, 187] width 250 height 18
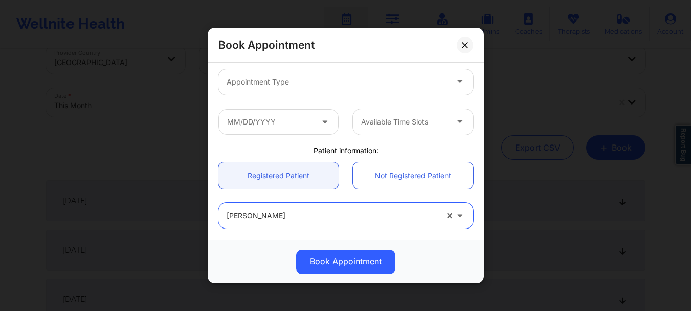
scroll to position [108, 0]
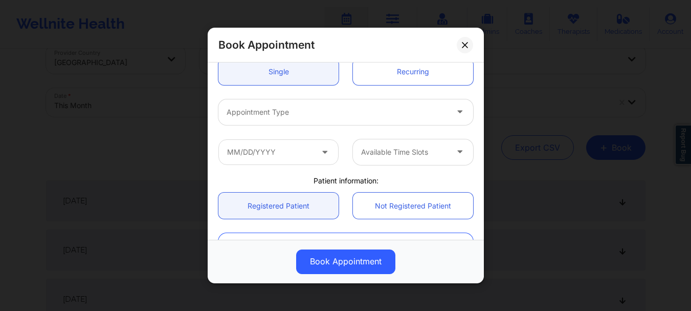
click at [310, 113] on div at bounding box center [337, 112] width 221 height 12
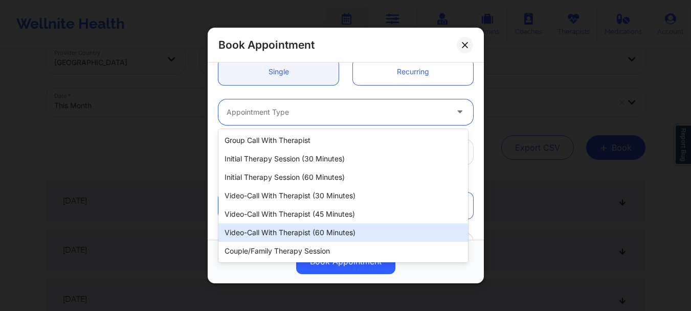
click at [313, 228] on div "Video-Call with Therapist (60 minutes)" at bounding box center [343, 232] width 250 height 18
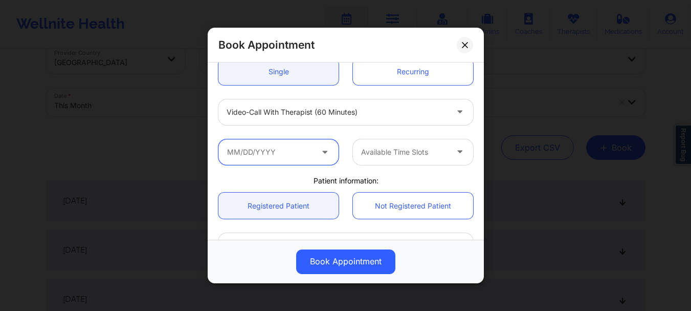
click at [281, 150] on input "text" at bounding box center [278, 152] width 120 height 26
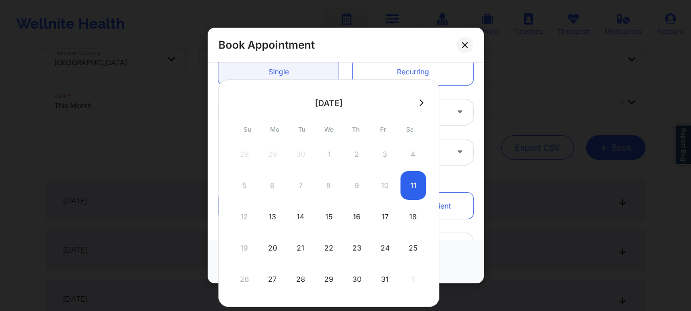
click at [420, 103] on icon at bounding box center [422, 103] width 4 height 8
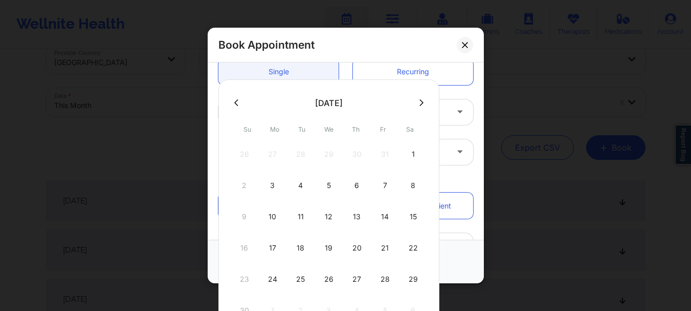
click at [237, 102] on icon at bounding box center [236, 103] width 4 height 8
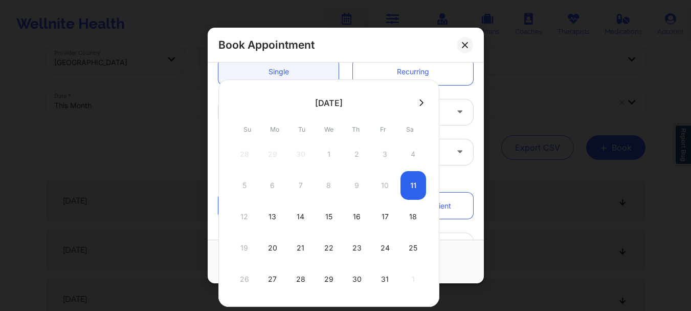
click at [422, 100] on button at bounding box center [421, 102] width 10 height 9
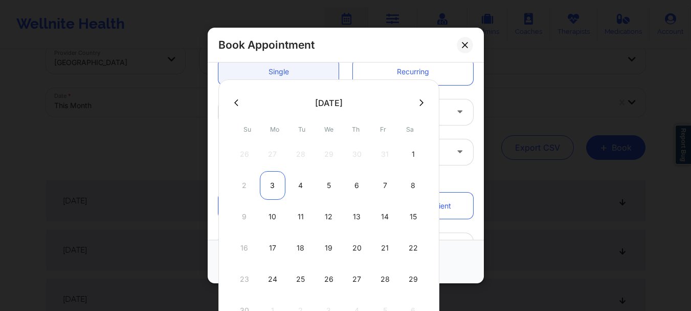
click at [275, 181] on div "3" at bounding box center [273, 185] width 26 height 29
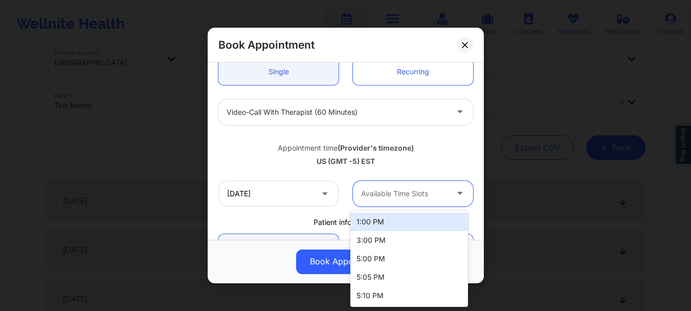
click at [381, 193] on div at bounding box center [404, 193] width 86 height 12
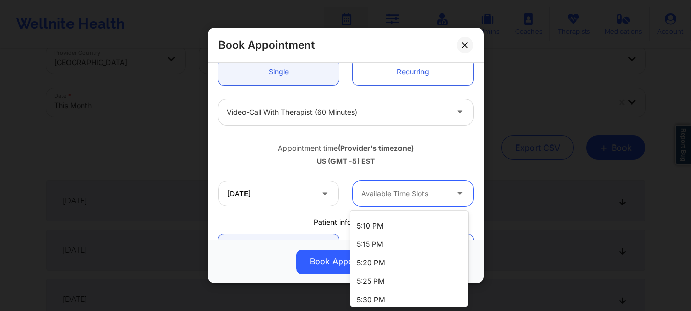
scroll to position [94, 0]
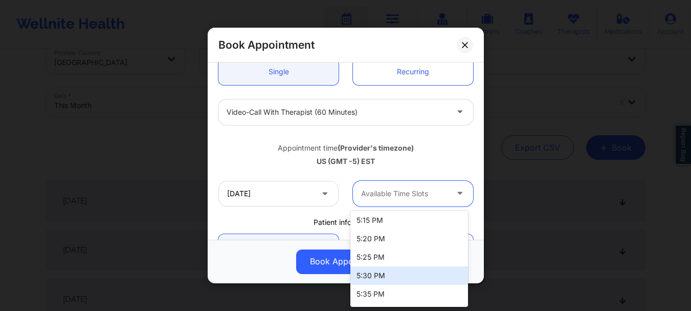
click at [436, 270] on div "5:30 PM" at bounding box center [409, 275] width 118 height 18
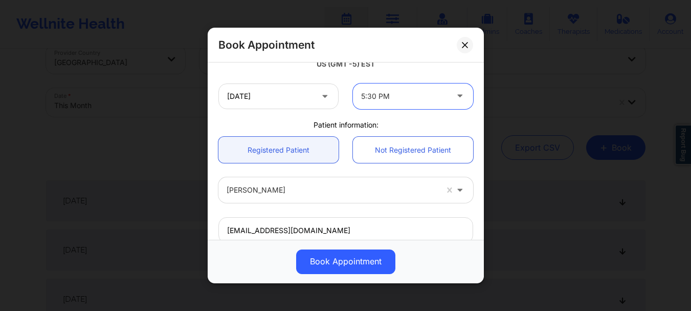
scroll to position [207, 0]
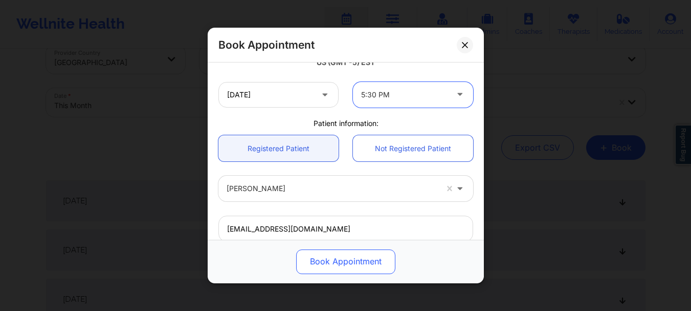
click at [359, 261] on button "Book Appointment" at bounding box center [345, 261] width 99 height 25
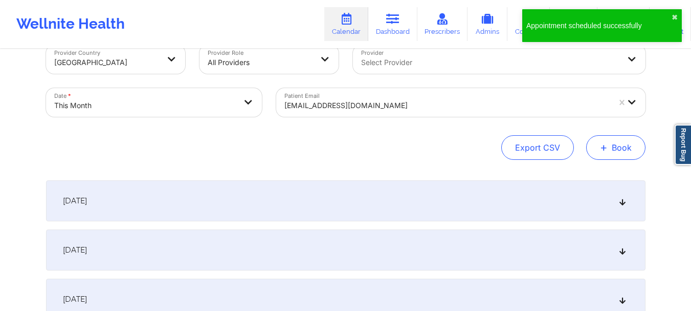
click at [605, 144] on span "+" at bounding box center [604, 147] width 8 height 6
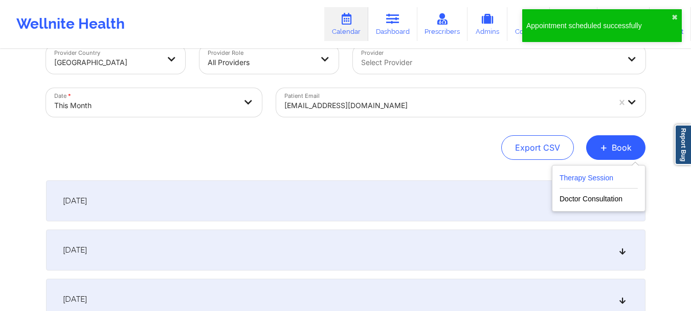
click at [586, 171] on button "Therapy Session" at bounding box center [599, 179] width 78 height 17
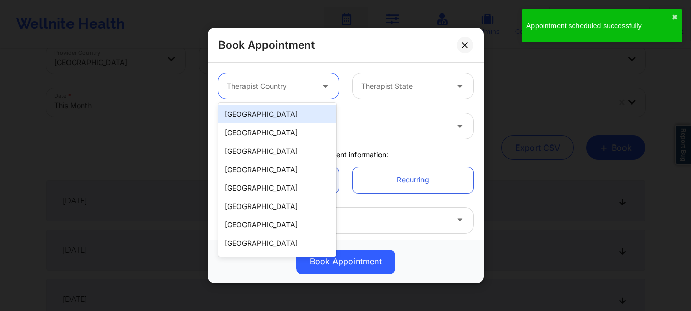
click at [303, 93] on div "Therapist Country" at bounding box center [266, 86] width 96 height 26
click at [287, 111] on div "[GEOGRAPHIC_DATA]" at bounding box center [277, 114] width 118 height 18
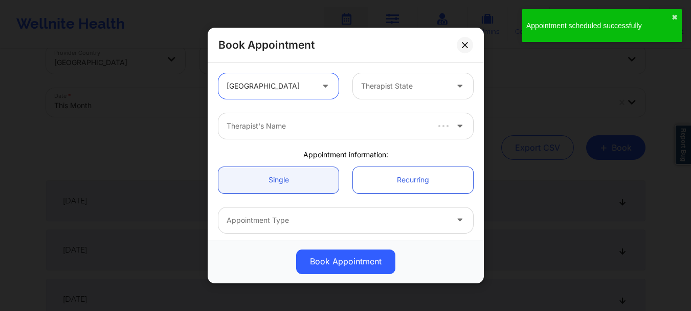
click at [391, 81] on div at bounding box center [404, 86] width 86 height 12
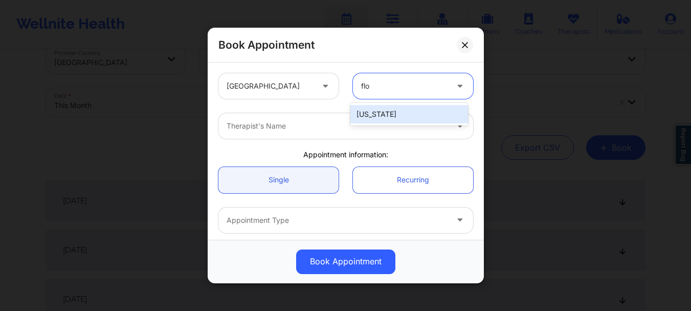
click at [383, 104] on div "Florida" at bounding box center [409, 114] width 118 height 23
click at [377, 115] on div "Florida" at bounding box center [409, 114] width 118 height 18
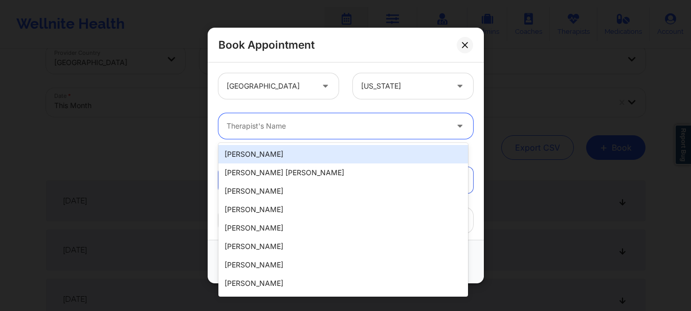
click at [339, 124] on div at bounding box center [337, 126] width 221 height 12
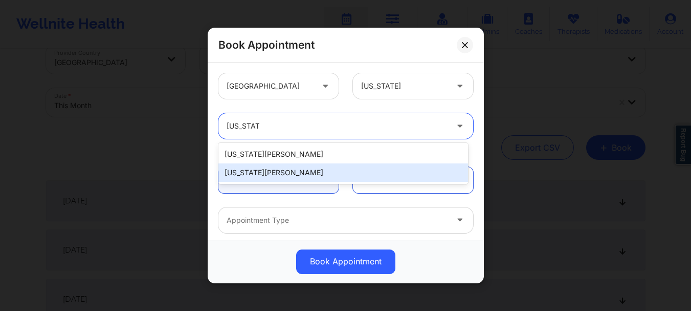
click at [296, 177] on div "Virginia Gibala" at bounding box center [343, 172] width 250 height 18
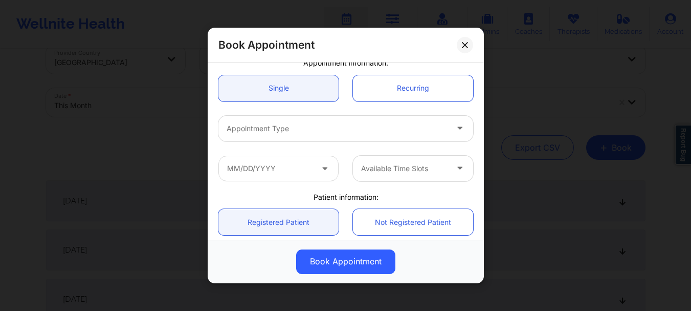
scroll to position [93, 0]
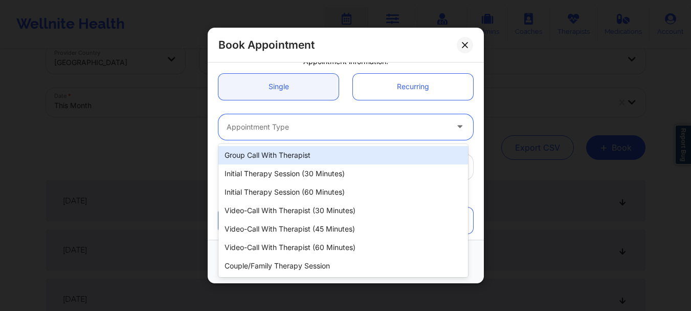
click at [318, 139] on div "Appointment Type" at bounding box center [333, 127] width 230 height 26
click at [400, 127] on div at bounding box center [337, 127] width 221 height 12
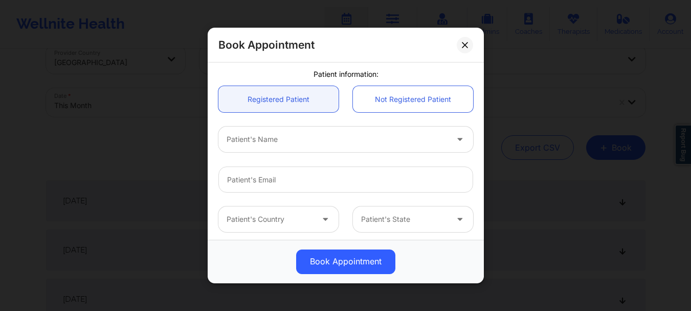
scroll to position [235, 0]
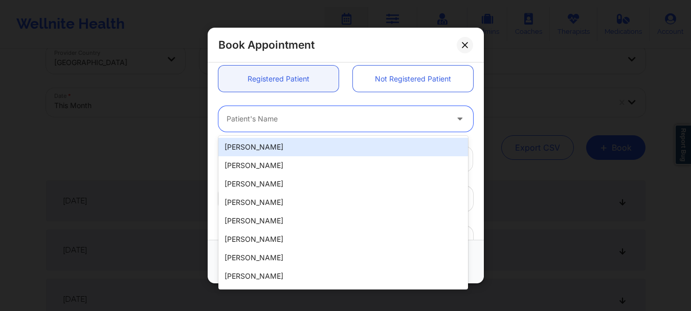
click at [252, 121] on div at bounding box center [337, 119] width 221 height 12
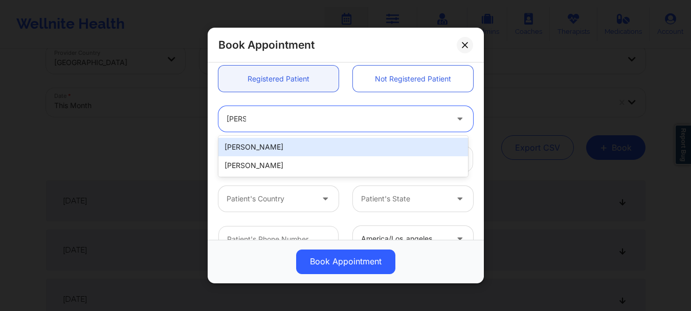
click at [252, 142] on div "Liz Caceres" at bounding box center [343, 147] width 250 height 18
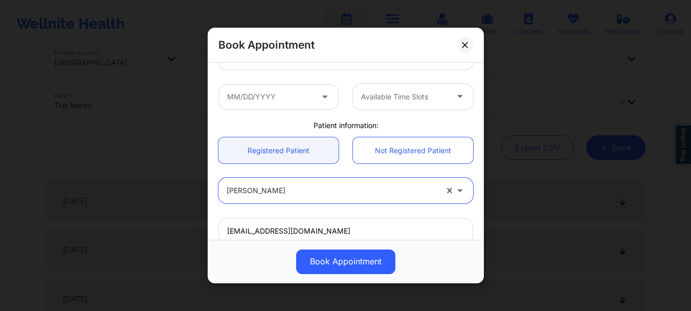
scroll to position [145, 0]
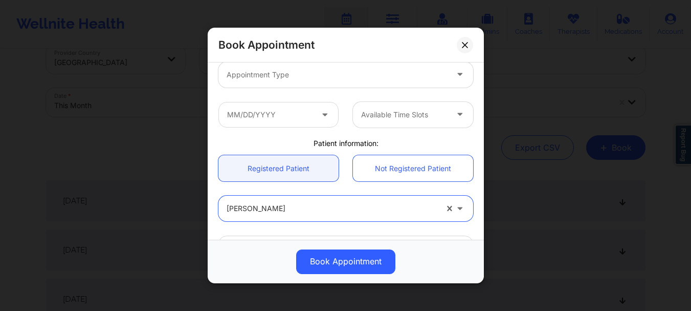
click at [295, 79] on div at bounding box center [337, 75] width 221 height 12
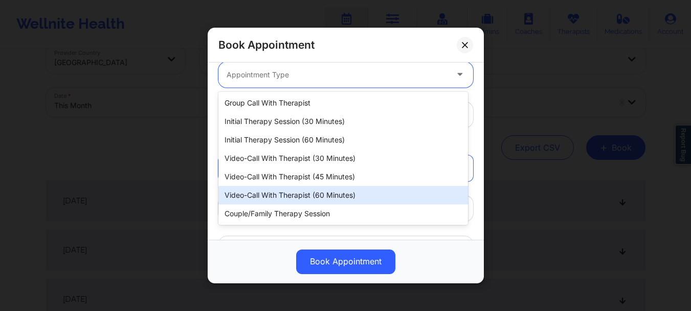
click at [293, 190] on div "Video-Call with Therapist (60 minutes)" at bounding box center [343, 195] width 250 height 18
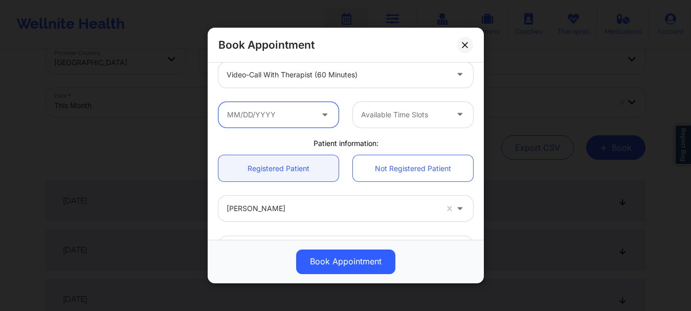
click at [258, 115] on input "text" at bounding box center [278, 115] width 120 height 26
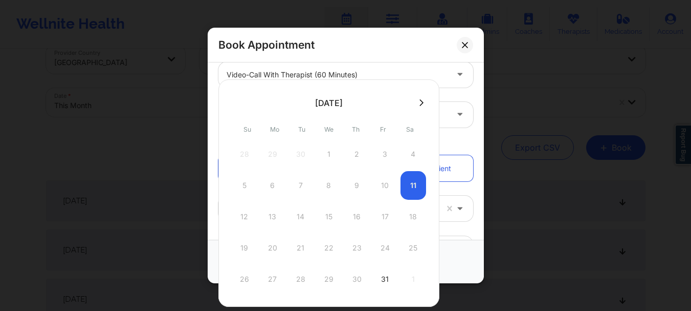
click at [416, 100] on button at bounding box center [421, 102] width 10 height 9
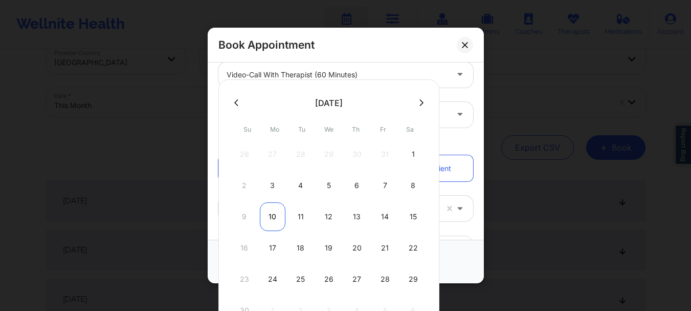
click at [273, 206] on div "10" at bounding box center [273, 216] width 26 height 29
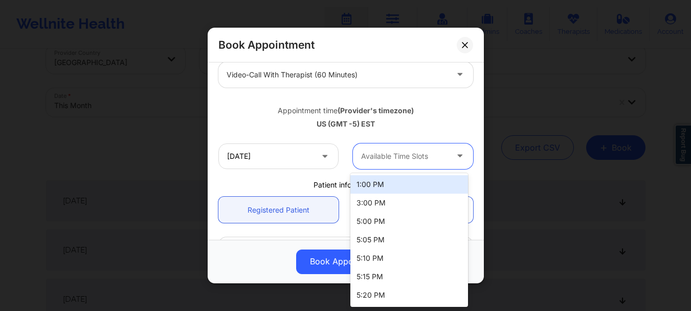
click at [366, 159] on div at bounding box center [404, 156] width 86 height 12
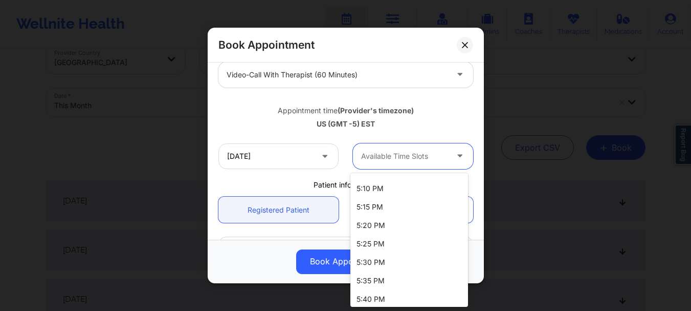
scroll to position [78, 0]
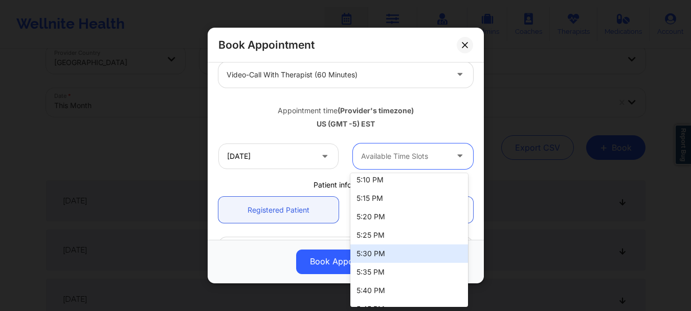
click at [403, 256] on div "5:30 PM" at bounding box center [409, 253] width 118 height 18
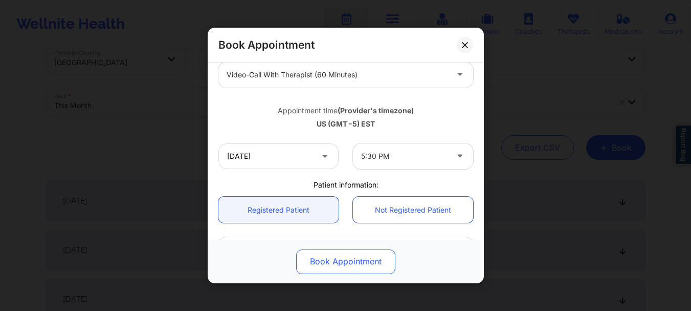
click at [339, 264] on button "Book Appointment" at bounding box center [345, 261] width 99 height 25
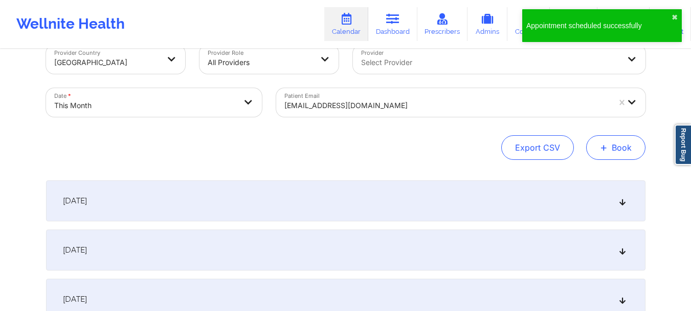
click at [601, 144] on span "+" at bounding box center [604, 147] width 8 height 6
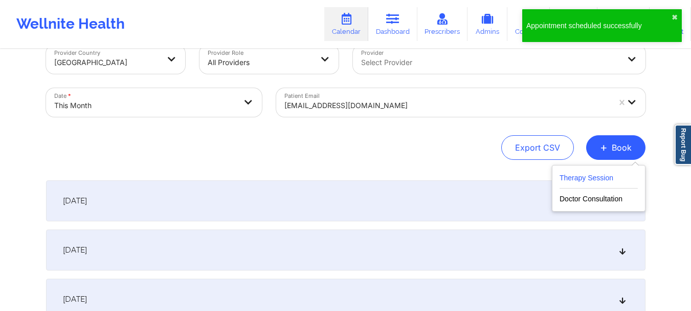
click at [569, 177] on button "Therapy Session" at bounding box center [599, 179] width 78 height 17
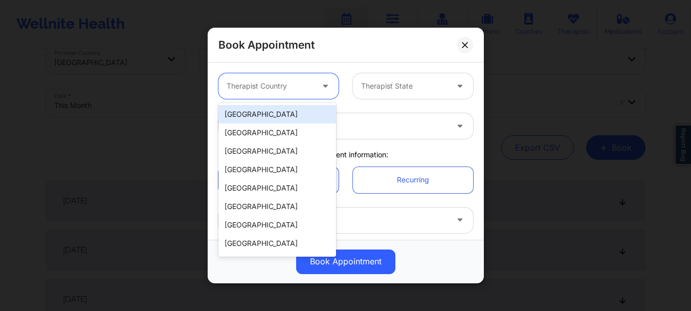
click at [304, 90] on div at bounding box center [270, 86] width 86 height 12
click at [290, 113] on div "[GEOGRAPHIC_DATA]" at bounding box center [277, 114] width 118 height 18
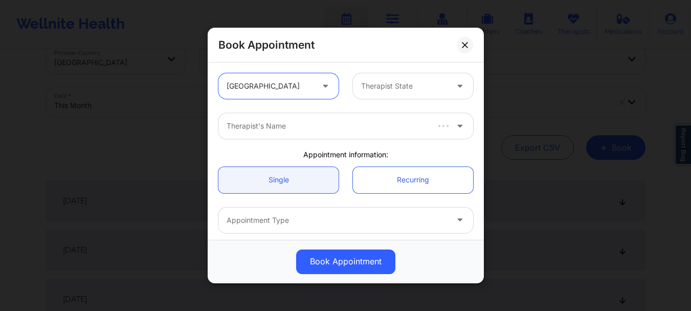
click at [405, 85] on div at bounding box center [404, 86] width 86 height 12
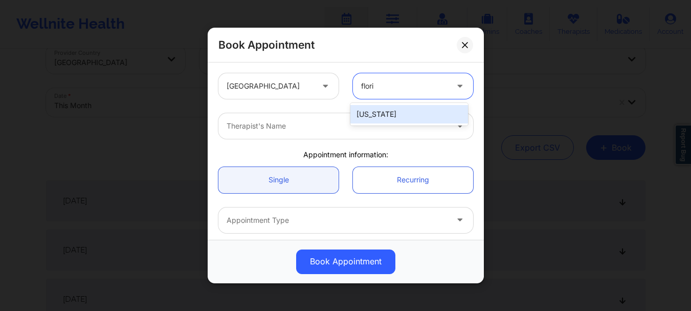
click at [385, 112] on div "Florida" at bounding box center [409, 114] width 118 height 18
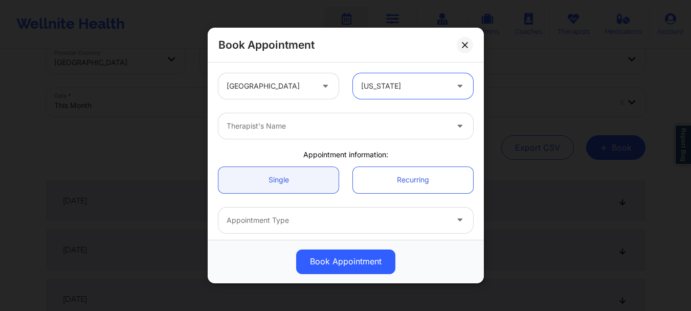
click at [330, 131] on div at bounding box center [337, 126] width 221 height 12
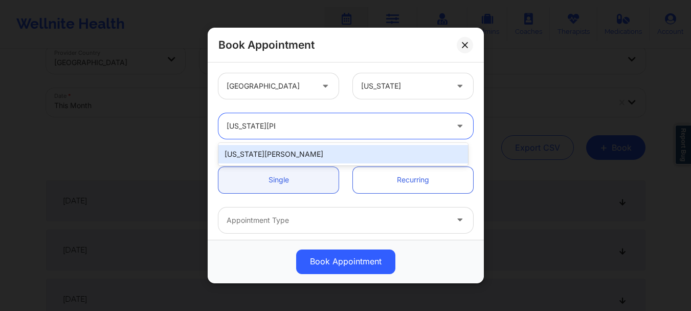
click at [310, 156] on div "Virginia Gibala" at bounding box center [343, 154] width 250 height 18
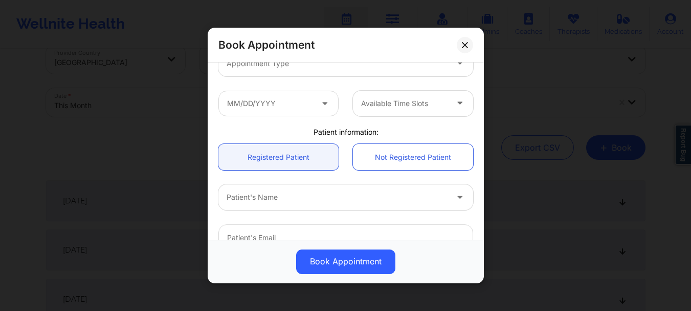
scroll to position [173, 0]
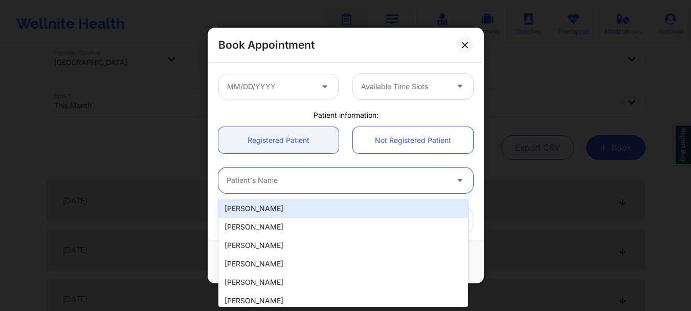
click at [347, 179] on div at bounding box center [337, 180] width 221 height 12
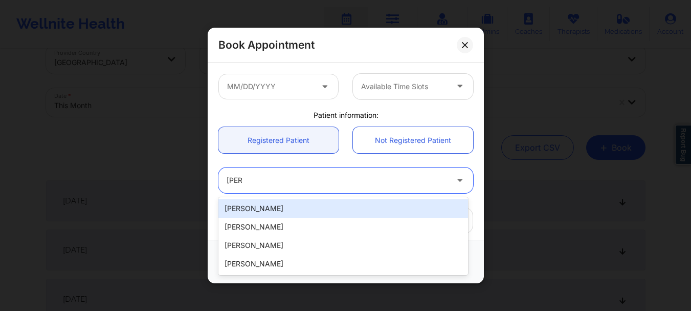
click at [321, 209] on div "Liz Caceres" at bounding box center [343, 208] width 250 height 18
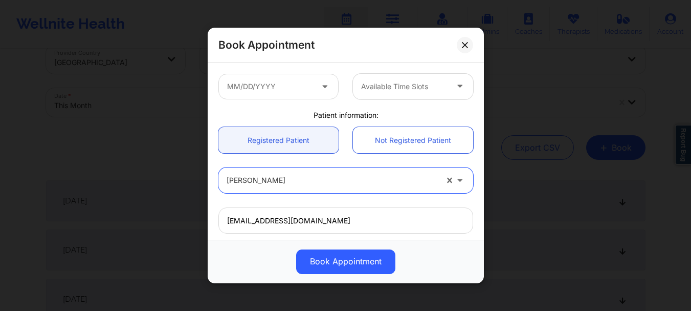
scroll to position [124, 0]
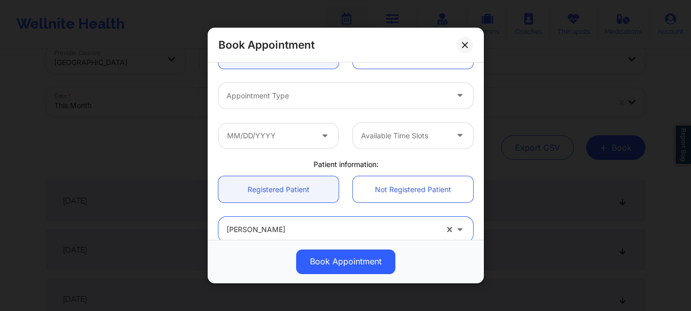
click at [324, 106] on div "Appointment Type" at bounding box center [333, 96] width 230 height 26
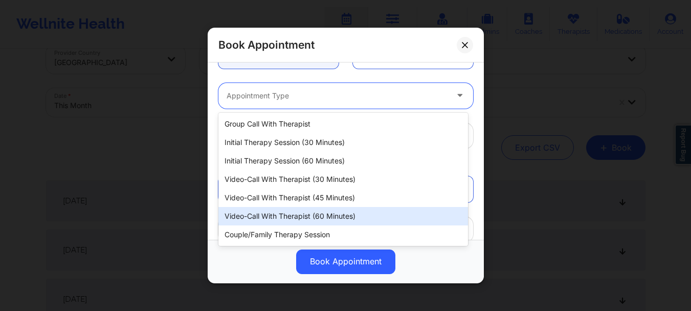
click at [306, 211] on div "Video-Call with Therapist (60 minutes)" at bounding box center [343, 216] width 250 height 18
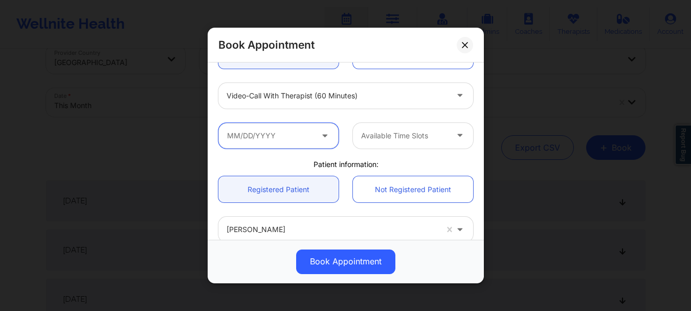
click at [275, 132] on input "text" at bounding box center [278, 136] width 120 height 26
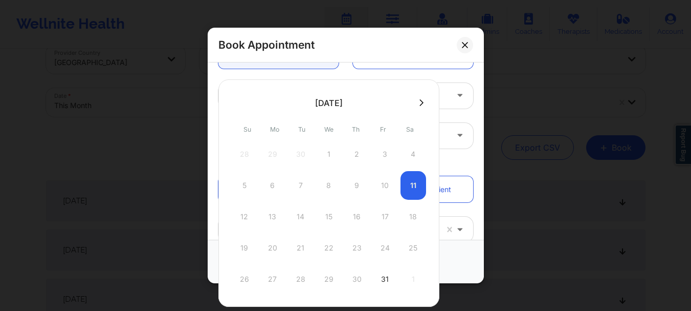
click at [421, 106] on button at bounding box center [421, 102] width 10 height 9
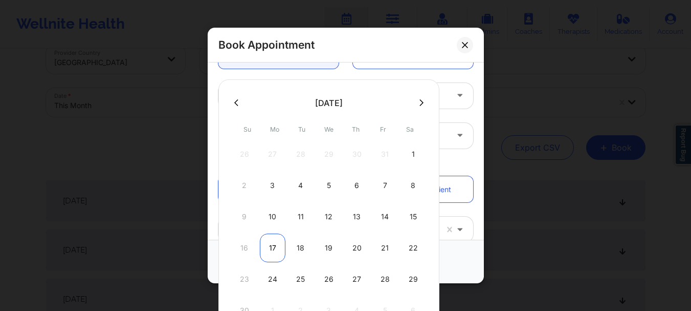
click at [274, 237] on div "17" at bounding box center [273, 247] width 26 height 29
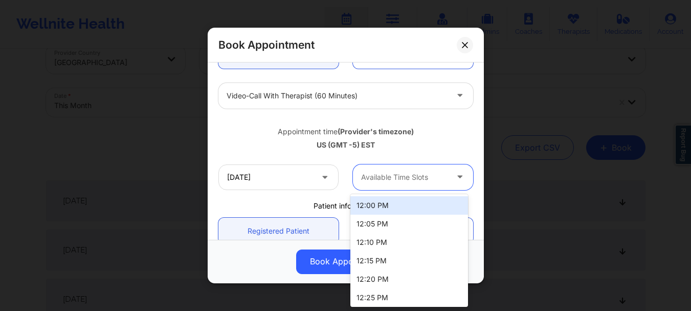
click at [381, 180] on div at bounding box center [404, 177] width 86 height 12
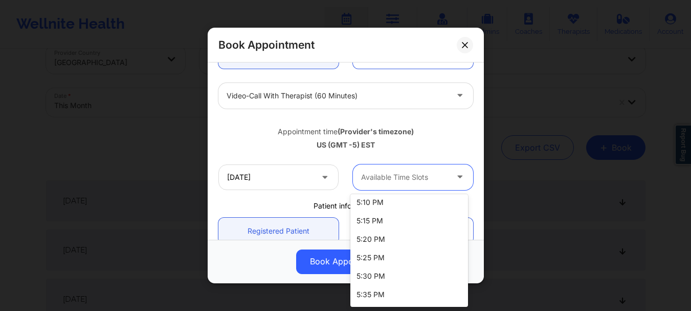
scroll to position [361, 0]
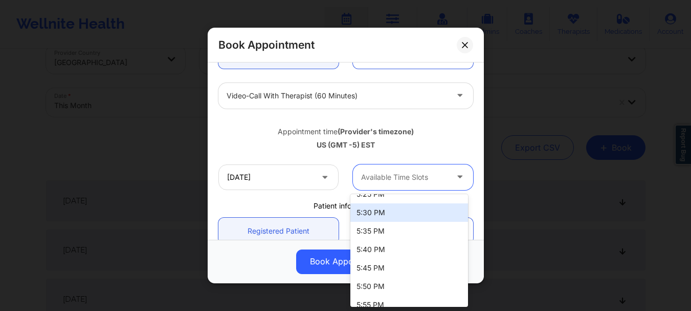
click at [397, 215] on div "5:30 PM" at bounding box center [409, 212] width 118 height 18
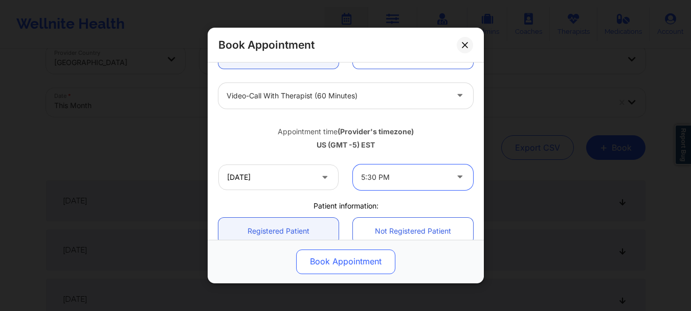
click at [353, 256] on button "Book Appointment" at bounding box center [345, 261] width 99 height 25
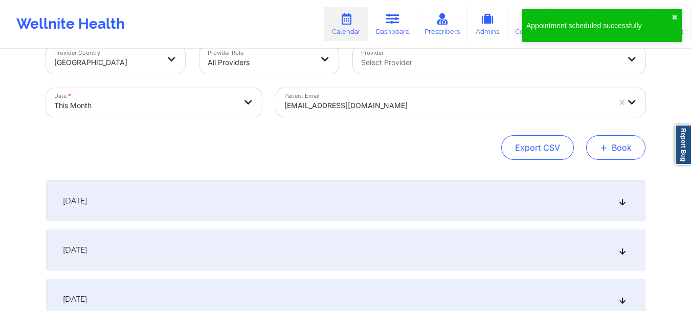
click at [612, 148] on button "+ Book" at bounding box center [615, 147] width 59 height 25
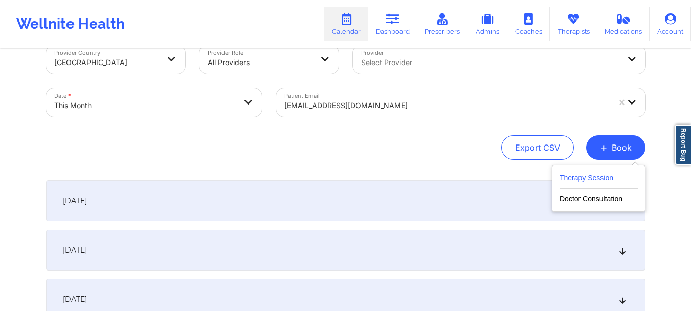
click at [574, 173] on button "Therapy Session" at bounding box center [599, 179] width 78 height 17
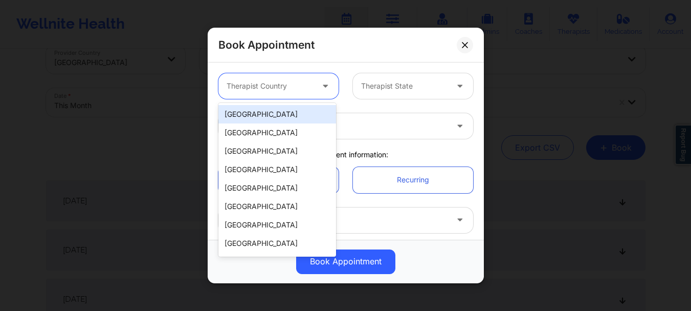
click at [266, 94] on div "Therapist Country" at bounding box center [266, 86] width 96 height 26
click at [259, 118] on div "[GEOGRAPHIC_DATA]" at bounding box center [277, 114] width 118 height 18
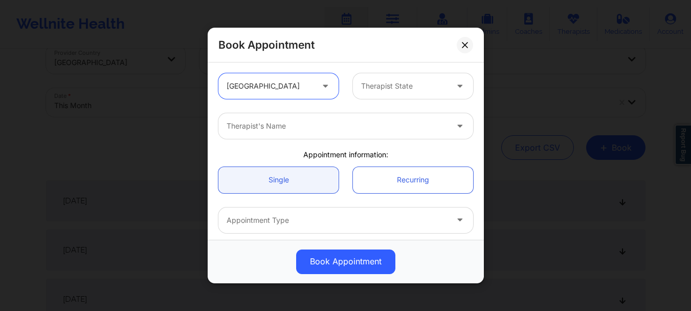
click at [394, 94] on div "Therapist State" at bounding box center [401, 86] width 96 height 26
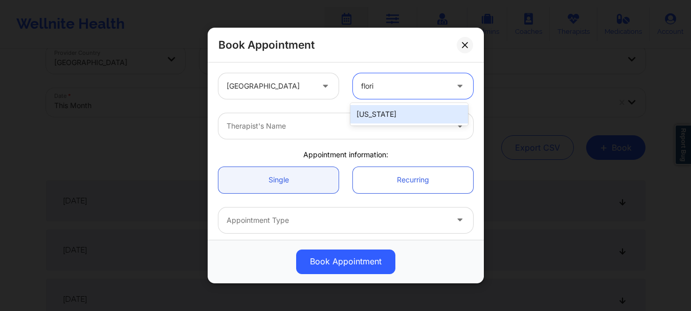
click at [386, 108] on div "Florida" at bounding box center [409, 114] width 118 height 18
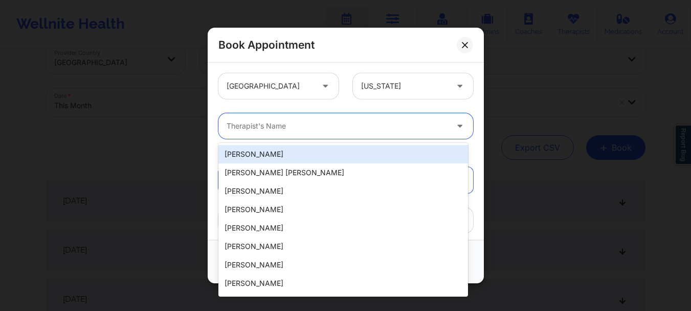
click at [318, 128] on div at bounding box center [337, 126] width 221 height 12
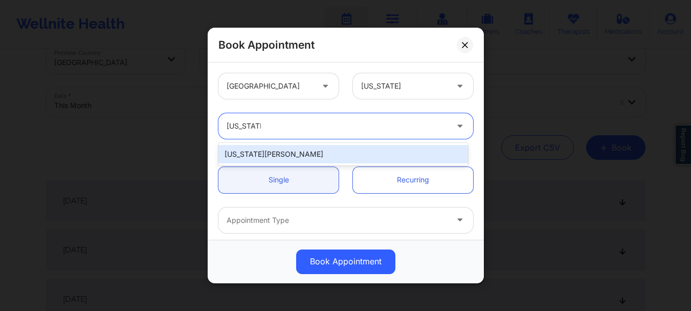
click at [297, 153] on div "Virginia Gibala" at bounding box center [343, 154] width 250 height 18
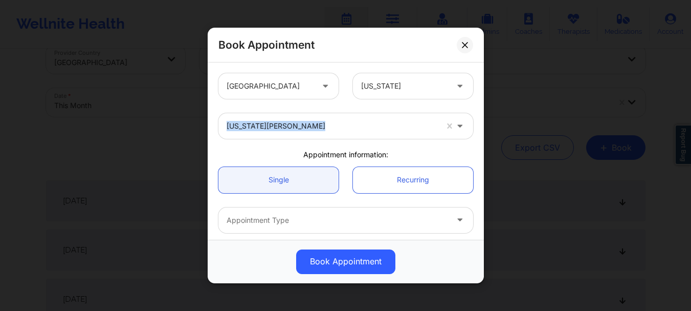
click at [481, 106] on div "United States Florida Virginia Gibala Appointment information: Single Recurring…" at bounding box center [346, 150] width 276 height 177
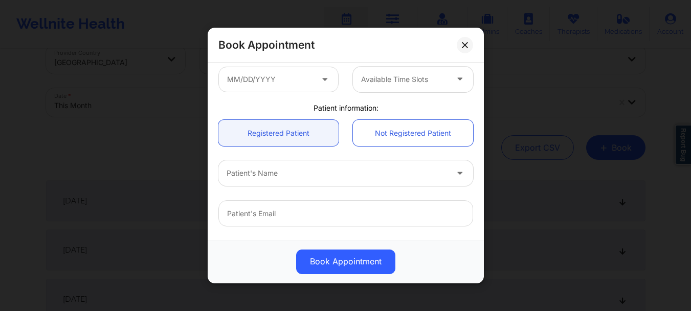
scroll to position [202, 0]
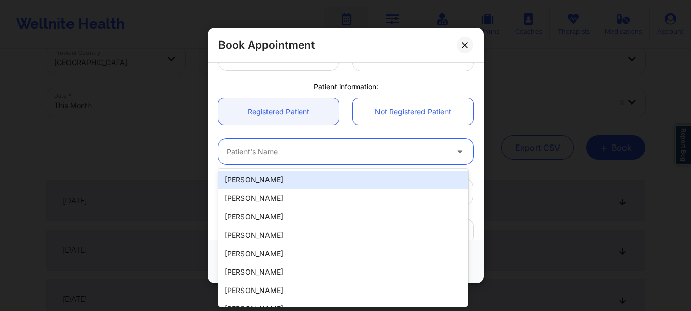
click at [258, 148] on div at bounding box center [337, 152] width 221 height 12
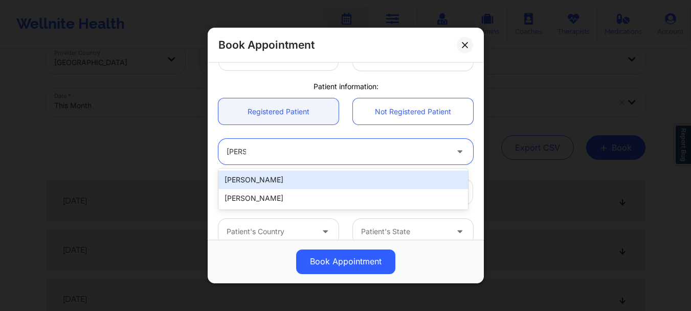
click at [254, 176] on div "Liz Caceres" at bounding box center [343, 179] width 250 height 18
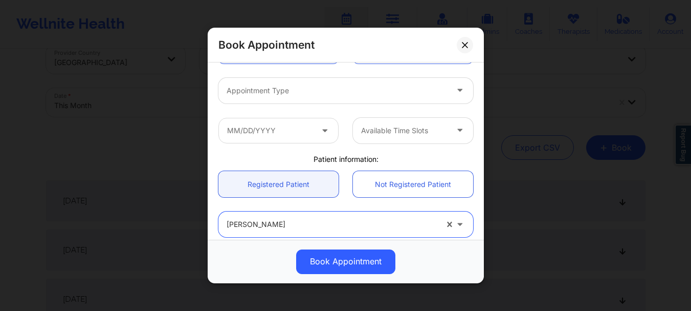
scroll to position [119, 0]
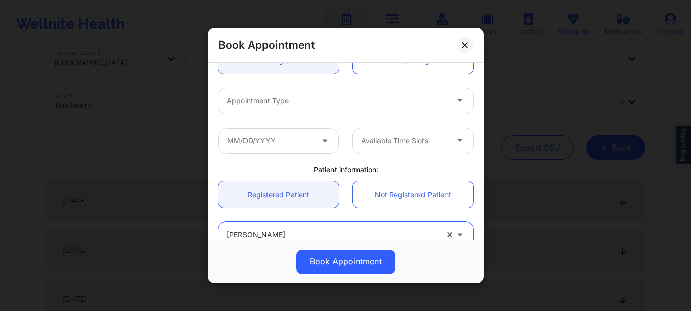
click at [474, 140] on div "Available Time Slots" at bounding box center [413, 141] width 135 height 26
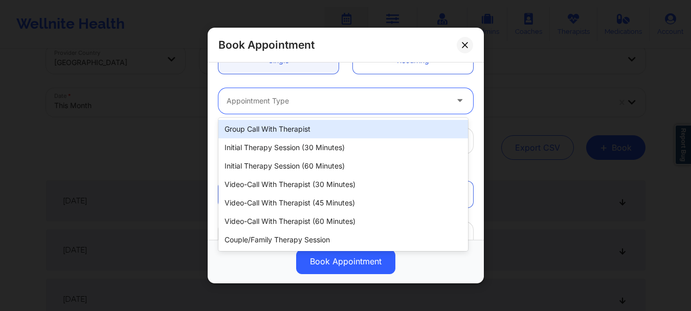
click at [302, 100] on div at bounding box center [337, 101] width 221 height 12
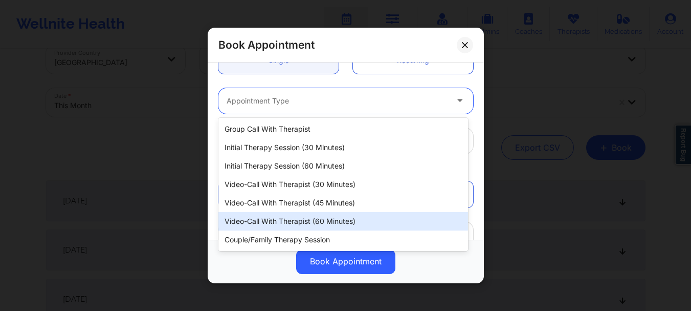
click at [306, 221] on div "Video-Call with Therapist (60 minutes)" at bounding box center [343, 221] width 250 height 18
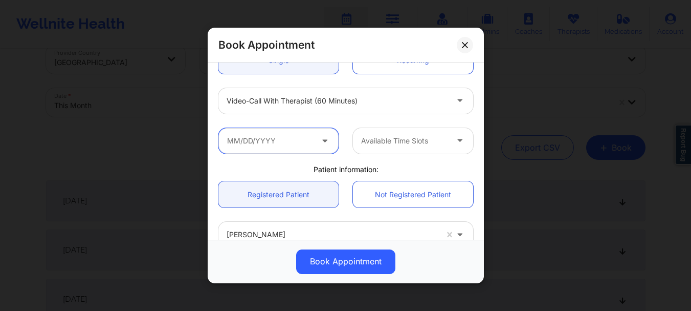
click at [271, 144] on input "text" at bounding box center [278, 141] width 120 height 26
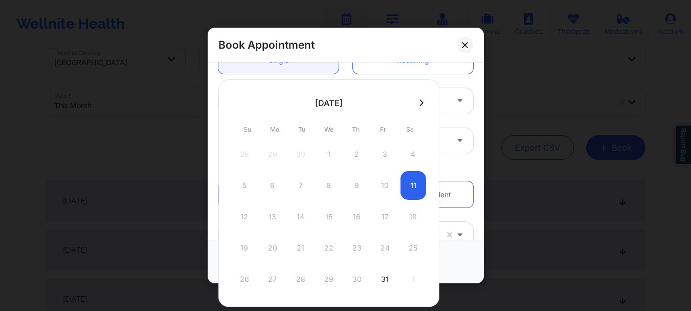
click at [420, 103] on icon at bounding box center [422, 102] width 4 height 7
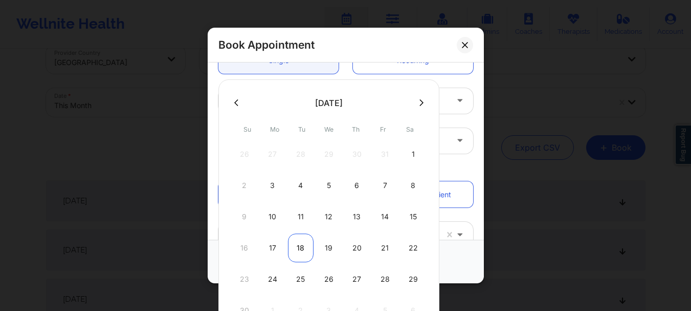
click at [296, 247] on div "18" at bounding box center [301, 247] width 26 height 29
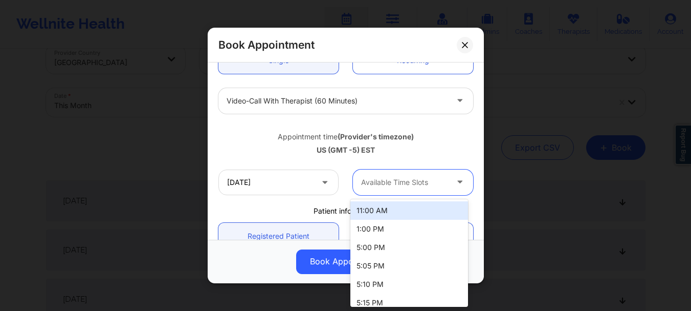
click at [429, 183] on div at bounding box center [404, 182] width 86 height 12
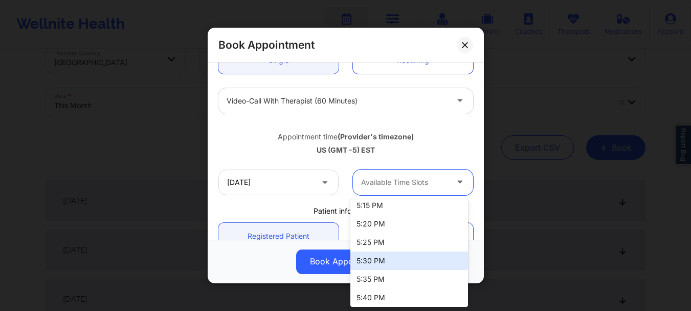
scroll to position [100, 0]
click at [428, 258] on div "5:30 PM" at bounding box center [409, 258] width 118 height 18
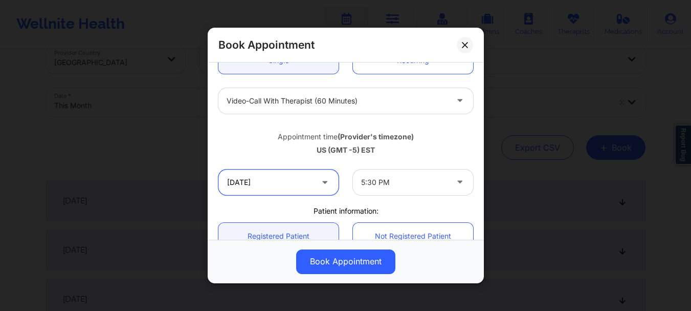
click at [280, 182] on input "11/18/2025" at bounding box center [278, 182] width 120 height 26
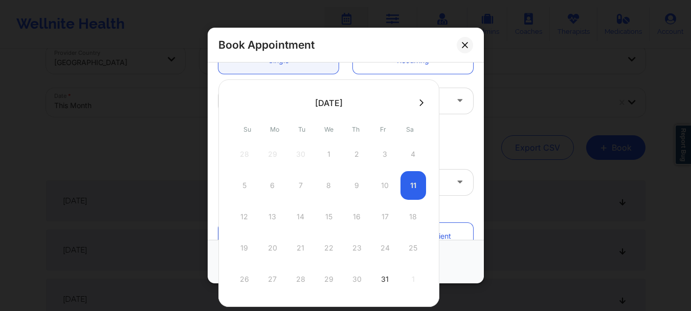
click at [423, 104] on button at bounding box center [421, 102] width 10 height 9
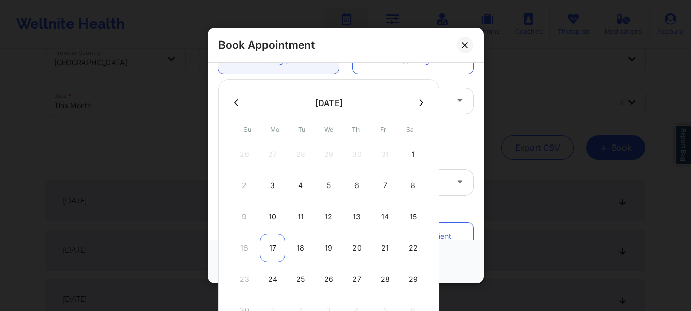
click at [271, 239] on div "17" at bounding box center [273, 247] width 26 height 29
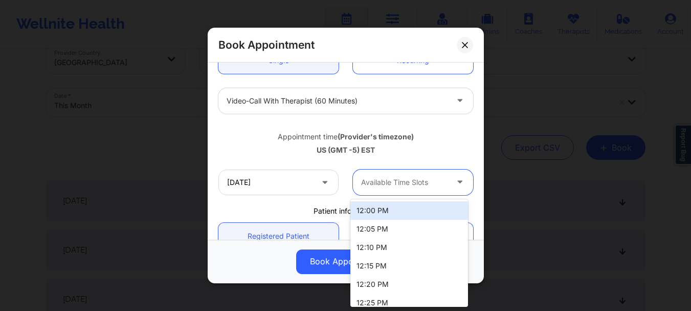
click at [365, 181] on div at bounding box center [404, 182] width 86 height 12
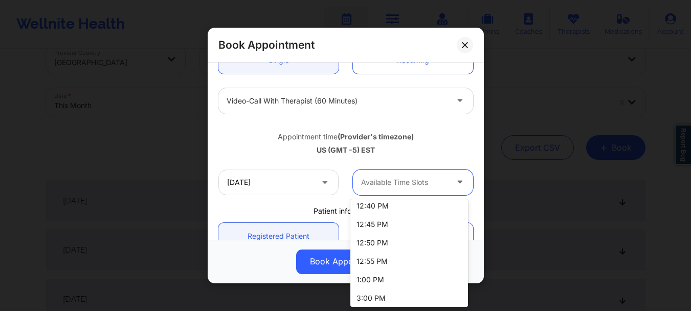
scroll to position [155, 0]
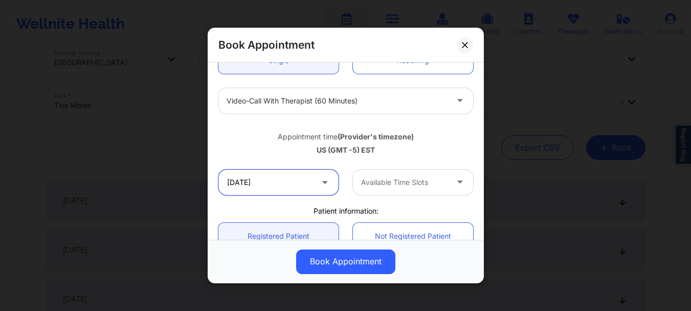
click at [283, 186] on input "11/17/2025" at bounding box center [278, 182] width 120 height 26
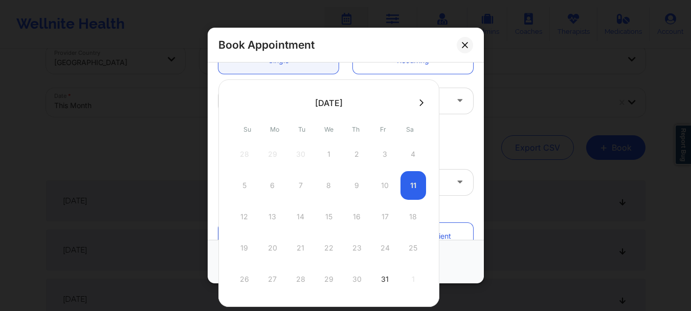
click at [420, 99] on icon at bounding box center [422, 103] width 4 height 8
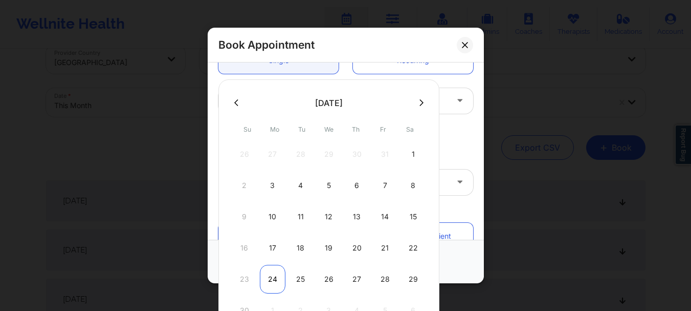
click at [272, 281] on div "24" at bounding box center [273, 279] width 26 height 29
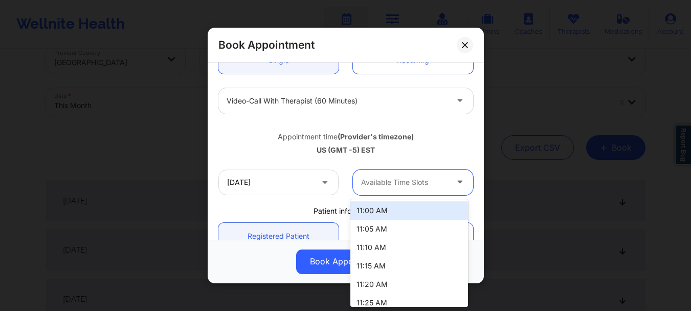
click at [387, 172] on div "Available Time Slots" at bounding box center [401, 182] width 96 height 26
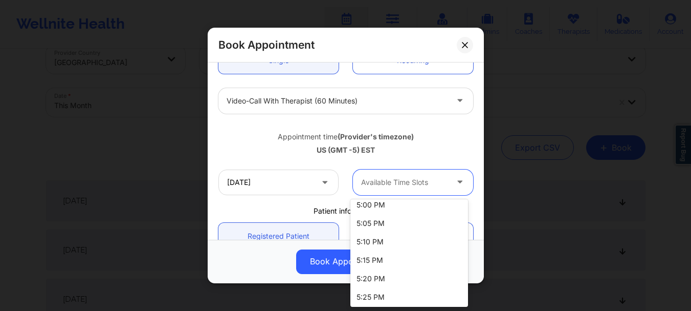
scroll to position [505, 0]
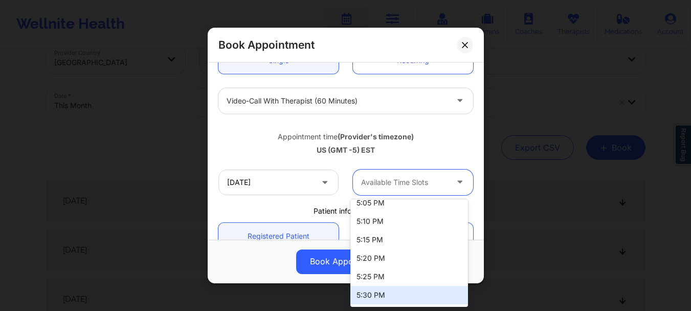
click at [434, 289] on div "5:30 PM" at bounding box center [409, 295] width 118 height 18
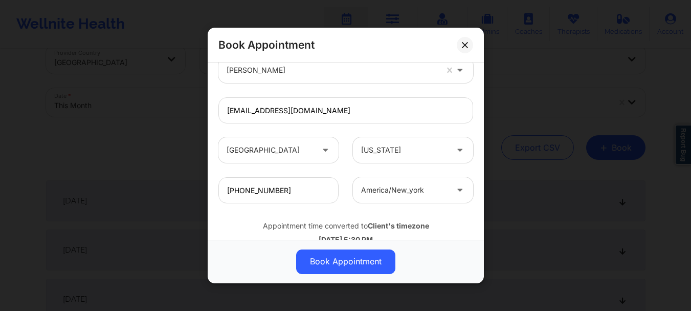
scroll to position [354, 0]
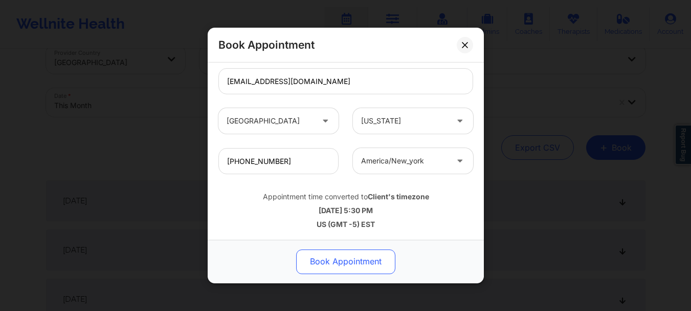
click at [371, 261] on button "Book Appointment" at bounding box center [345, 261] width 99 height 25
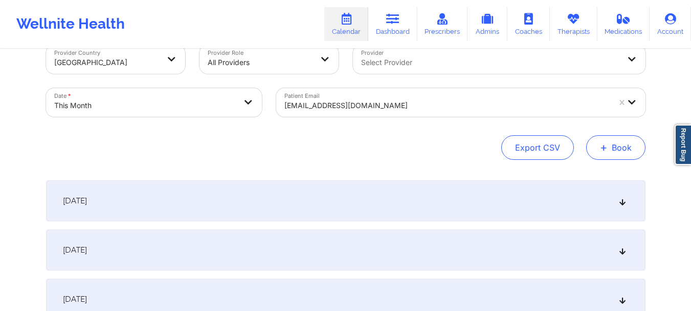
click at [620, 152] on button "+ Book" at bounding box center [615, 147] width 59 height 25
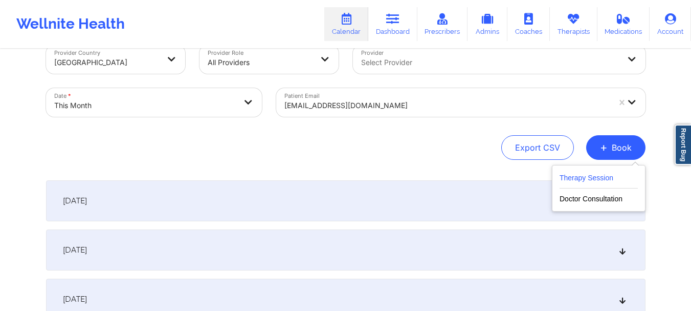
click at [578, 182] on button "Therapy Session" at bounding box center [599, 179] width 78 height 17
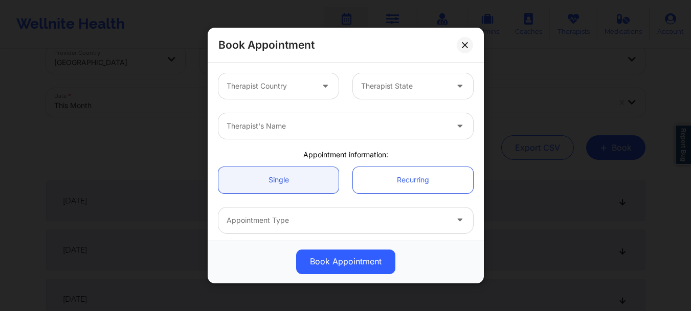
click at [314, 89] on div at bounding box center [326, 86] width 25 height 26
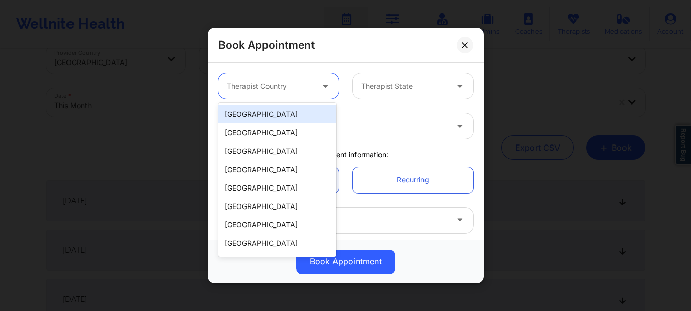
click at [281, 120] on div "[GEOGRAPHIC_DATA]" at bounding box center [277, 114] width 118 height 18
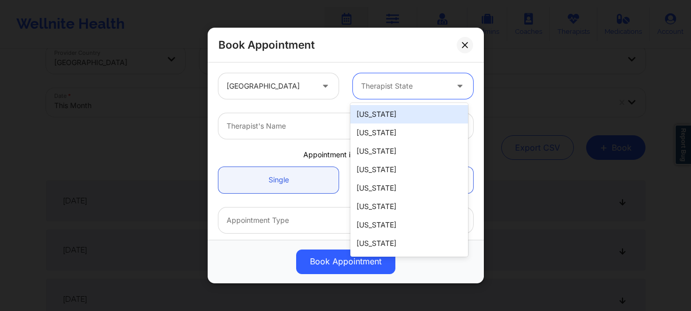
click at [384, 82] on div at bounding box center [404, 86] width 86 height 12
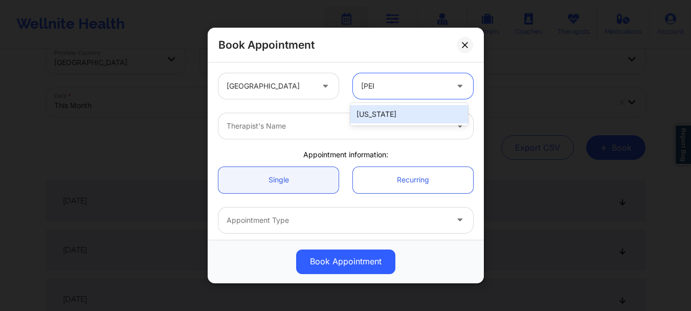
click at [378, 112] on div "Florida" at bounding box center [409, 114] width 118 height 18
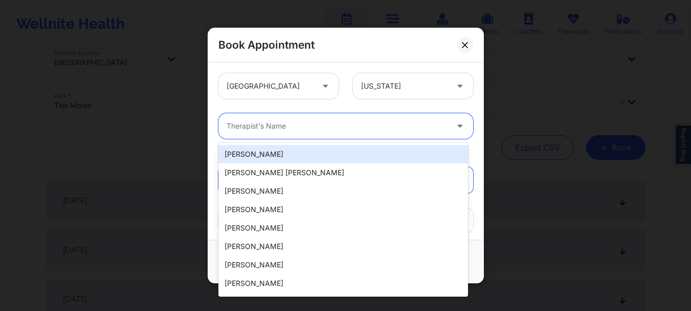
click at [347, 129] on div at bounding box center [337, 126] width 221 height 12
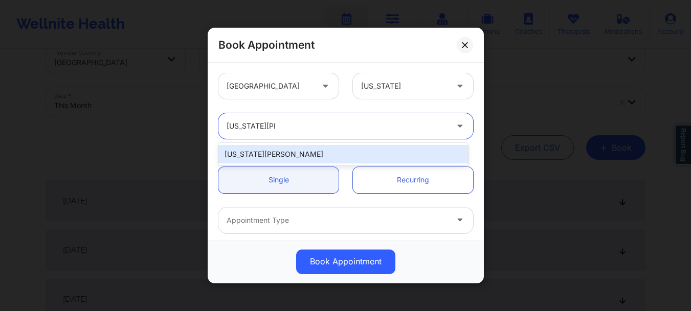
click at [334, 156] on div "Virginia Gibala" at bounding box center [343, 154] width 250 height 18
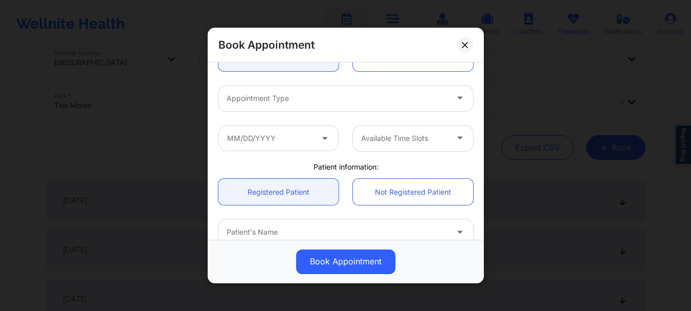
scroll to position [151, 0]
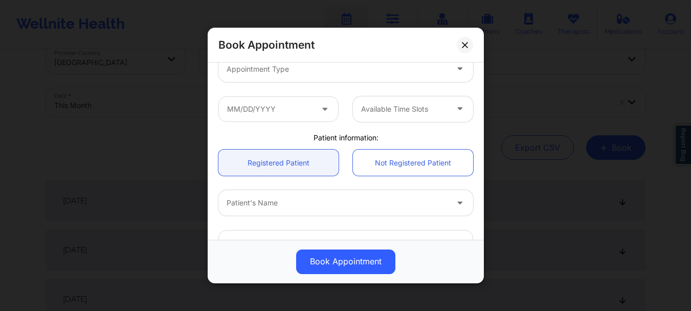
click at [278, 210] on div "Patient's Name" at bounding box center [333, 203] width 230 height 26
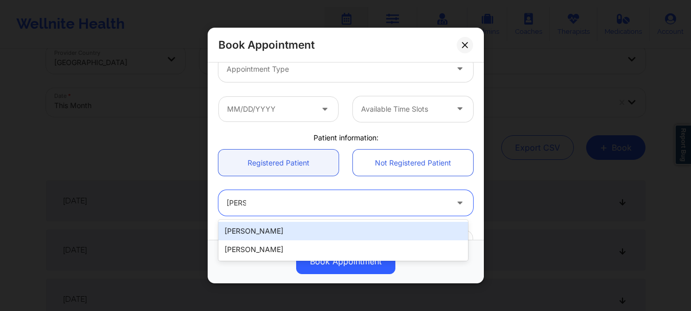
click at [264, 232] on div "Liz Caceres" at bounding box center [343, 231] width 250 height 18
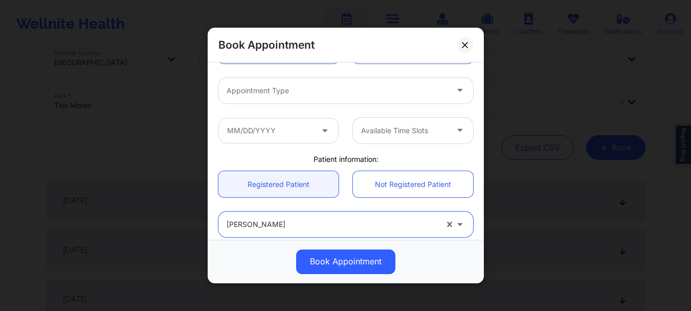
scroll to position [112, 0]
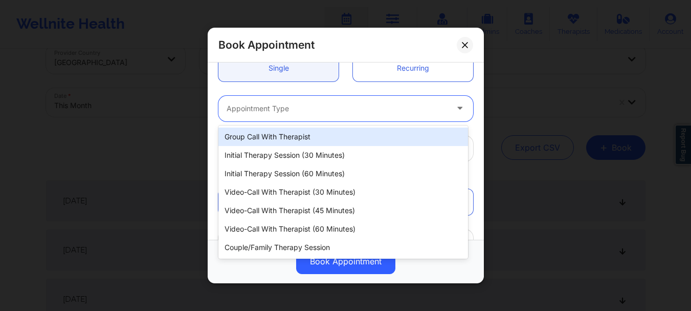
click at [391, 104] on div at bounding box center [337, 108] width 221 height 12
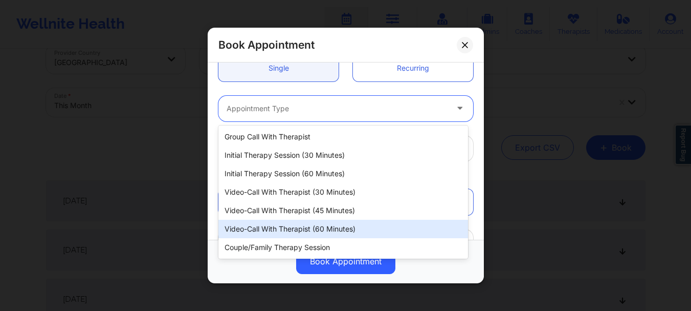
click at [302, 221] on div "Video-Call with Therapist (60 minutes)" at bounding box center [343, 229] width 250 height 18
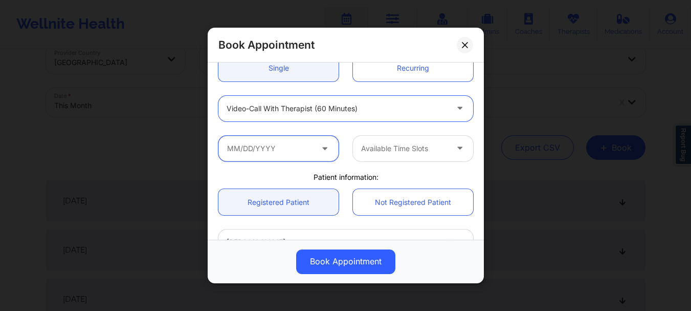
click at [276, 158] on input "text" at bounding box center [278, 149] width 120 height 26
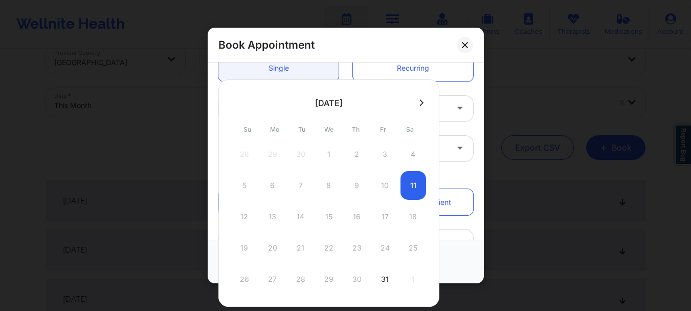
click at [419, 98] on button at bounding box center [421, 102] width 10 height 9
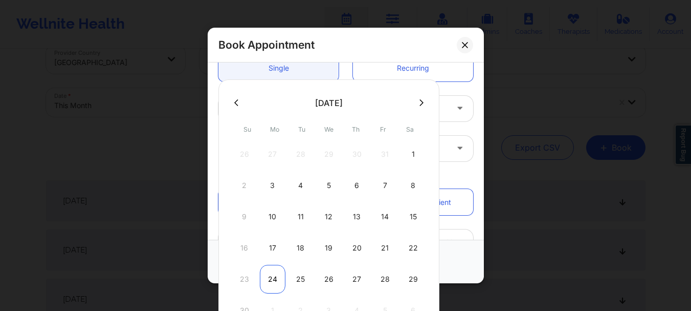
click at [272, 281] on div "24" at bounding box center [273, 279] width 26 height 29
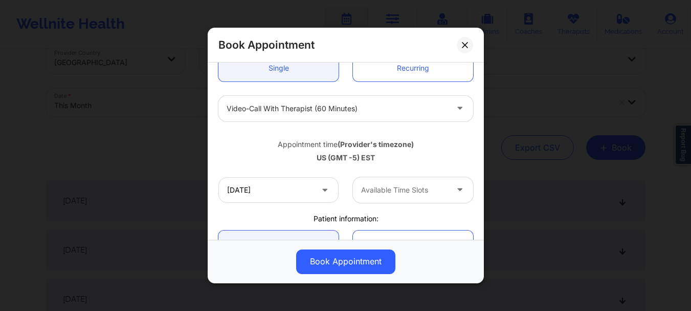
click at [391, 192] on div at bounding box center [404, 190] width 86 height 12
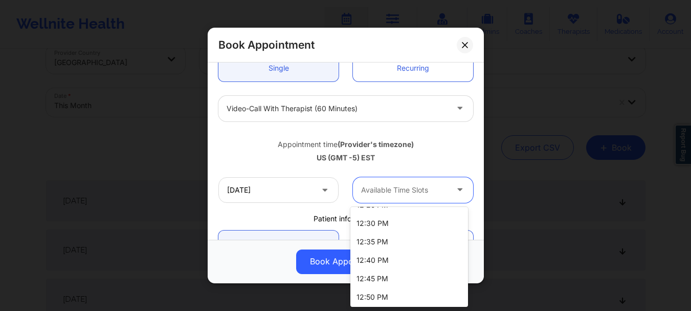
scroll to position [383, 0]
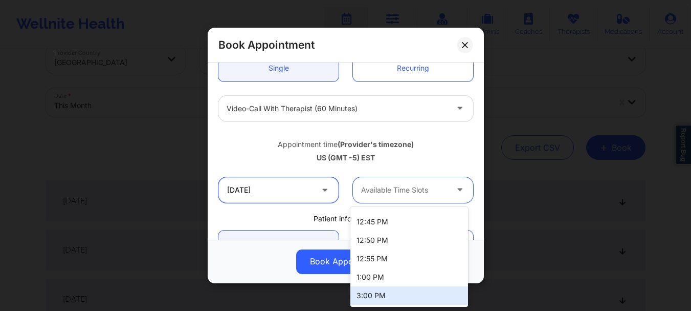
click at [249, 193] on input "11/24/2025" at bounding box center [278, 190] width 120 height 26
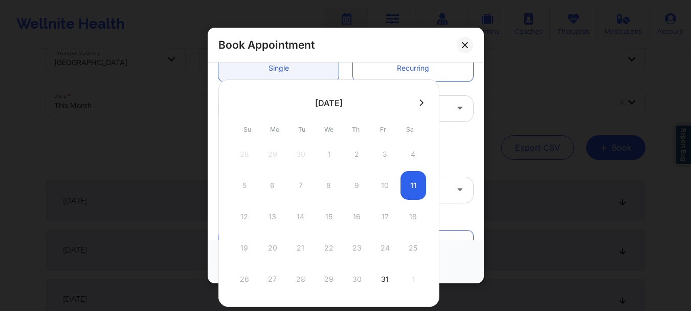
click at [422, 98] on button at bounding box center [421, 102] width 10 height 9
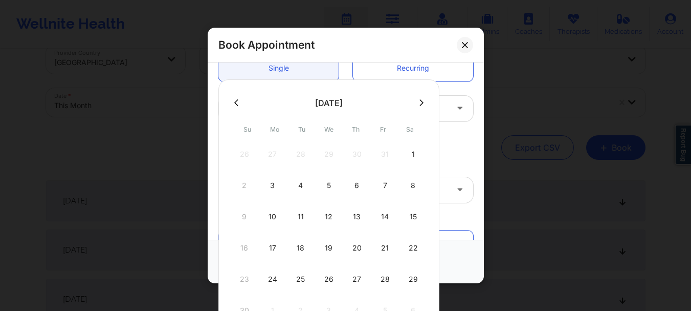
click at [420, 103] on icon at bounding box center [422, 103] width 4 height 8
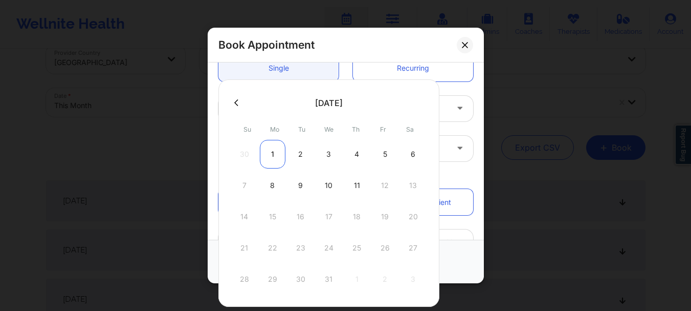
click at [274, 155] on div "1" at bounding box center [273, 154] width 26 height 29
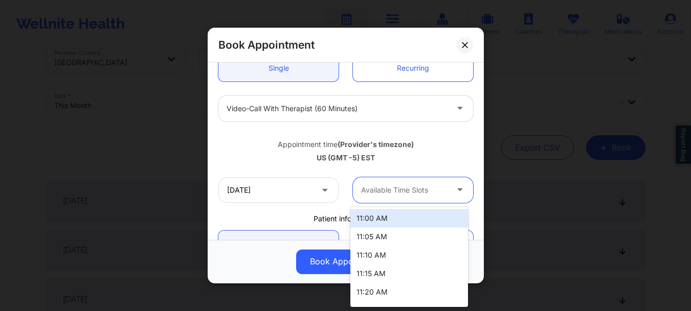
click at [374, 186] on div at bounding box center [404, 190] width 86 height 12
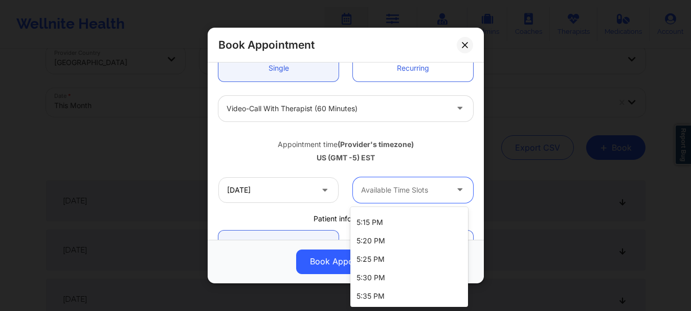
scroll to position [535, 0]
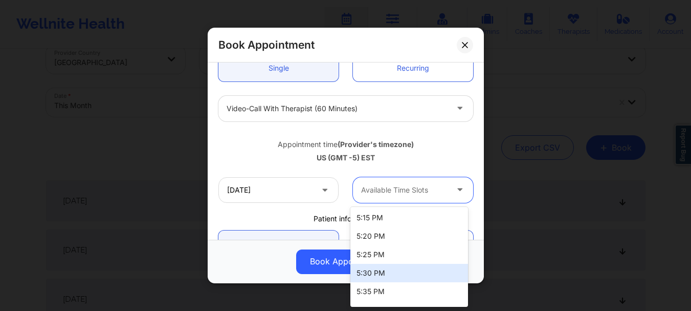
click at [424, 273] on div "5:30 PM" at bounding box center [409, 273] width 118 height 18
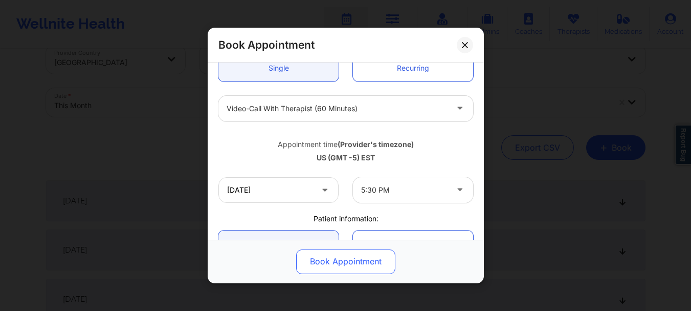
click at [362, 259] on button "Book Appointment" at bounding box center [345, 261] width 99 height 25
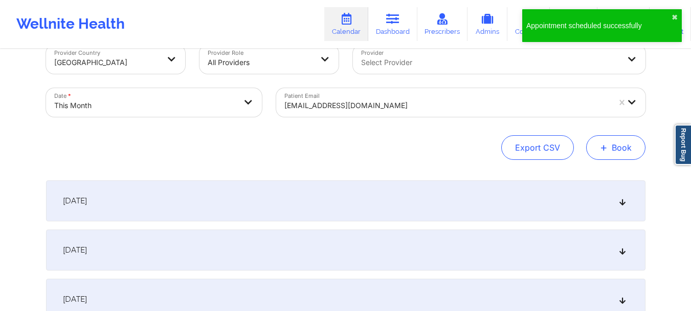
click at [608, 147] on span "+" at bounding box center [604, 147] width 8 height 6
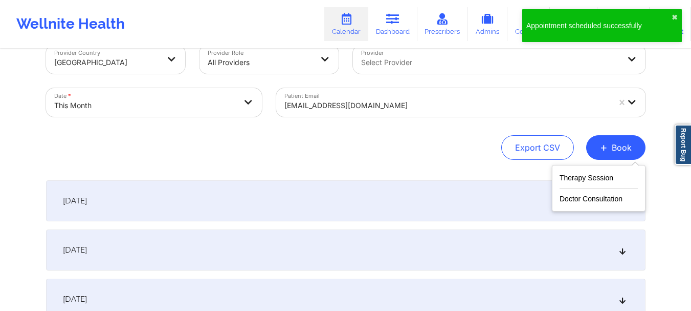
click at [593, 168] on div "Therapy Session Doctor Consultation" at bounding box center [599, 188] width 94 height 47
click at [588, 172] on button "Therapy Session" at bounding box center [599, 179] width 78 height 17
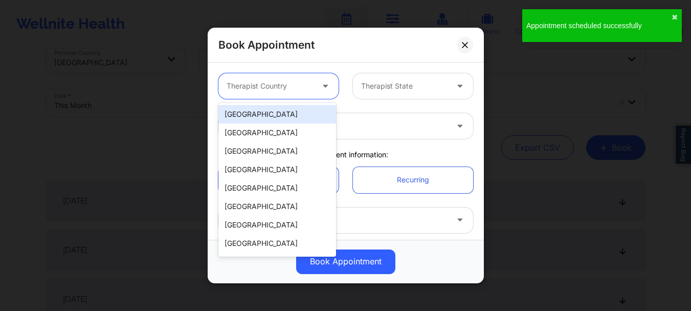
click at [321, 93] on div at bounding box center [326, 86] width 25 height 26
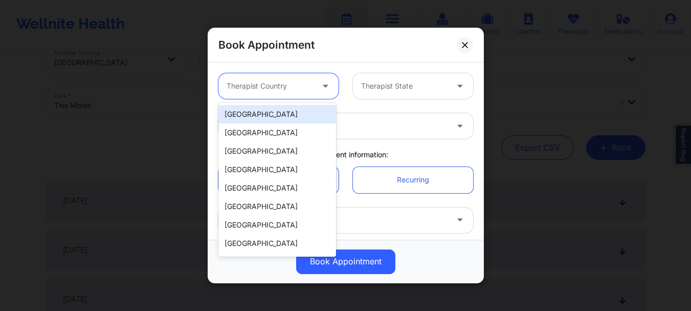
click at [302, 114] on div "[GEOGRAPHIC_DATA]" at bounding box center [277, 114] width 118 height 18
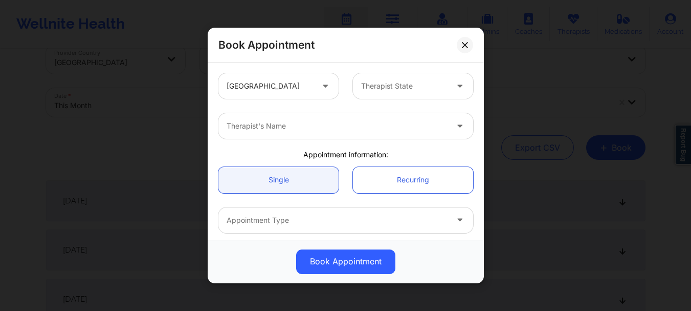
click at [400, 73] on div "United States Therapist State" at bounding box center [345, 86] width 269 height 40
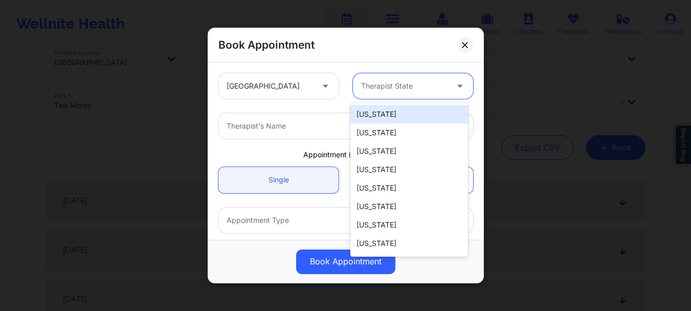
click at [394, 83] on div at bounding box center [404, 86] width 86 height 12
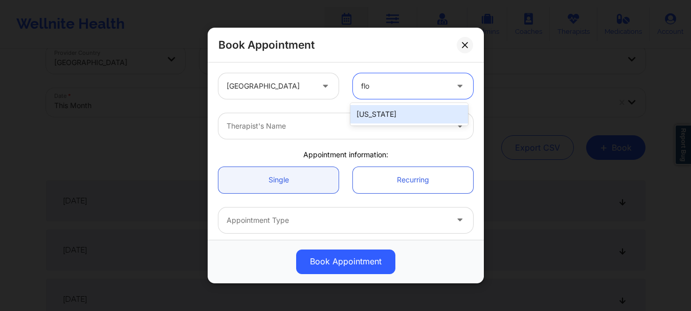
click at [382, 114] on div "Florida" at bounding box center [409, 114] width 118 height 18
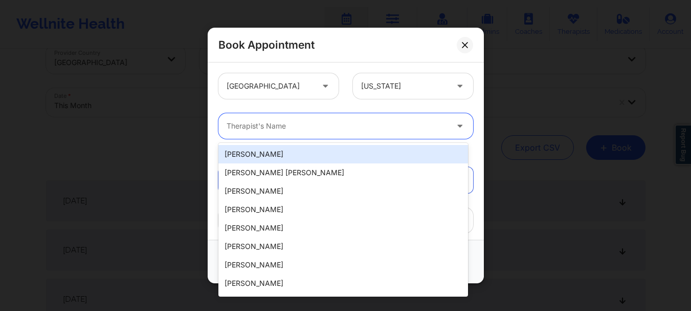
click at [337, 134] on div "Therapist's Name" at bounding box center [333, 126] width 230 height 26
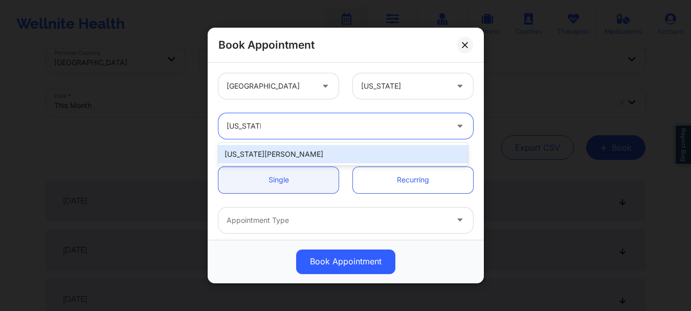
click at [319, 151] on div "Virginia Gibala" at bounding box center [343, 154] width 250 height 18
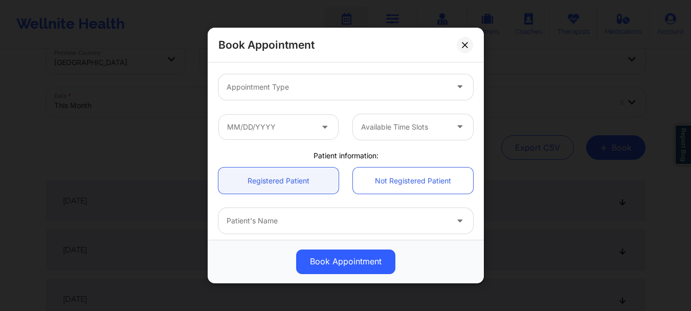
scroll to position [147, 0]
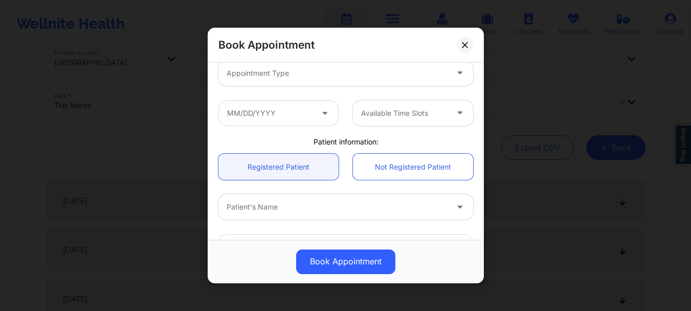
click at [377, 200] on div "Patient's Name" at bounding box center [333, 207] width 230 height 26
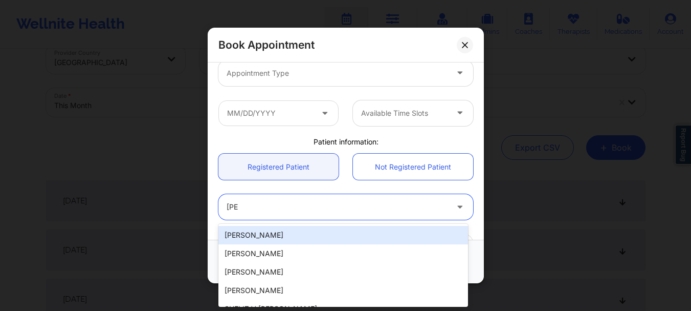
click at [358, 230] on div "Liz Caceres" at bounding box center [343, 235] width 250 height 18
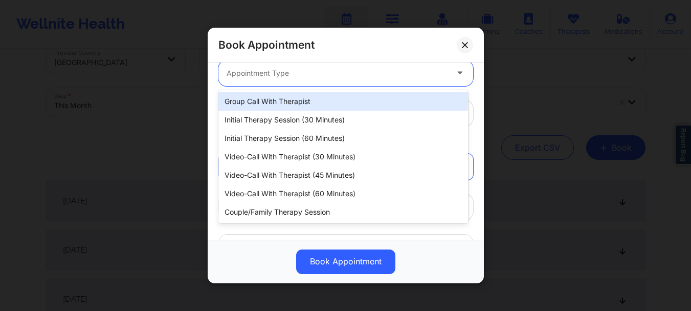
click at [317, 80] on div "Appointment Type" at bounding box center [333, 73] width 230 height 26
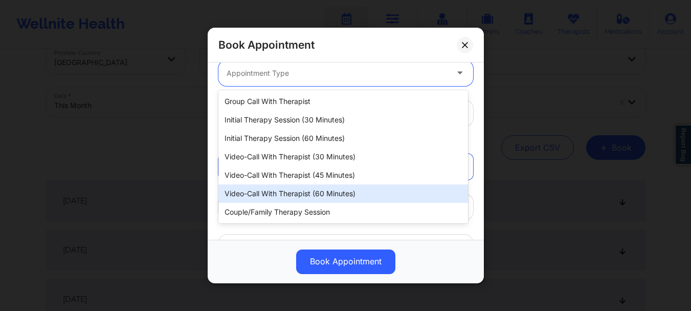
click at [309, 187] on div "Video-Call with Therapist (60 minutes)" at bounding box center [343, 193] width 250 height 18
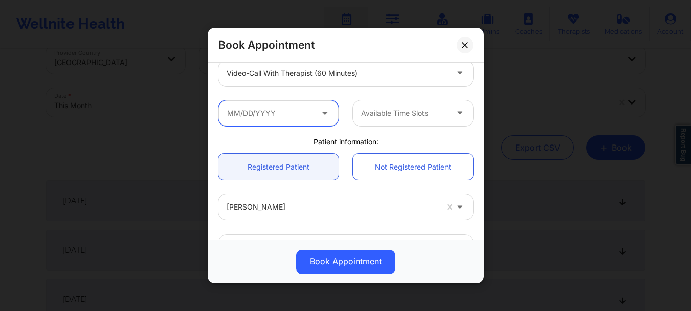
click at [264, 114] on input "text" at bounding box center [278, 113] width 120 height 26
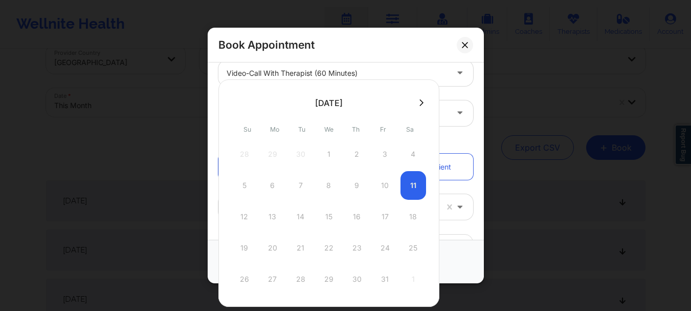
click at [423, 102] on button at bounding box center [421, 102] width 10 height 9
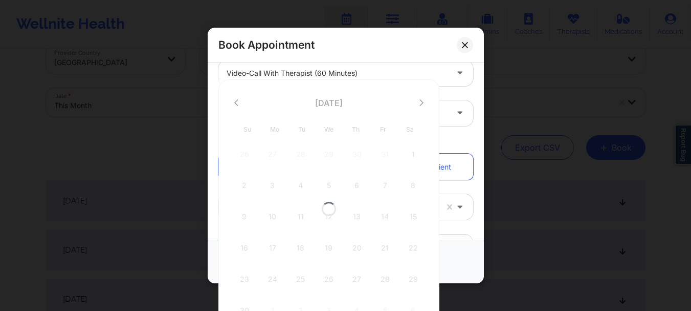
click at [423, 102] on div at bounding box center [328, 208] width 221 height 258
click at [423, 102] on button at bounding box center [421, 102] width 10 height 9
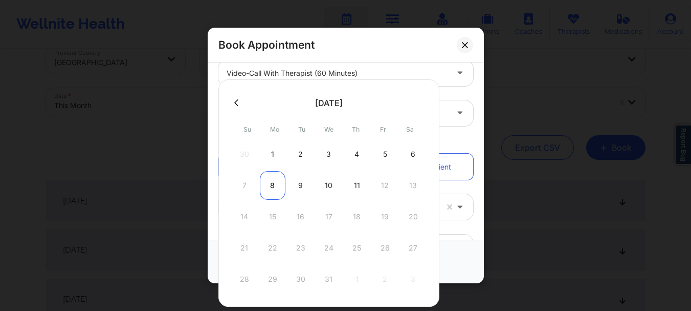
click at [271, 188] on div "8" at bounding box center [273, 185] width 26 height 29
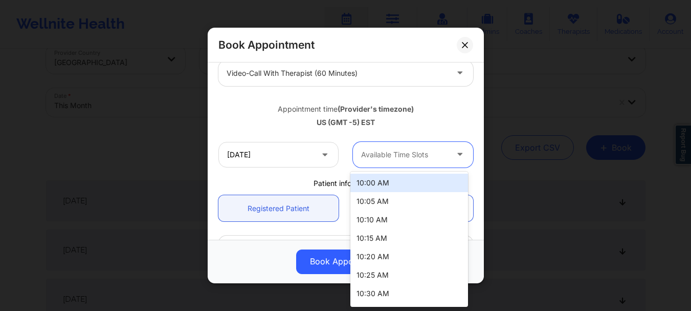
click at [404, 152] on div at bounding box center [404, 154] width 86 height 12
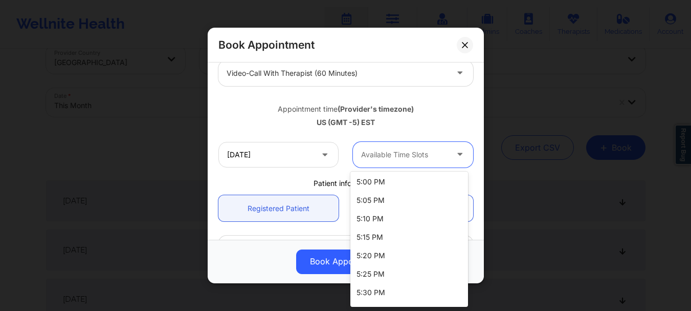
scroll to position [705, 0]
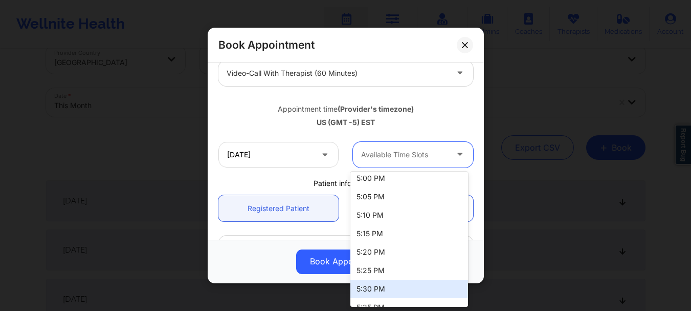
click at [405, 285] on div "5:30 PM" at bounding box center [409, 288] width 118 height 18
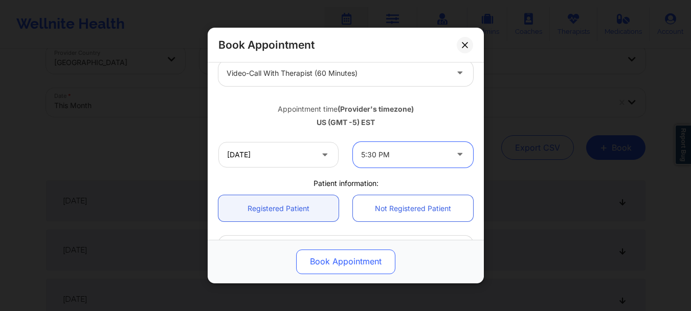
click at [364, 258] on button "Book Appointment" at bounding box center [345, 261] width 99 height 25
click at [364, 258] on div "Booking…" at bounding box center [346, 261] width 262 height 25
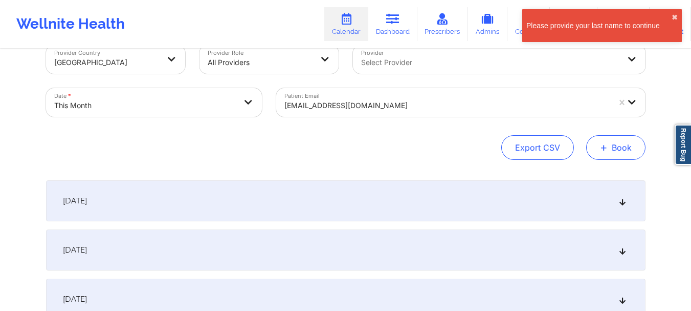
click at [619, 146] on button "+ Book" at bounding box center [615, 147] width 59 height 25
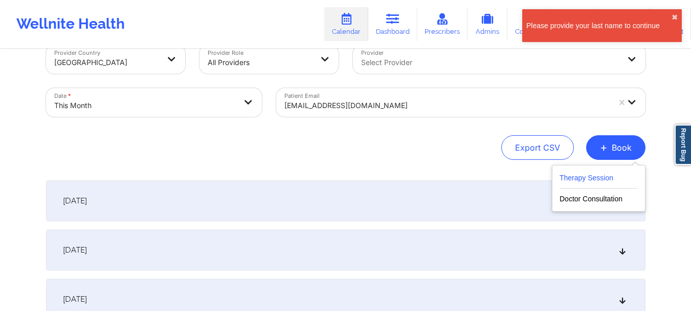
click at [577, 179] on button "Therapy Session" at bounding box center [599, 179] width 78 height 17
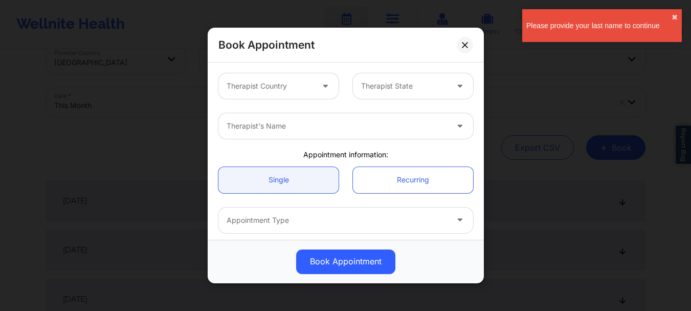
click at [245, 96] on div "Therapist Country" at bounding box center [266, 86] width 96 height 26
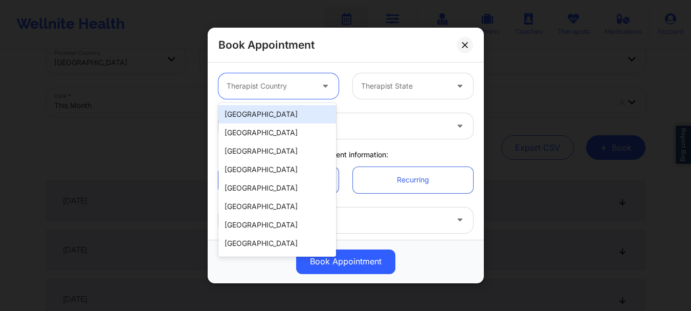
click at [242, 115] on div "[GEOGRAPHIC_DATA]" at bounding box center [277, 114] width 118 height 18
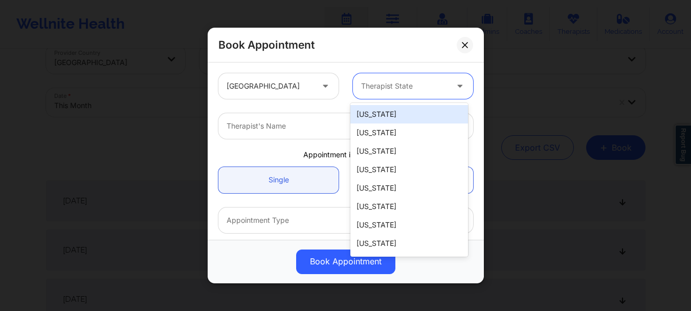
click at [375, 83] on div at bounding box center [404, 86] width 86 height 12
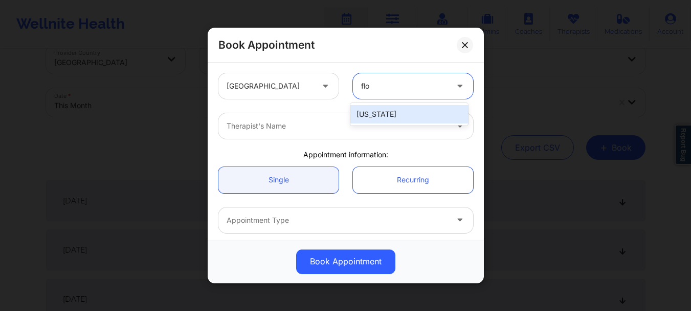
click at [383, 112] on div "Florida" at bounding box center [409, 114] width 118 height 18
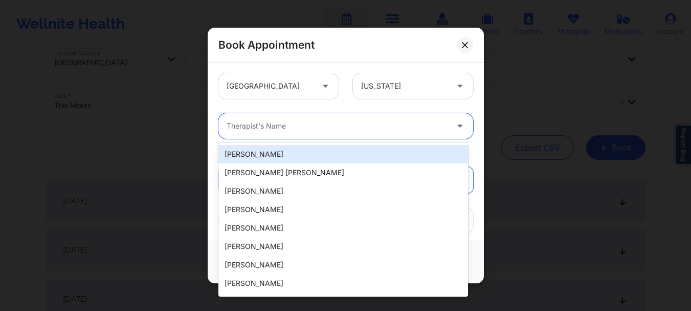
click at [345, 130] on div at bounding box center [337, 126] width 221 height 12
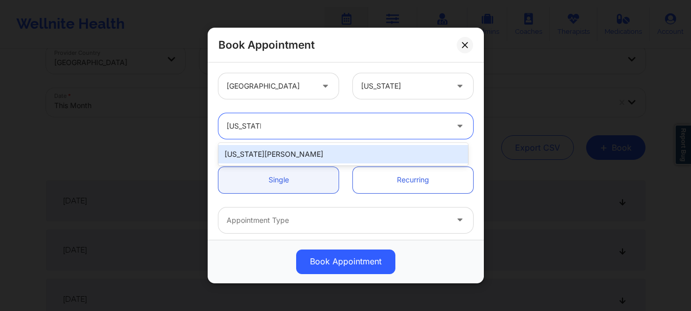
click at [326, 157] on div "Virginia Gibala" at bounding box center [343, 154] width 250 height 18
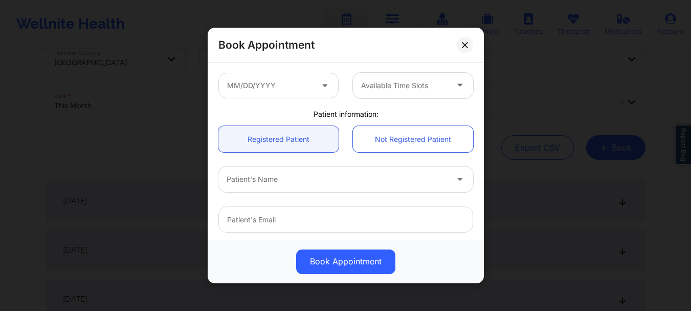
scroll to position [188, 0]
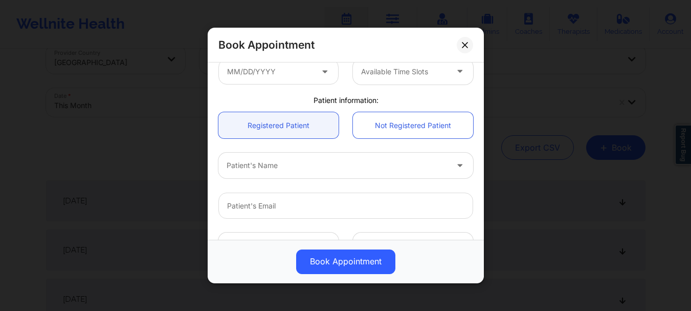
click at [280, 164] on div at bounding box center [337, 166] width 221 height 12
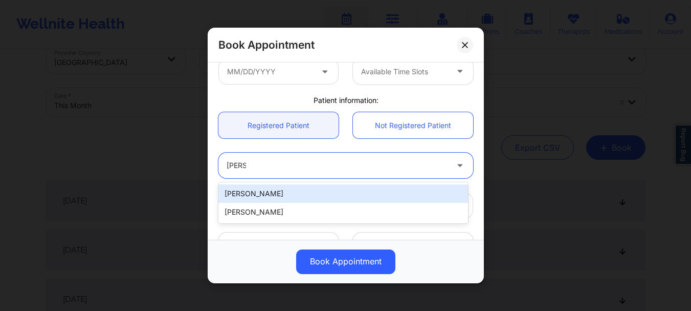
click at [276, 189] on div "Liz Caceres" at bounding box center [343, 193] width 250 height 18
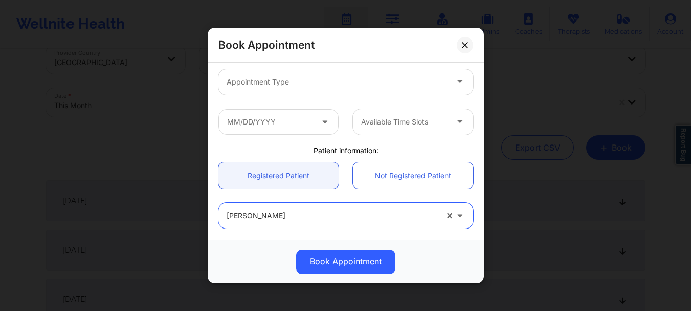
scroll to position [137, 0]
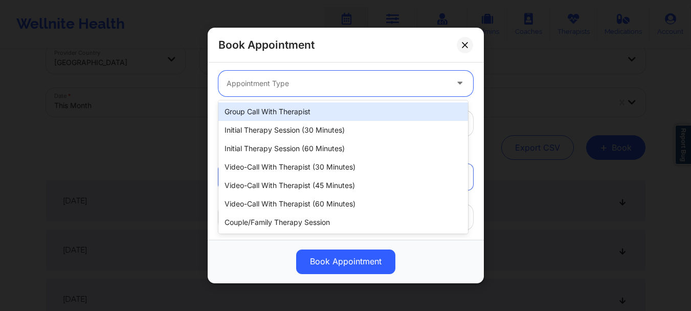
click at [253, 89] on div at bounding box center [337, 83] width 221 height 12
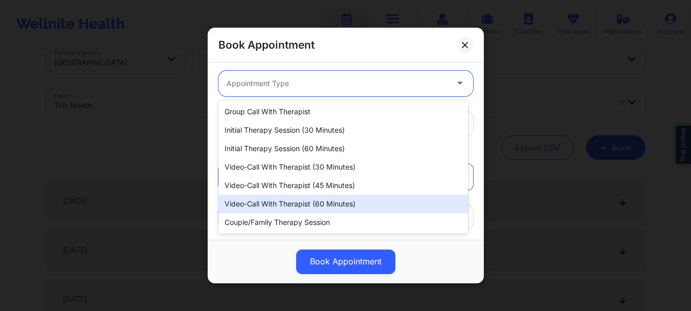
click at [284, 208] on div "Video-Call with Therapist (60 minutes)" at bounding box center [343, 203] width 250 height 18
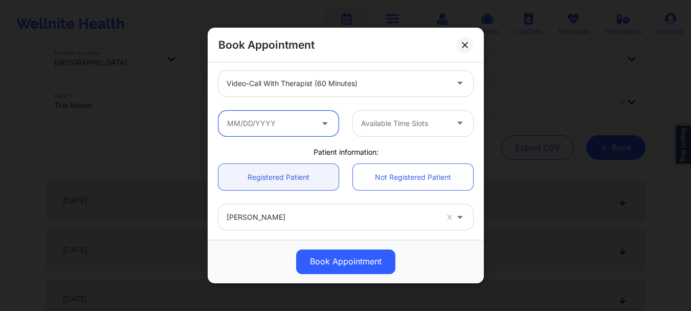
click at [289, 127] on input "text" at bounding box center [278, 124] width 120 height 26
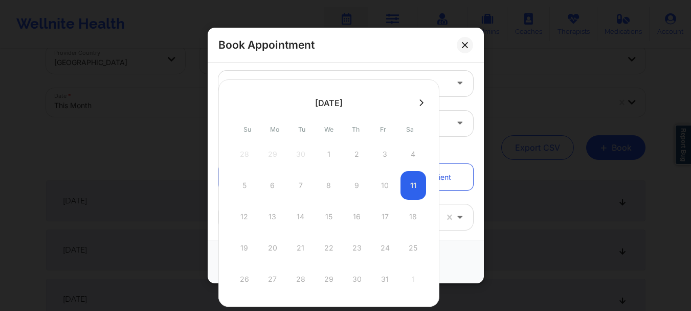
click at [420, 106] on icon at bounding box center [422, 103] width 4 height 8
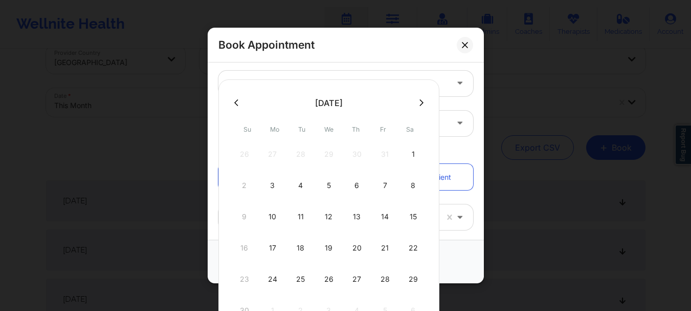
click at [420, 106] on icon at bounding box center [422, 103] width 4 height 8
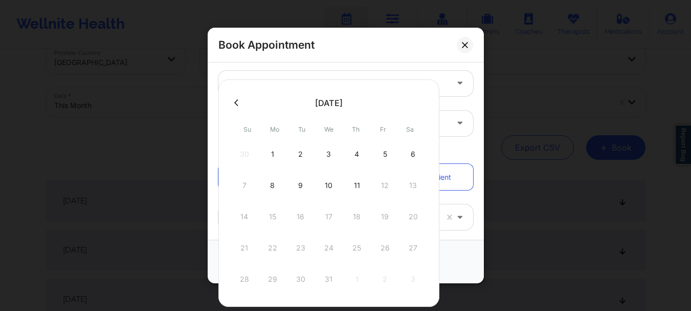
click at [275, 186] on div "8" at bounding box center [273, 185] width 26 height 29
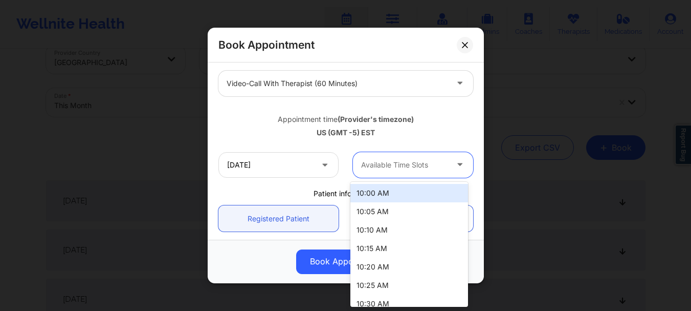
click at [379, 164] on div at bounding box center [404, 165] width 86 height 12
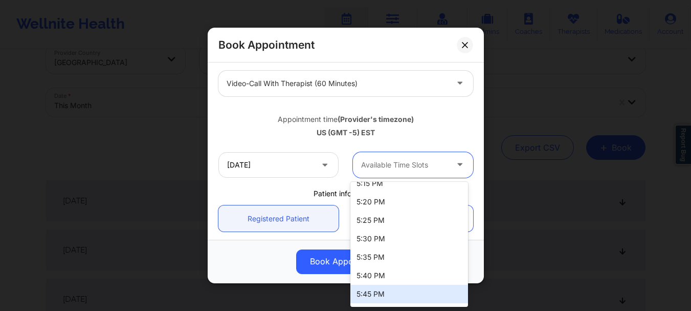
scroll to position [767, 0]
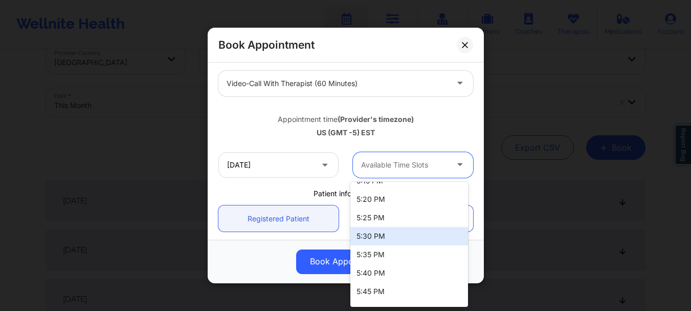
click at [410, 234] on div "5:30 PM" at bounding box center [409, 236] width 118 height 18
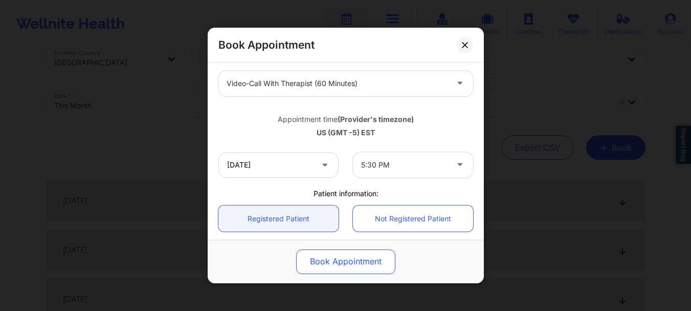
click at [374, 267] on button "Book Appointment" at bounding box center [345, 261] width 99 height 25
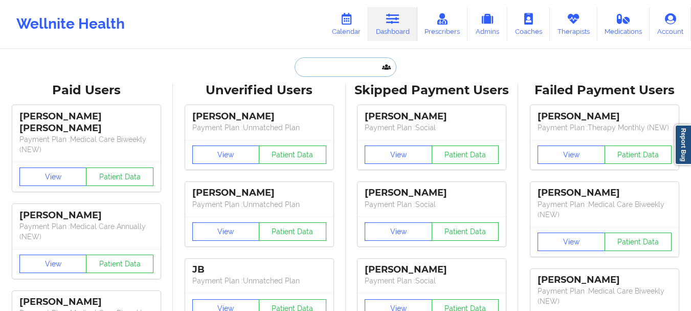
click at [349, 61] on input "text" at bounding box center [345, 66] width 101 height 19
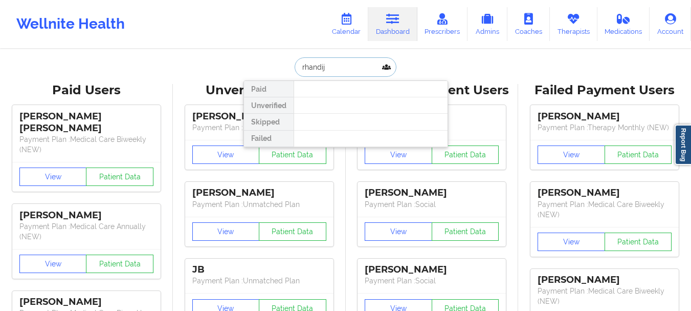
type input "[PERSON_NAME]"
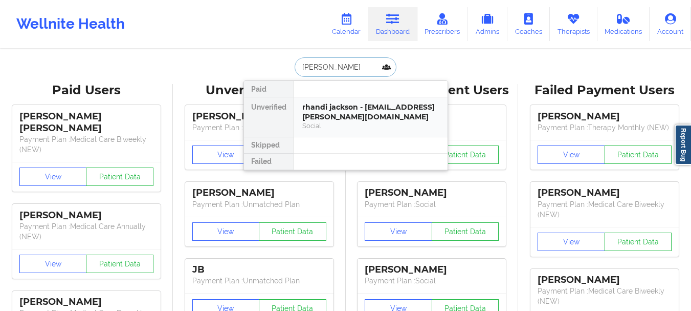
click at [343, 113] on div "rhandi jackson - [EMAIL_ADDRESS][PERSON_NAME][DOMAIN_NAME]" at bounding box center [370, 111] width 137 height 19
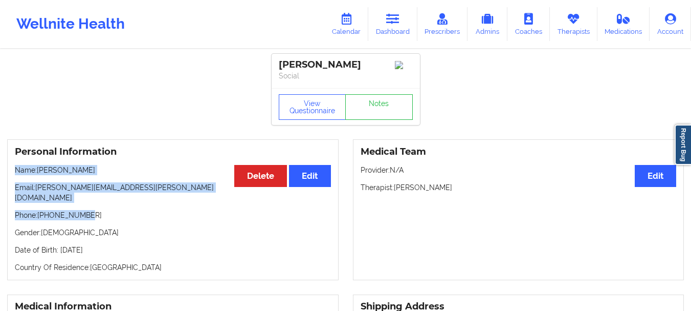
drag, startPoint x: 95, startPoint y: 207, endPoint x: 16, endPoint y: 175, distance: 85.6
click at [16, 175] on div "Personal Information Edit Delete Name: [PERSON_NAME] Email: [PERSON_NAME][EMAIL…" at bounding box center [173, 209] width 332 height 141
copy div "Name: [PERSON_NAME] Email: [PERSON_NAME][EMAIL_ADDRESS][PERSON_NAME][DOMAIN_NAM…"
click at [378, 103] on link "Notes" at bounding box center [379, 107] width 68 height 26
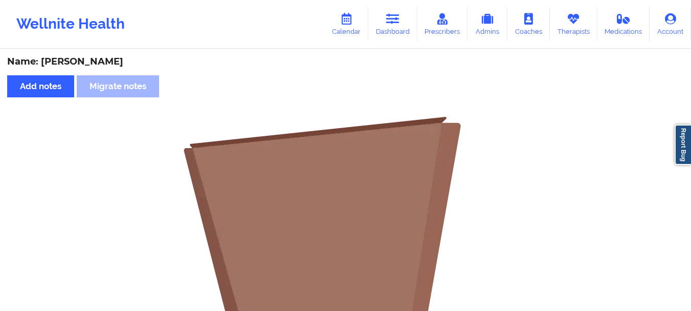
scroll to position [293, 0]
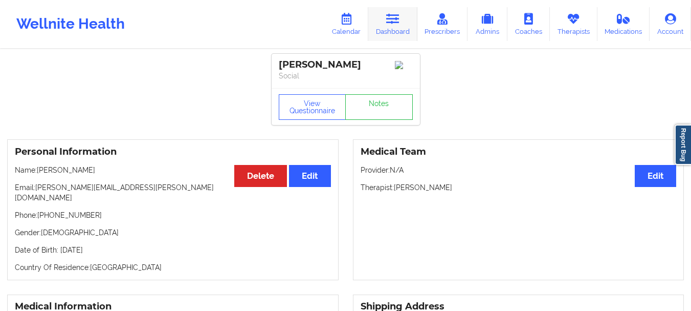
click at [393, 33] on link "Dashboard" at bounding box center [392, 24] width 49 height 34
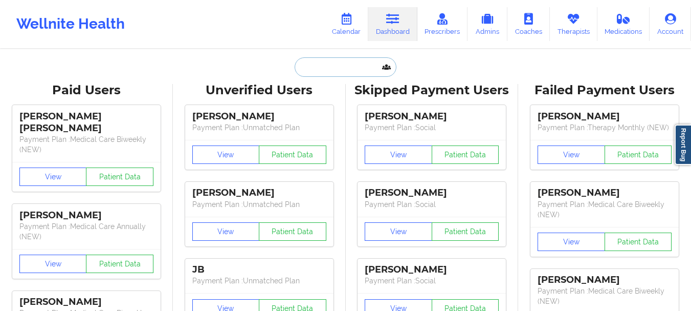
click at [359, 66] on input "text" at bounding box center [345, 66] width 101 height 19
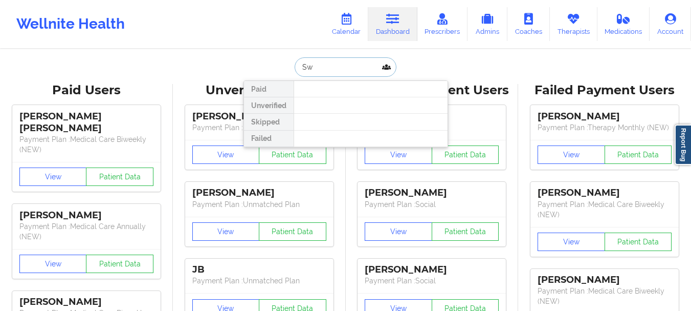
type input "S"
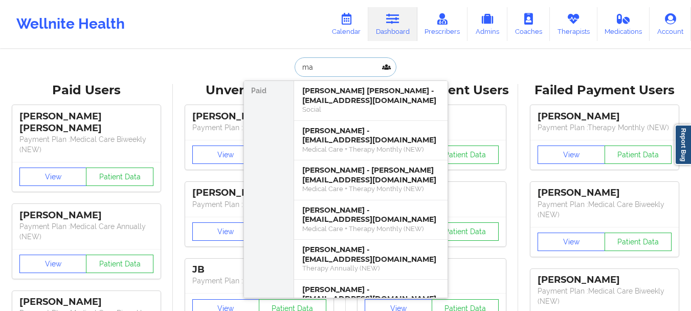
type input "m"
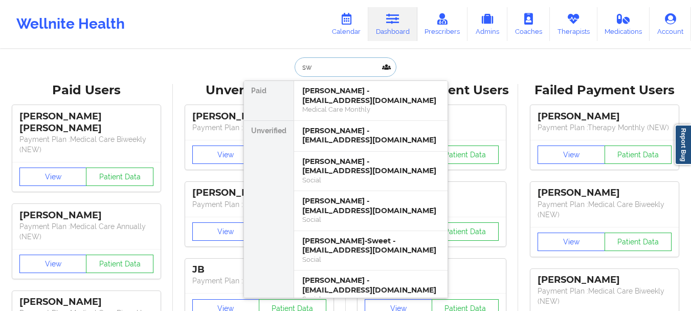
type input "s"
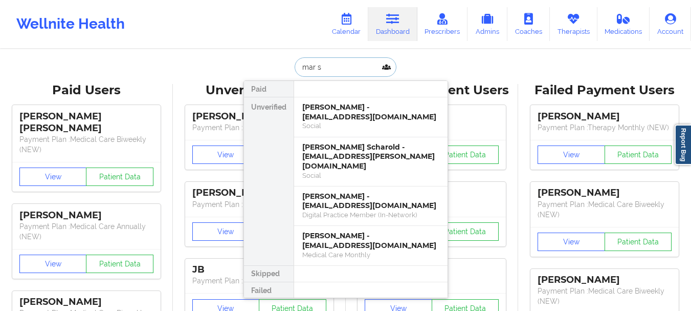
click at [318, 66] on input "mar s" at bounding box center [345, 66] width 101 height 19
click at [317, 66] on input "mar s" at bounding box center [345, 66] width 101 height 19
type input "m"
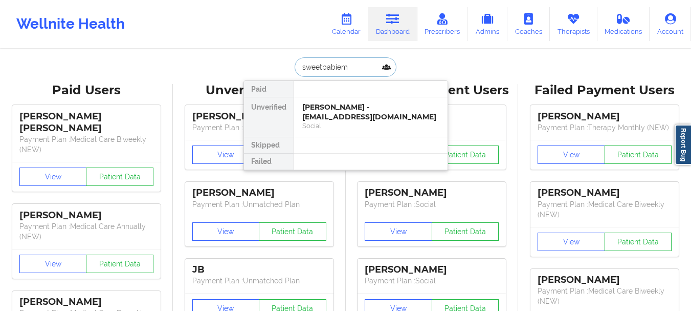
type input "sweetbabiemc"
click at [326, 119] on div "Sena Mcmurray - sweetbabiemcmurray@gmail.com" at bounding box center [370, 111] width 137 height 19
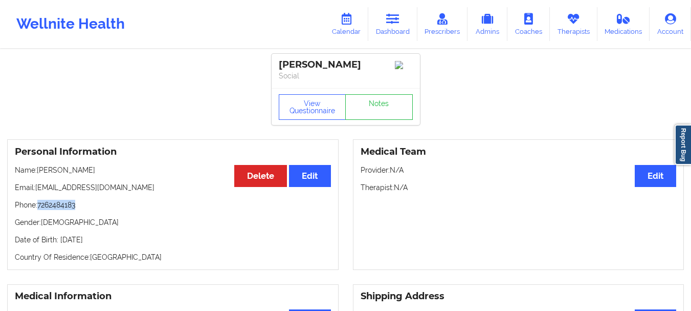
drag, startPoint x: 78, startPoint y: 210, endPoint x: 39, endPoint y: 212, distance: 38.9
click at [39, 210] on p "Phone: 7262484183" at bounding box center [173, 205] width 316 height 10
copy p "7262484183"
click at [403, 23] on link "Dashboard" at bounding box center [392, 24] width 49 height 34
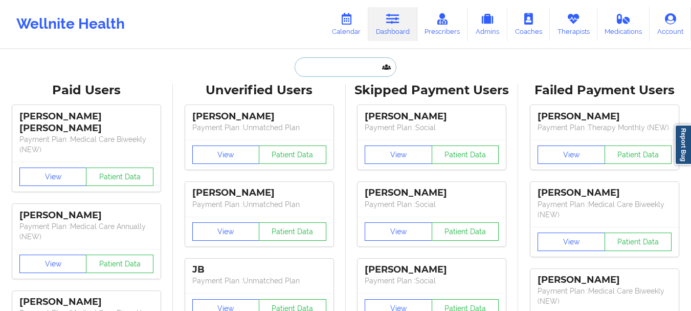
click at [359, 61] on input "text" at bounding box center [345, 66] width 101 height 19
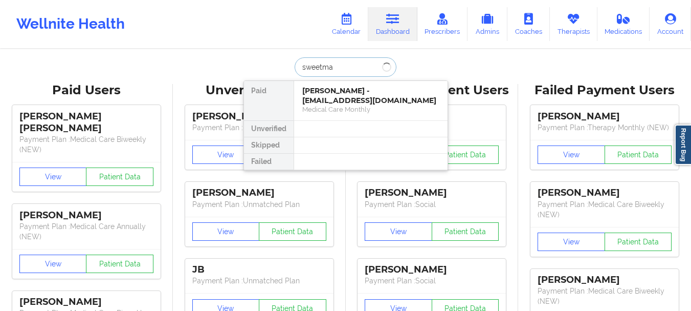
type input "sweetmac"
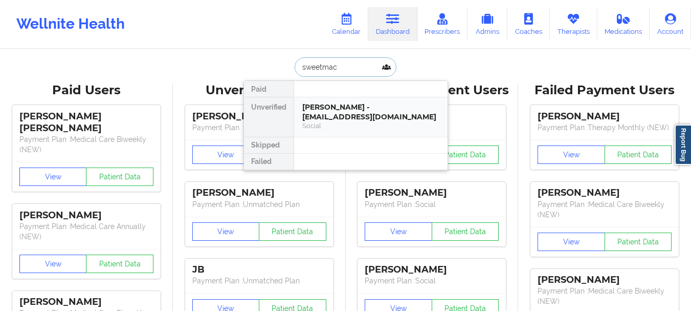
click at [322, 112] on div "Mary Ann Chavez - sweetmac07@yahoo.com" at bounding box center [370, 111] width 137 height 19
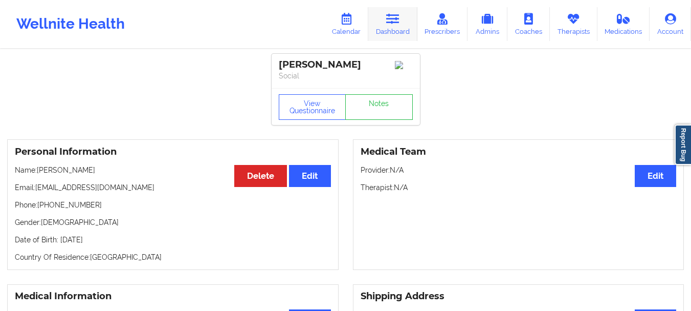
click at [397, 37] on link "Dashboard" at bounding box center [392, 24] width 49 height 34
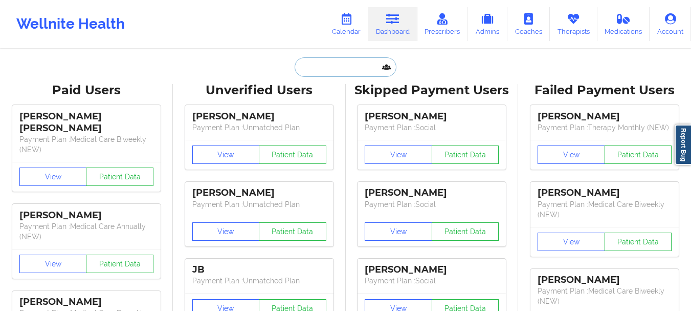
click at [347, 72] on input "text" at bounding box center [345, 66] width 101 height 19
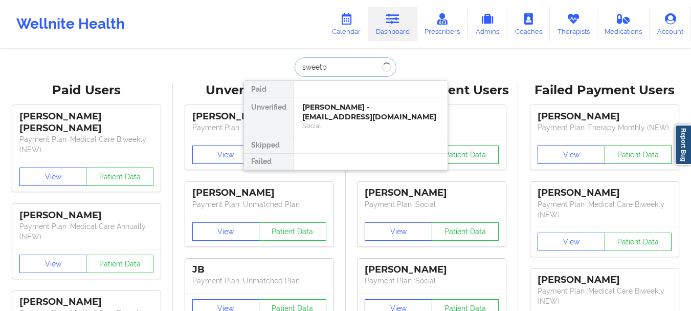
type input "sweetbc"
click at [344, 115] on div "Betrice R Coleman-Sweet - sweetbc2@gmail.com" at bounding box center [370, 111] width 137 height 19
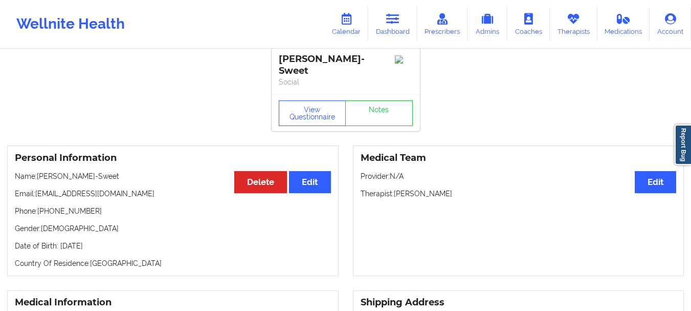
scroll to position [1, 0]
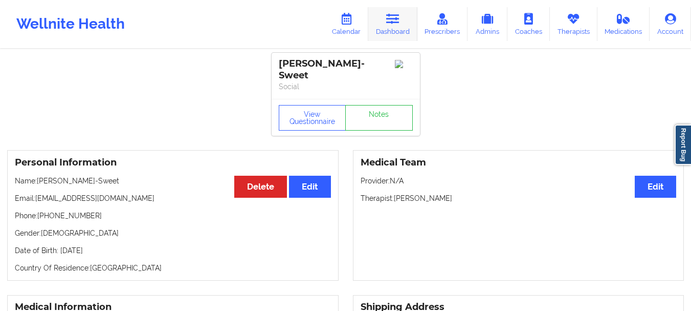
click at [389, 17] on icon at bounding box center [392, 18] width 13 height 11
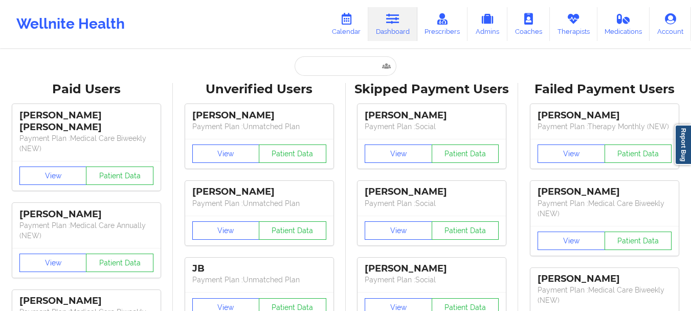
click at [325, 62] on input "text" at bounding box center [345, 65] width 101 height 19
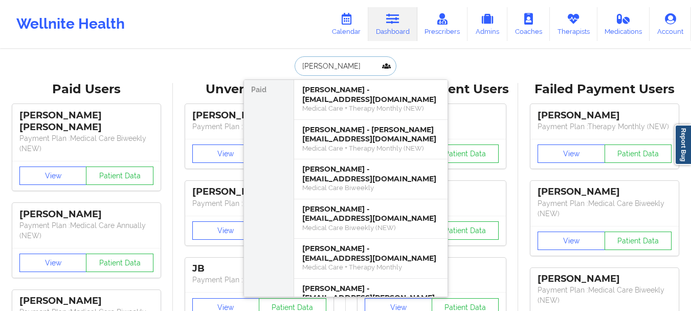
type input "Liz c"
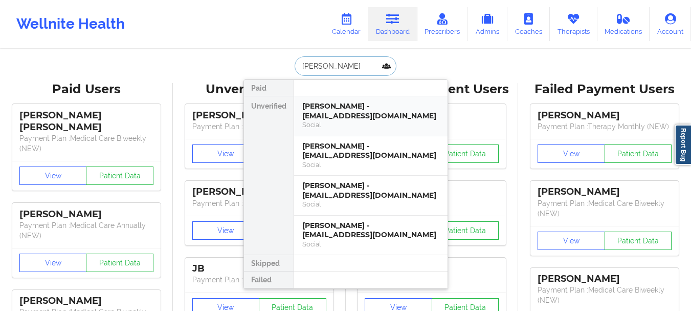
click at [333, 114] on div "Liz Caceres - lizcaceres31@gmail.com" at bounding box center [370, 110] width 137 height 19
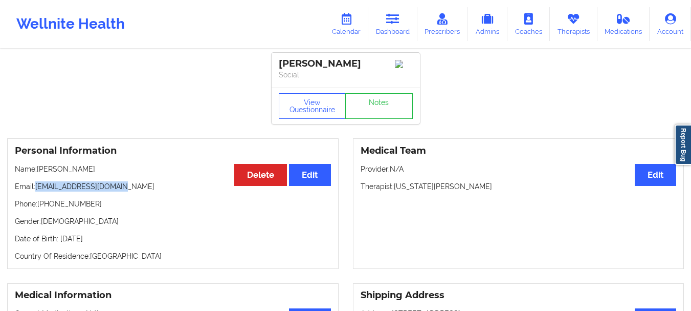
drag, startPoint x: 120, startPoint y: 189, endPoint x: 36, endPoint y: 194, distance: 83.6
click at [36, 191] on p "Email: lizcaceres31@gmail.com" at bounding box center [173, 186] width 316 height 10
copy p "[EMAIL_ADDRESS][DOMAIN_NAME]"
click at [385, 38] on link "Dashboard" at bounding box center [392, 24] width 49 height 34
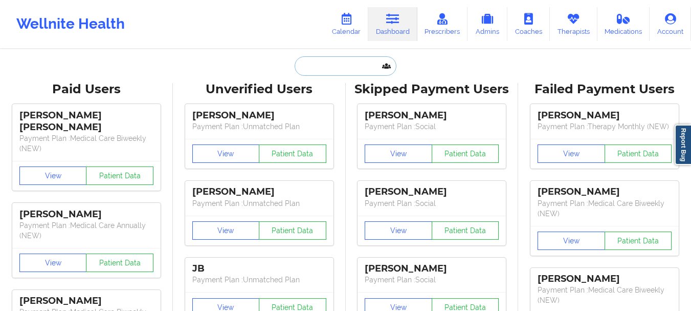
click at [343, 60] on input "text" at bounding box center [345, 65] width 101 height 19
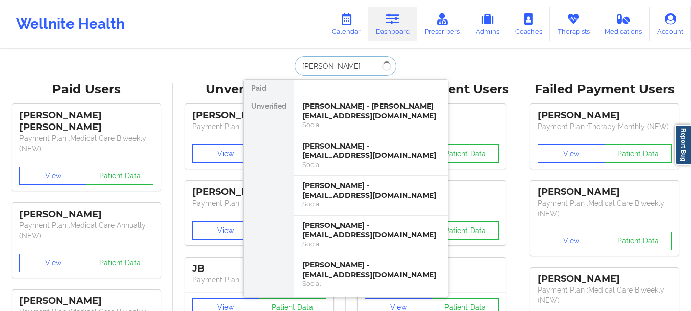
type input "Chynah"
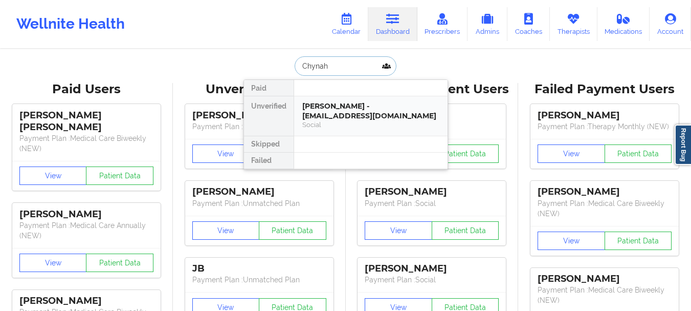
click at [334, 119] on div "Chynah Rodriguez- Banton - crodriguezbanton@gmail.com" at bounding box center [370, 110] width 137 height 19
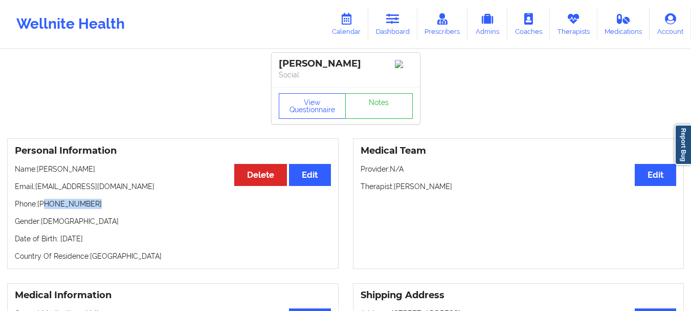
drag, startPoint x: 91, startPoint y: 214, endPoint x: 45, endPoint y: 218, distance: 46.2
click at [45, 209] on p "Phone: +1347-845-1850" at bounding box center [173, 204] width 316 height 10
copy p "347-845-1850"
click at [393, 35] on link "Dashboard" at bounding box center [392, 24] width 49 height 34
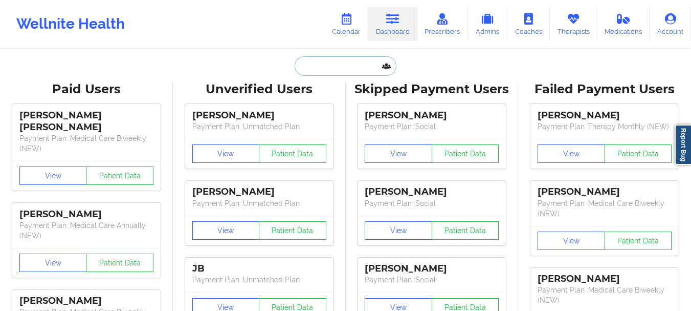
click at [350, 73] on input "text" at bounding box center [345, 65] width 101 height 19
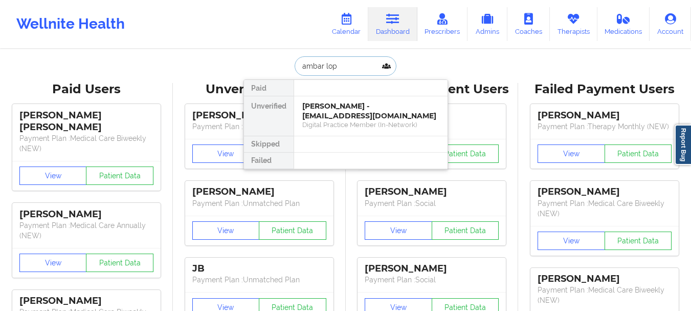
click at [336, 64] on input "ambar lop" at bounding box center [345, 65] width 101 height 19
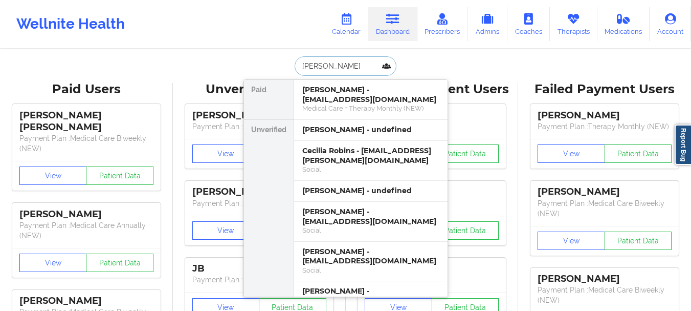
type input "jacob kra"
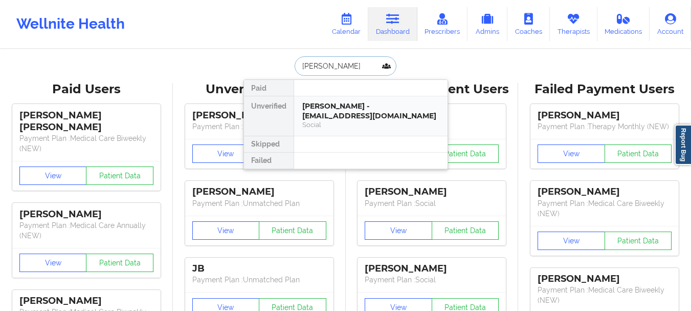
click at [336, 100] on div "Jacob Krasnove - jakekrasnove@gmail.com Social" at bounding box center [370, 115] width 153 height 39
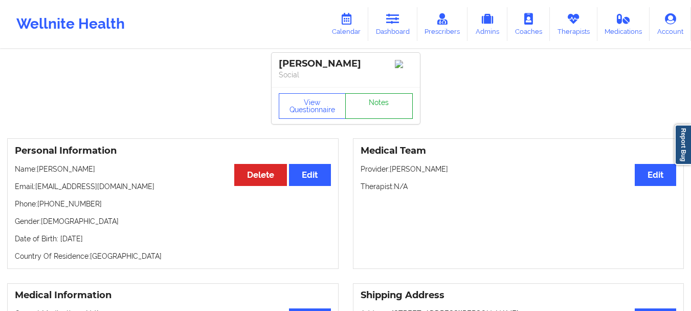
click at [383, 108] on link "Notes" at bounding box center [379, 106] width 68 height 26
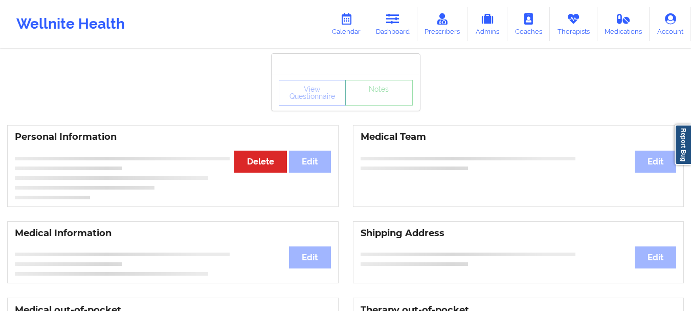
scroll to position [1, 0]
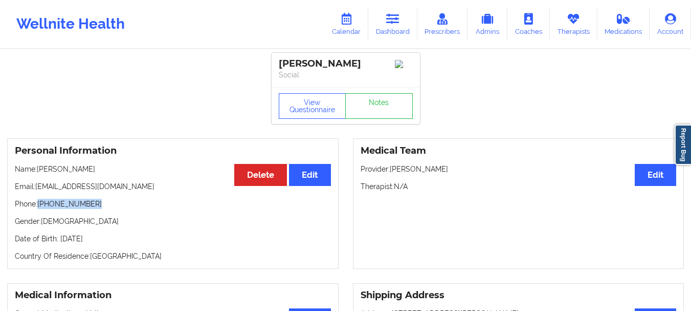
drag, startPoint x: 94, startPoint y: 207, endPoint x: 38, endPoint y: 208, distance: 55.8
click at [38, 208] on p "Phone: +1914-844-3557" at bounding box center [173, 204] width 316 height 10
copy p "+1914-844-3557"
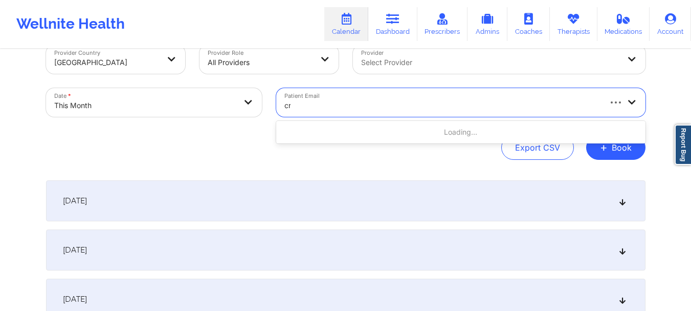
scroll to position [24, 0]
type input "crod"
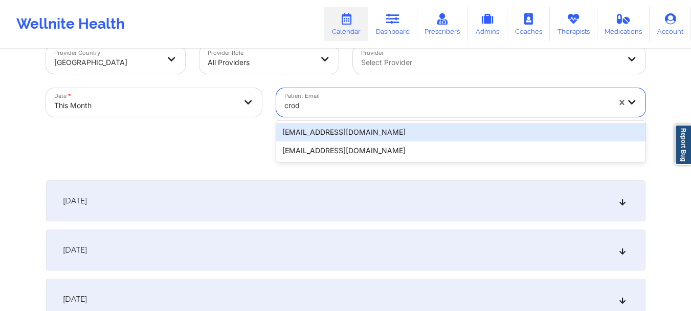
click at [336, 129] on div "[EMAIL_ADDRESS][DOMAIN_NAME]" at bounding box center [460, 132] width 369 height 18
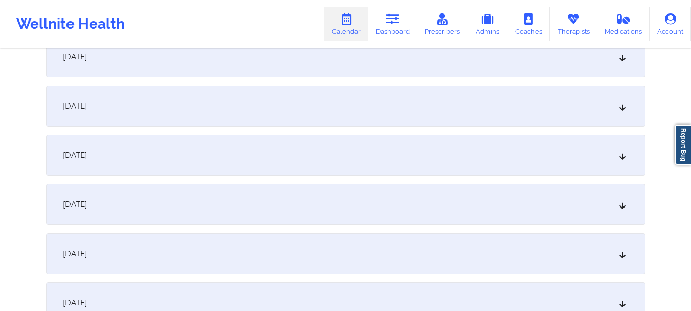
scroll to position [638, 0]
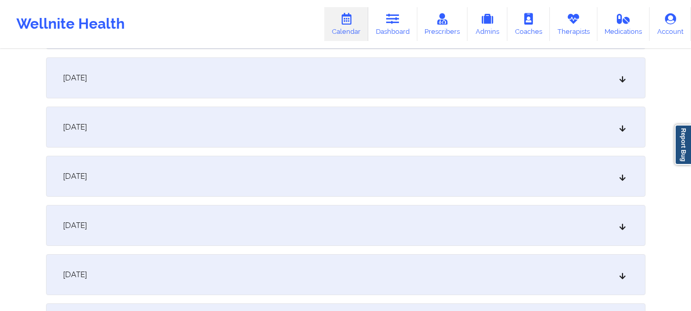
click at [581, 174] on div "[DATE]" at bounding box center [346, 176] width 600 height 41
